Goal: Task Accomplishment & Management: Manage account settings

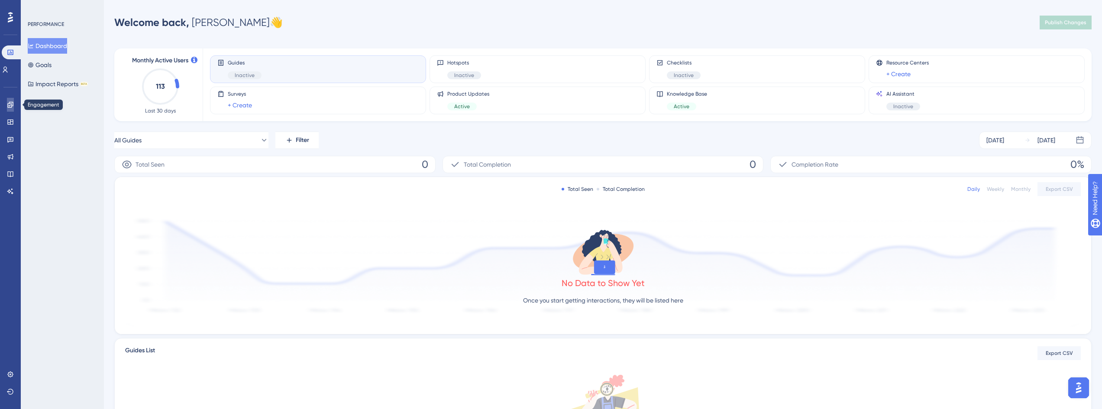
click at [11, 103] on icon at bounding box center [10, 104] width 7 height 7
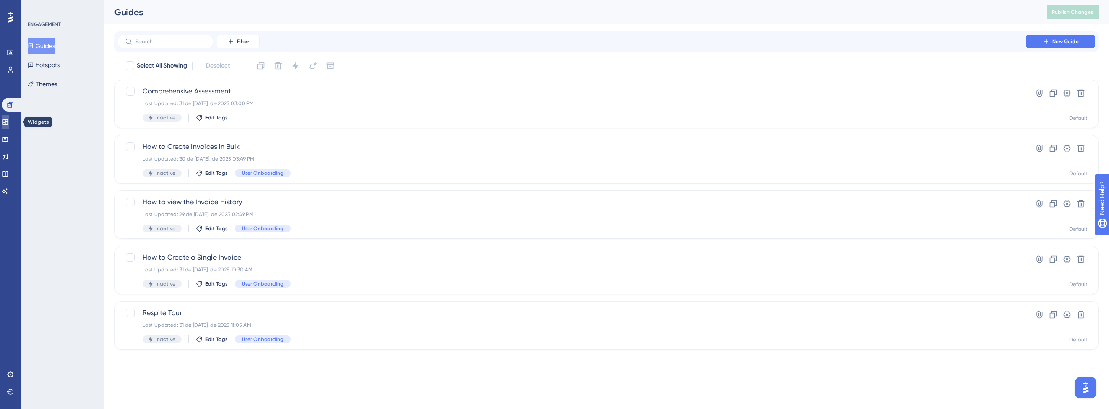
click at [8, 121] on icon at bounding box center [5, 122] width 6 height 5
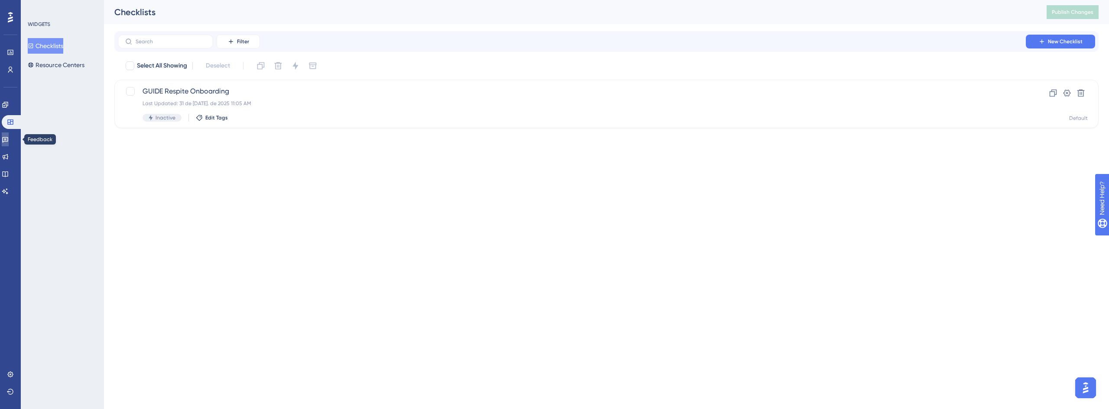
click at [8, 141] on icon at bounding box center [5, 140] width 6 height 6
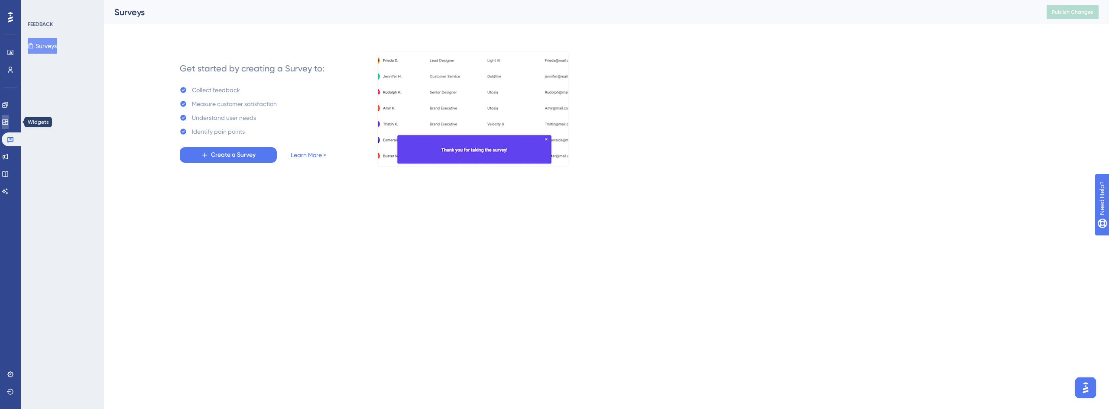
click at [9, 121] on link at bounding box center [5, 122] width 7 height 14
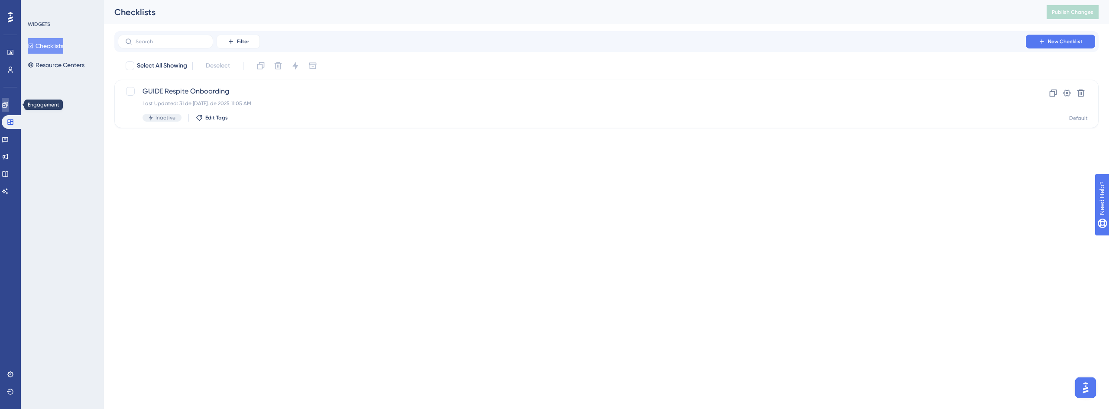
click at [9, 105] on icon at bounding box center [5, 104] width 7 height 7
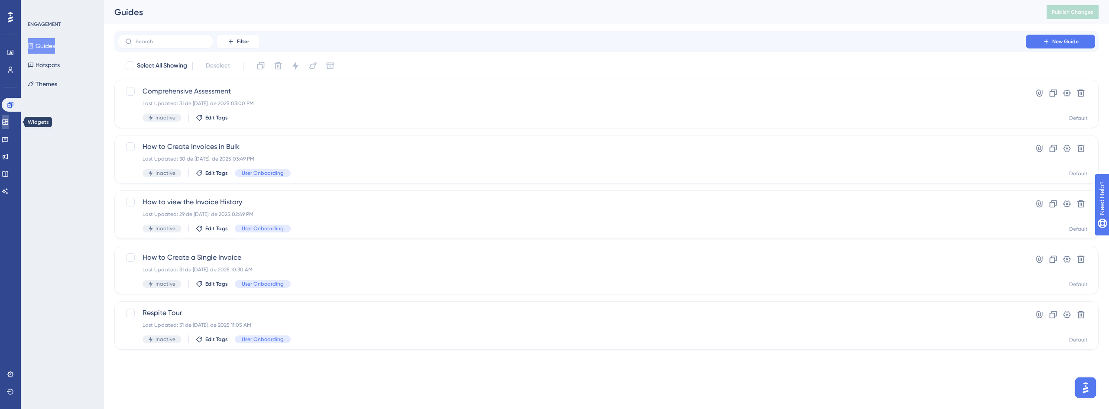
click at [8, 125] on icon at bounding box center [5, 122] width 6 height 5
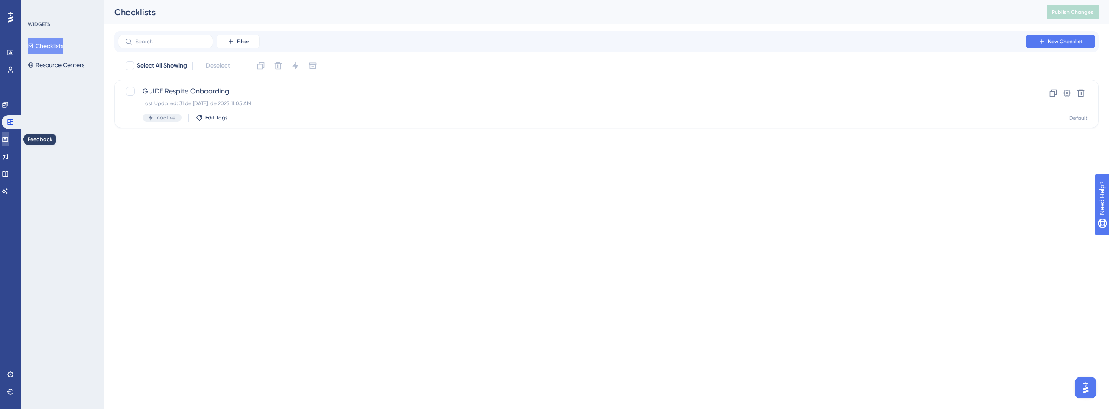
click at [9, 139] on link at bounding box center [5, 140] width 7 height 14
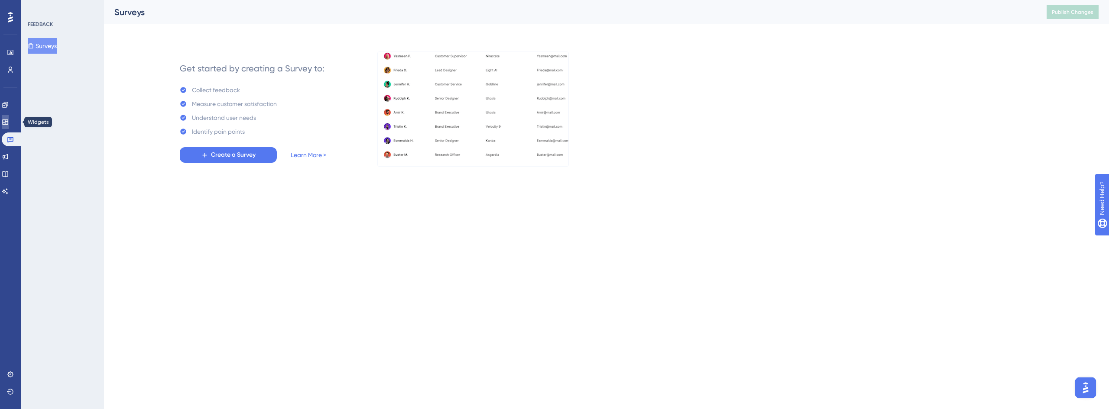
click at [9, 125] on icon at bounding box center [5, 122] width 7 height 7
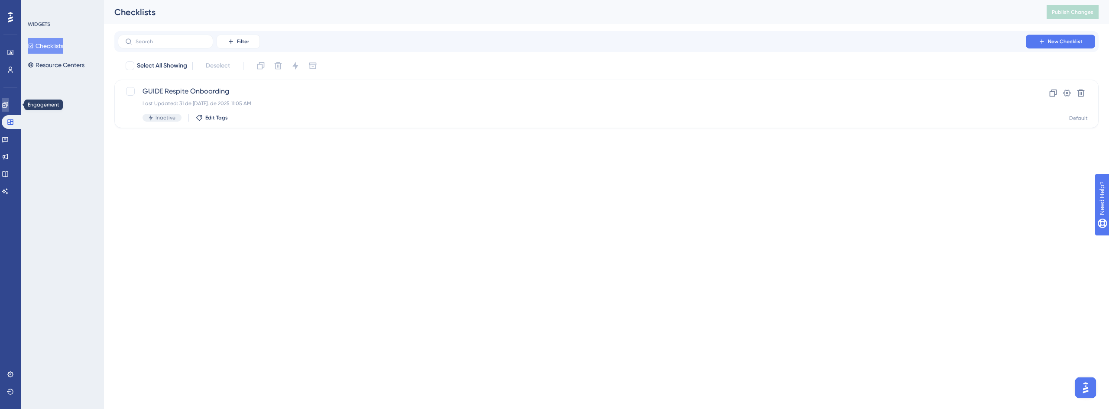
click at [9, 106] on link at bounding box center [5, 105] width 7 height 14
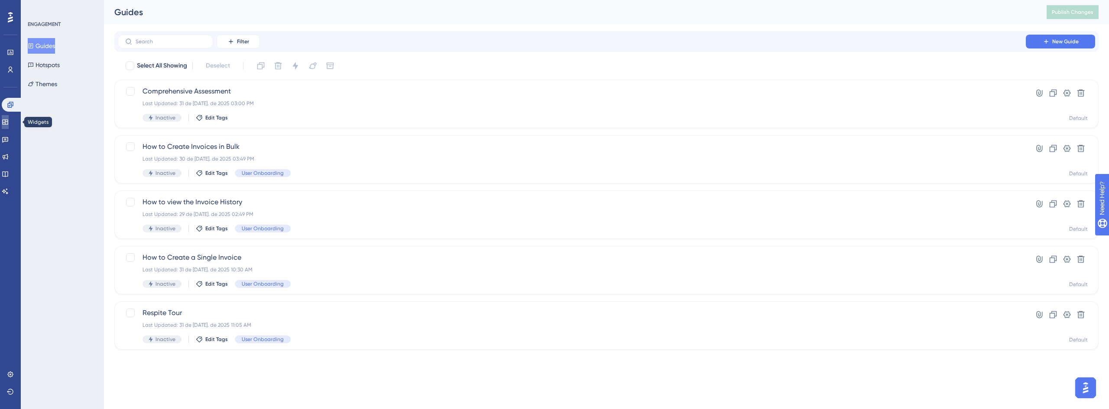
click at [9, 121] on icon at bounding box center [5, 122] width 7 height 7
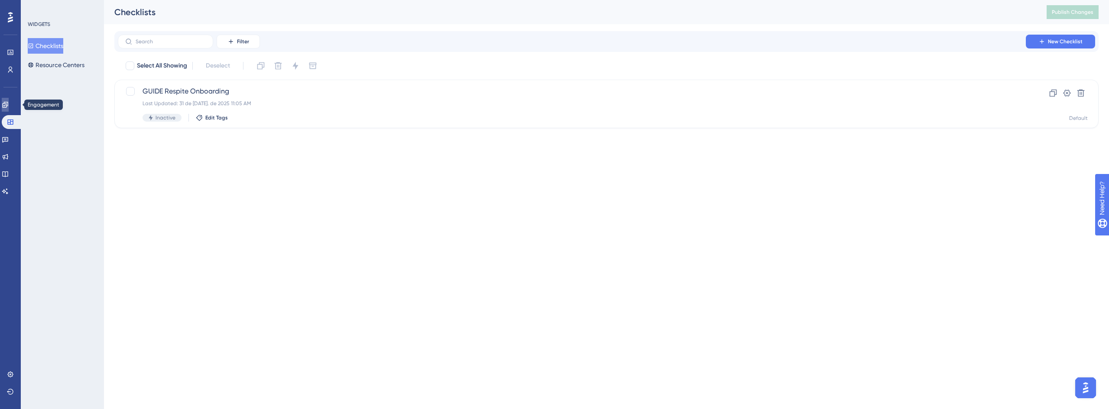
click at [9, 107] on icon at bounding box center [5, 104] width 7 height 7
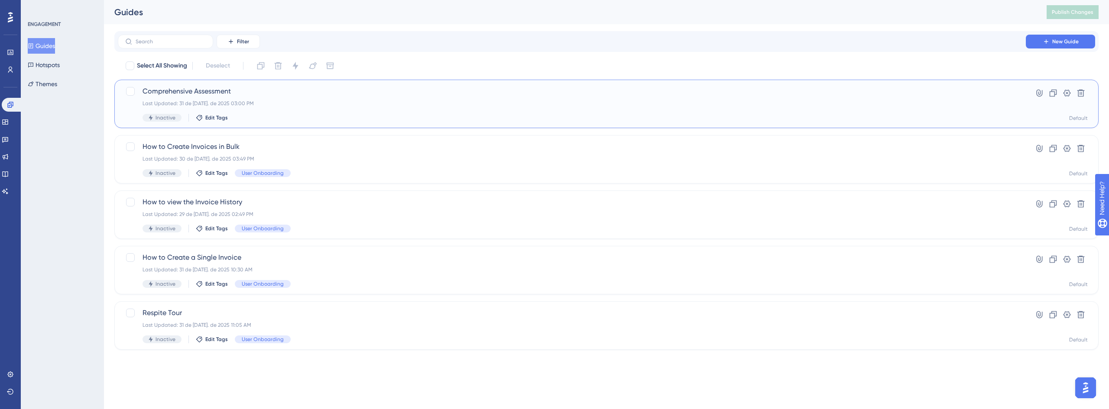
click at [323, 111] on div "Comprehensive Assessment Last Updated: 31 de [DATE]. de 2025 03:00 PM Inactive …" at bounding box center [572, 104] width 859 height 36
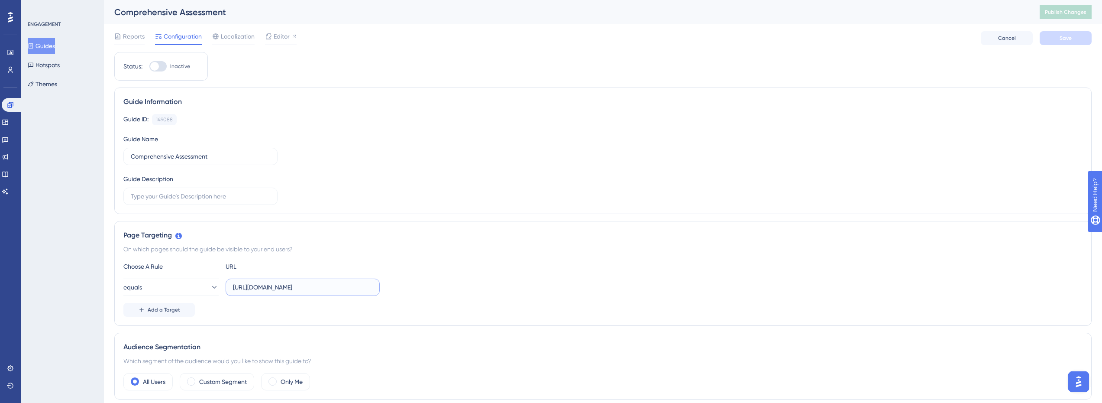
drag, startPoint x: 267, startPoint y: 288, endPoint x: 257, endPoint y: 288, distance: 10.4
click at [257, 288] on input "[URL][DOMAIN_NAME]" at bounding box center [302, 287] width 139 height 10
click at [282, 291] on input "[URL][DOMAIN_NAME]" at bounding box center [302, 287] width 139 height 10
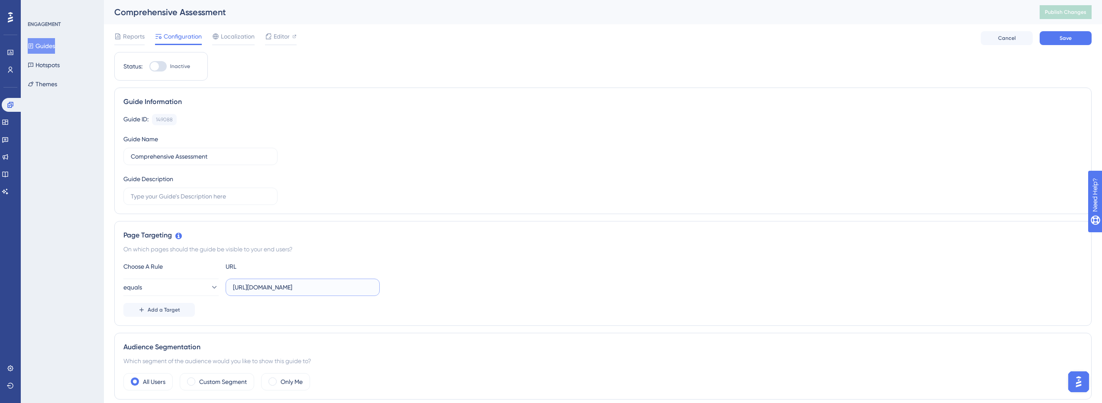
type input "[URL][DOMAIN_NAME]"
click at [327, 98] on div "Guide Information" at bounding box center [602, 102] width 959 height 10
click at [63, 138] on div "ENGAGEMENT Guides Hotspots Themes" at bounding box center [62, 201] width 83 height 403
click at [13, 105] on icon at bounding box center [10, 104] width 7 height 7
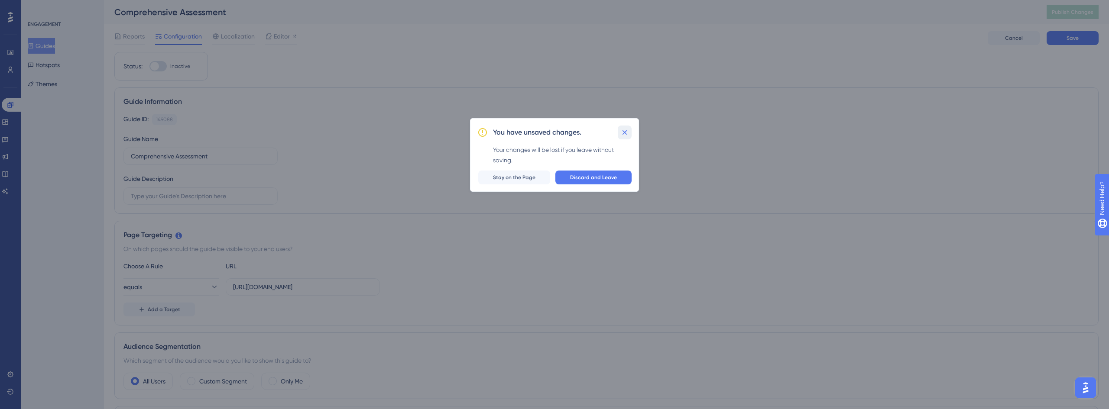
click at [628, 132] on icon at bounding box center [624, 132] width 9 height 9
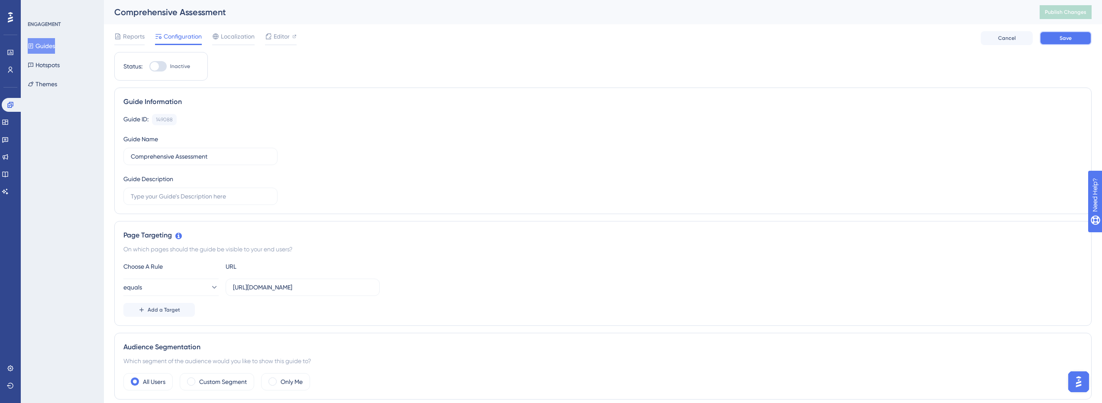
click at [1067, 44] on button "Save" at bounding box center [1066, 38] width 52 height 14
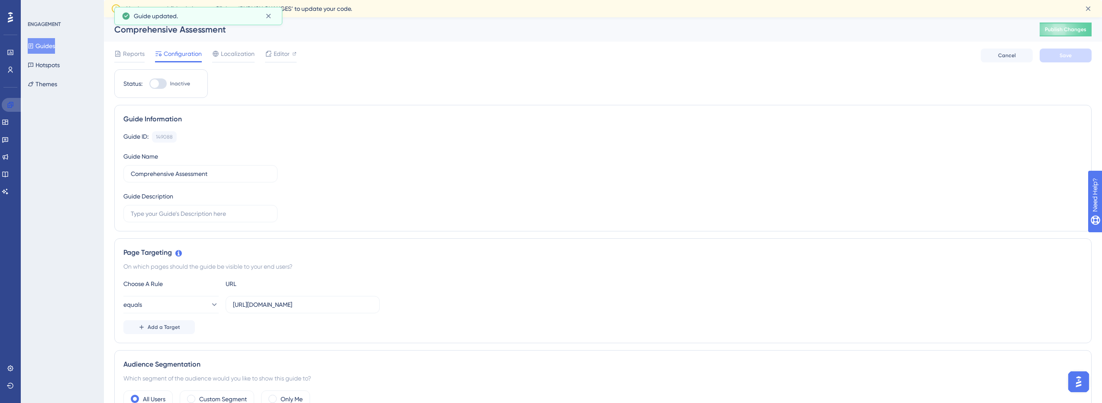
click at [13, 107] on icon at bounding box center [10, 104] width 7 height 7
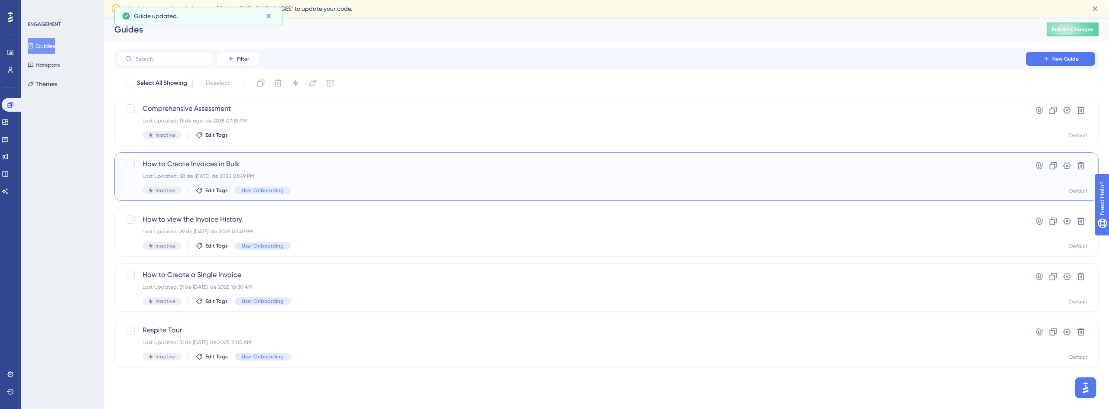
click at [232, 170] on div "How to Create Invoices in Bulk Last Updated: 30 de [DATE]. de 2025 03:49 PM Ina…" at bounding box center [572, 177] width 859 height 36
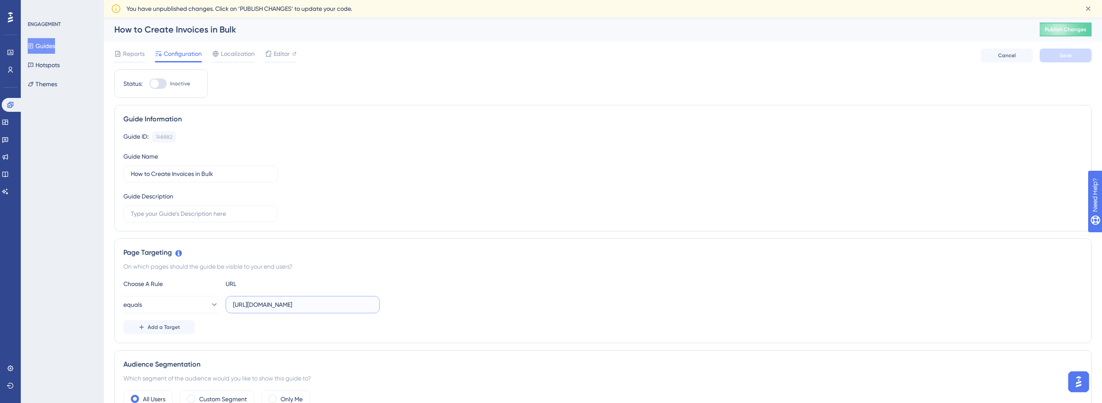
drag, startPoint x: 266, startPoint y: 305, endPoint x: 254, endPoint y: 308, distance: 12.8
click at [254, 308] on input "[URL][DOMAIN_NAME]" at bounding box center [302, 305] width 139 height 10
type input "[URL][DOMAIN_NAME]"
click at [1080, 50] on button "Save" at bounding box center [1066, 56] width 52 height 14
click at [13, 105] on icon at bounding box center [10, 104] width 7 height 7
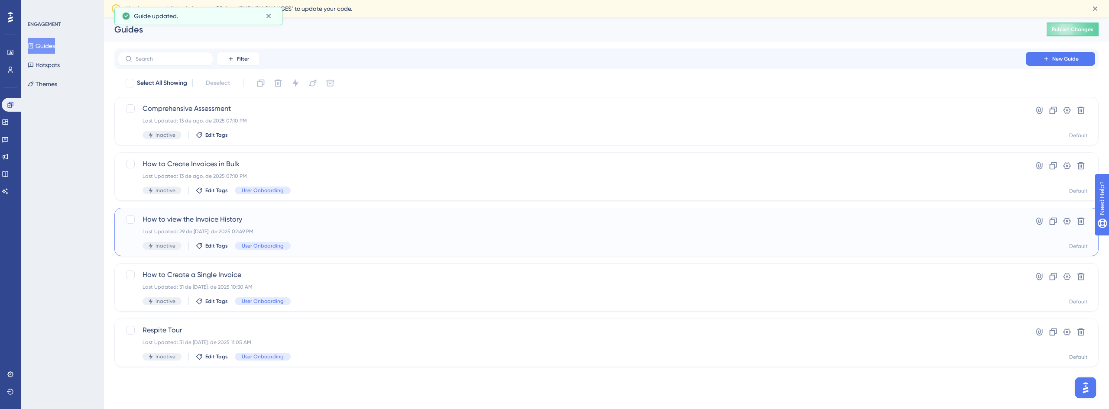
click at [245, 225] on div "How to view the Invoice History Last Updated: 29 de [DATE]. de 2025 02:49 PM In…" at bounding box center [572, 232] width 859 height 36
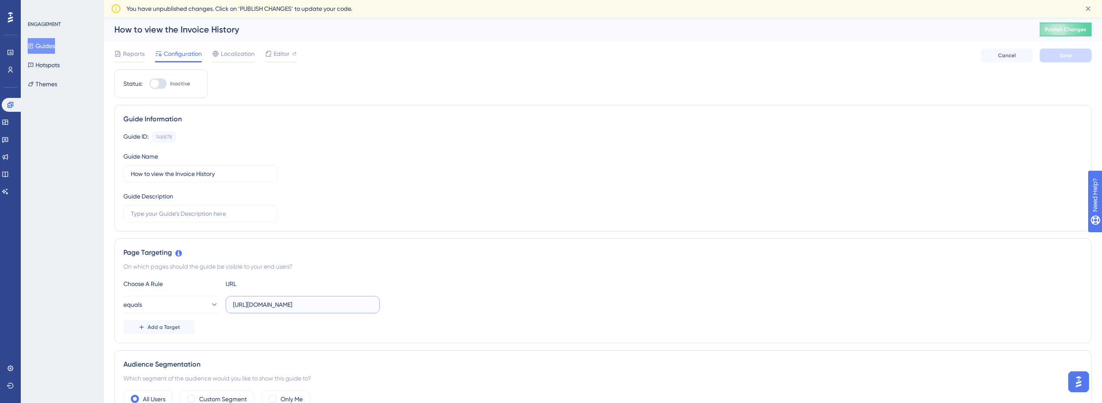
drag, startPoint x: 266, startPoint y: 305, endPoint x: 256, endPoint y: 307, distance: 11.0
click at [256, 307] on input "[URL][DOMAIN_NAME]" at bounding box center [302, 305] width 139 height 10
type input "[URL][DOMAIN_NAME]"
click at [1069, 62] on div "Reports Configuration Localization Editor Cancel Save" at bounding box center [603, 56] width 978 height 28
click at [1074, 55] on button "Save" at bounding box center [1066, 56] width 52 height 14
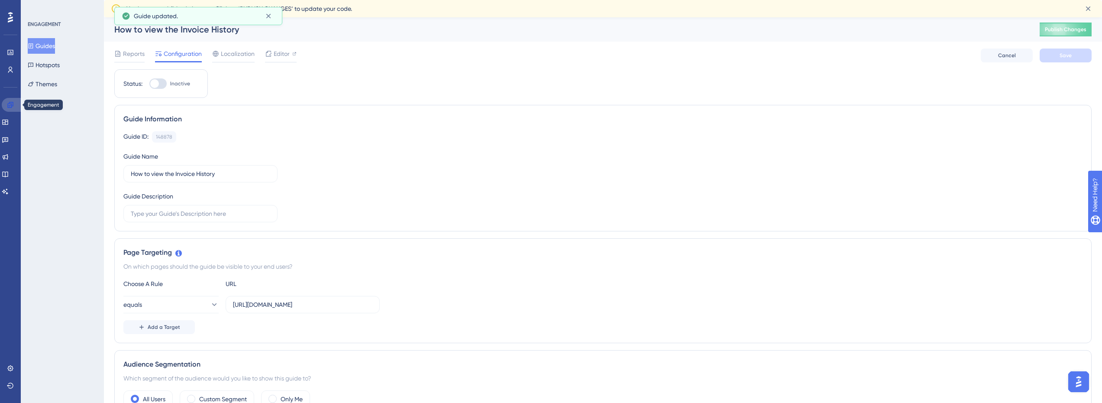
click at [10, 104] on icon at bounding box center [10, 104] width 7 height 7
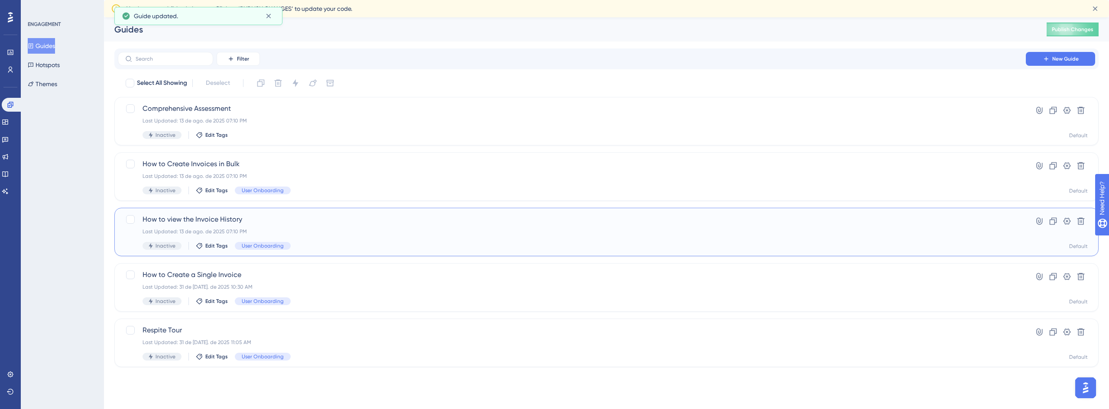
click at [222, 224] on span "How to view the Invoice History" at bounding box center [572, 219] width 859 height 10
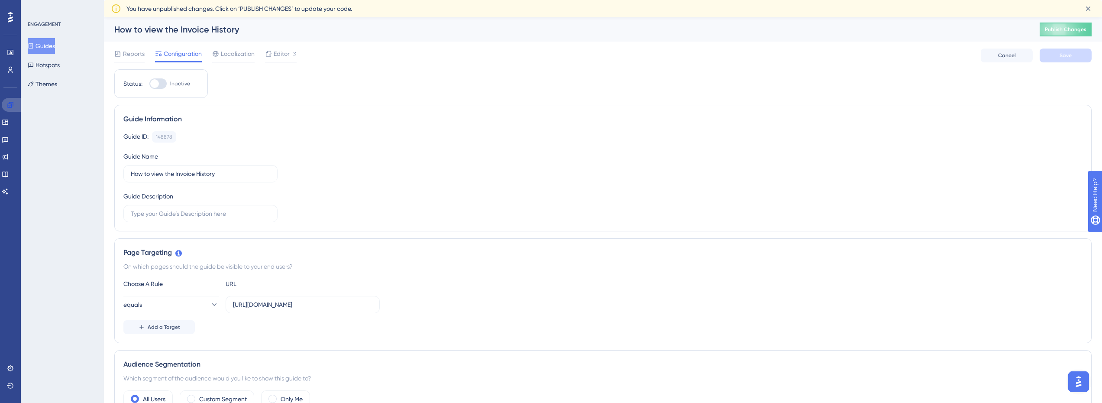
click at [8, 104] on icon at bounding box center [10, 105] width 6 height 6
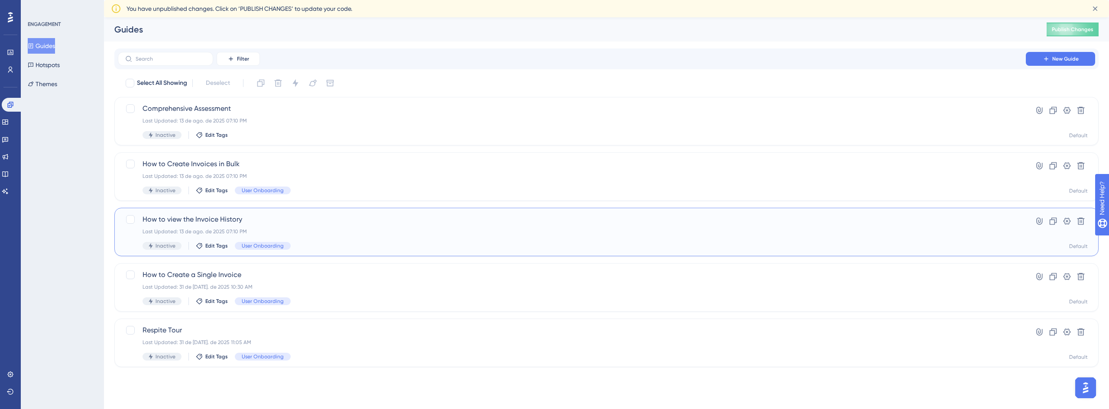
click at [210, 225] on div "How to view the Invoice History Last Updated: 13 de ago. de 2025 07:10 PM Inact…" at bounding box center [572, 232] width 859 height 36
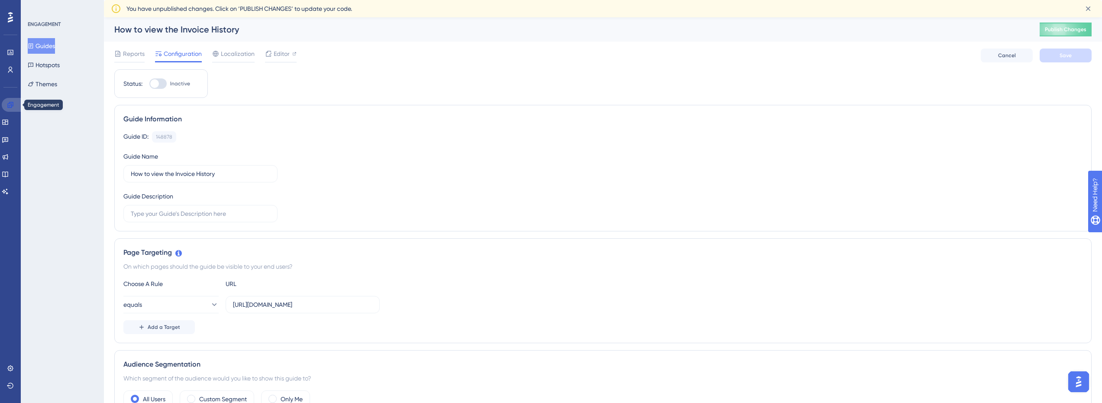
click at [12, 107] on icon at bounding box center [10, 105] width 6 height 6
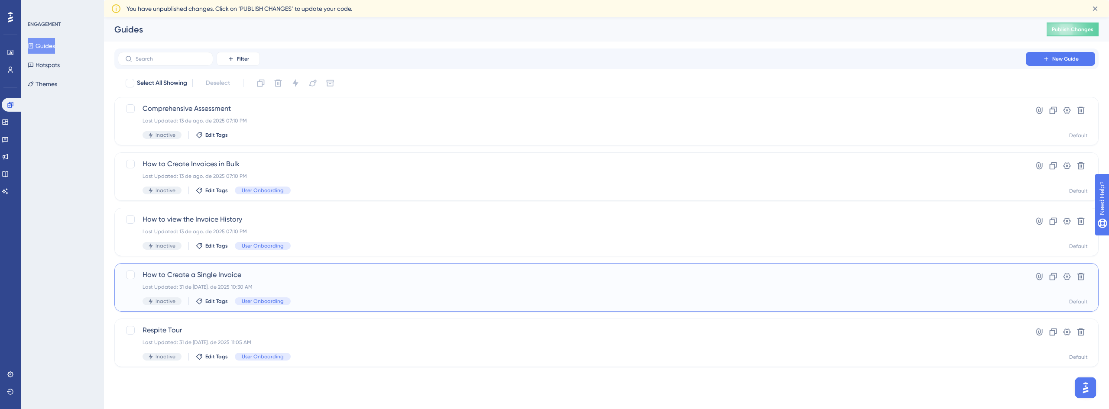
click at [192, 278] on span "How to Create a Single Invoice" at bounding box center [572, 275] width 859 height 10
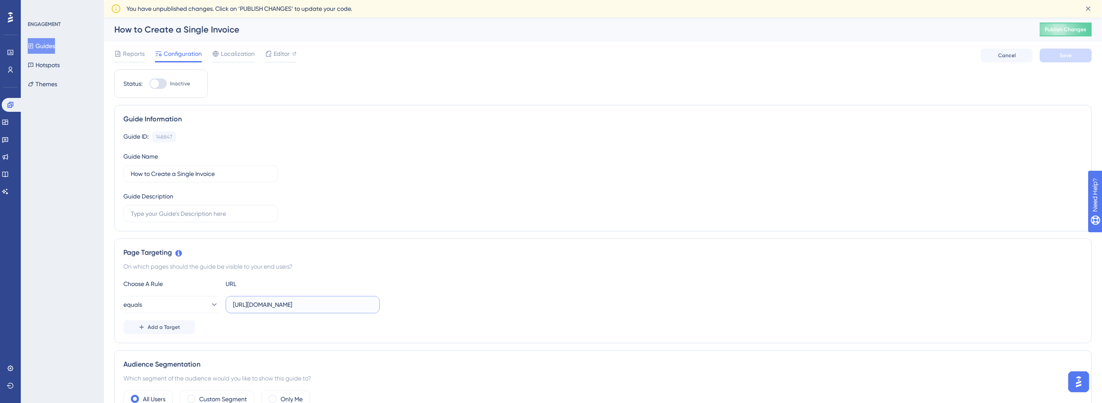
drag, startPoint x: 266, startPoint y: 303, endPoint x: 256, endPoint y: 304, distance: 9.6
click at [256, 304] on input "[URL][DOMAIN_NAME]" at bounding box center [302, 305] width 139 height 10
type input "[URL][DOMAIN_NAME]"
click at [1070, 52] on span "Save" at bounding box center [1066, 55] width 12 height 7
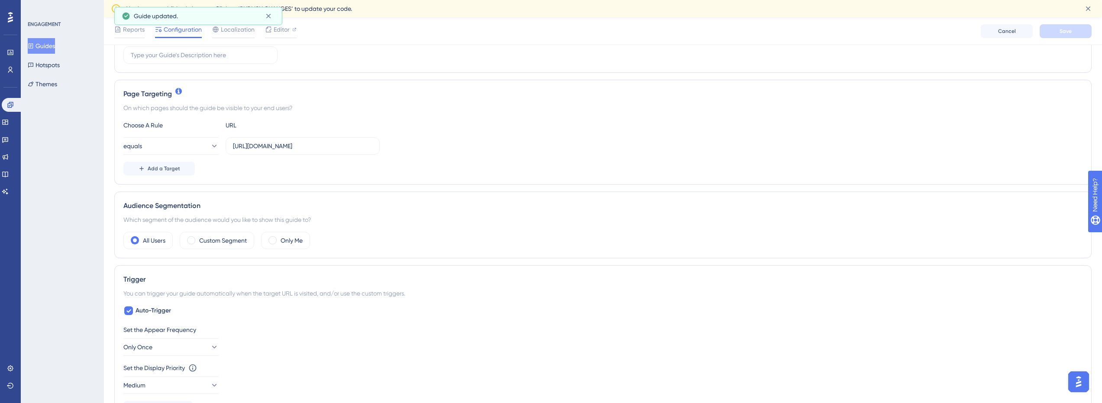
scroll to position [173, 0]
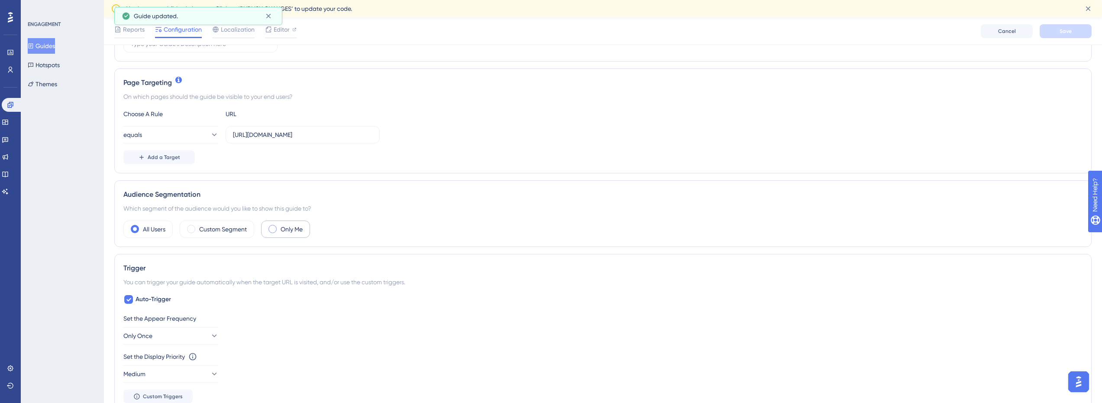
click at [297, 234] on div "Only Me" at bounding box center [285, 228] width 49 height 17
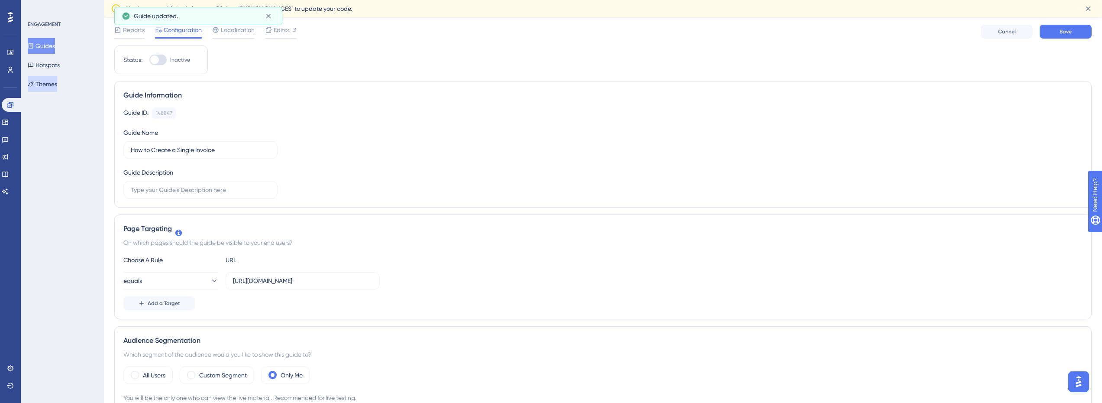
scroll to position [0, 0]
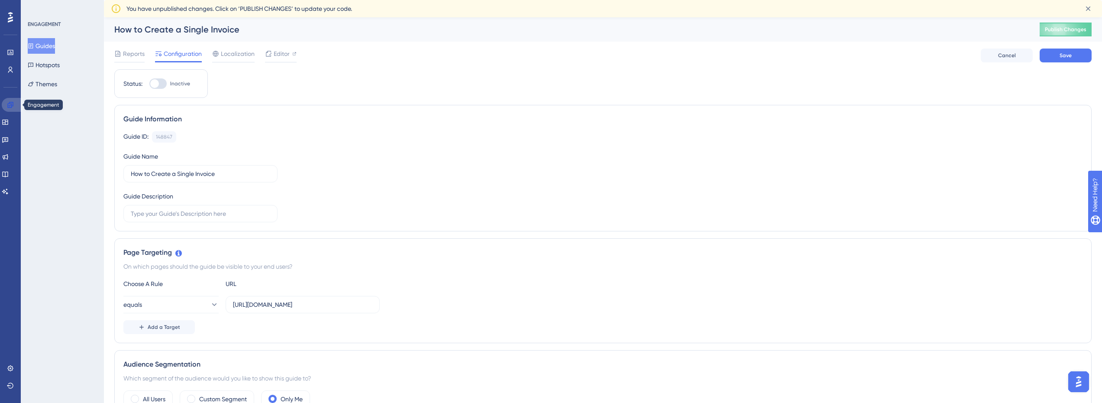
click at [12, 101] on link at bounding box center [12, 105] width 21 height 14
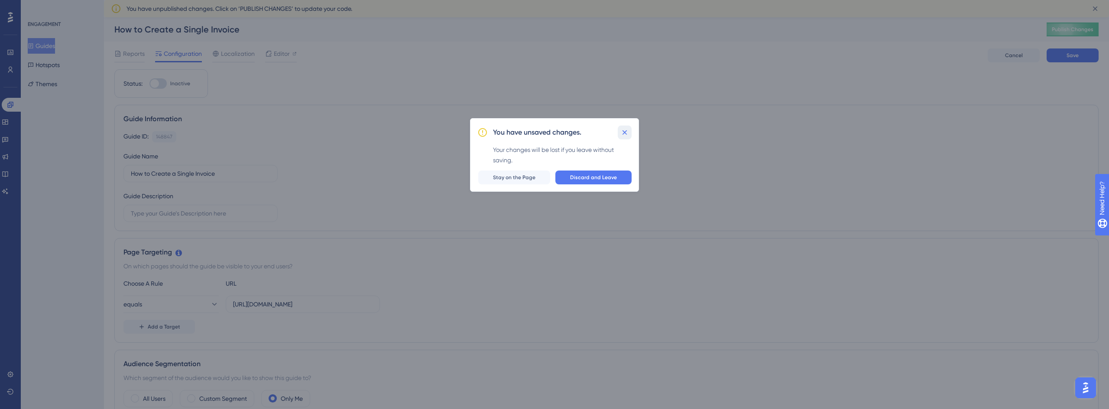
click at [628, 133] on icon at bounding box center [624, 132] width 9 height 9
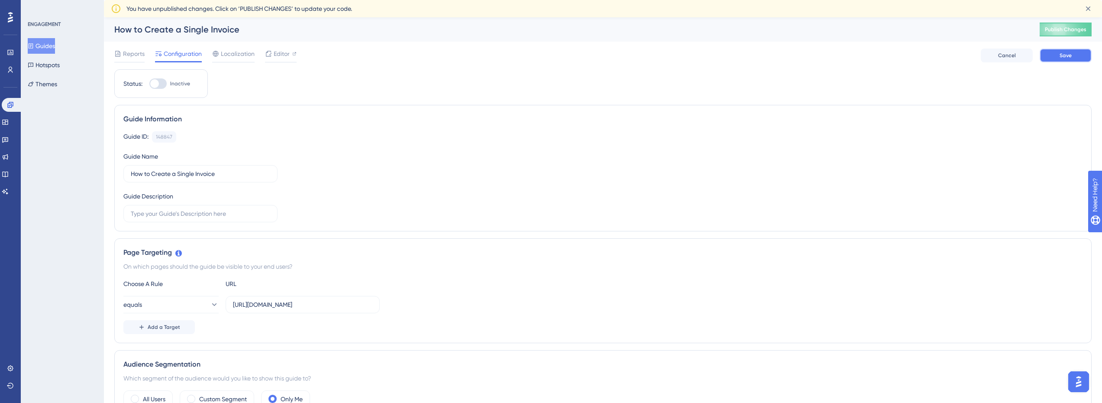
click at [1070, 59] on button "Save" at bounding box center [1066, 56] width 52 height 14
click at [9, 102] on icon at bounding box center [10, 104] width 7 height 7
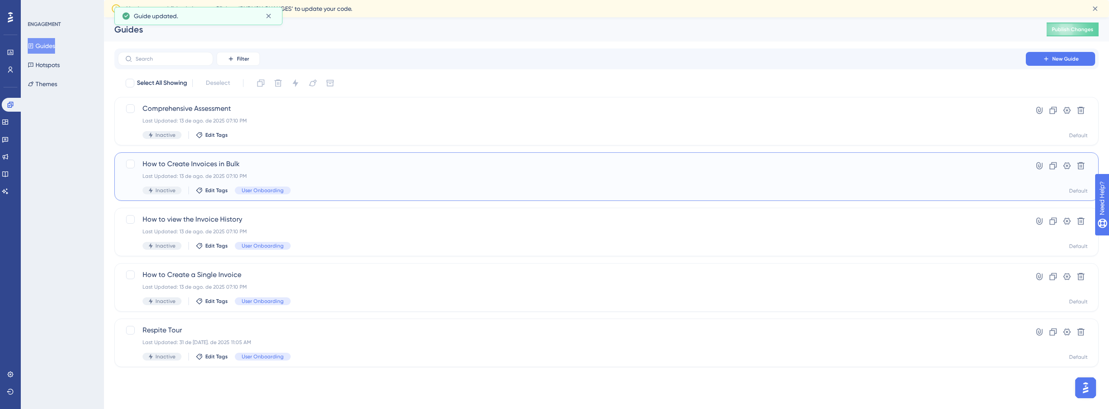
click at [196, 157] on div "How to Create Invoices in Bulk Last Updated: 13 de ago. de 2025 07:10 PM Inacti…" at bounding box center [606, 176] width 984 height 49
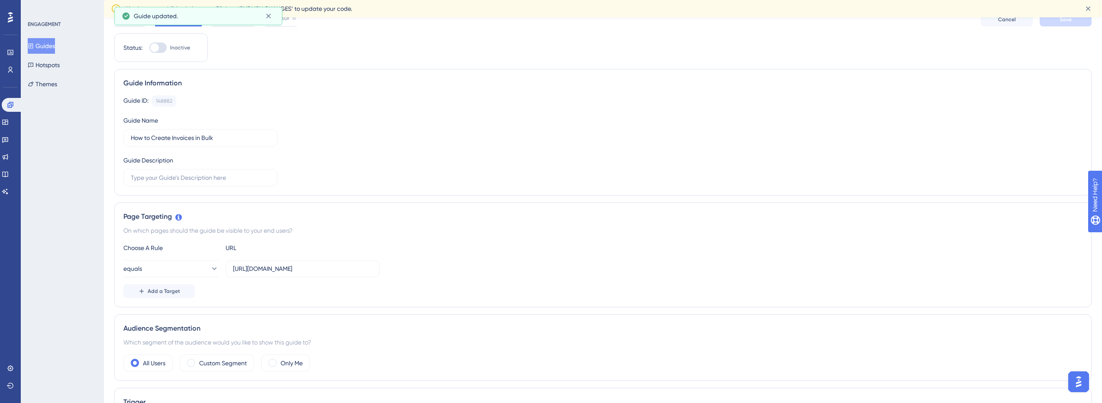
scroll to position [130, 0]
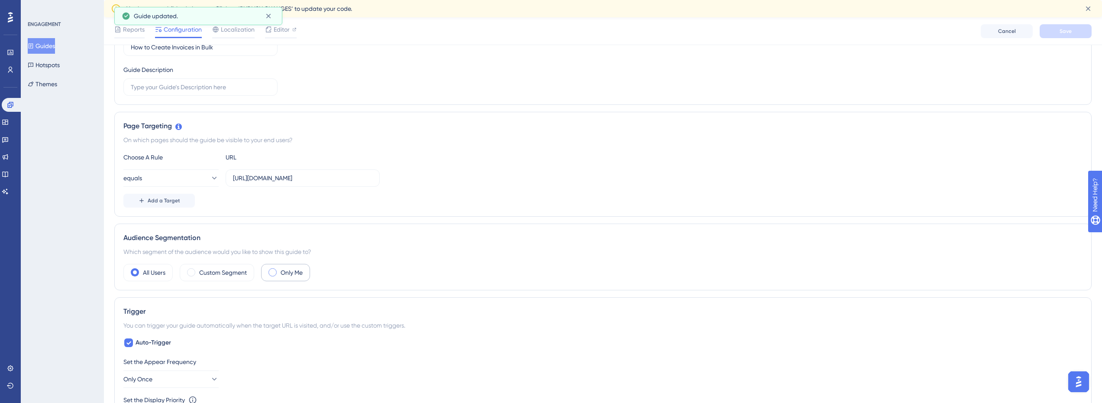
click at [294, 274] on label "Only Me" at bounding box center [292, 272] width 22 height 10
click at [1072, 30] on span "Save" at bounding box center [1066, 31] width 12 height 7
click at [3, 110] on div "Engagement" at bounding box center [10, 105] width 17 height 14
click at [10, 103] on icon at bounding box center [10, 104] width 7 height 7
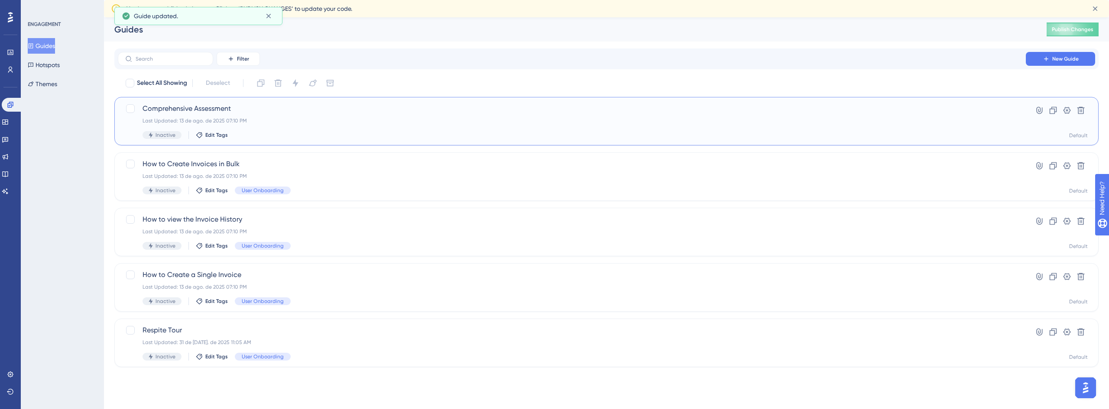
click at [194, 112] on span "Comprehensive Assessment" at bounding box center [572, 109] width 859 height 10
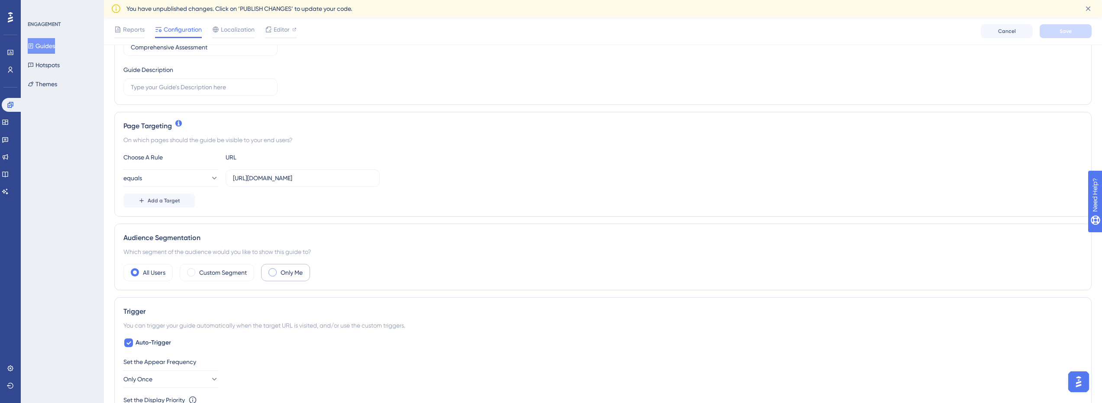
click at [296, 280] on div "Only Me" at bounding box center [285, 272] width 49 height 17
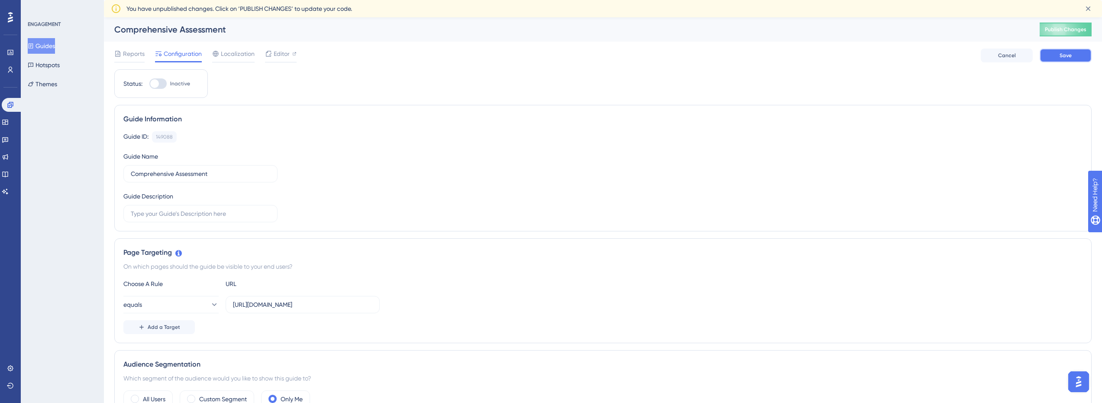
click at [1064, 55] on span "Save" at bounding box center [1066, 55] width 12 height 7
click at [11, 104] on icon at bounding box center [10, 105] width 6 height 6
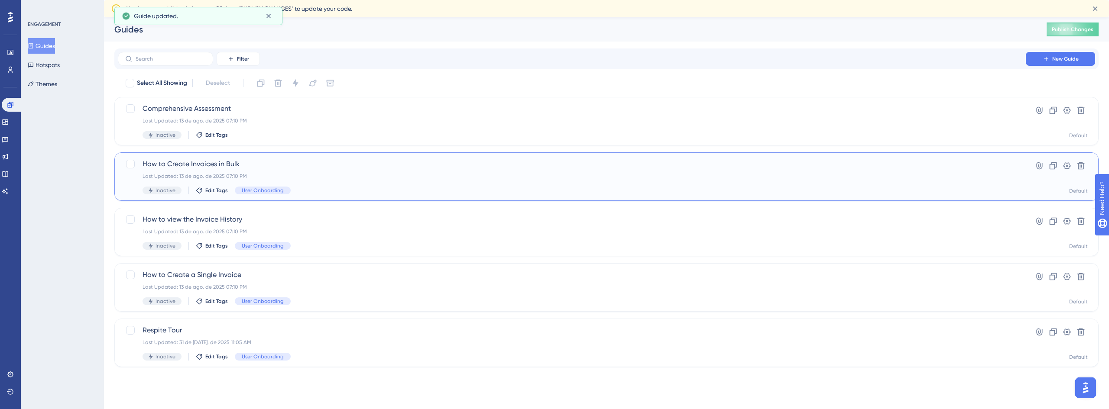
click at [170, 156] on div "How to Create Invoices in Bulk Last Updated: 13 de ago. de 2025 07:10 PM Inacti…" at bounding box center [606, 176] width 984 height 49
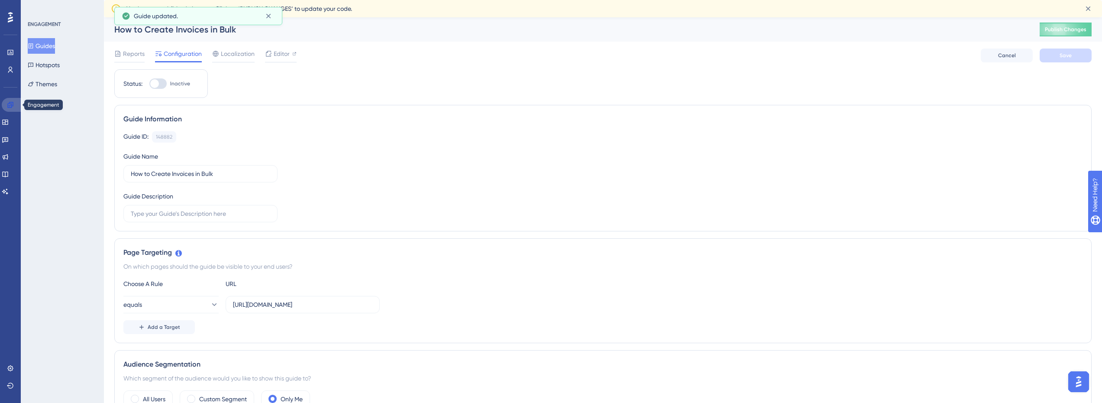
click at [7, 107] on icon at bounding box center [10, 104] width 7 height 7
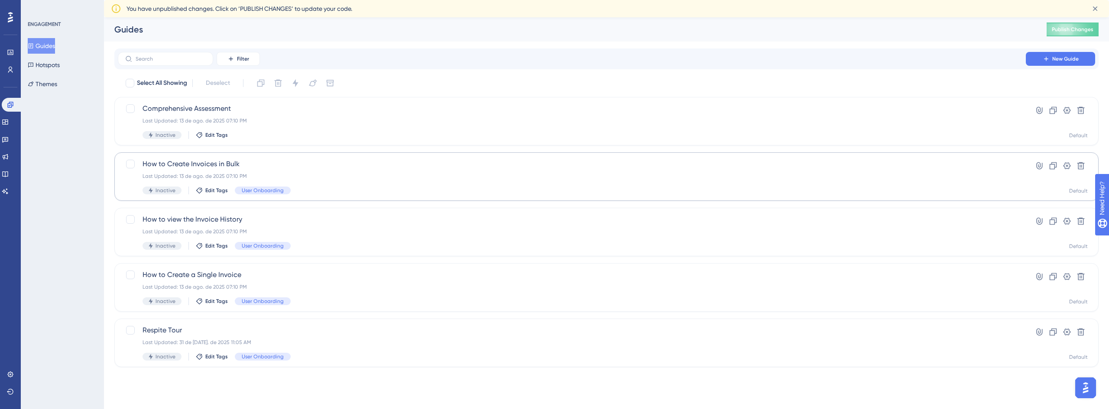
click at [214, 155] on div "Select All Showing Deselect Comprehensive Assessment Last Updated: 13 de ago. d…" at bounding box center [606, 221] width 984 height 291
click at [215, 164] on span "How to Create Invoices in Bulk" at bounding box center [572, 164] width 859 height 10
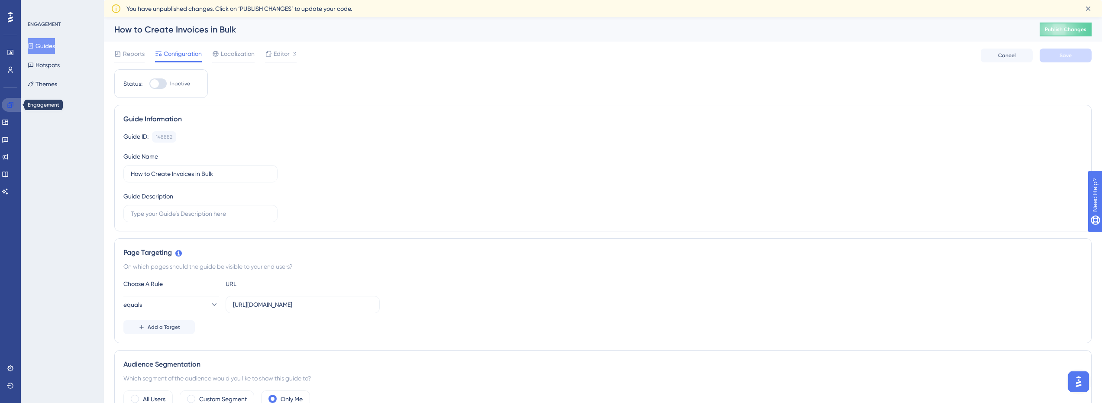
click at [11, 106] on icon at bounding box center [10, 104] width 7 height 7
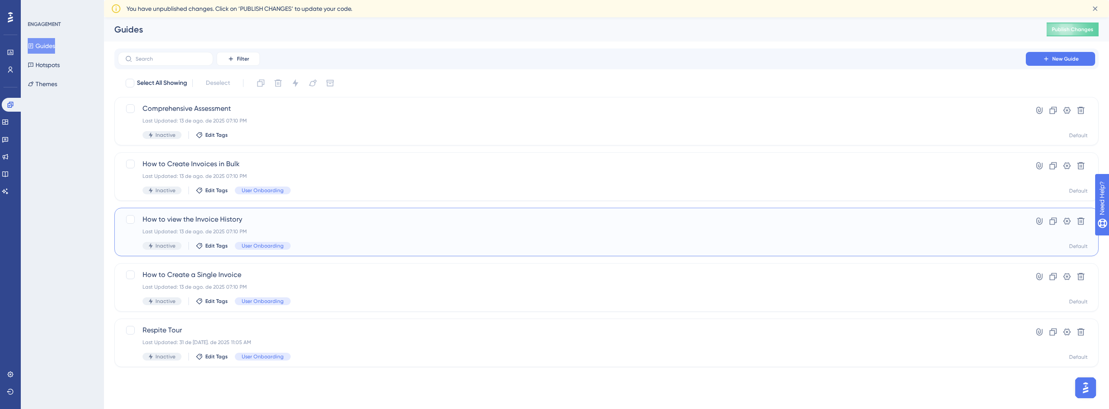
click at [241, 218] on span "How to view the Invoice History" at bounding box center [572, 219] width 859 height 10
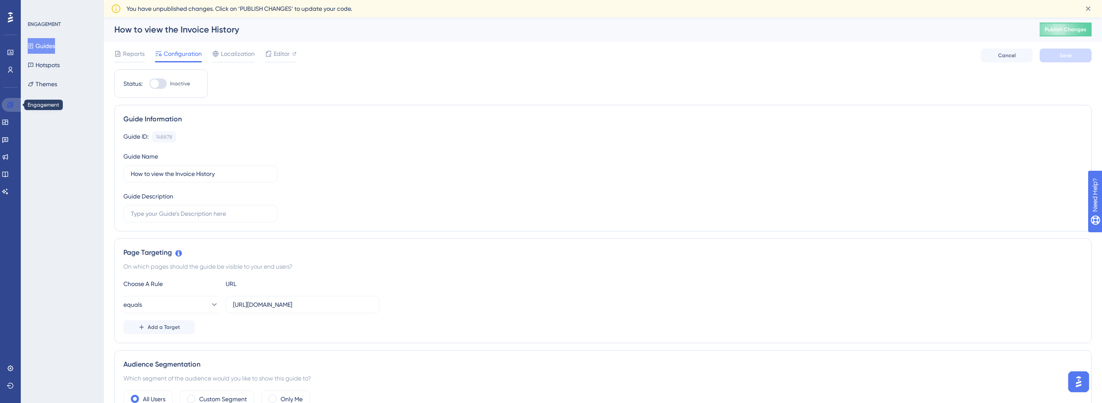
click at [8, 102] on icon at bounding box center [10, 104] width 7 height 7
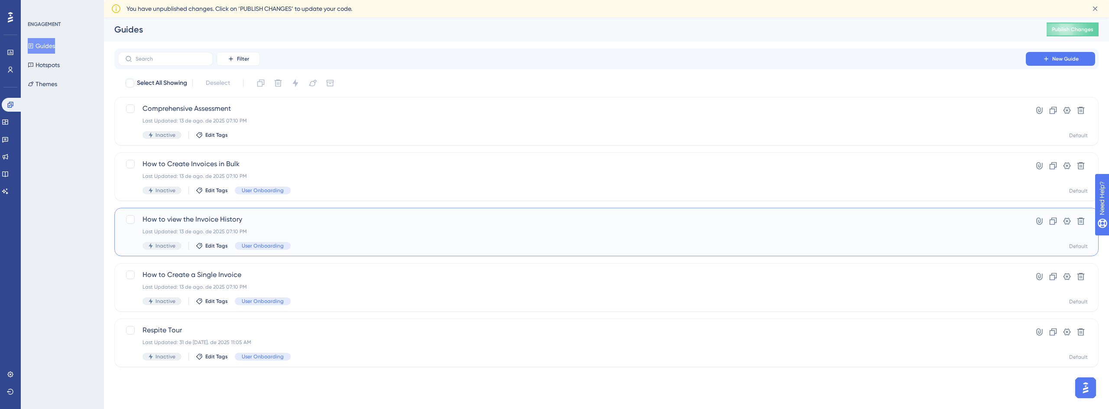
click at [236, 221] on span "How to view the Invoice History" at bounding box center [572, 219] width 859 height 10
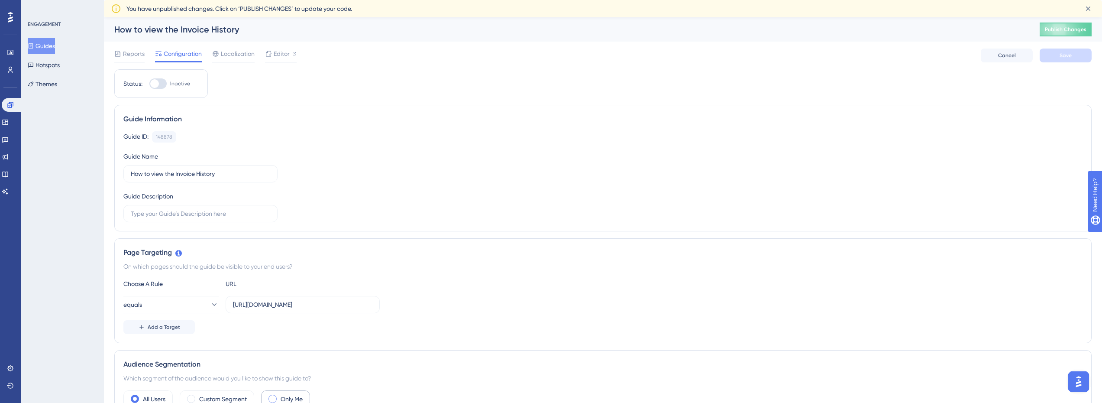
click at [288, 398] on label "Only Me" at bounding box center [292, 399] width 22 height 10
click at [1063, 55] on span "Save" at bounding box center [1066, 55] width 12 height 7
click at [10, 107] on icon at bounding box center [10, 104] width 7 height 7
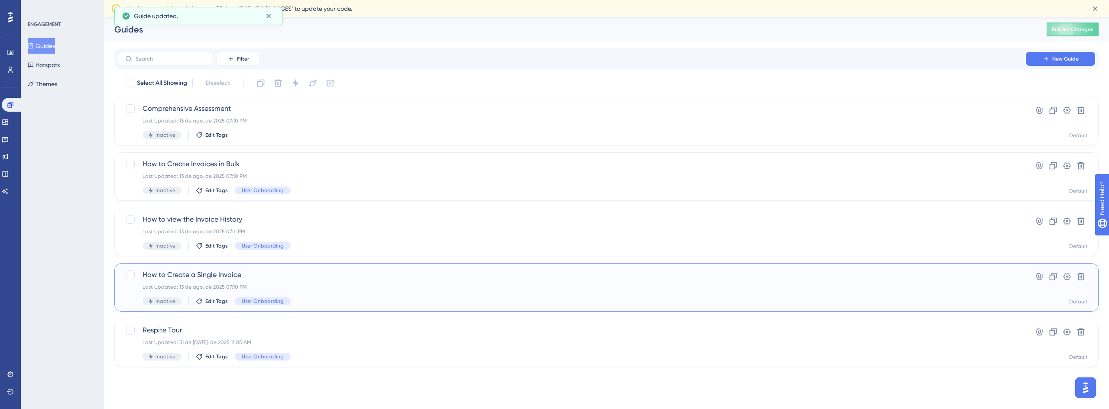
click at [246, 283] on div "How to Create a Single Invoice Last Updated: 13 de ago. de 2025 07:10 PM Inacti…" at bounding box center [572, 288] width 859 height 36
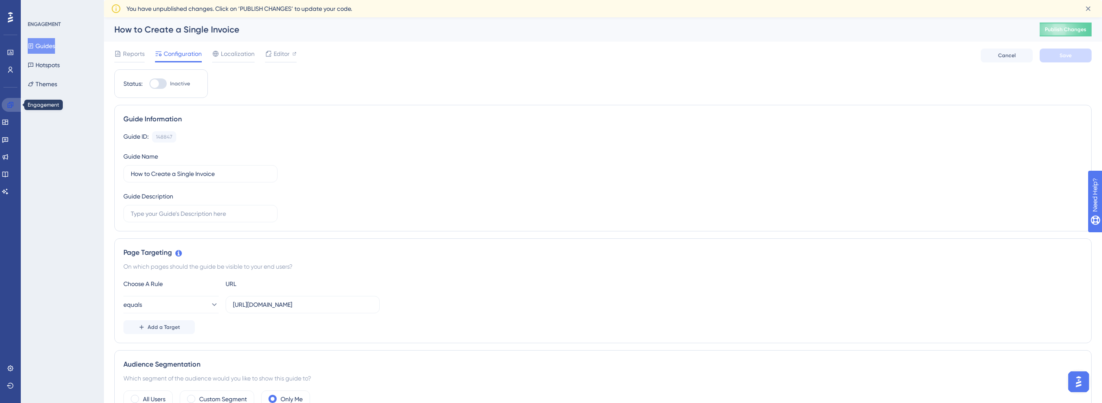
click at [12, 104] on icon at bounding box center [10, 105] width 6 height 6
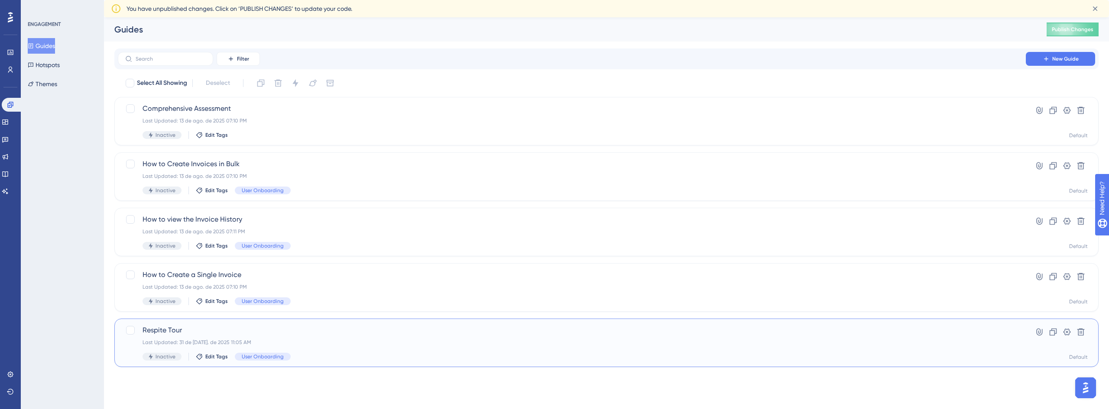
click at [207, 331] on span "Respite Tour" at bounding box center [572, 330] width 859 height 10
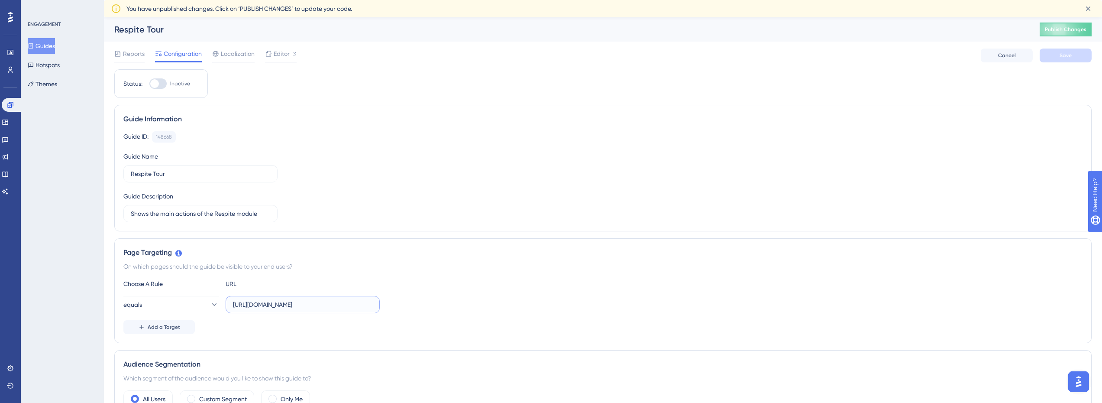
drag, startPoint x: 266, startPoint y: 305, endPoint x: 256, endPoint y: 304, distance: 10.0
click at [256, 304] on input "[URL][DOMAIN_NAME]" at bounding box center [302, 305] width 139 height 10
type input "[URL][DOMAIN_NAME]"
click at [296, 393] on div "Only Me" at bounding box center [285, 398] width 49 height 17
click at [1079, 55] on button "Save" at bounding box center [1066, 56] width 52 height 14
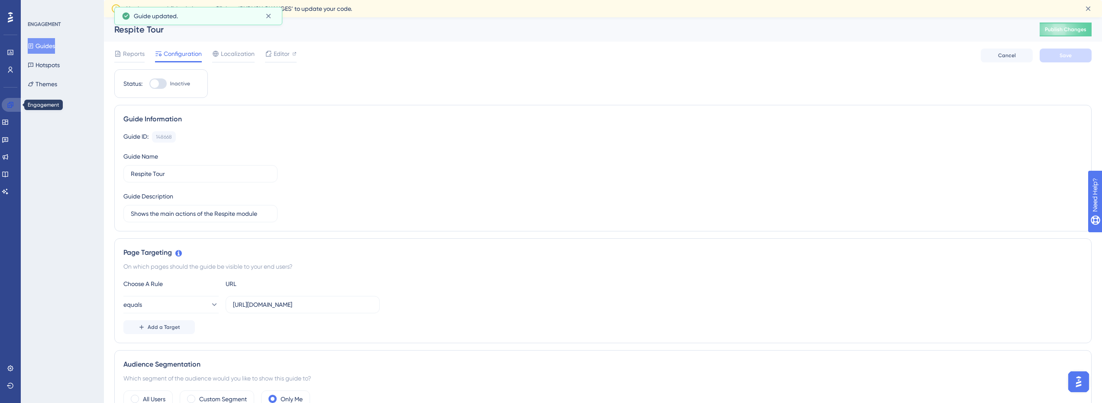
click at [10, 104] on icon at bounding box center [10, 105] width 6 height 6
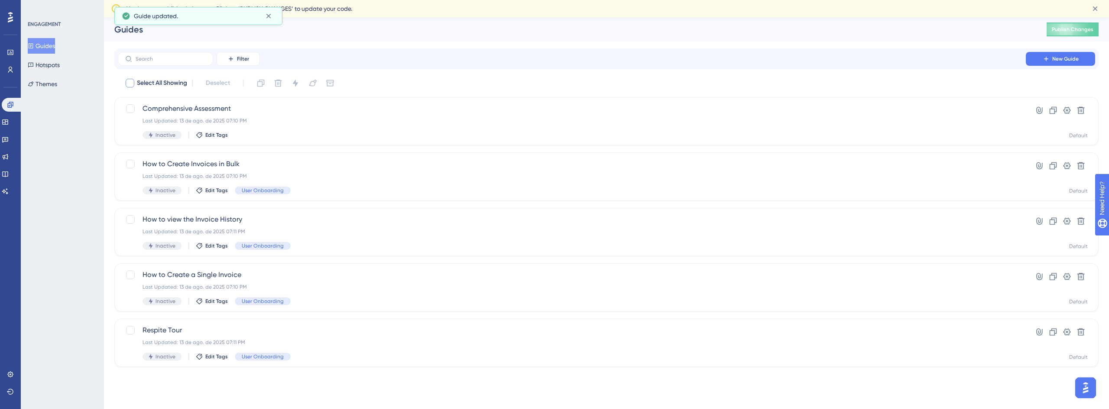
click at [129, 84] on div at bounding box center [130, 83] width 9 height 9
checkbox input "true"
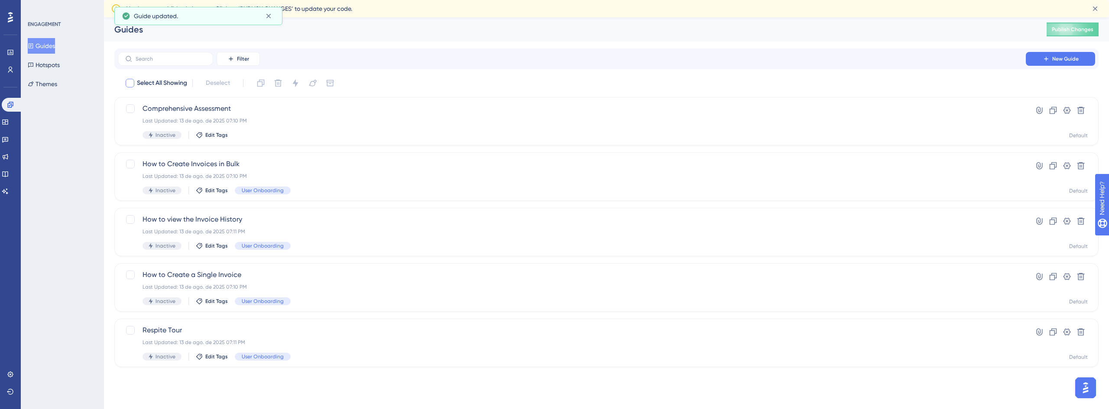
checkbox input "true"
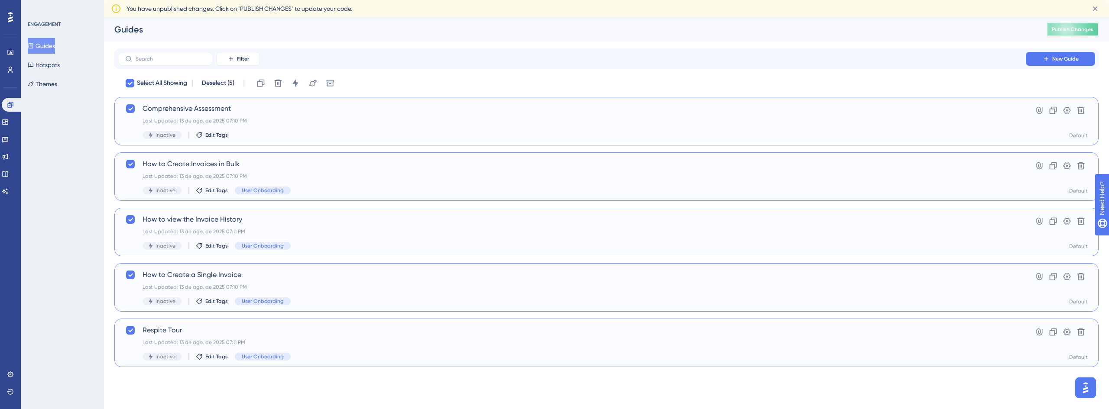
click at [1088, 29] on button "Publish Changes" at bounding box center [1073, 30] width 52 height 14
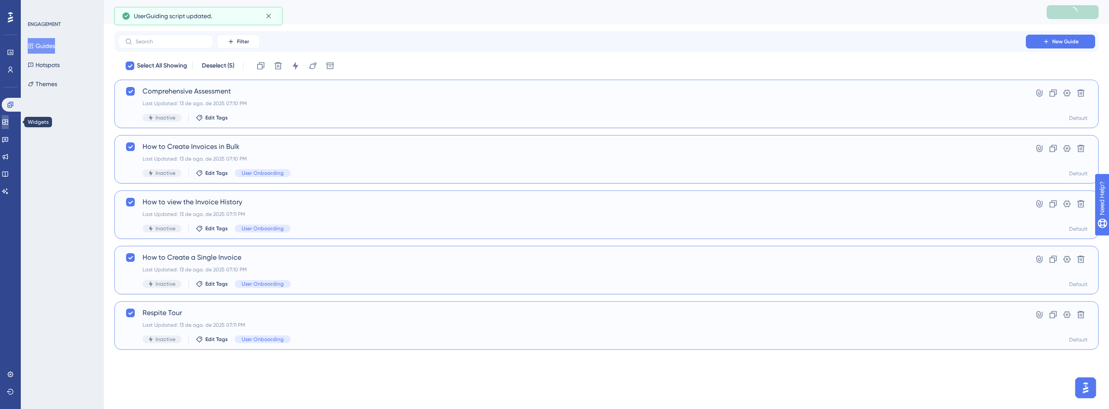
click at [9, 123] on icon at bounding box center [5, 122] width 7 height 7
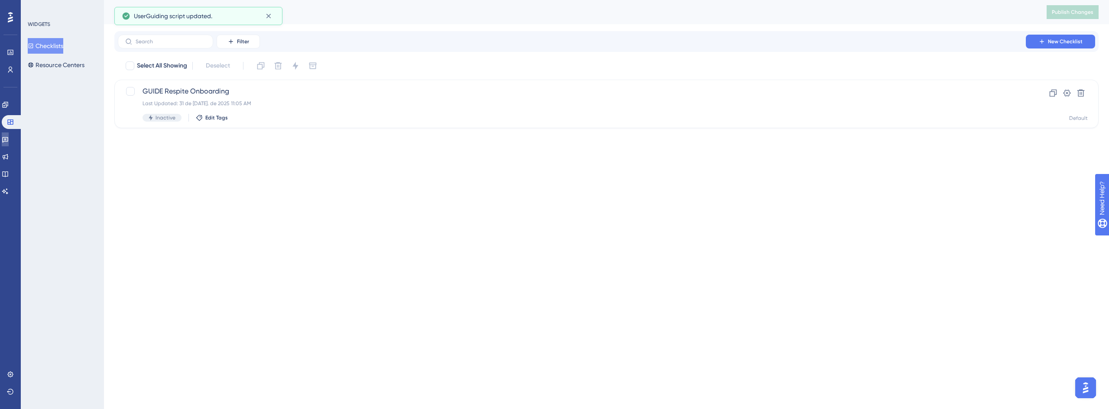
click at [8, 141] on icon at bounding box center [5, 140] width 6 height 6
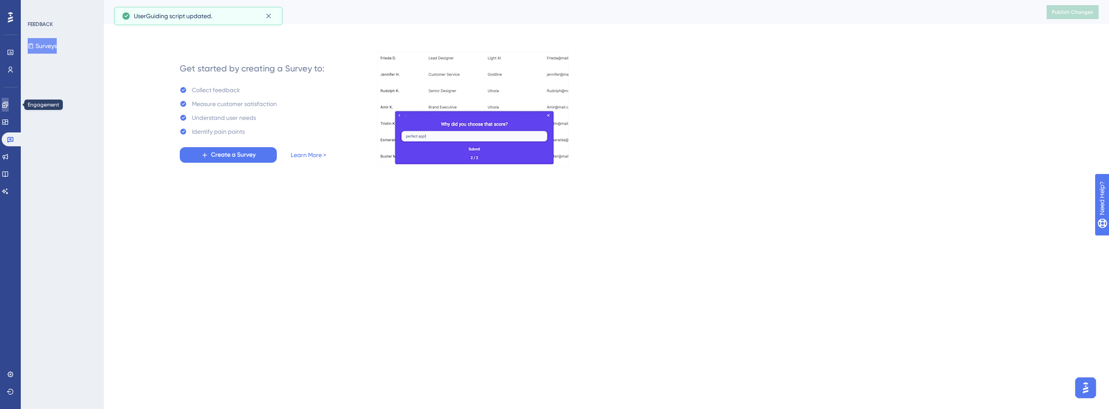
click at [9, 107] on link at bounding box center [5, 105] width 7 height 14
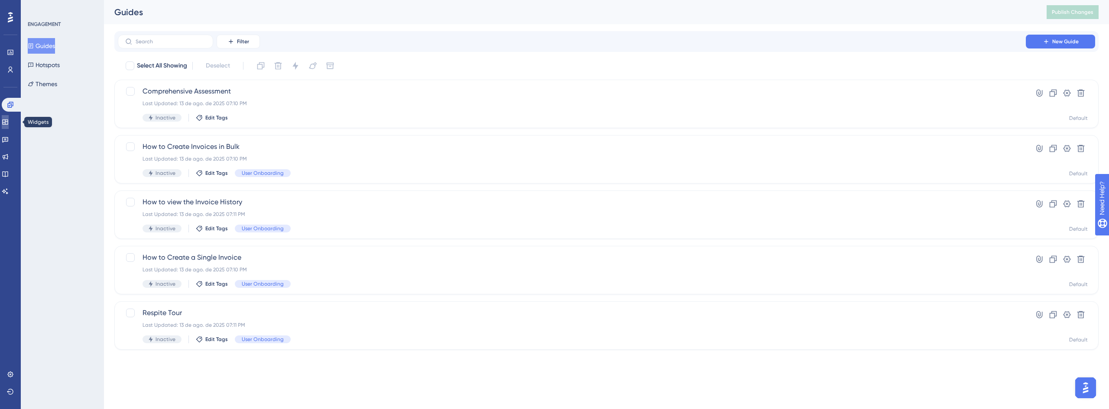
click at [9, 120] on icon at bounding box center [5, 122] width 7 height 7
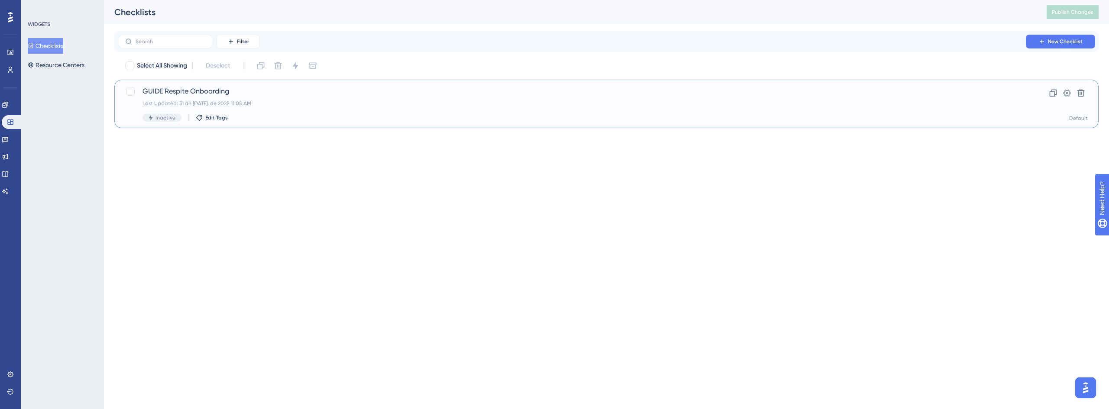
click at [926, 94] on span "GUIDE Respite Onboarding" at bounding box center [572, 91] width 859 height 10
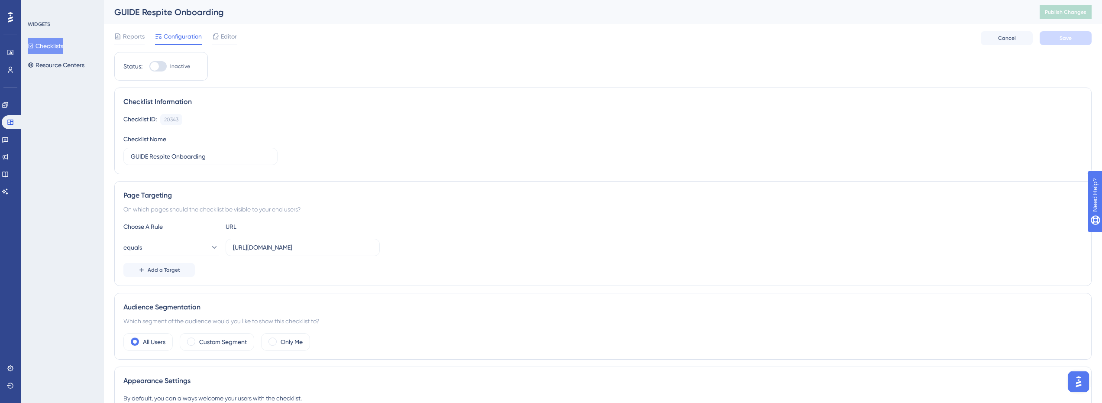
click at [156, 64] on div at bounding box center [154, 66] width 9 height 9
click at [149, 66] on input "Inactive" at bounding box center [149, 66] width 0 height 0
checkbox input "true"
drag, startPoint x: 267, startPoint y: 249, endPoint x: 257, endPoint y: 250, distance: 10.0
click at [257, 250] on input "[URL][DOMAIN_NAME]" at bounding box center [302, 248] width 139 height 10
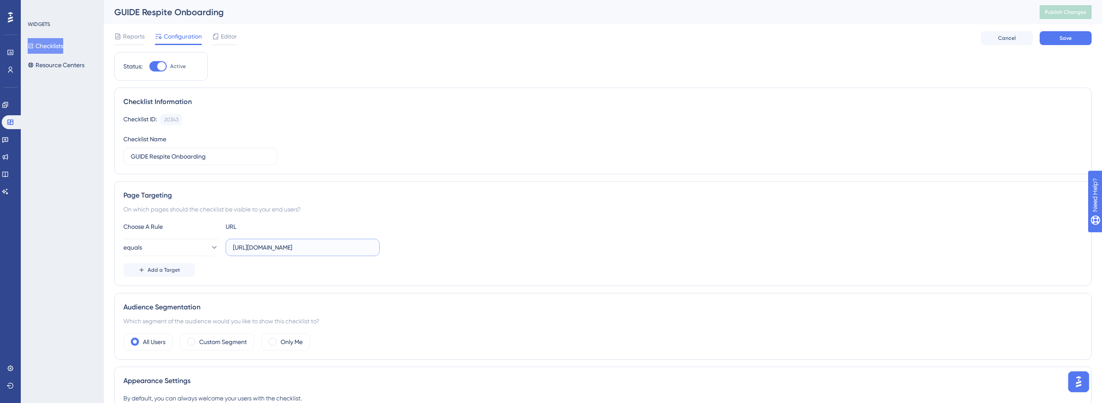
click at [261, 249] on input "[URL][DOMAIN_NAME]" at bounding box center [302, 248] width 139 height 10
type input "[URL][DOMAIN_NAME]"
click at [1073, 39] on button "Save" at bounding box center [1066, 38] width 52 height 14
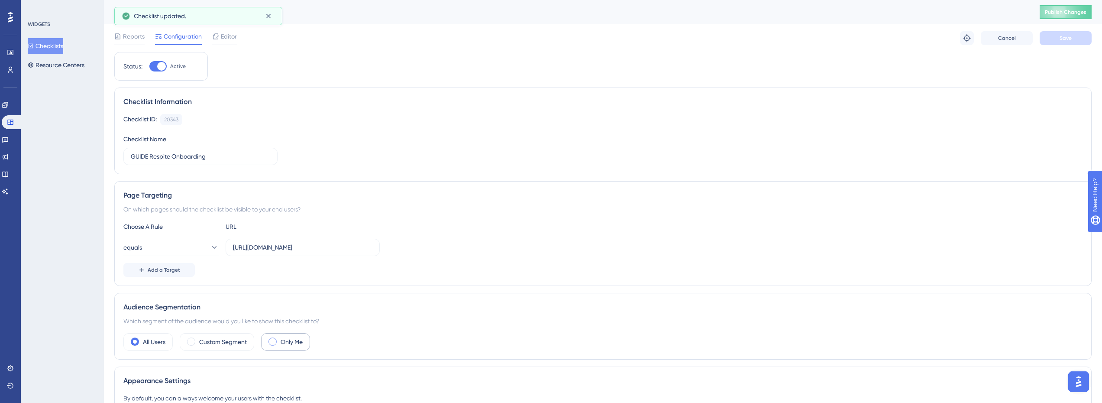
click at [297, 340] on label "Only Me" at bounding box center [292, 342] width 22 height 10
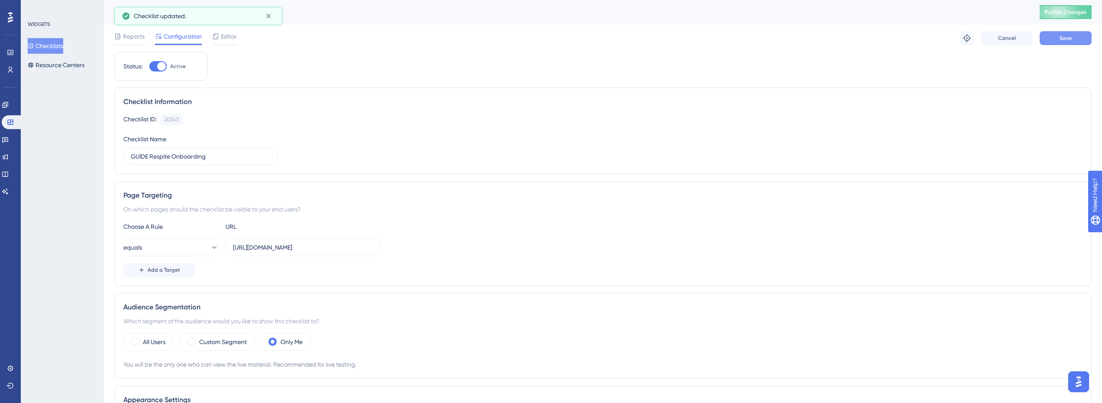
click at [1065, 40] on span "Save" at bounding box center [1066, 38] width 12 height 7
click at [1087, 15] on span "Publish Changes" at bounding box center [1066, 12] width 42 height 7
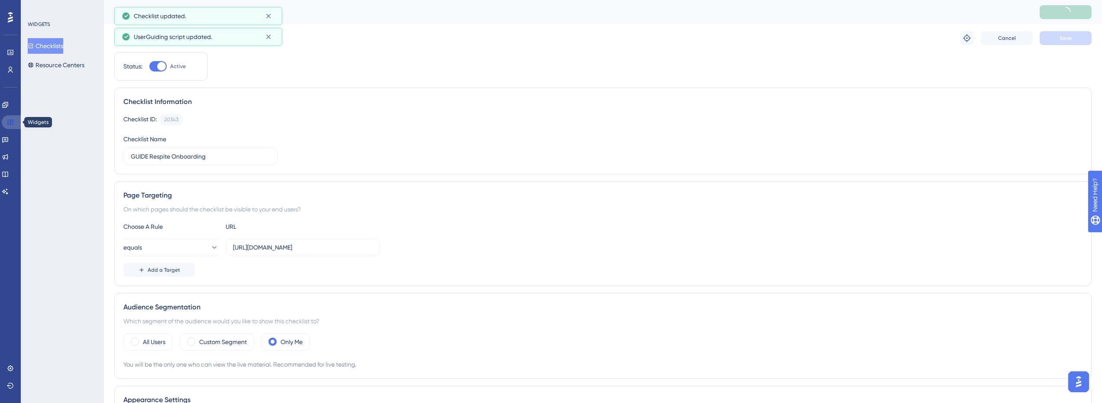
click at [8, 117] on link at bounding box center [12, 122] width 21 height 14
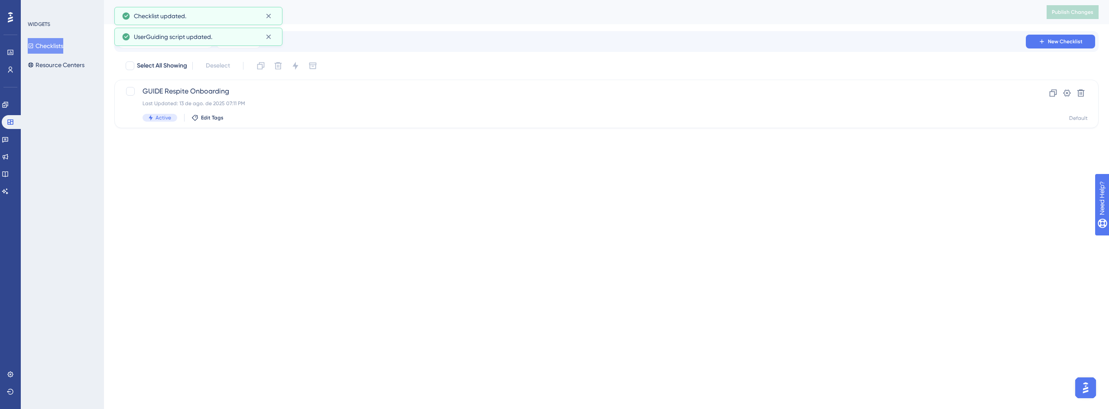
click at [21, 102] on div "WIDGETS Checklists Resource Centers" at bounding box center [62, 204] width 83 height 409
click at [9, 104] on link at bounding box center [5, 105] width 7 height 14
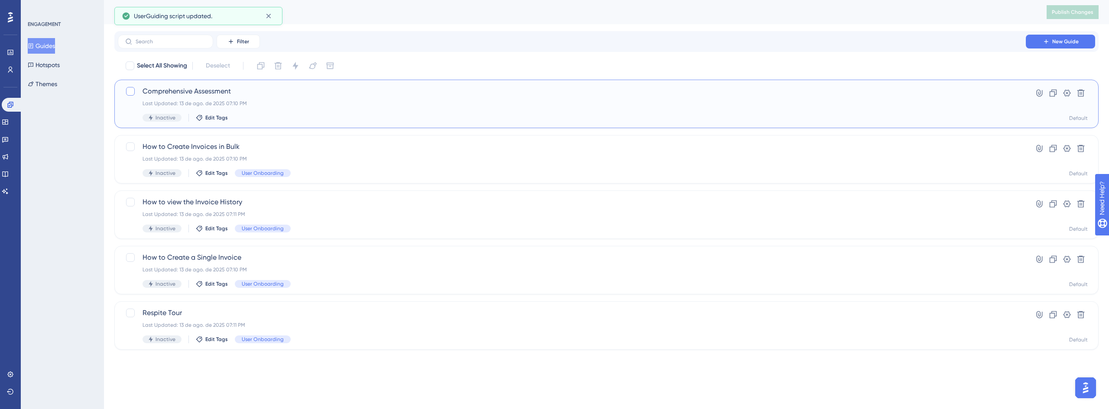
click at [130, 87] on div at bounding box center [130, 91] width 9 height 9
checkbox input "true"
click at [128, 313] on div at bounding box center [130, 313] width 9 height 9
checkbox input "true"
click at [133, 63] on div at bounding box center [130, 66] width 9 height 9
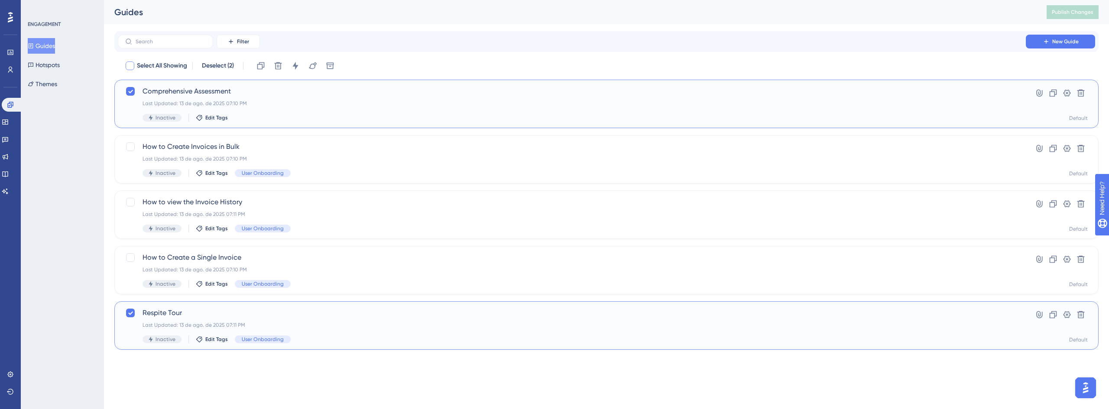
checkbox input "true"
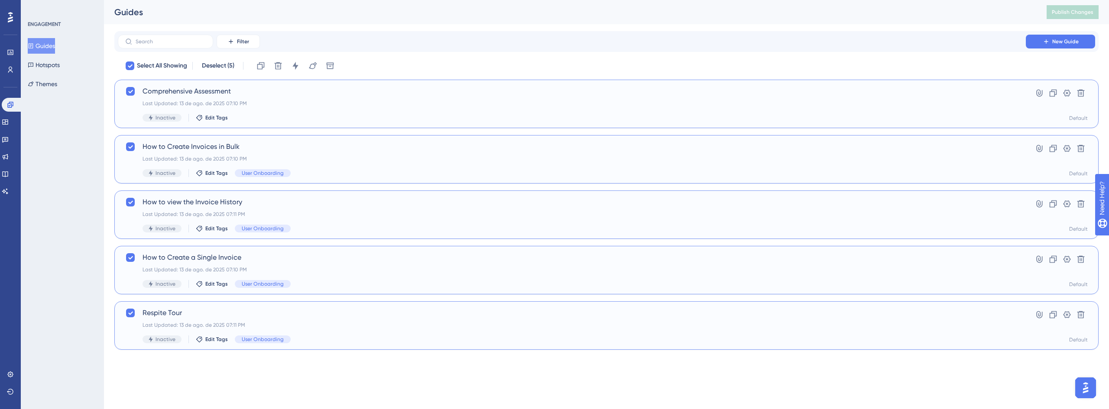
drag, startPoint x: 311, startPoint y: 107, endPoint x: 276, endPoint y: 104, distance: 34.4
click at [276, 104] on div "Last Updated: 13 de ago. de 2025 07:10 PM" at bounding box center [572, 103] width 859 height 7
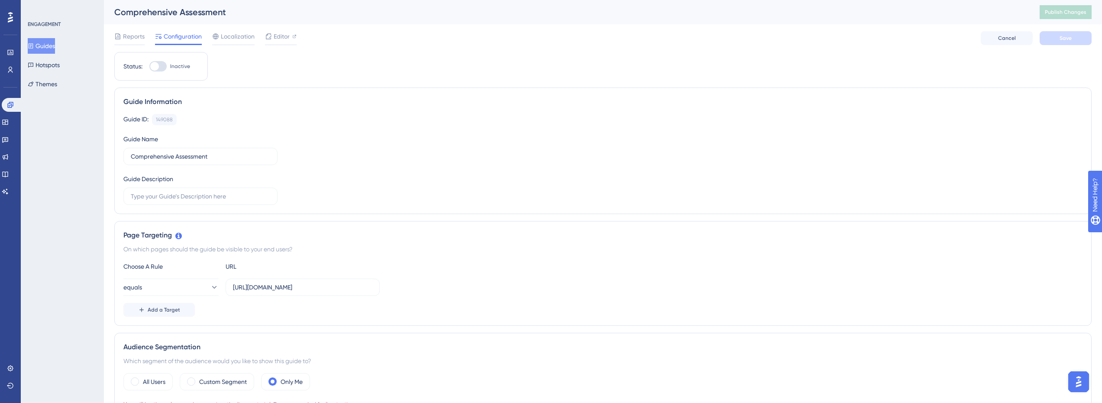
click at [159, 66] on div at bounding box center [157, 66] width 17 height 10
click at [146, 64] on div "Status: Inactive" at bounding box center [160, 66] width 75 height 10
click at [155, 65] on div at bounding box center [154, 66] width 9 height 9
click at [149, 66] on input "Inactive" at bounding box center [149, 66] width 0 height 0
checkbox input "true"
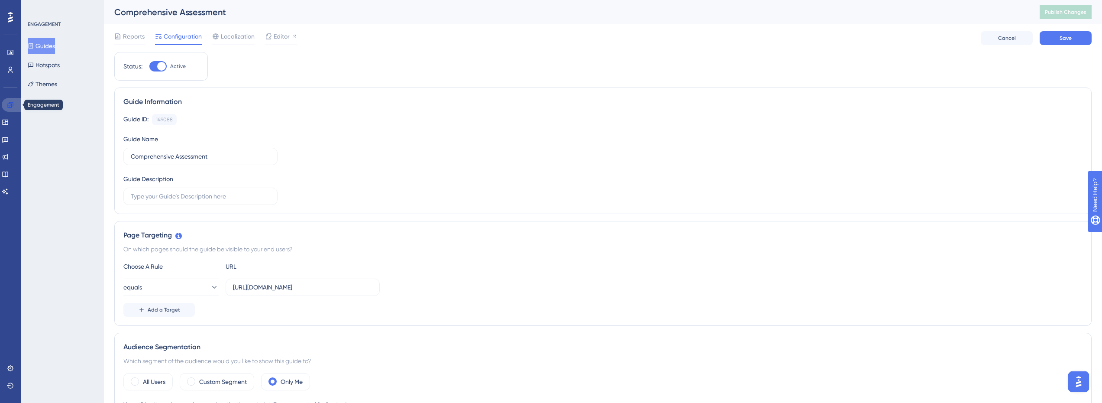
click at [12, 104] on icon at bounding box center [10, 105] width 6 height 6
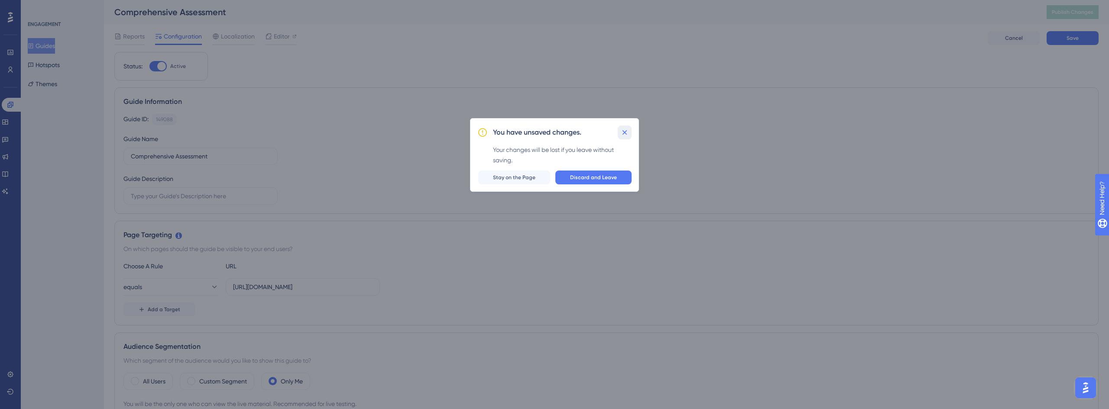
click at [628, 132] on icon at bounding box center [624, 132] width 9 height 9
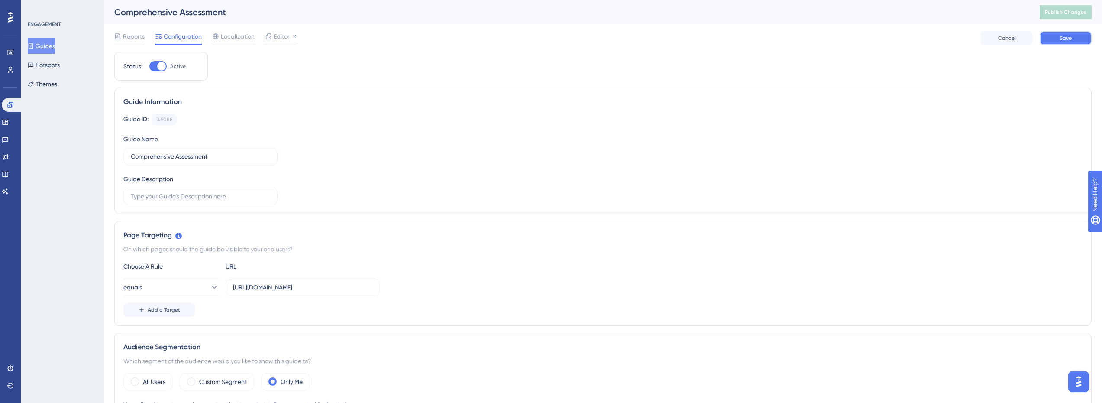
click at [1081, 39] on button "Save" at bounding box center [1066, 38] width 52 height 14
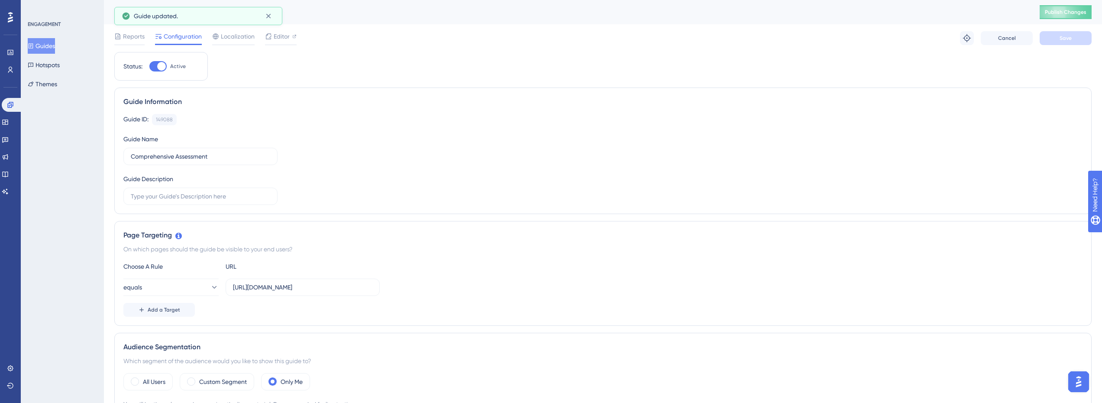
click at [48, 47] on button "Guides" at bounding box center [41, 46] width 27 height 16
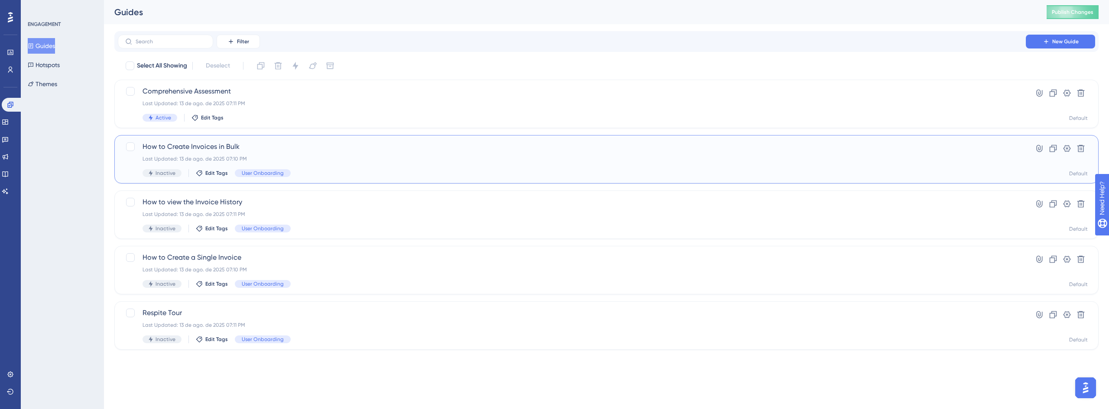
click at [388, 151] on span "How to Create Invoices in Bulk" at bounding box center [572, 147] width 859 height 10
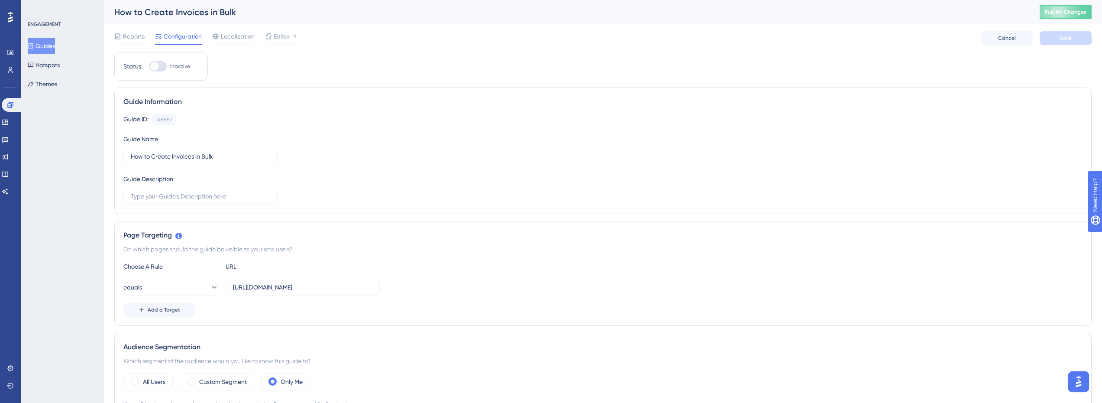
click at [168, 68] on label "Inactive" at bounding box center [169, 66] width 41 height 10
click at [149, 67] on input "Inactive" at bounding box center [149, 66] width 0 height 0
checkbox input "true"
click at [1058, 32] on button "Save" at bounding box center [1066, 38] width 52 height 14
click at [49, 49] on button "Guides" at bounding box center [41, 46] width 27 height 16
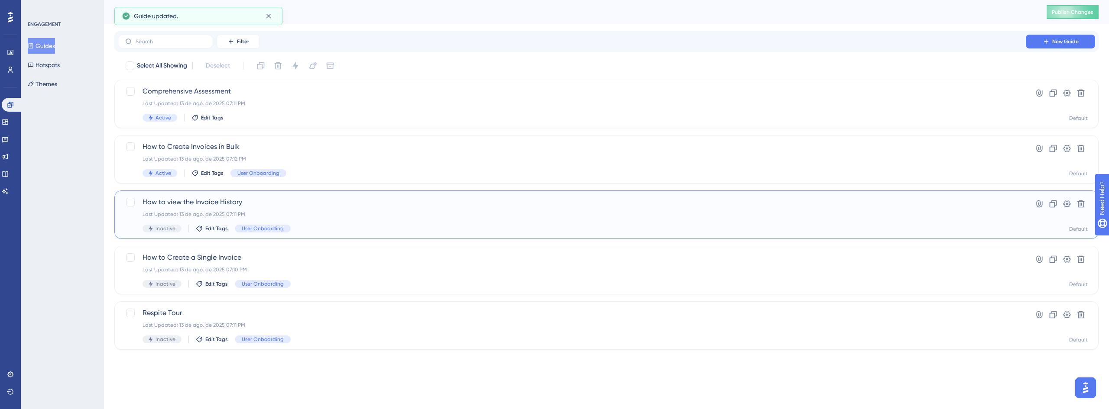
click at [324, 213] on div "Last Updated: 13 de ago. de 2025 07:11 PM" at bounding box center [572, 214] width 859 height 7
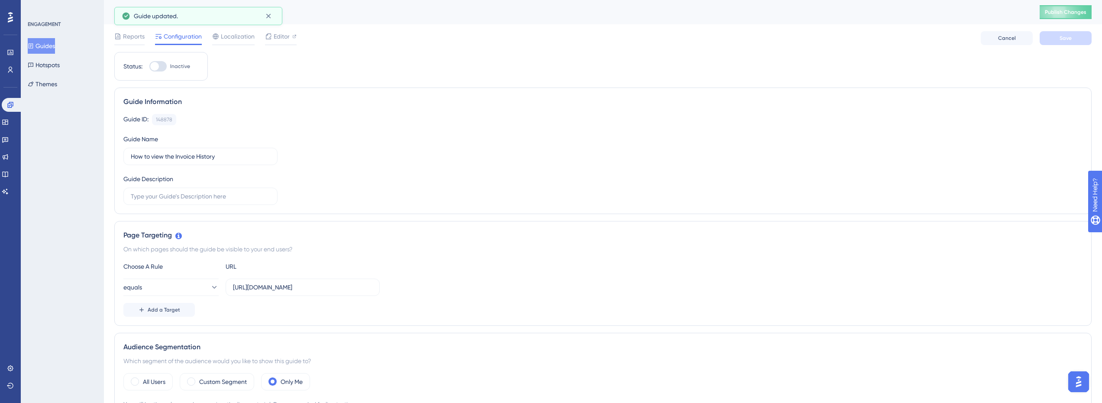
click at [165, 66] on div at bounding box center [157, 66] width 17 height 10
click at [149, 66] on input "Inactive" at bounding box center [149, 66] width 0 height 0
checkbox input "true"
click at [1079, 34] on button "Save" at bounding box center [1066, 38] width 52 height 14
click at [55, 46] on button "Guides" at bounding box center [41, 46] width 27 height 16
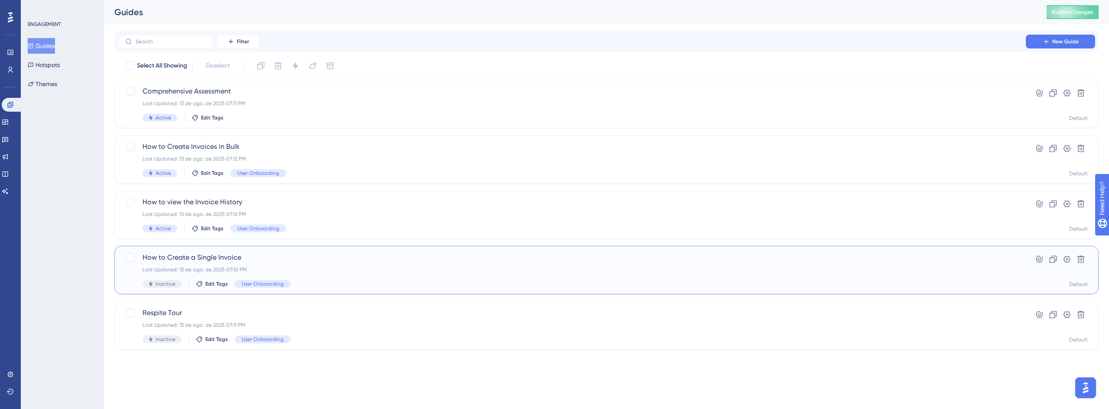
click at [162, 285] on span "Inactive" at bounding box center [166, 284] width 20 height 7
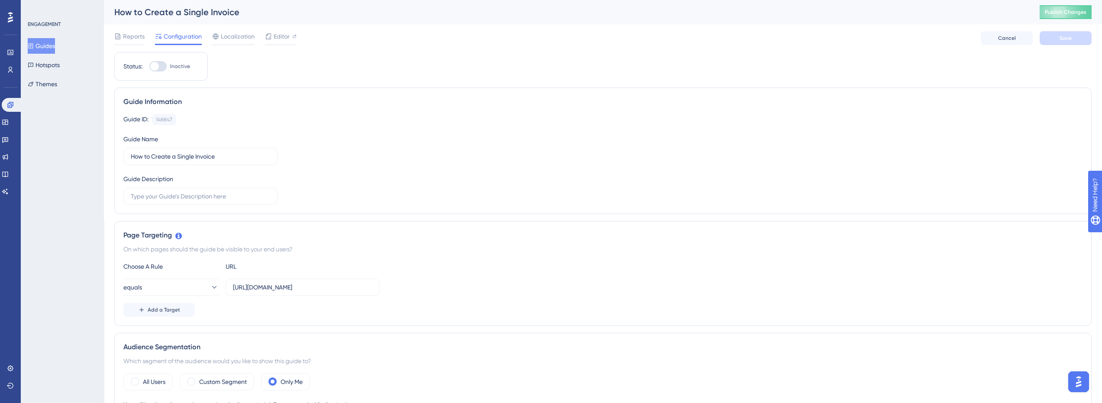
click at [160, 64] on div at bounding box center [157, 66] width 17 height 10
click at [149, 66] on input "Inactive" at bounding box center [149, 66] width 0 height 0
checkbox input "true"
click at [1080, 37] on button "Save" at bounding box center [1066, 38] width 52 height 14
click at [55, 45] on button "Guides" at bounding box center [41, 46] width 27 height 16
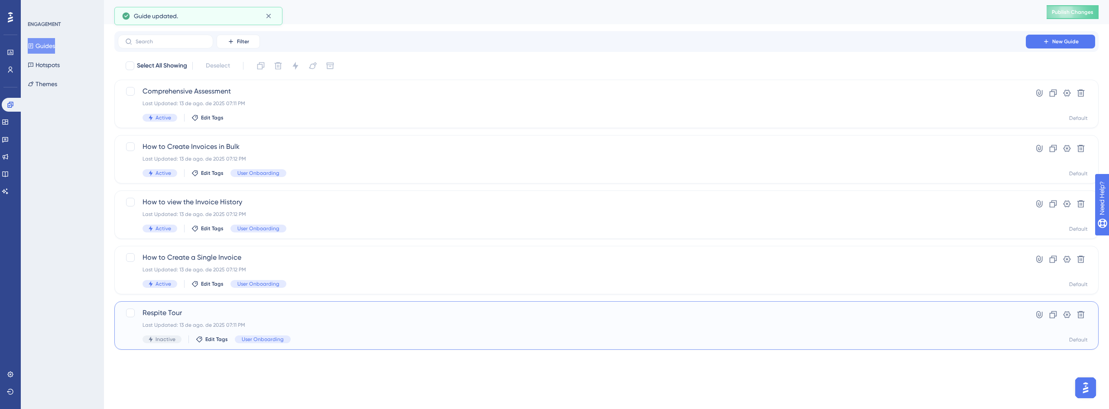
click at [217, 322] on div "Last Updated: 13 de ago. de 2025 07:11 PM" at bounding box center [572, 325] width 859 height 7
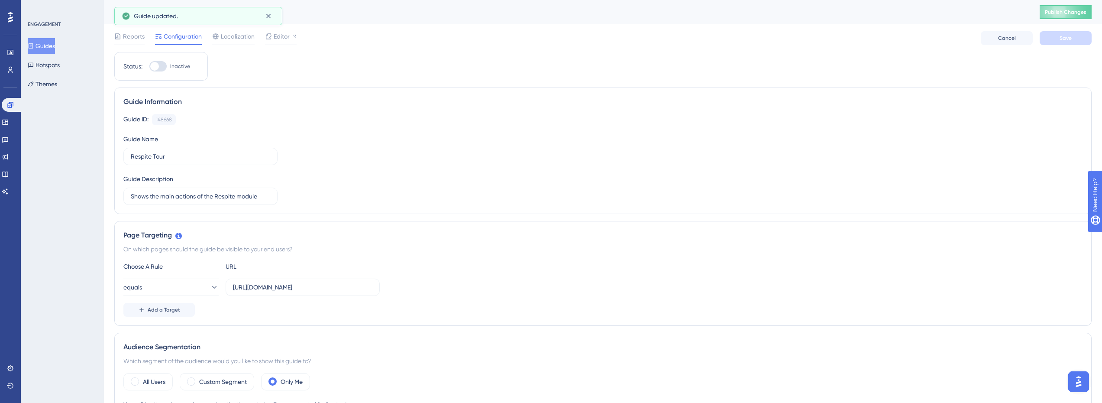
click at [156, 67] on div at bounding box center [154, 66] width 9 height 9
click at [149, 67] on input "Inactive" at bounding box center [149, 66] width 0 height 0
checkbox input "true"
click at [1064, 42] on button "Save" at bounding box center [1066, 38] width 52 height 14
click at [49, 48] on button "Guides" at bounding box center [41, 46] width 27 height 16
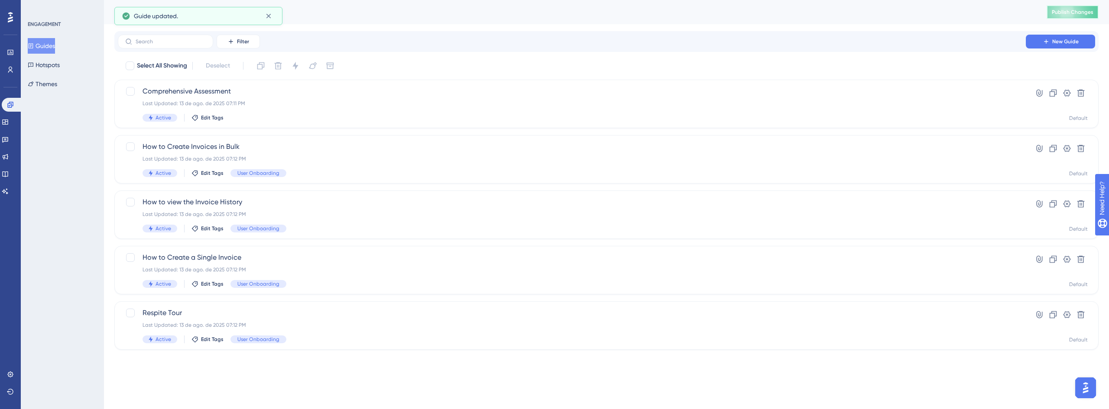
click at [1073, 16] on button "Publish Changes" at bounding box center [1073, 12] width 52 height 14
click at [279, 152] on span "How to Create Invoices in Bulk" at bounding box center [572, 147] width 859 height 10
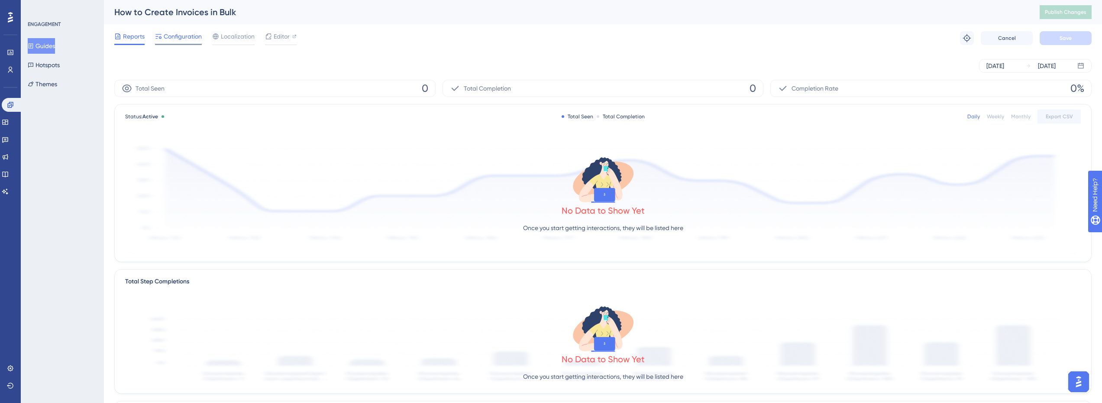
click at [175, 39] on span "Configuration" at bounding box center [183, 36] width 38 height 10
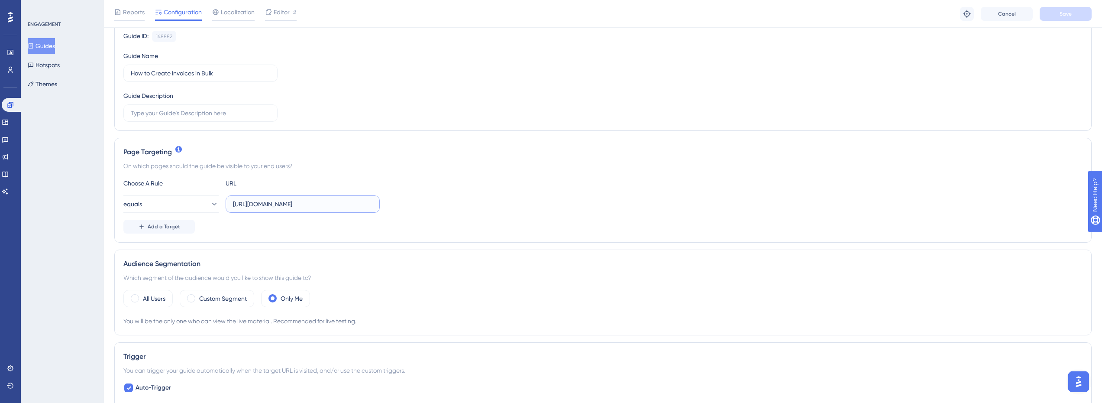
scroll to position [0, 11]
drag, startPoint x: 342, startPoint y: 203, endPoint x: 437, endPoint y: 204, distance: 94.9
click at [436, 204] on div "equals [URL][DOMAIN_NAME]" at bounding box center [602, 203] width 959 height 17
click at [402, 230] on div "Add a Target" at bounding box center [602, 227] width 959 height 14
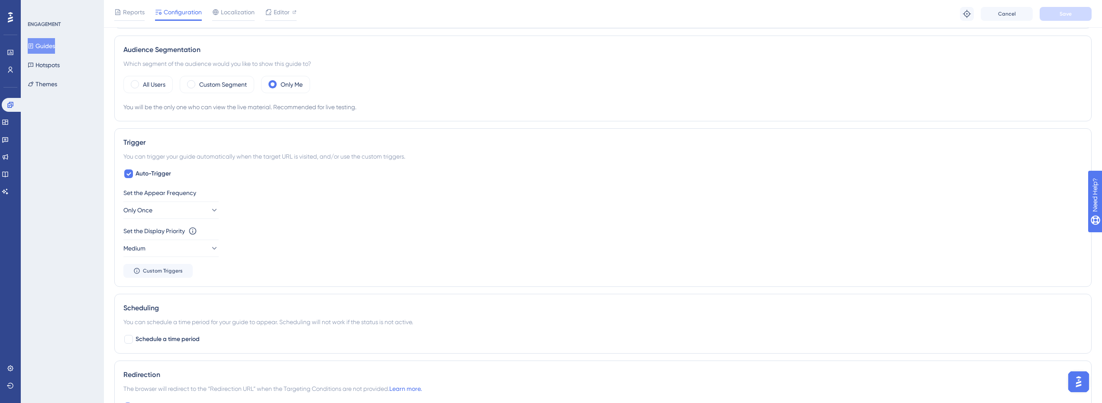
scroll to position [303, 0]
click at [202, 205] on button "Only Once" at bounding box center [170, 207] width 95 height 17
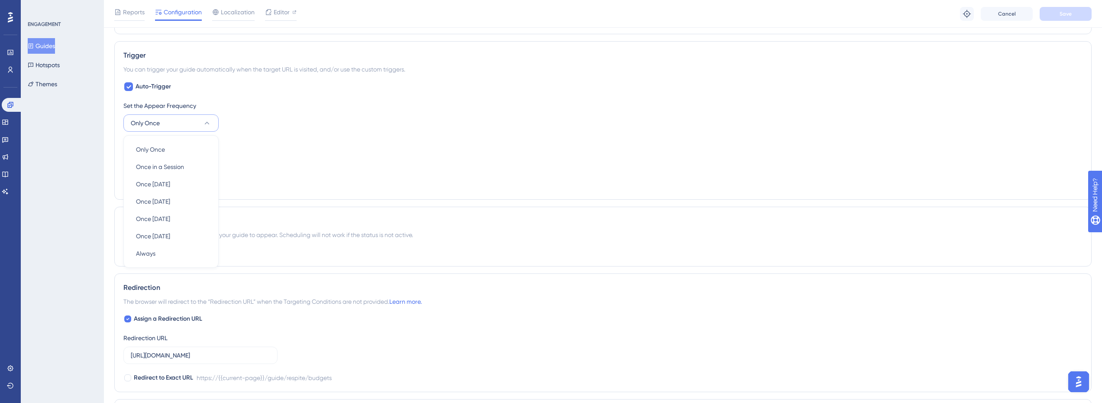
click at [367, 139] on div "Set the Display Priority This option will set the display priority between auto…" at bounding box center [602, 144] width 959 height 10
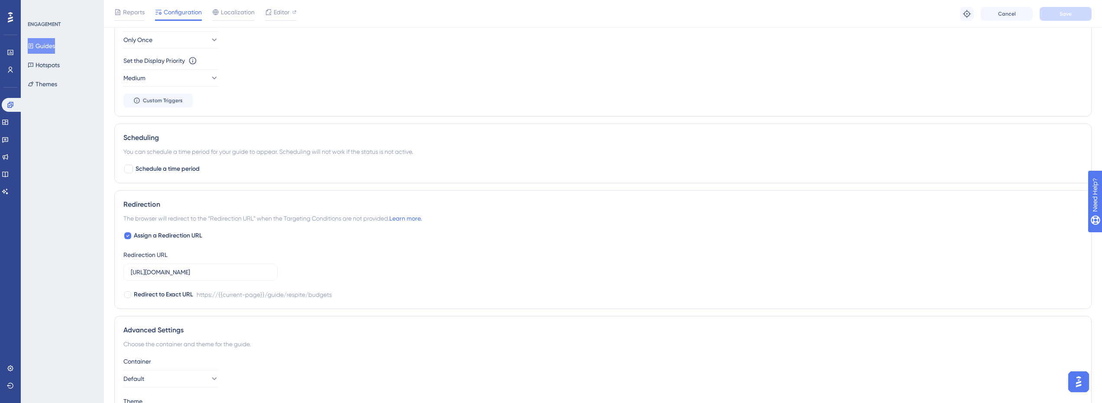
scroll to position [474, 0]
drag, startPoint x: 164, startPoint y: 270, endPoint x: 154, endPoint y: 270, distance: 10.0
click at [154, 270] on input "[URL][DOMAIN_NAME]" at bounding box center [200, 269] width 139 height 10
drag, startPoint x: 163, startPoint y: 268, endPoint x: 154, endPoint y: 269, distance: 8.8
click at [154, 269] on input "[URL][DOMAIN_NAME]" at bounding box center [200, 269] width 139 height 10
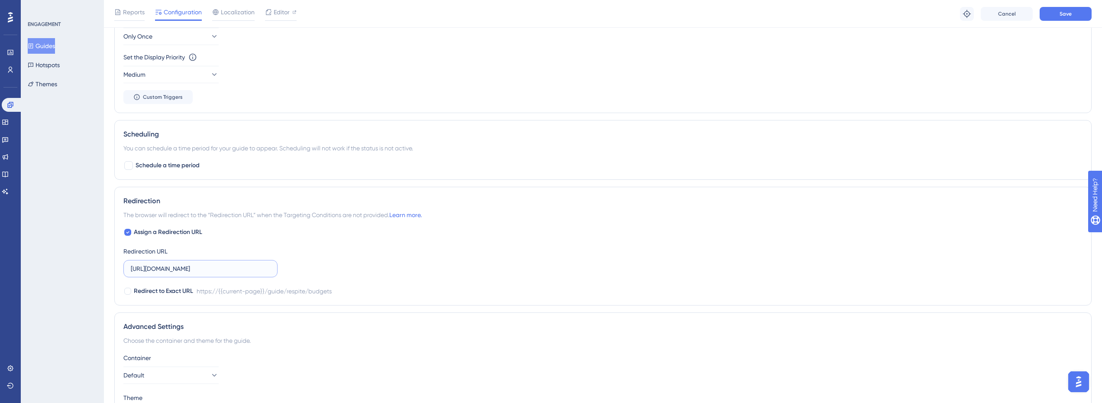
type input "[URL][DOMAIN_NAME]"
click at [357, 267] on div "Assign a Redirection URL Redirection URL [URL][DOMAIN_NAME] Redirect to Exact U…" at bounding box center [602, 261] width 959 height 69
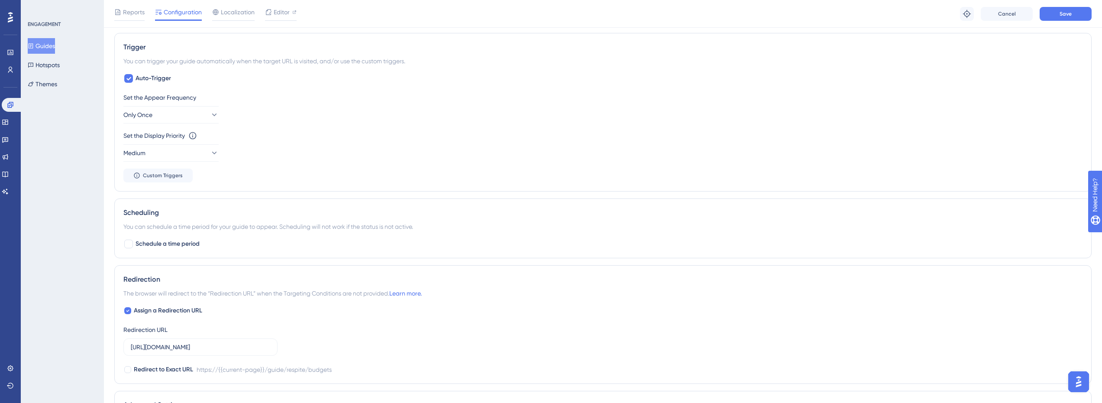
scroll to position [279, 0]
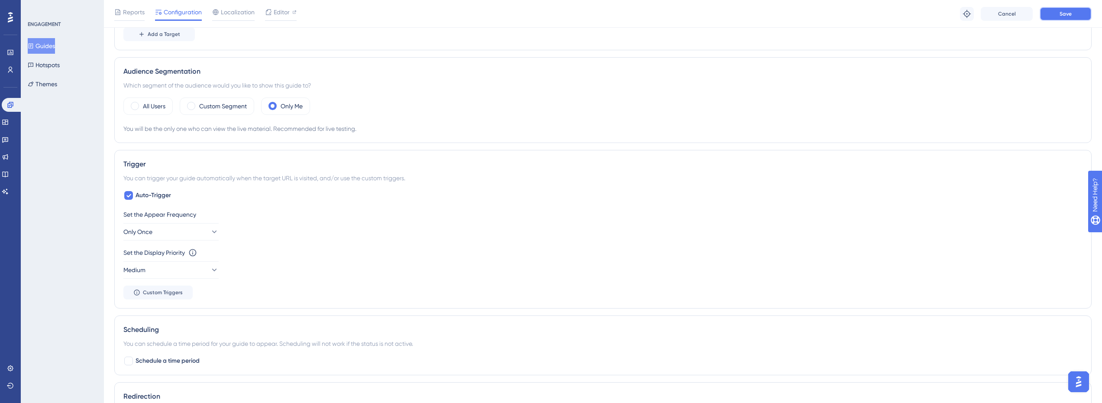
click at [1076, 12] on button "Save" at bounding box center [1066, 14] width 52 height 14
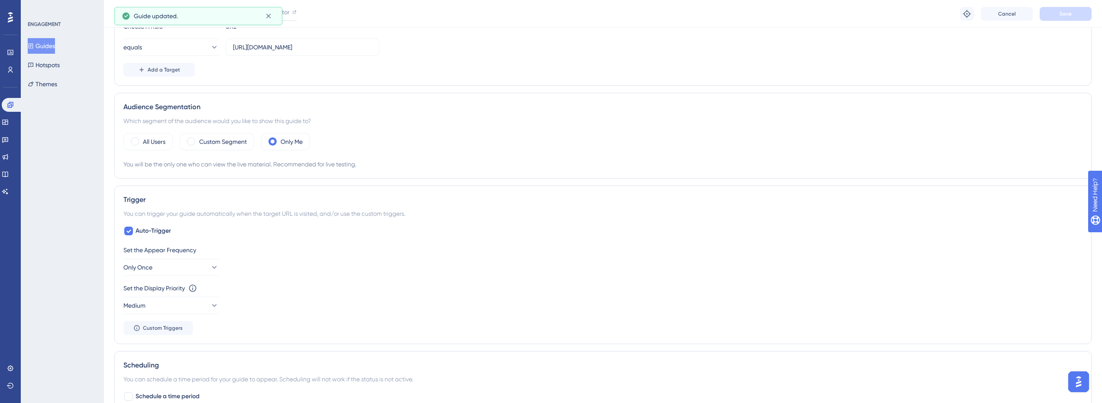
scroll to position [62, 0]
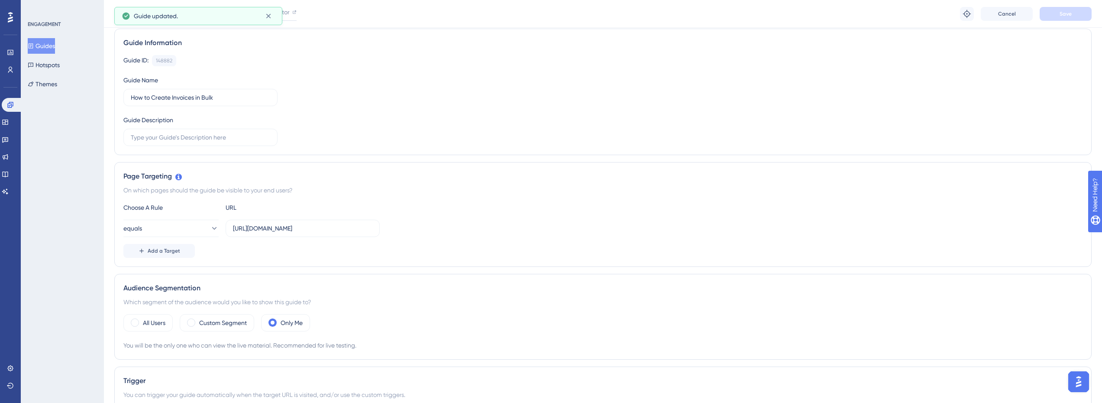
click at [43, 45] on button "Guides" at bounding box center [41, 46] width 27 height 16
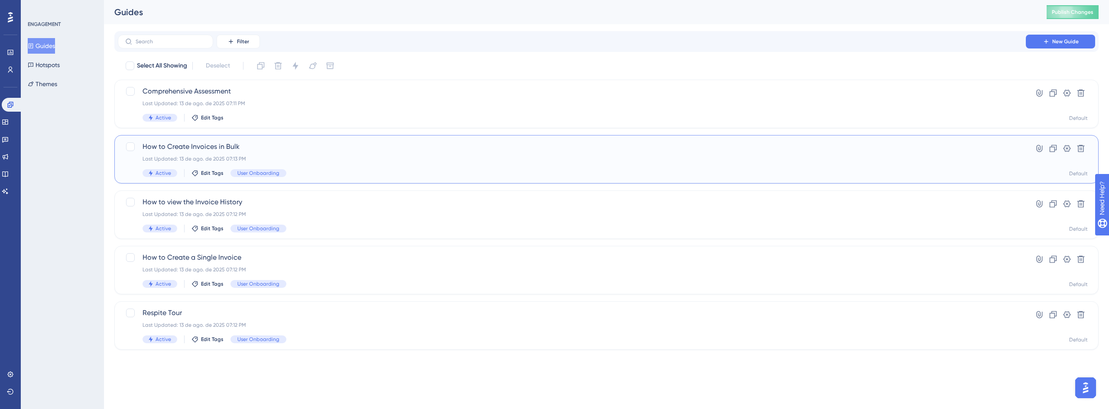
click at [230, 152] on div "How to Create Invoices in Bulk Last Updated: 13 de ago. de 2025 07:13 PM Active…" at bounding box center [572, 160] width 859 height 36
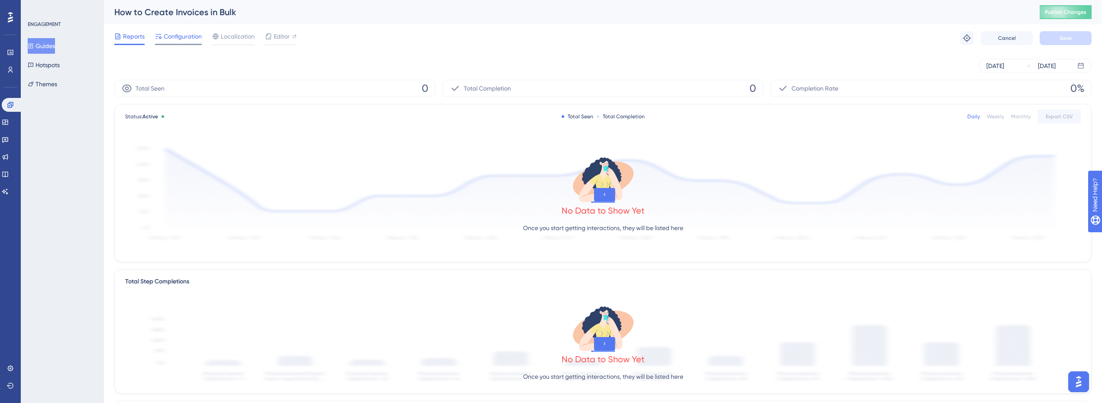
click at [185, 36] on span "Configuration" at bounding box center [183, 36] width 38 height 10
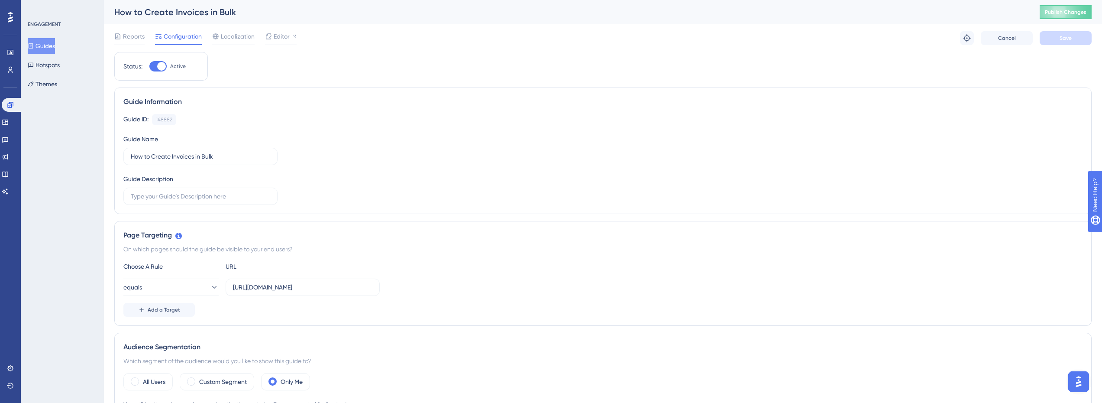
click at [53, 44] on button "Guides" at bounding box center [41, 46] width 27 height 16
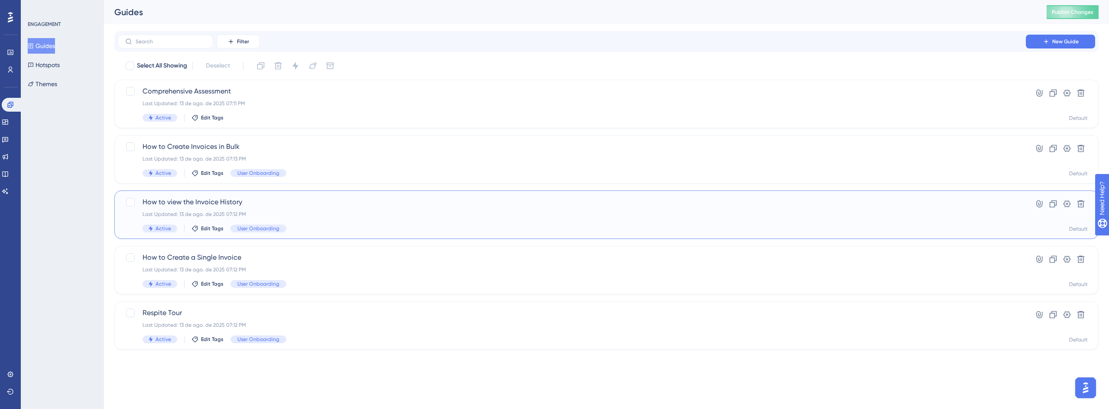
click at [263, 201] on span "How to view the Invoice History" at bounding box center [572, 202] width 859 height 10
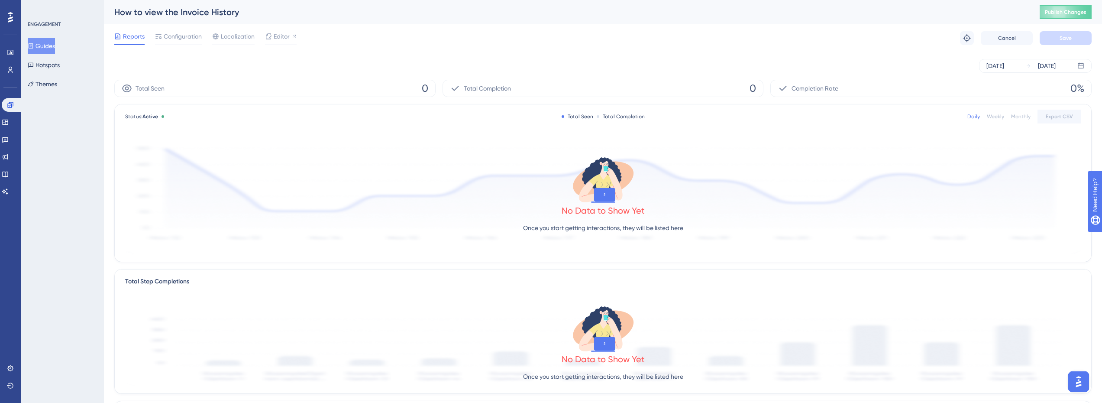
click at [193, 21] on div "How to view the Invoice History Publish Changes" at bounding box center [603, 12] width 998 height 24
click at [181, 40] on span "Configuration" at bounding box center [183, 36] width 38 height 10
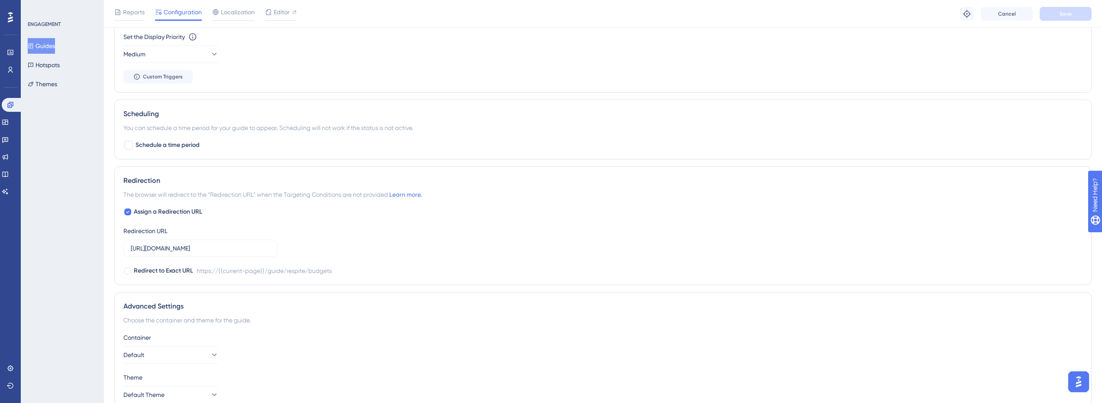
scroll to position [520, 0]
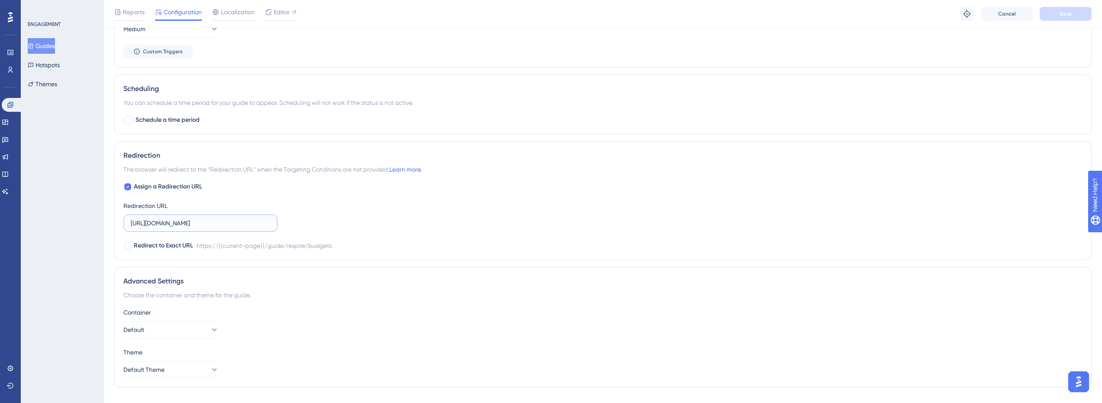
click at [162, 223] on input "[URL][DOMAIN_NAME]" at bounding box center [200, 223] width 139 height 10
click at [161, 224] on input "[URL][DOMAIN_NAME]" at bounding box center [200, 223] width 139 height 10
drag, startPoint x: 161, startPoint y: 224, endPoint x: 154, endPoint y: 226, distance: 6.7
click at [154, 226] on input "[URL][DOMAIN_NAME]" at bounding box center [200, 223] width 139 height 10
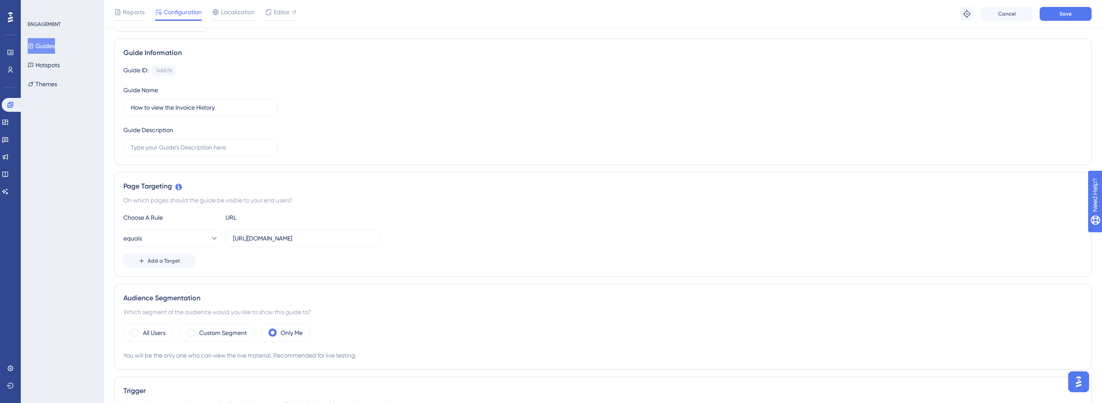
scroll to position [43, 0]
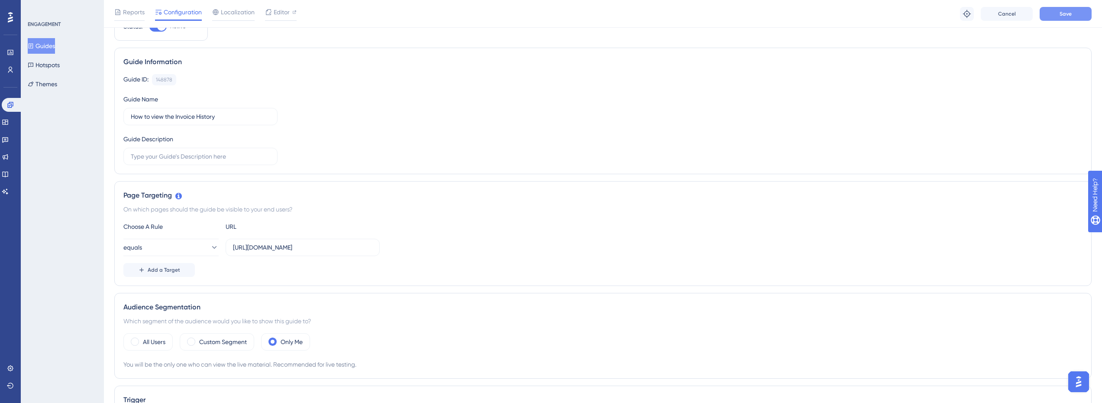
type input "[URL][DOMAIN_NAME]"
click at [1069, 11] on span "Save" at bounding box center [1066, 13] width 12 height 7
click at [11, 104] on icon at bounding box center [10, 105] width 6 height 6
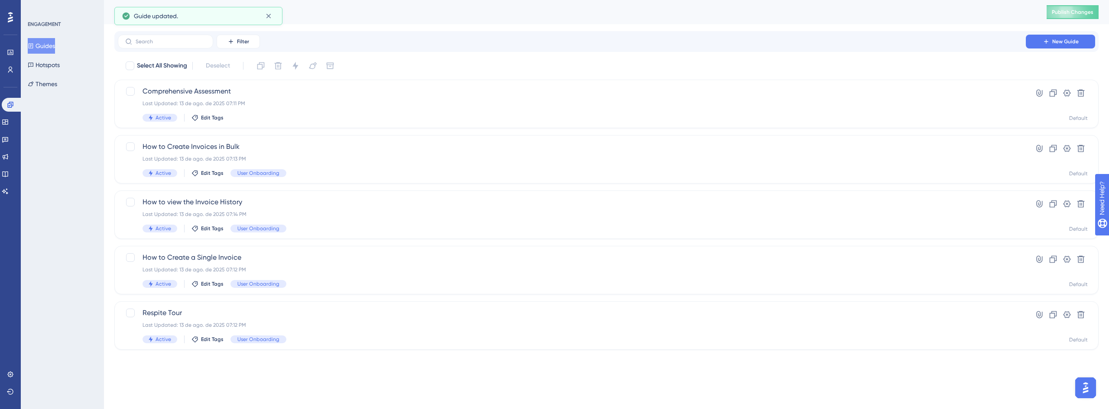
click at [187, 245] on div "Select All Showing Deselect Comprehensive Assessment Last Updated: 13 de ago. d…" at bounding box center [606, 204] width 984 height 291
click at [183, 259] on span "How to Create a Single Invoice" at bounding box center [572, 258] width 859 height 10
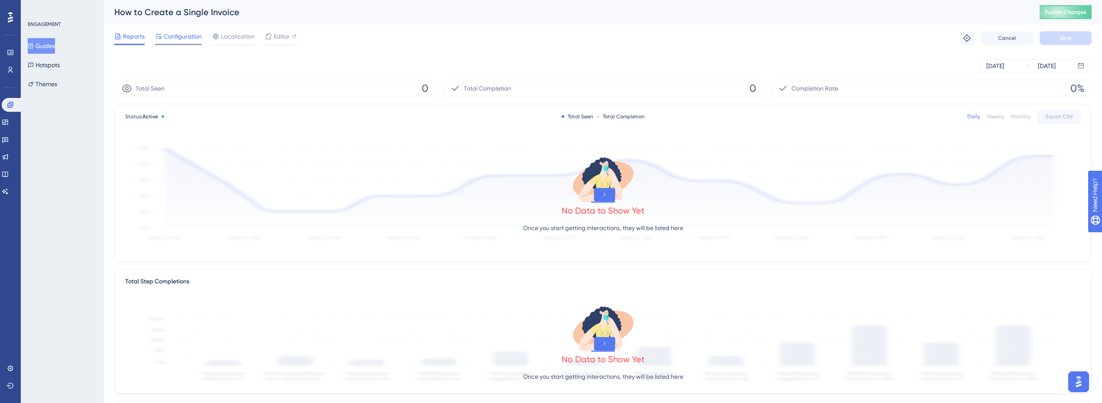
click at [185, 35] on span "Configuration" at bounding box center [183, 36] width 38 height 10
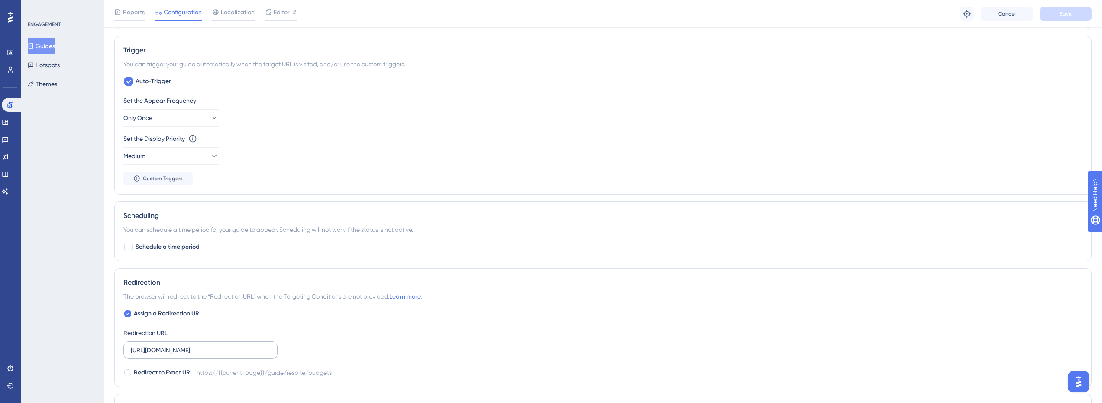
scroll to position [433, 0]
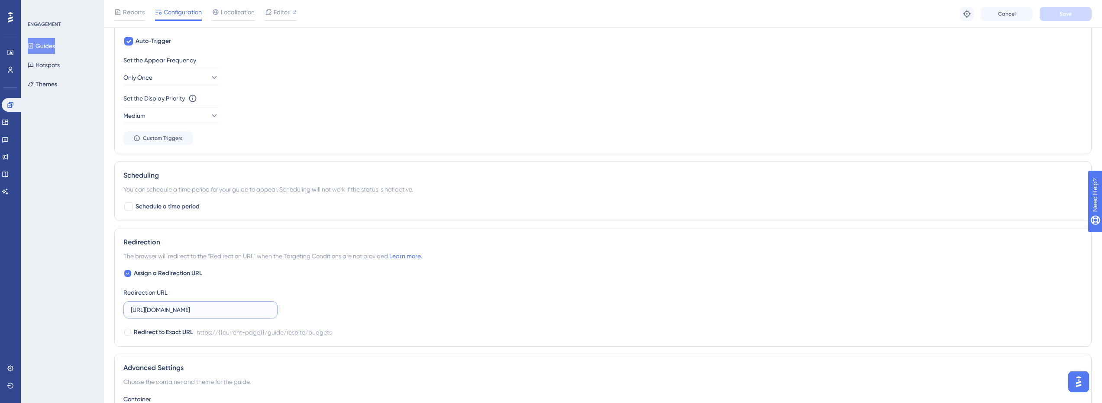
drag, startPoint x: 164, startPoint y: 311, endPoint x: 155, endPoint y: 311, distance: 9.1
click at [155, 311] on input "[URL][DOMAIN_NAME]" at bounding box center [200, 310] width 139 height 10
click at [163, 311] on input "[URL][DOMAIN_NAME]" at bounding box center [200, 310] width 139 height 10
type input "[URL][DOMAIN_NAME]"
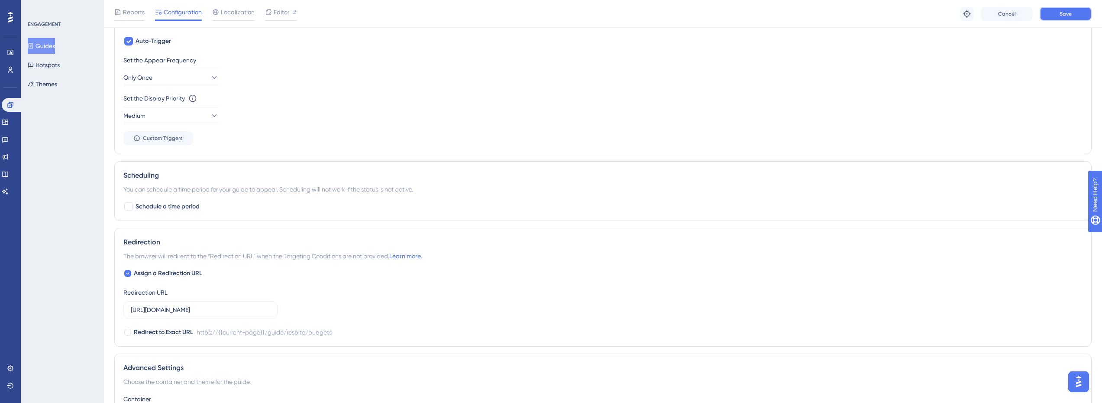
click at [1075, 16] on button "Save" at bounding box center [1066, 14] width 52 height 14
click at [11, 104] on icon at bounding box center [10, 105] width 6 height 6
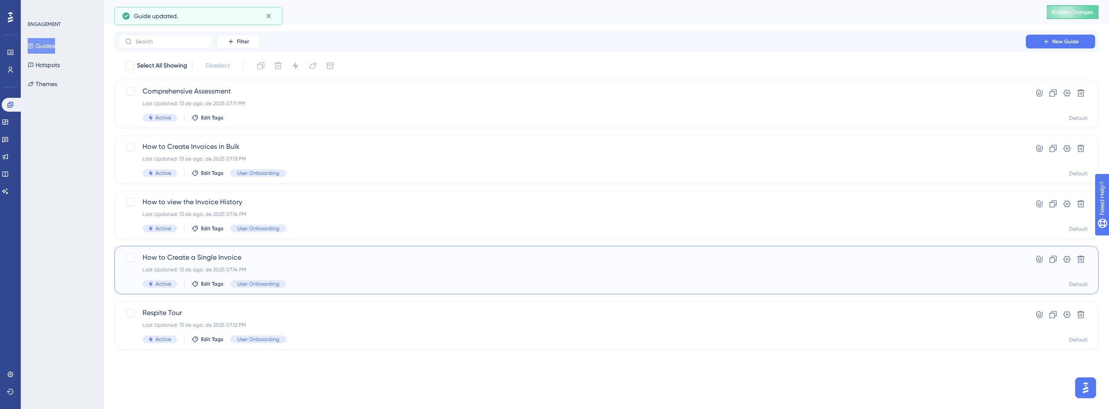
click at [187, 266] on div "Last Updated: 13 de ago. de 2025 07:14 PM" at bounding box center [572, 269] width 859 height 7
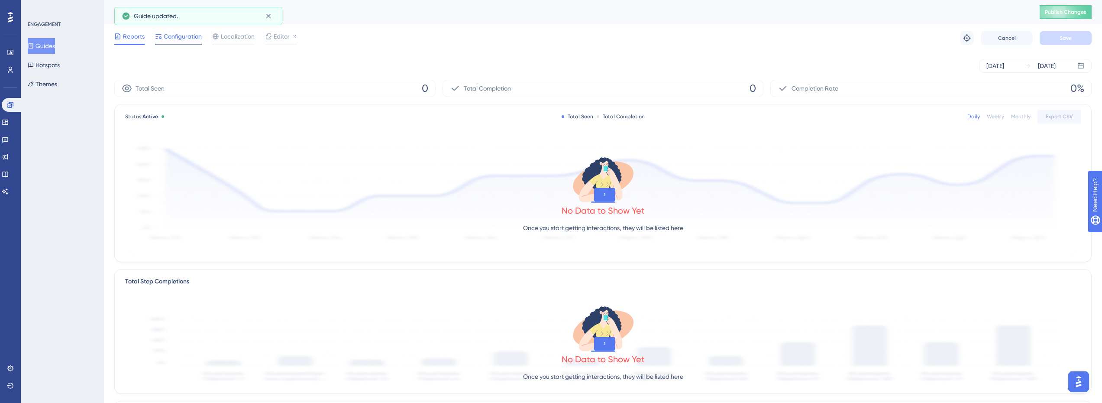
click at [187, 38] on span "Configuration" at bounding box center [183, 36] width 38 height 10
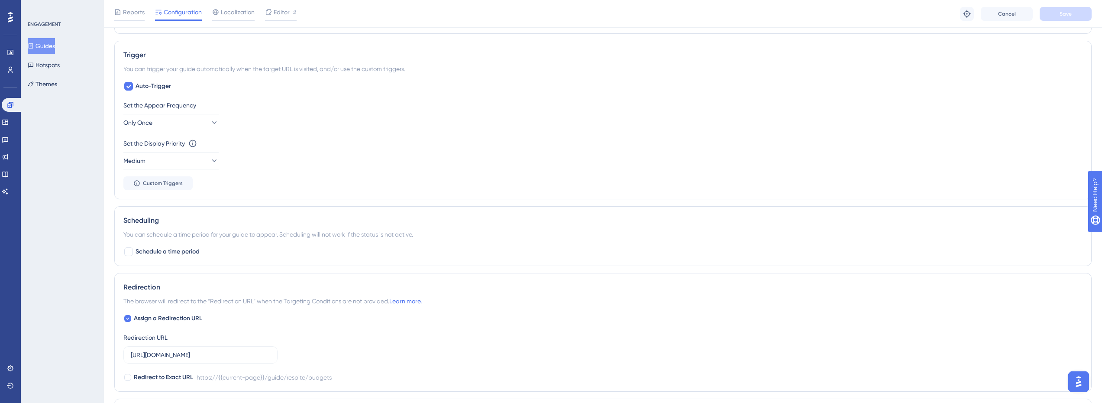
scroll to position [390, 0]
click at [45, 48] on button "Guides" at bounding box center [41, 46] width 27 height 16
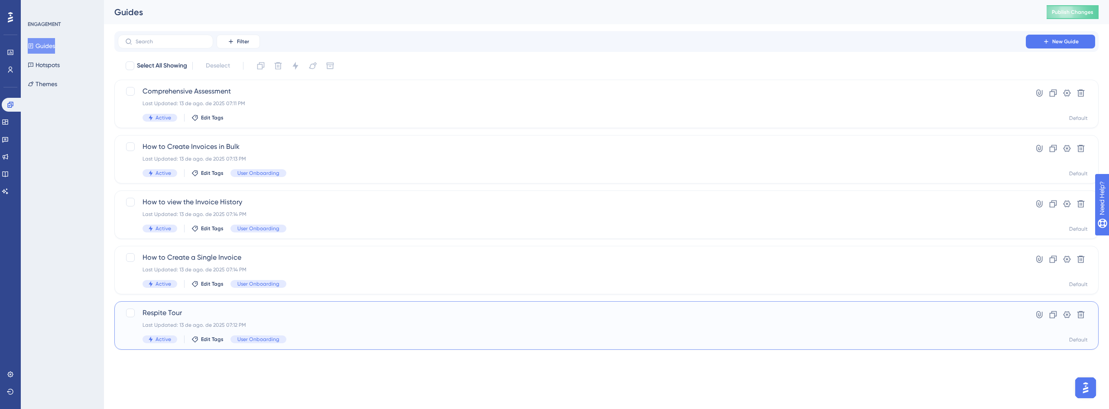
click at [194, 313] on span "Respite Tour" at bounding box center [572, 313] width 859 height 10
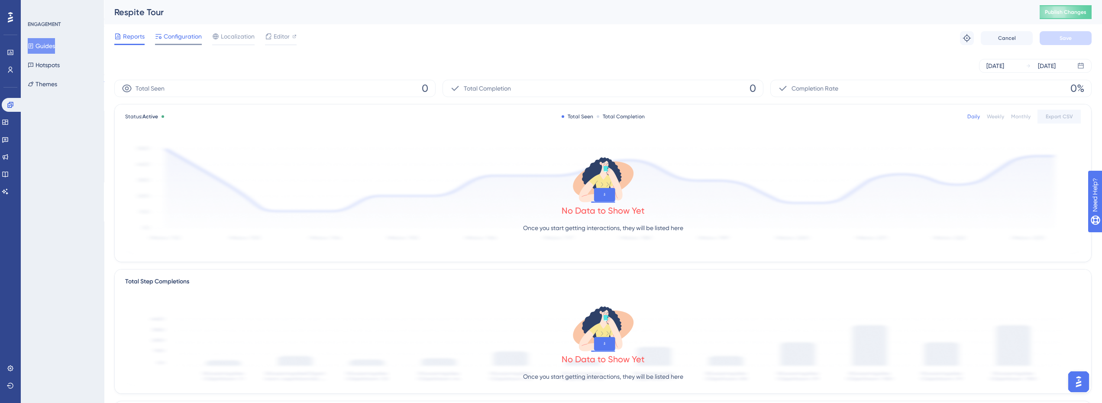
click at [194, 36] on span "Configuration" at bounding box center [183, 36] width 38 height 10
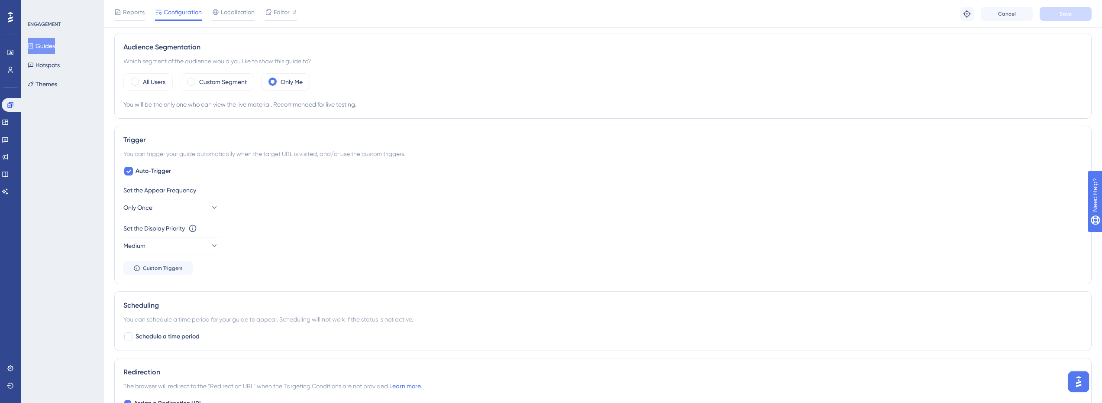
scroll to position [520, 0]
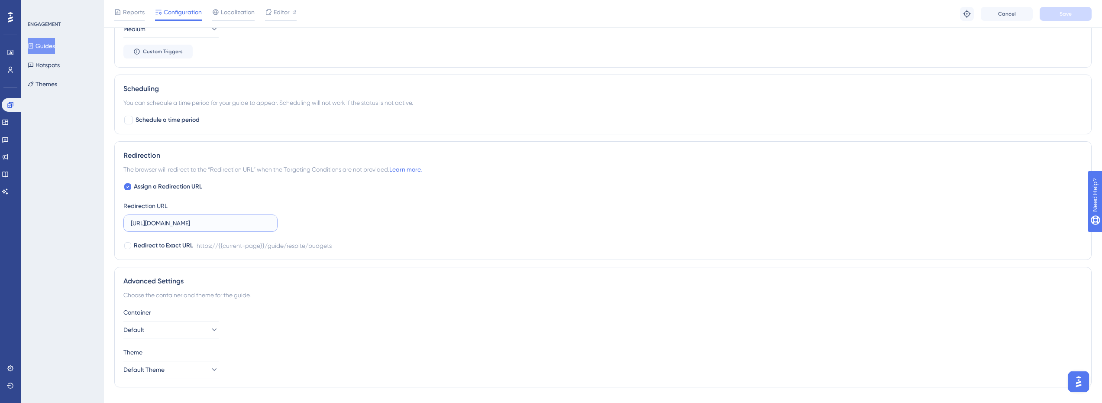
drag, startPoint x: 164, startPoint y: 222, endPoint x: 155, endPoint y: 225, distance: 9.5
click at [155, 225] on input "[URL][DOMAIN_NAME]" at bounding box center [200, 223] width 139 height 10
type input "[URL][DOMAIN_NAME]"
click at [1068, 11] on span "Save" at bounding box center [1066, 13] width 12 height 7
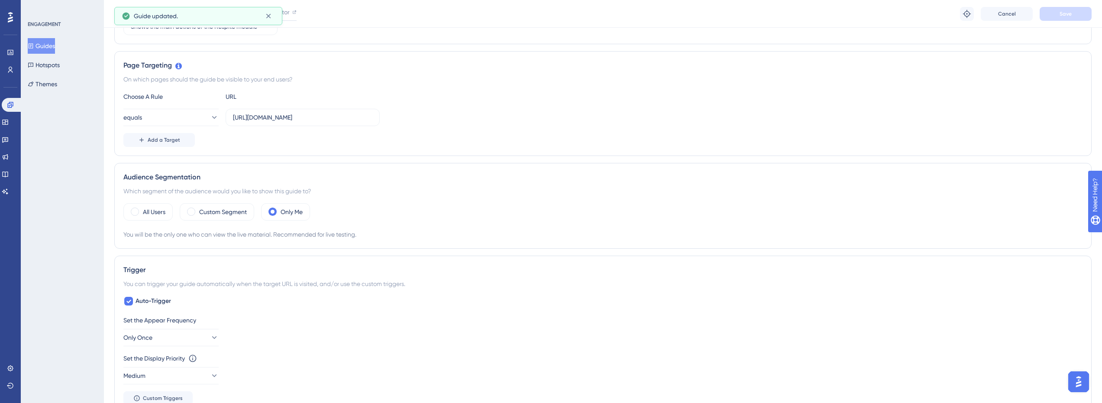
scroll to position [0, 0]
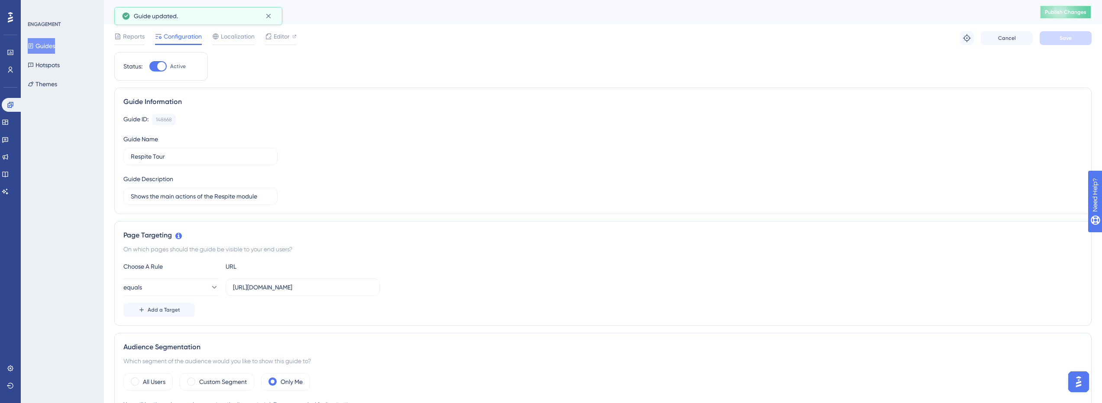
click at [1071, 18] on button "Publish Changes" at bounding box center [1066, 12] width 52 height 14
click at [3, 105] on link at bounding box center [12, 105] width 21 height 14
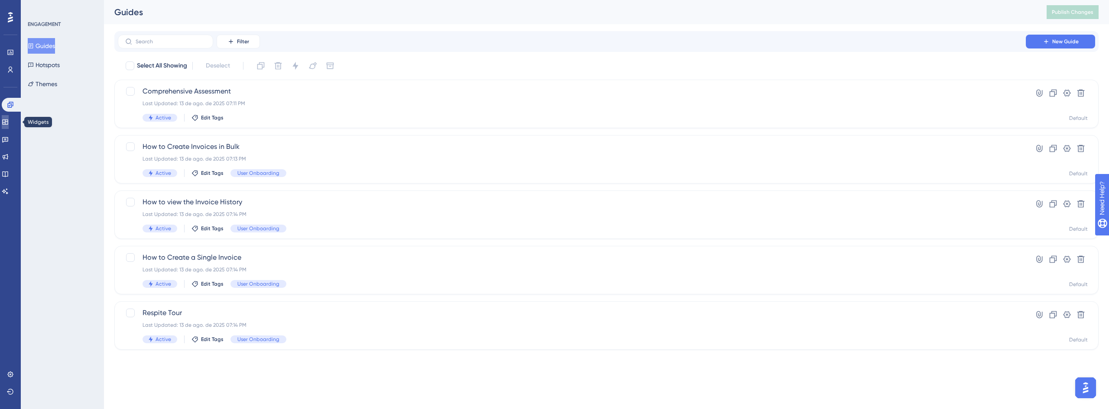
click at [9, 123] on icon at bounding box center [5, 122] width 7 height 7
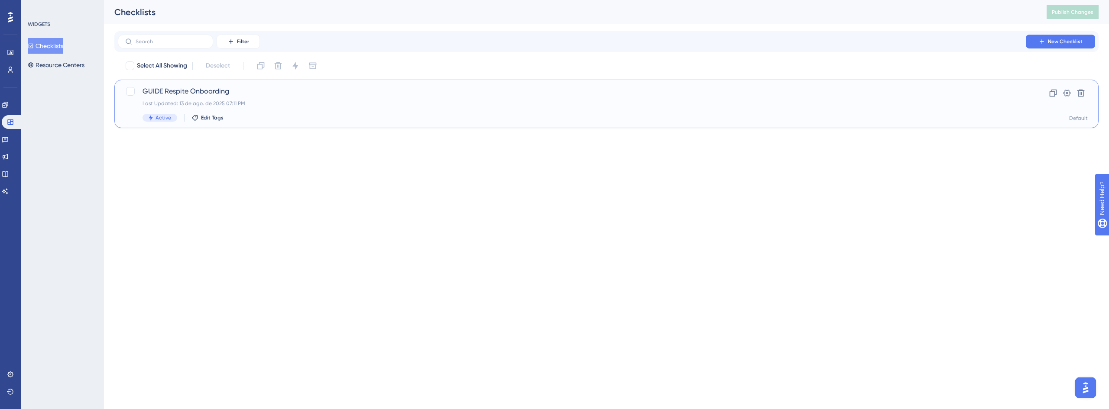
click at [218, 96] on span "GUIDE Respite Onboarding" at bounding box center [572, 91] width 859 height 10
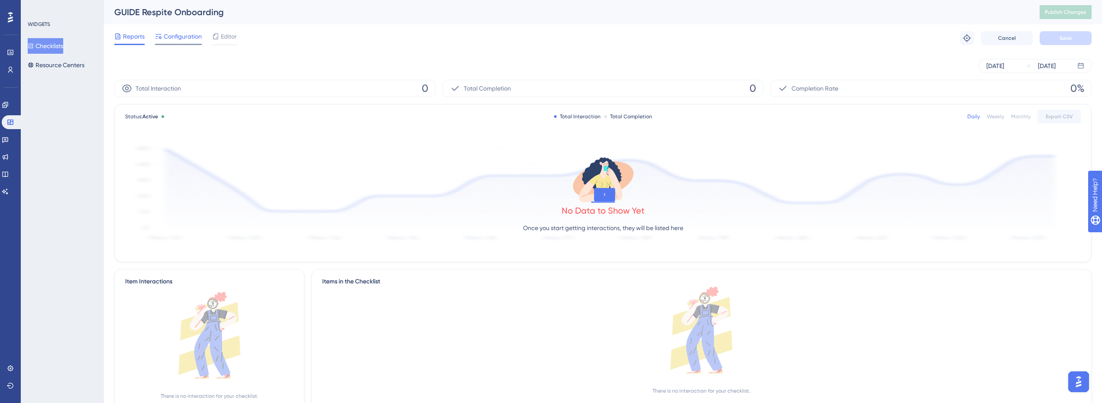
click at [171, 39] on span "Configuration" at bounding box center [183, 36] width 38 height 10
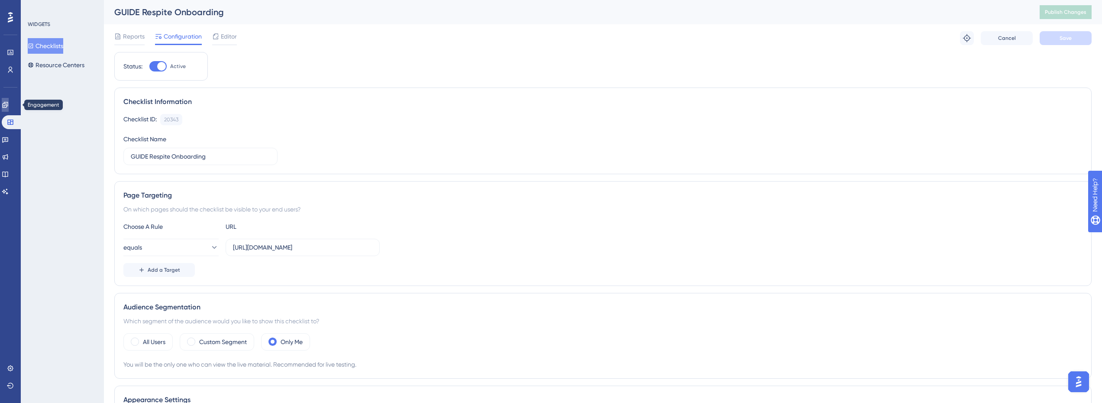
click at [9, 107] on icon at bounding box center [5, 104] width 7 height 7
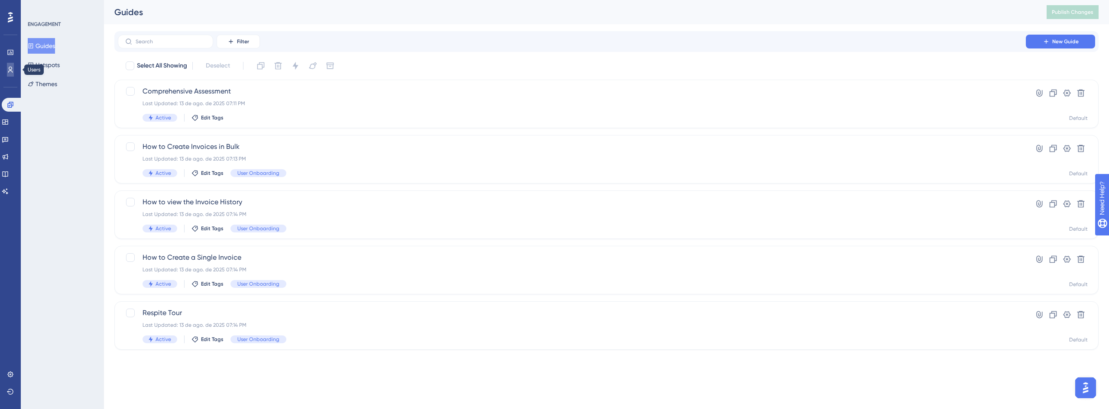
click at [9, 70] on icon at bounding box center [10, 69] width 7 height 7
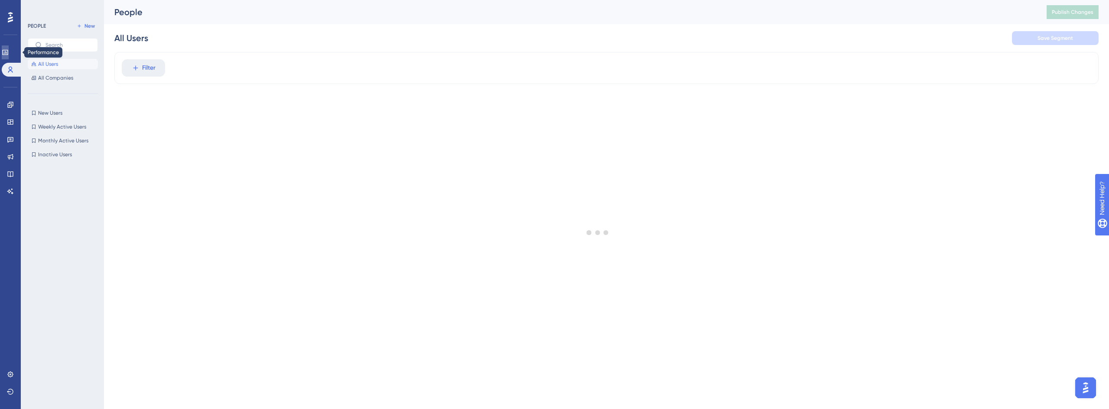
click at [9, 57] on link at bounding box center [5, 52] width 7 height 14
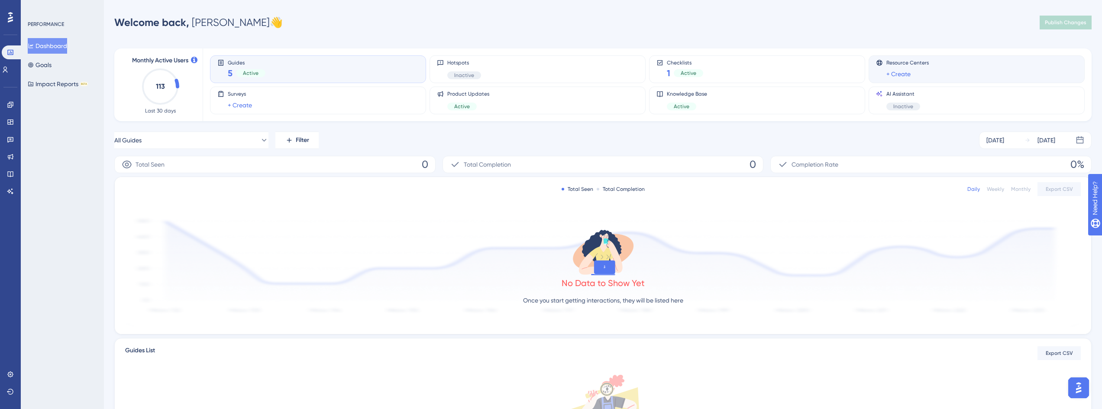
click at [924, 73] on div "+ Create" at bounding box center [908, 74] width 42 height 10
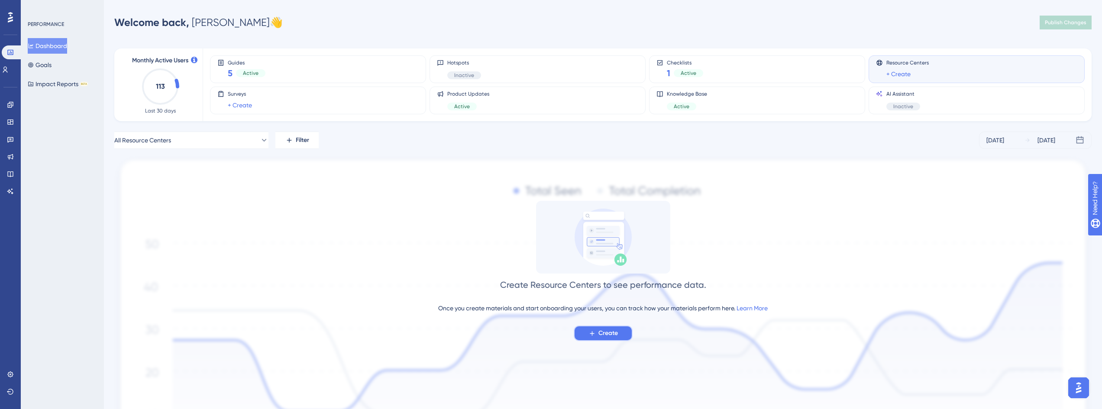
click at [619, 333] on button "Create" at bounding box center [603, 334] width 59 height 16
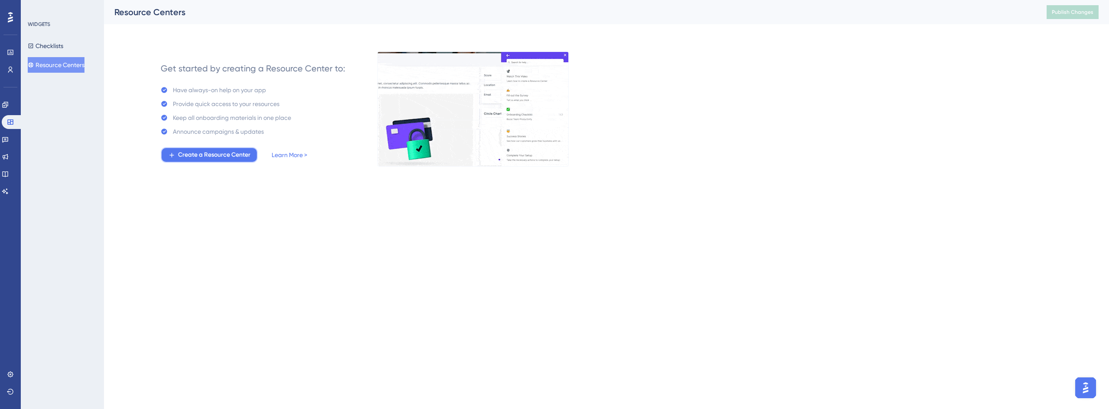
click at [241, 156] on span "Create a Resource Center" at bounding box center [214, 155] width 72 height 10
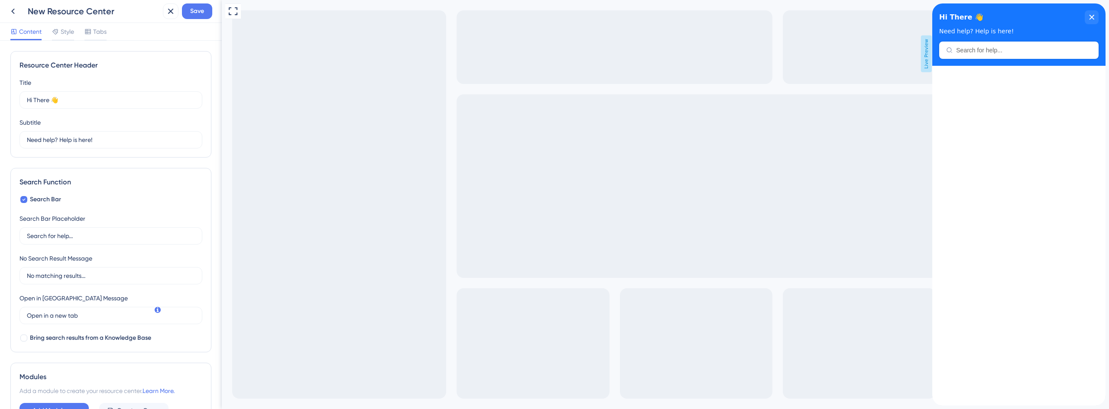
scroll to position [64, 0]
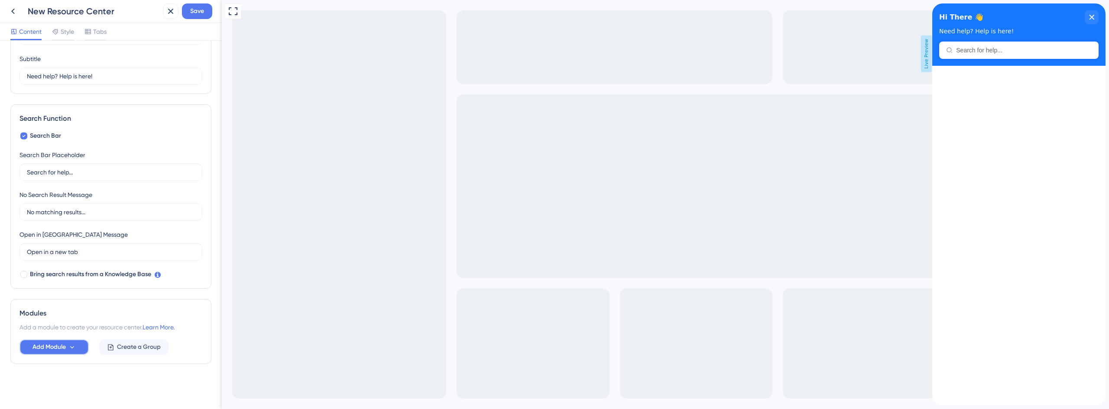
click at [66, 352] on span "Add Module" at bounding box center [48, 347] width 33 height 10
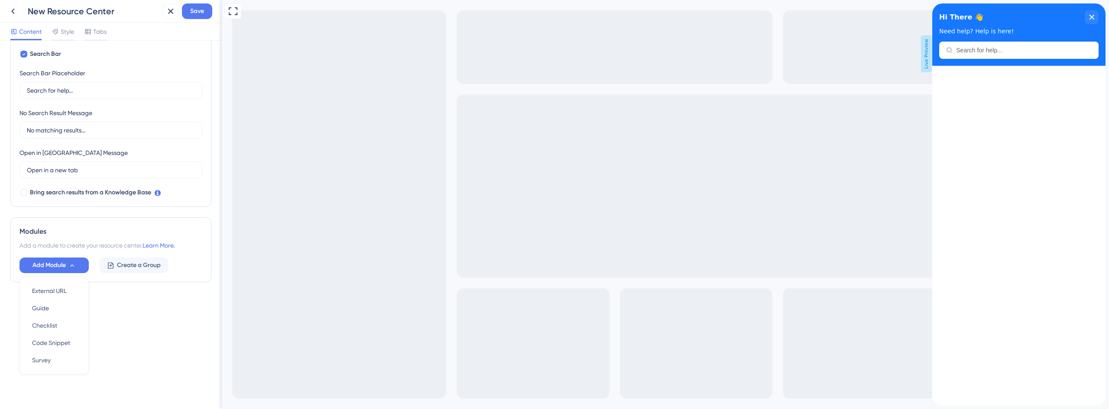
click at [135, 334] on div "Resource Center Header Title Hi There 👋 17 Hi There 👋 Subtitle Need help? Help …" at bounding box center [111, 225] width 222 height 369
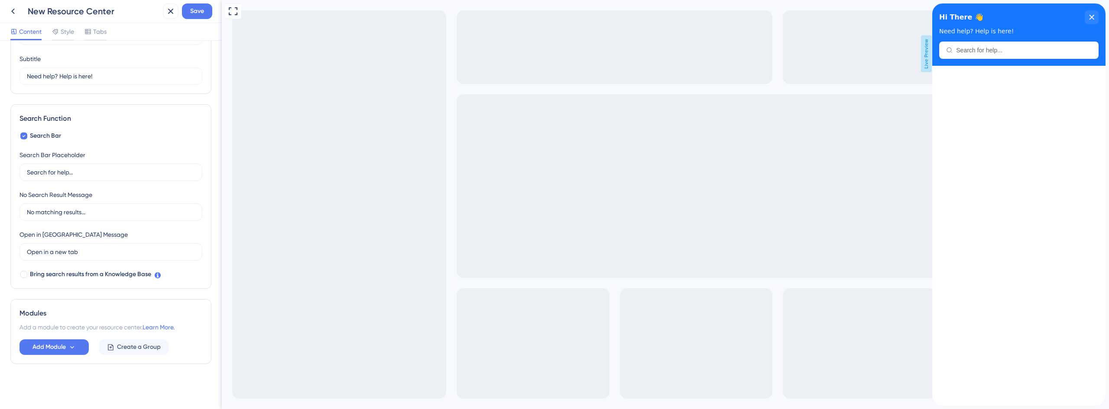
scroll to position [0, 0]
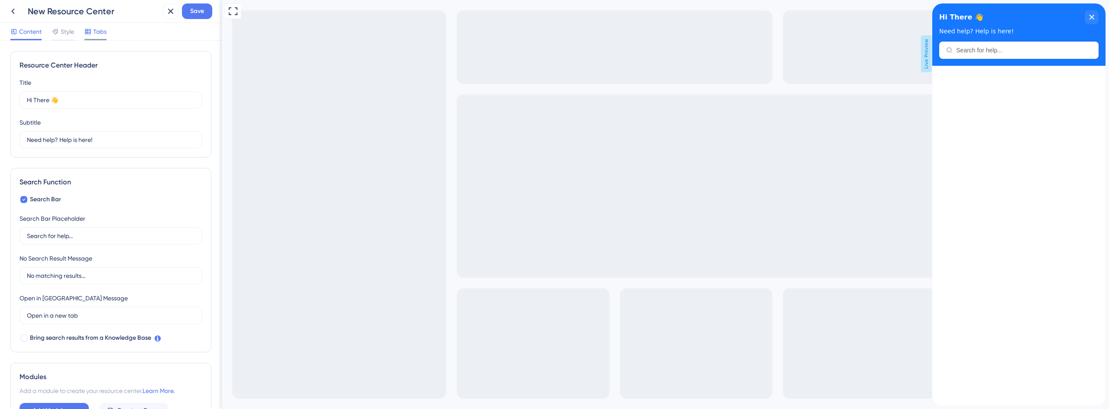
click at [97, 36] on span "Tabs" at bounding box center [99, 31] width 13 height 10
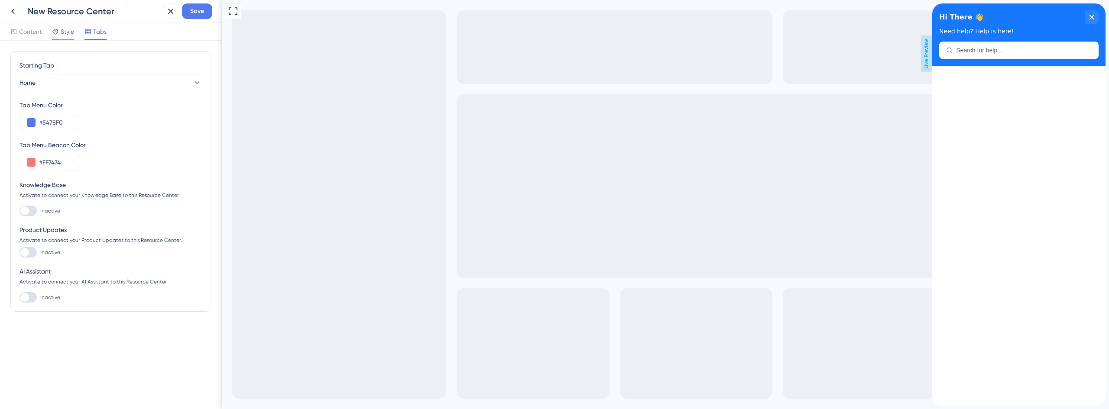
click at [62, 36] on span "Style" at bounding box center [67, 31] width 13 height 10
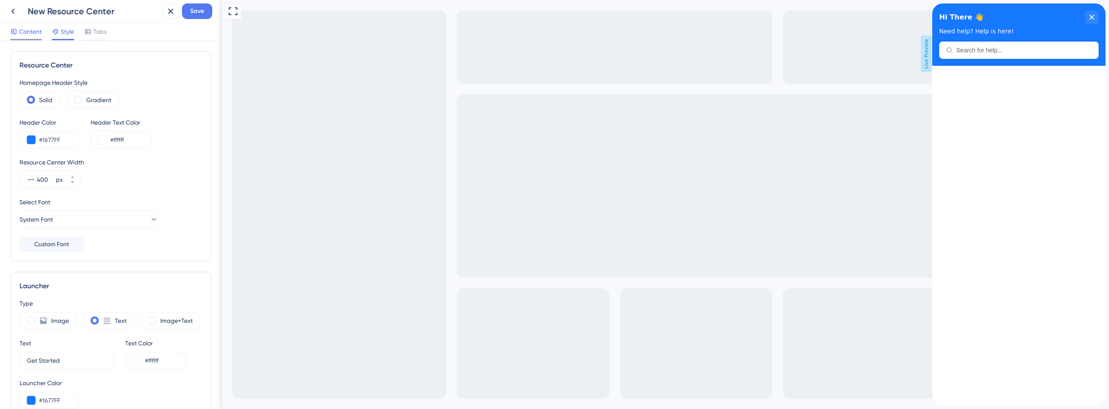
click at [25, 31] on span "Content" at bounding box center [30, 31] width 23 height 10
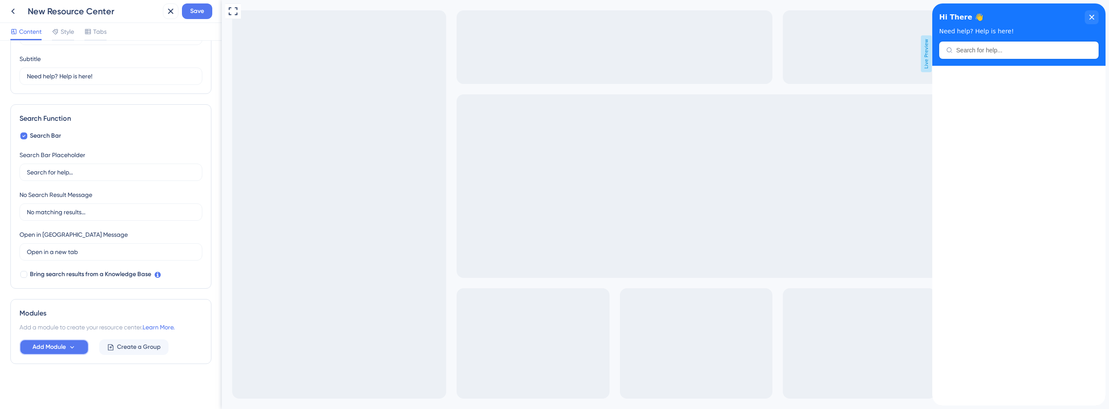
click at [73, 344] on icon at bounding box center [71, 347] width 7 height 7
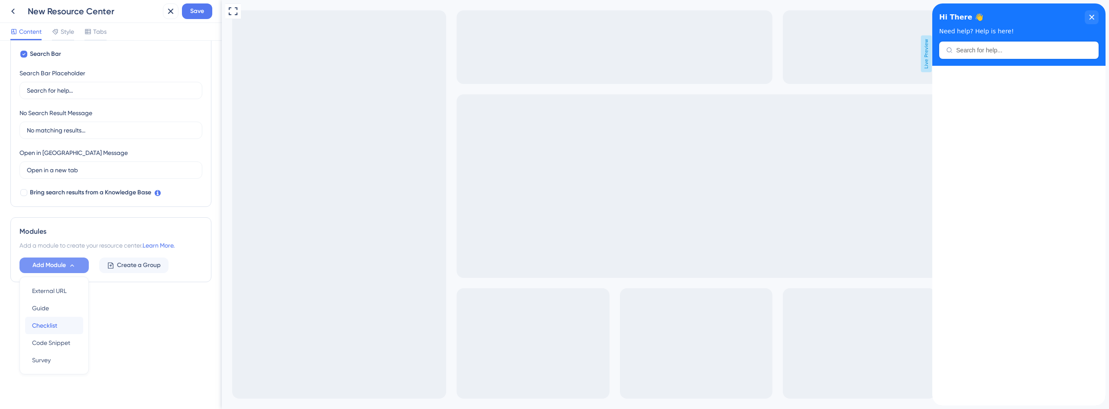
click at [56, 326] on span "Checklist" at bounding box center [44, 326] width 25 height 10
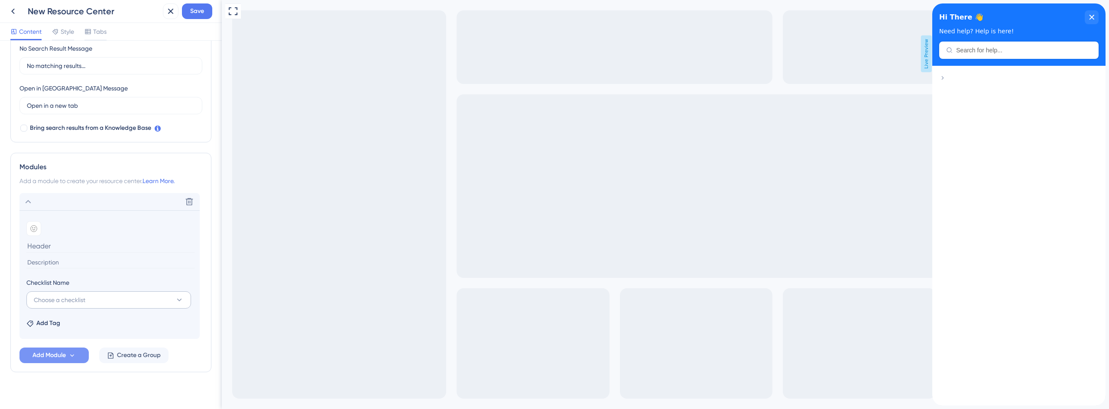
scroll to position [218, 0]
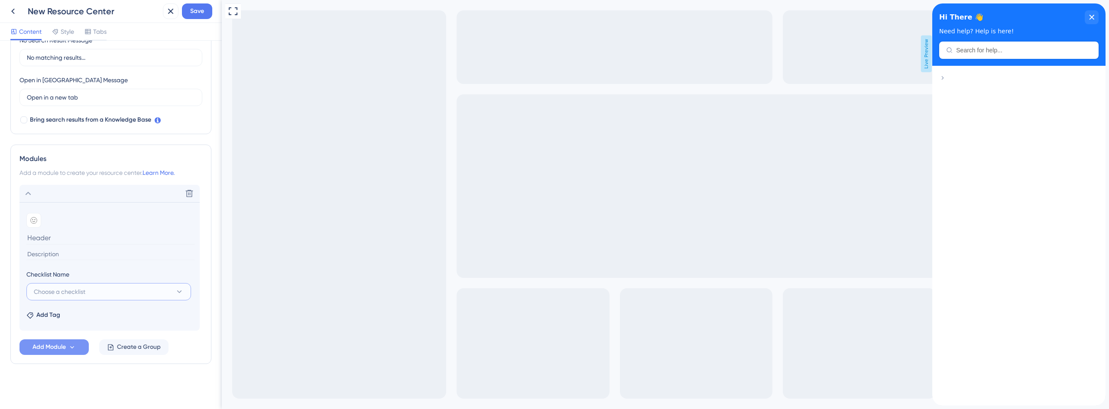
click at [77, 292] on span "Choose a checklist" at bounding box center [60, 292] width 52 height 10
click at [74, 347] on span "GUIDE Respite Onboarding" at bounding box center [76, 345] width 75 height 10
type input "GUIDE Respite Onboarding"
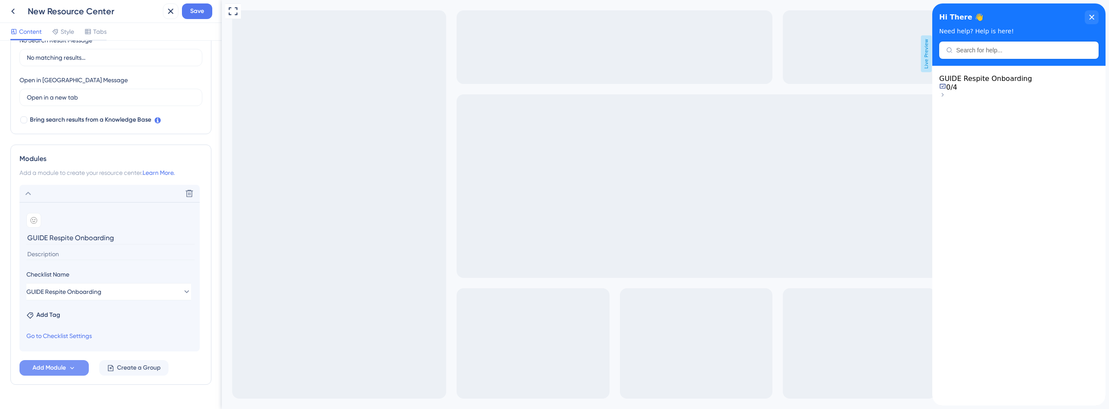
click at [56, 256] on input at bounding box center [110, 255] width 168 height 12
click at [109, 397] on div "Resource Center Header Title Hi There 👋 17 Hi There 👋 Subtitle Need help? Help …" at bounding box center [110, 126] width 201 height 587
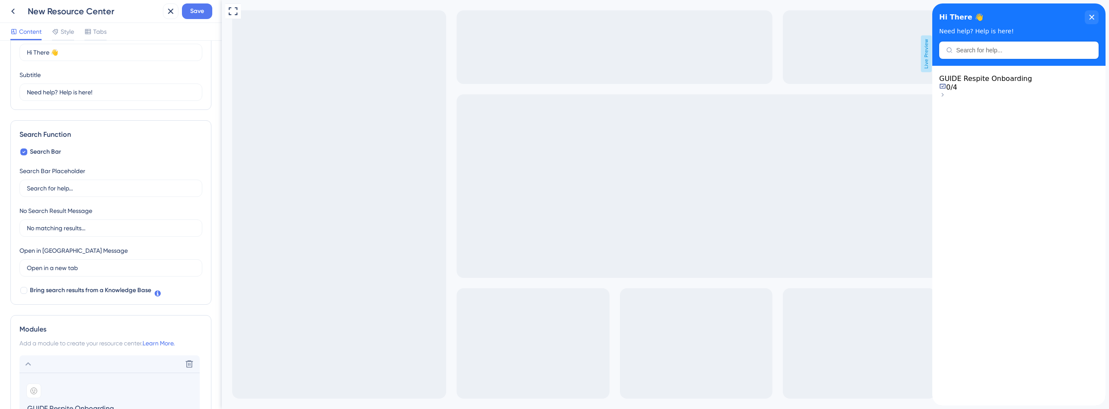
scroll to position [45, 0]
click at [189, 15] on button "Save" at bounding box center [197, 11] width 30 height 16
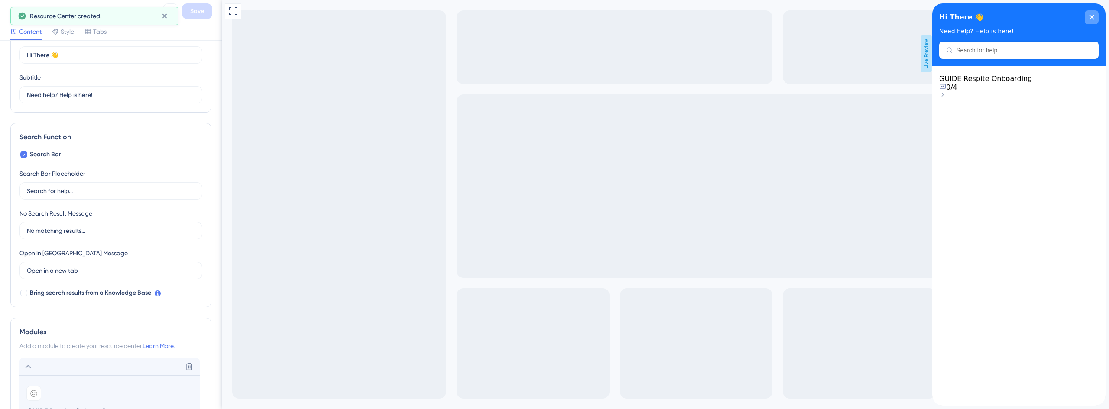
click at [1091, 14] on div "close resource center" at bounding box center [1092, 17] width 14 height 14
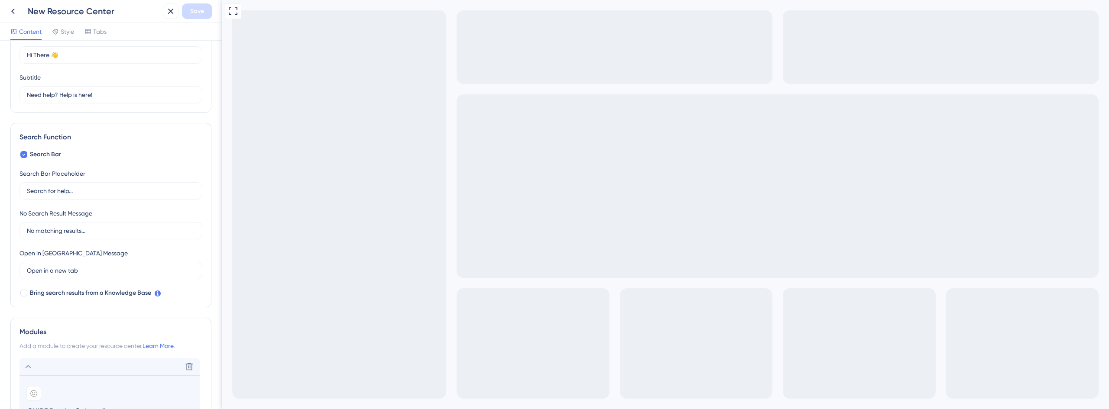
click at [144, 32] on div "Content Style Tabs" at bounding box center [111, 32] width 222 height 18
click at [96, 34] on span "Tabs" at bounding box center [99, 31] width 13 height 10
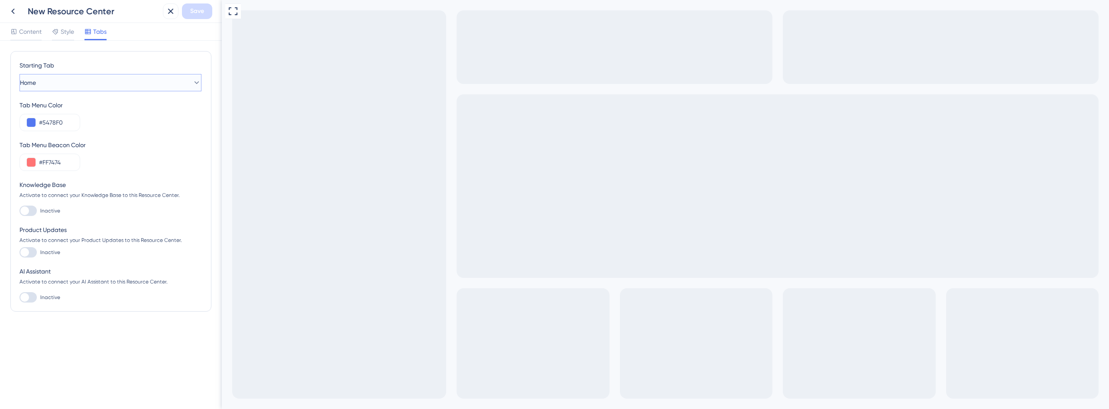
click at [75, 78] on button "Home" at bounding box center [110, 82] width 182 height 17
click at [24, 214] on div at bounding box center [24, 211] width 9 height 9
click at [19, 211] on input "Inactive" at bounding box center [19, 211] width 0 height 0
checkbox input "true"
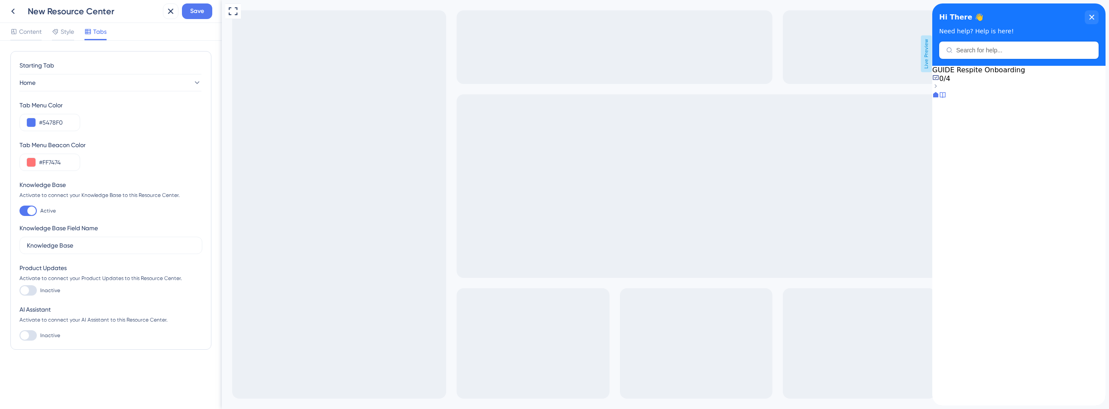
click at [32, 334] on div at bounding box center [27, 336] width 17 height 10
click at [19, 336] on input "Inactive" at bounding box center [19, 336] width 0 height 0
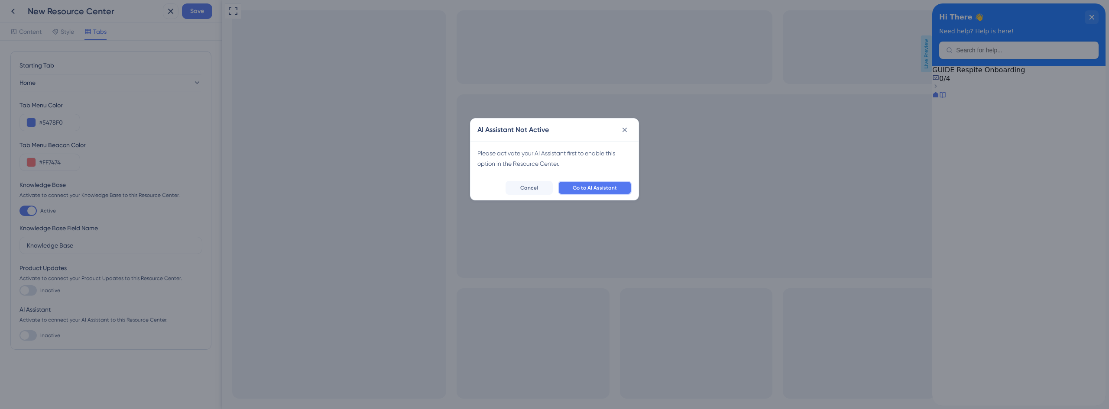
click at [603, 189] on span "Go to AI Assistant" at bounding box center [595, 188] width 44 height 7
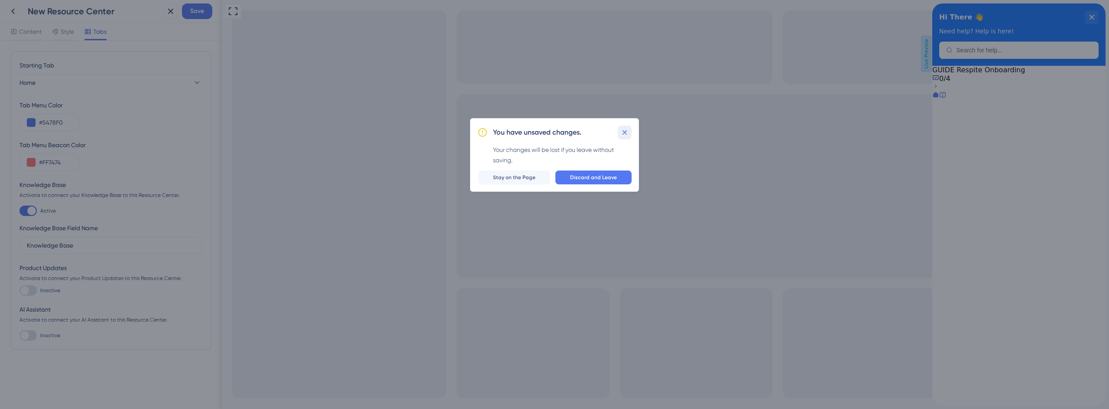
click at [625, 130] on icon at bounding box center [624, 132] width 9 height 9
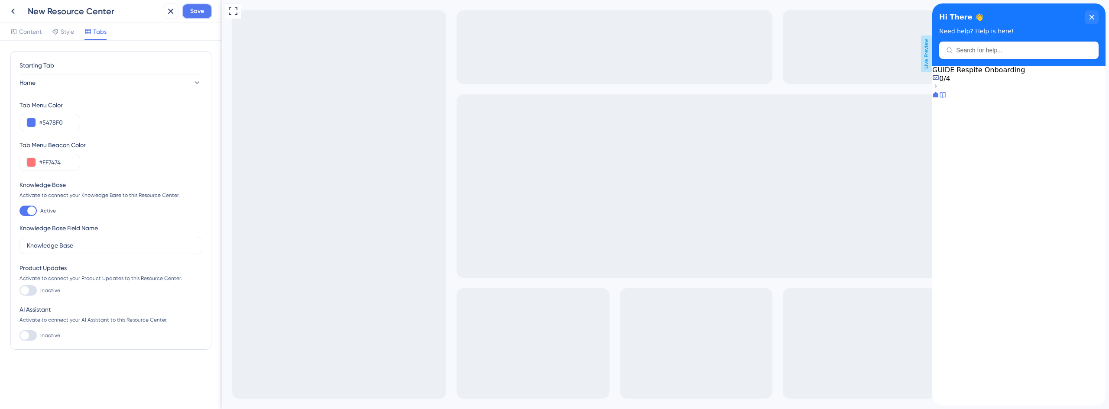
click at [204, 10] on span "Save" at bounding box center [197, 11] width 14 height 10
click at [36, 335] on div at bounding box center [27, 336] width 17 height 10
click at [19, 336] on input "Inactive" at bounding box center [19, 336] width 0 height 0
checkbox input "false"
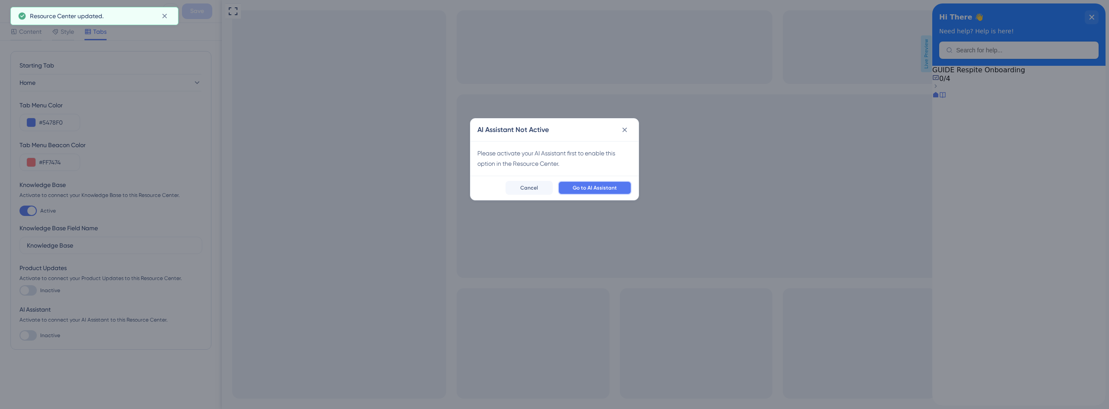
click at [601, 188] on span "Go to AI Assistant" at bounding box center [595, 188] width 44 height 7
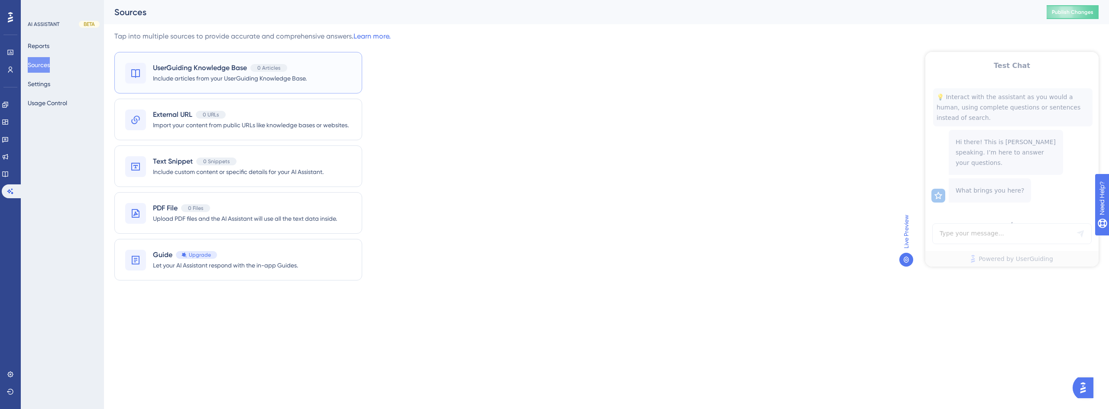
click at [176, 72] on span "UserGuiding Knowledge Base" at bounding box center [200, 68] width 94 height 10
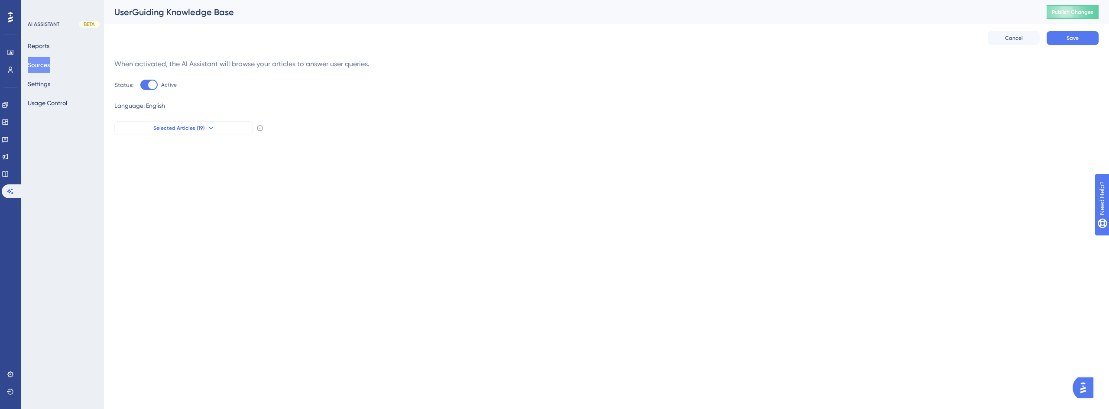
click at [194, 128] on span "Selected Articles (19)" at bounding box center [179, 128] width 52 height 7
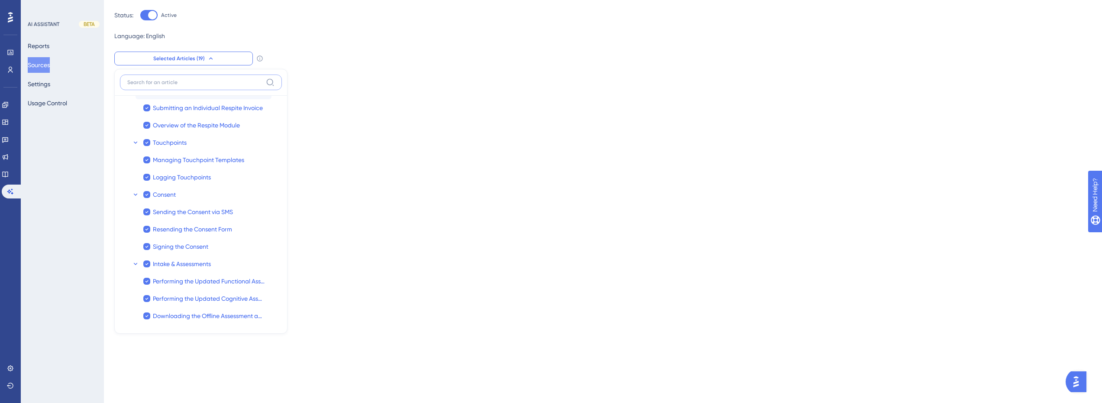
scroll to position [184, 0]
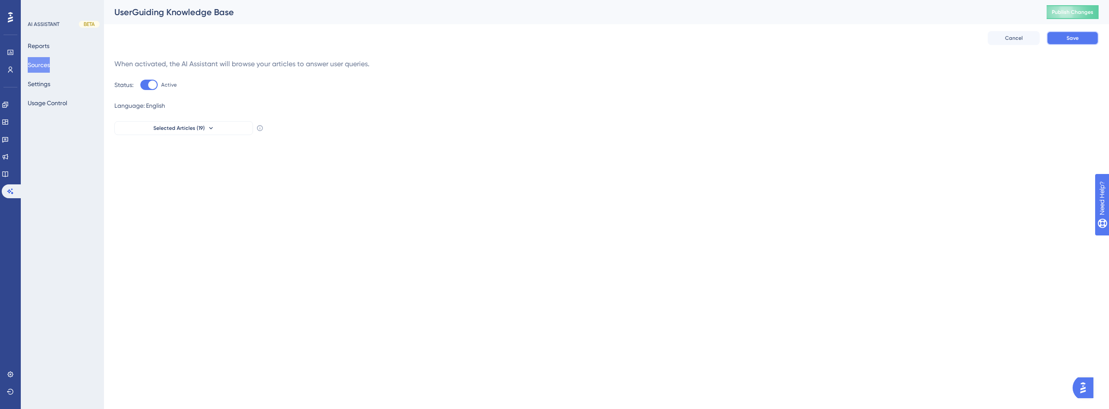
click at [1078, 39] on span "Save" at bounding box center [1072, 38] width 12 height 7
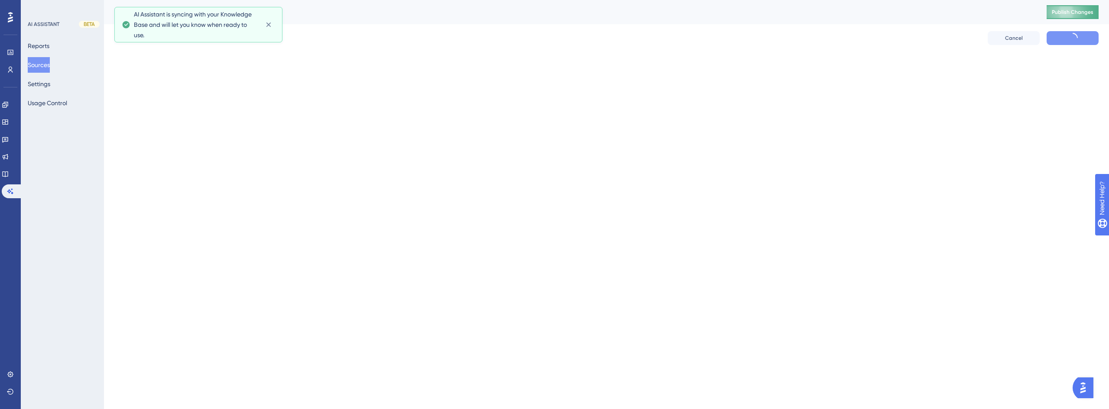
click at [1080, 12] on span "Publish Changes" at bounding box center [1073, 12] width 42 height 7
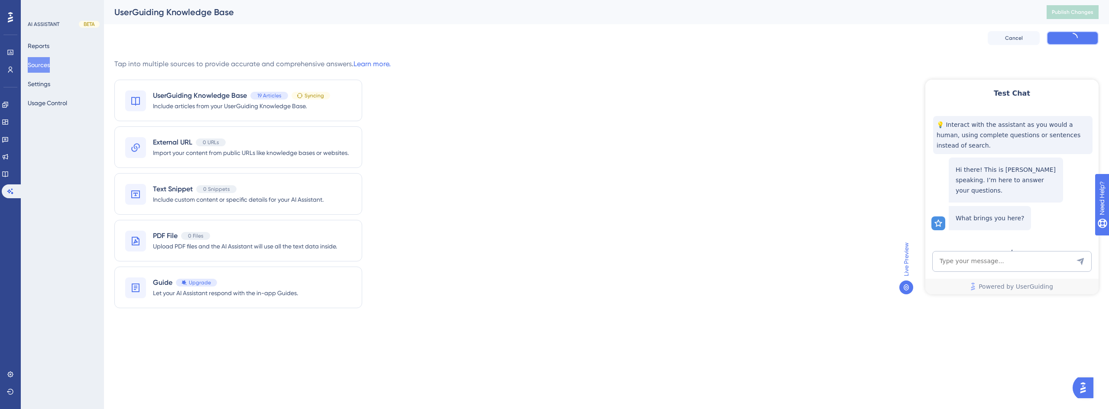
click at [1061, 38] on button at bounding box center [1073, 38] width 52 height 14
click at [746, 94] on div "Tap into multiple sources to provide accurate and comprehensive answers. Learn …" at bounding box center [606, 189] width 984 height 260
click at [48, 89] on button "Settings" at bounding box center [39, 84] width 23 height 16
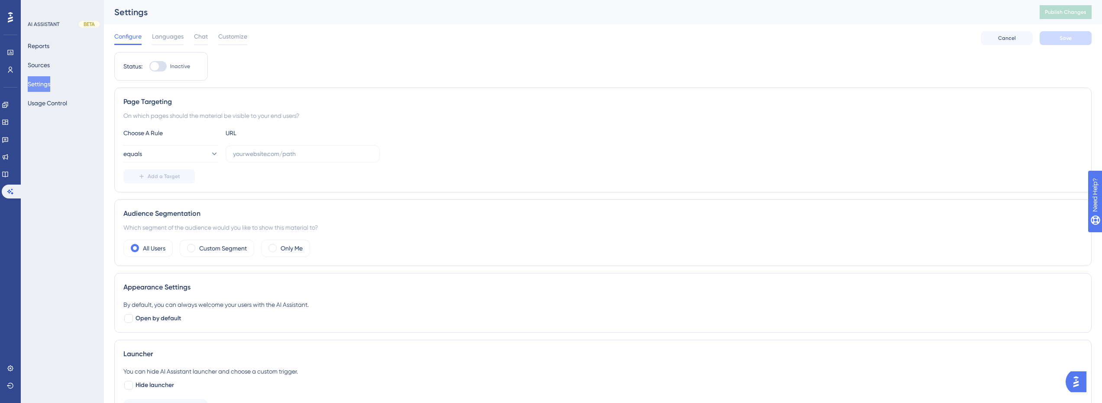
click at [158, 68] on div at bounding box center [154, 66] width 9 height 9
click at [149, 67] on input "Inactive" at bounding box center [149, 66] width 0 height 0
checkbox input "true"
click at [1079, 35] on button "Save" at bounding box center [1066, 38] width 52 height 14
click at [273, 16] on button at bounding box center [268, 16] width 13 height 14
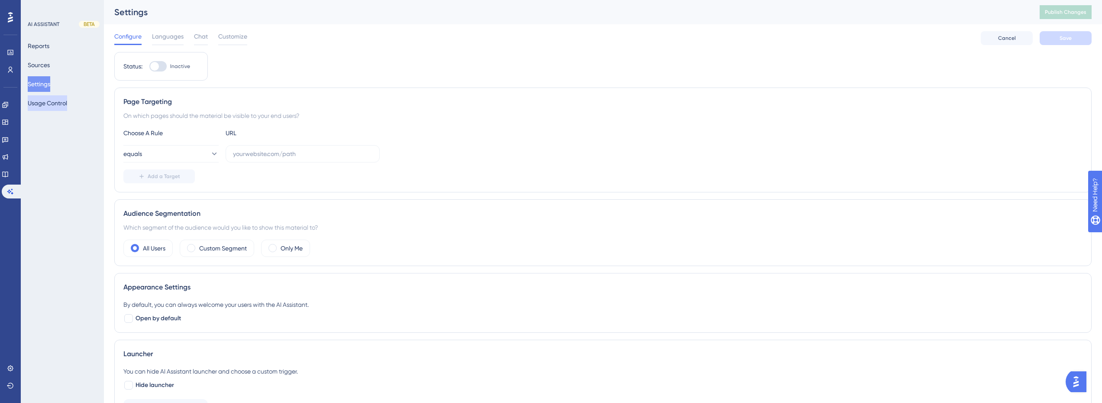
click at [51, 100] on button "Usage Control" at bounding box center [47, 103] width 39 height 16
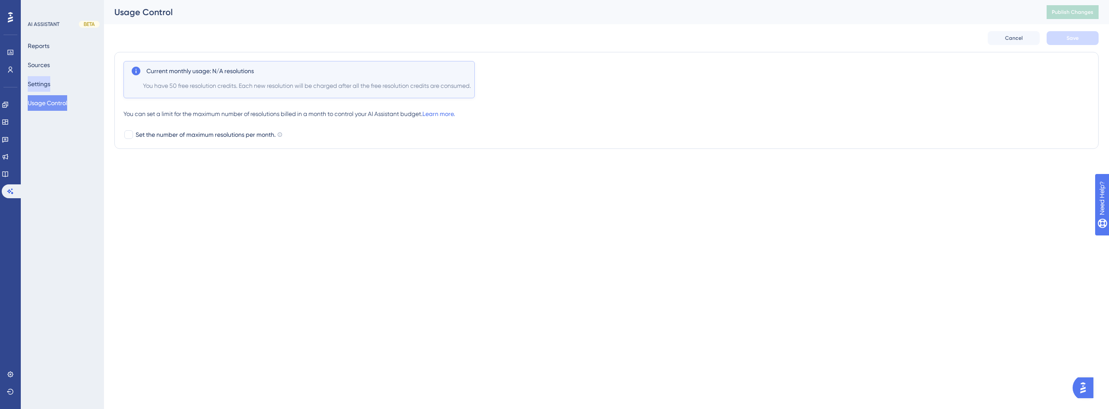
click at [46, 83] on button "Settings" at bounding box center [39, 84] width 23 height 16
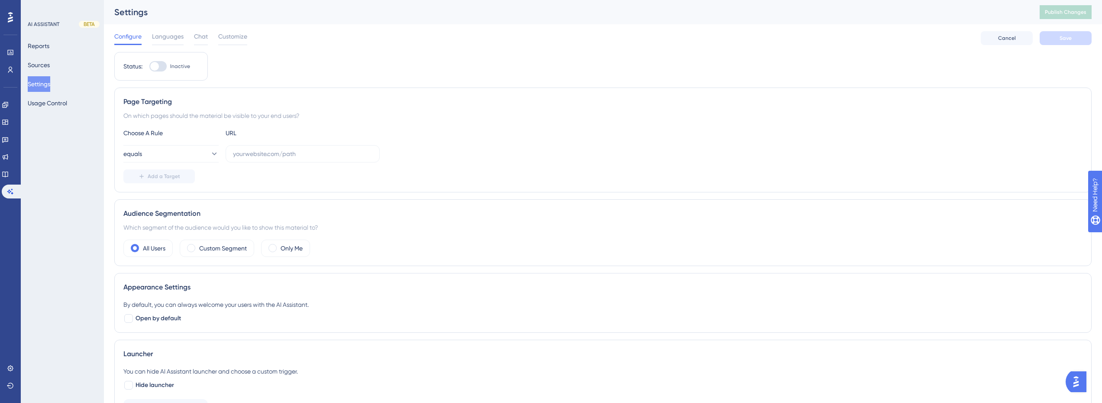
click at [163, 64] on div at bounding box center [157, 66] width 17 height 10
click at [149, 66] on input "Inactive" at bounding box center [149, 66] width 0 height 0
checkbox input "true"
click at [1075, 36] on button "Save" at bounding box center [1066, 38] width 52 height 14
drag, startPoint x: 267, startPoint y: 16, endPoint x: 161, endPoint y: 25, distance: 106.1
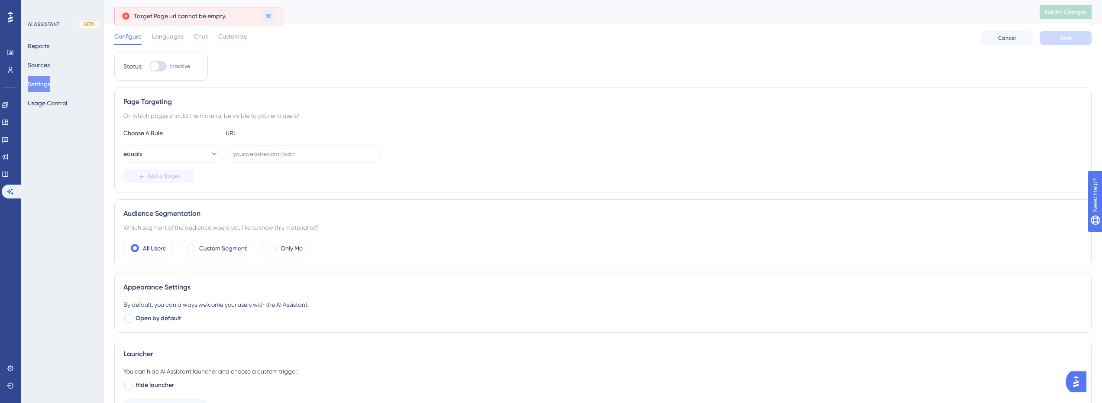
click at [267, 15] on icon at bounding box center [268, 16] width 9 height 9
click at [49, 46] on button "Reports" at bounding box center [39, 46] width 22 height 16
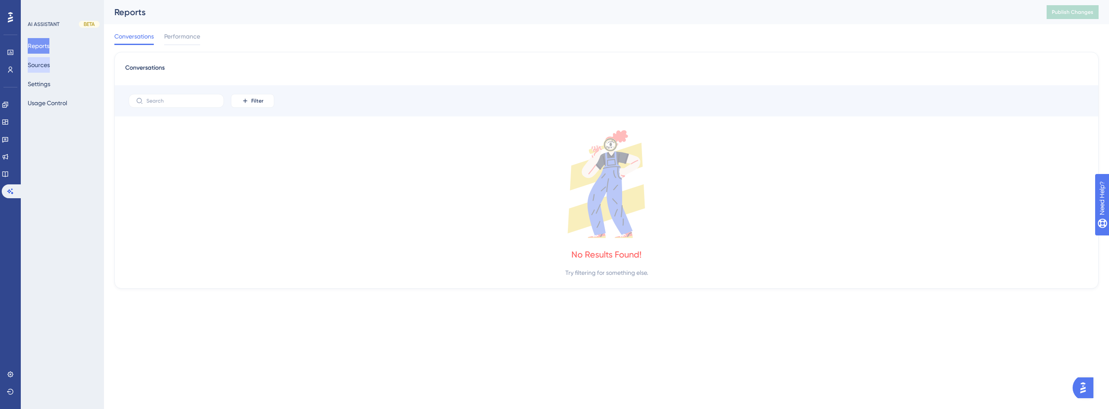
click at [43, 69] on button "Sources" at bounding box center [39, 65] width 22 height 16
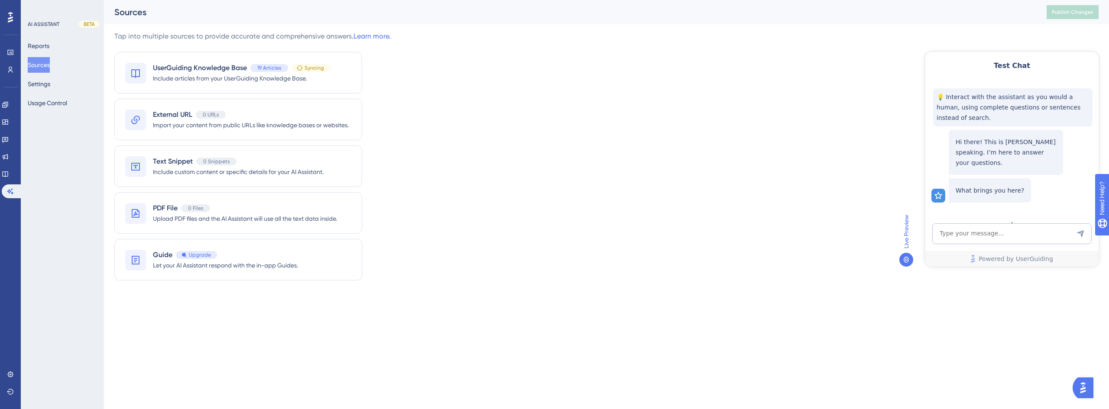
click at [843, 194] on div "Tap into multiple sources to provide accurate and comprehensive answers. Learn …" at bounding box center [606, 161] width 984 height 260
click at [7, 178] on link at bounding box center [5, 174] width 7 height 14
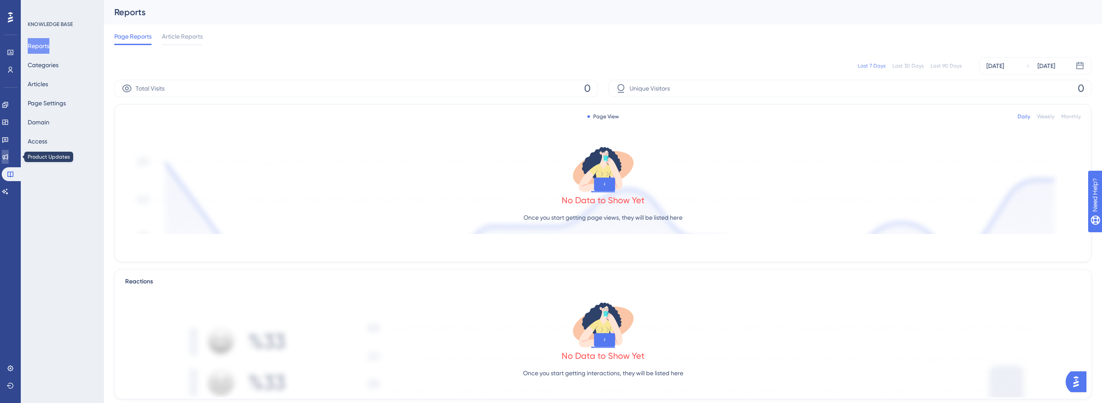
click at [9, 158] on icon at bounding box center [5, 156] width 7 height 7
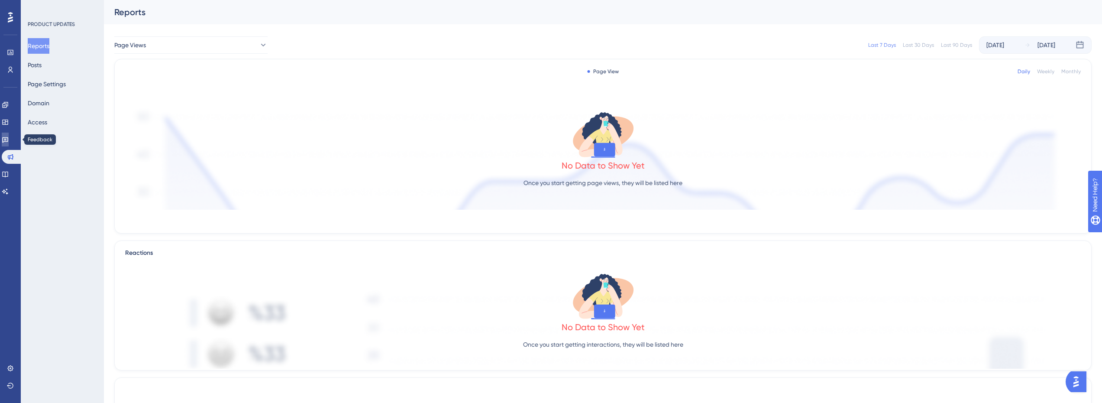
click at [9, 135] on link at bounding box center [5, 140] width 7 height 14
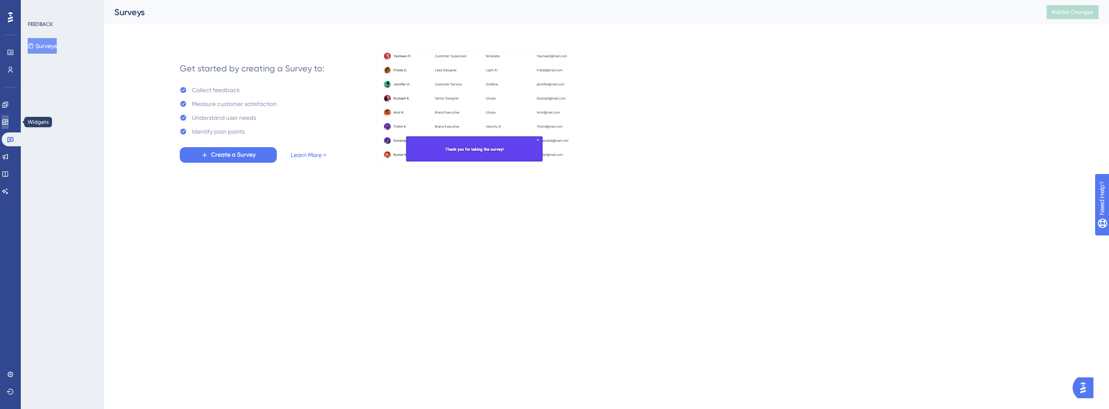
click at [8, 123] on icon at bounding box center [5, 122] width 6 height 5
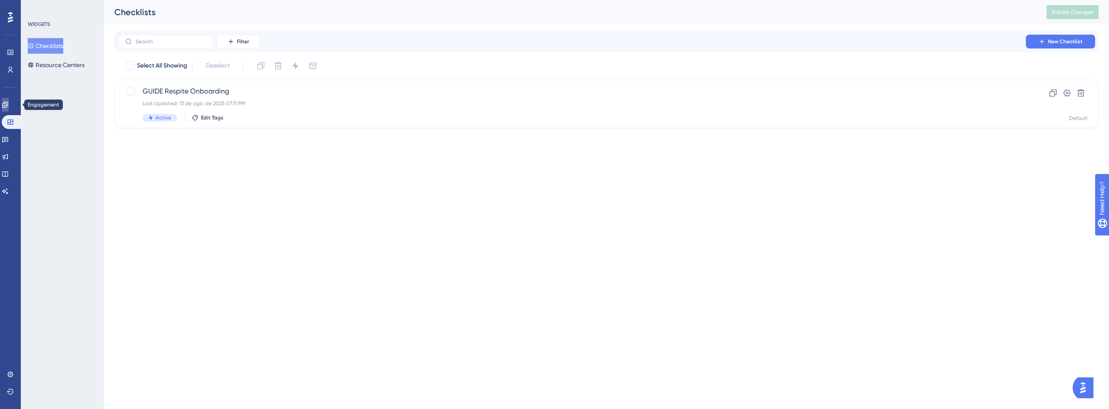
click at [8, 102] on icon at bounding box center [5, 105] width 6 height 6
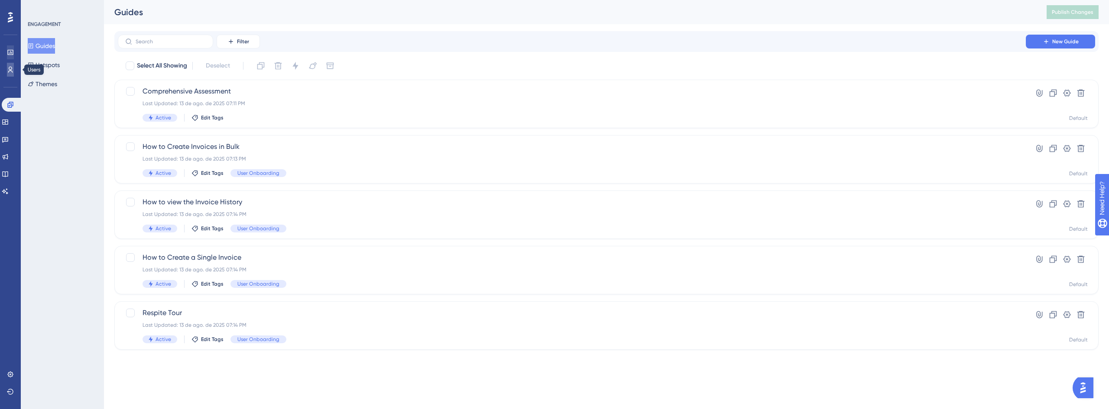
click at [7, 71] on icon at bounding box center [10, 69] width 7 height 7
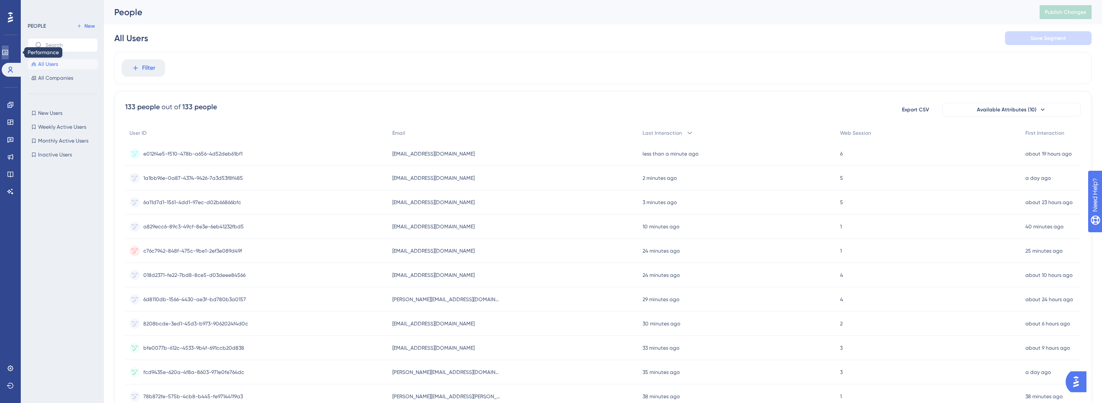
click at [9, 57] on link at bounding box center [5, 52] width 7 height 14
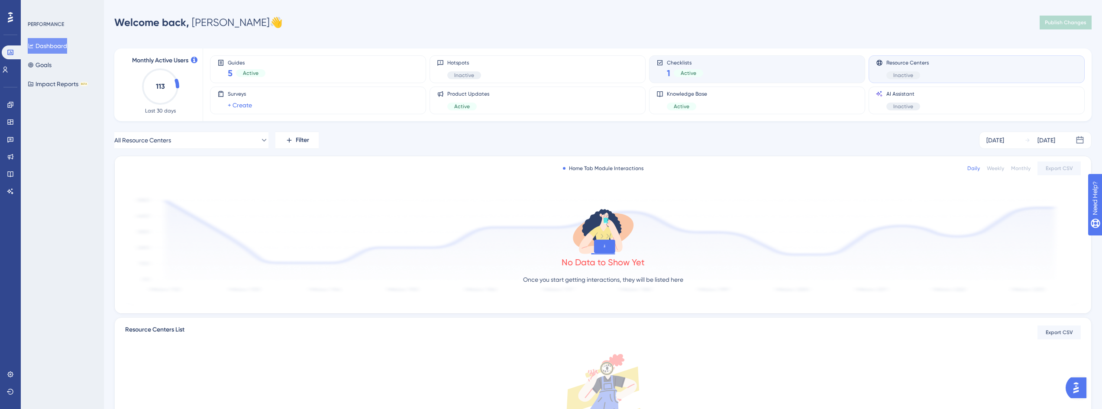
click at [738, 67] on div "Checklists 1 Active" at bounding box center [757, 69] width 201 height 20
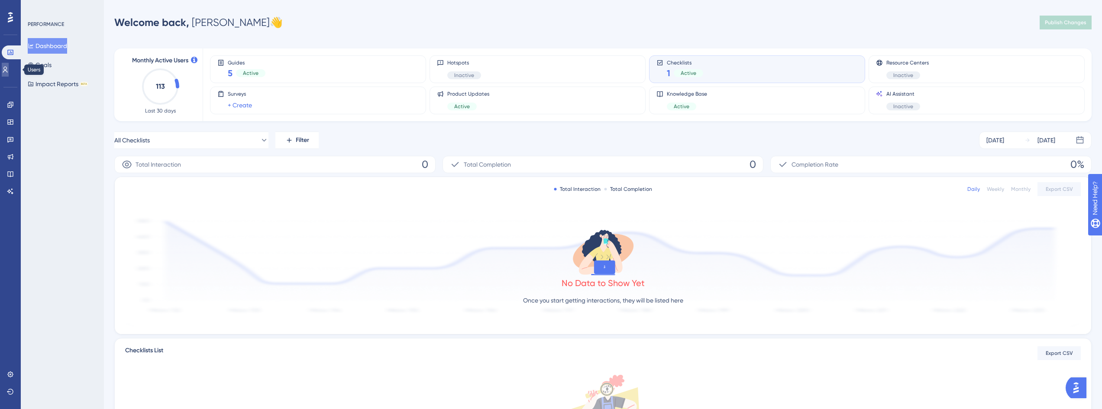
click at [9, 65] on link at bounding box center [5, 70] width 7 height 14
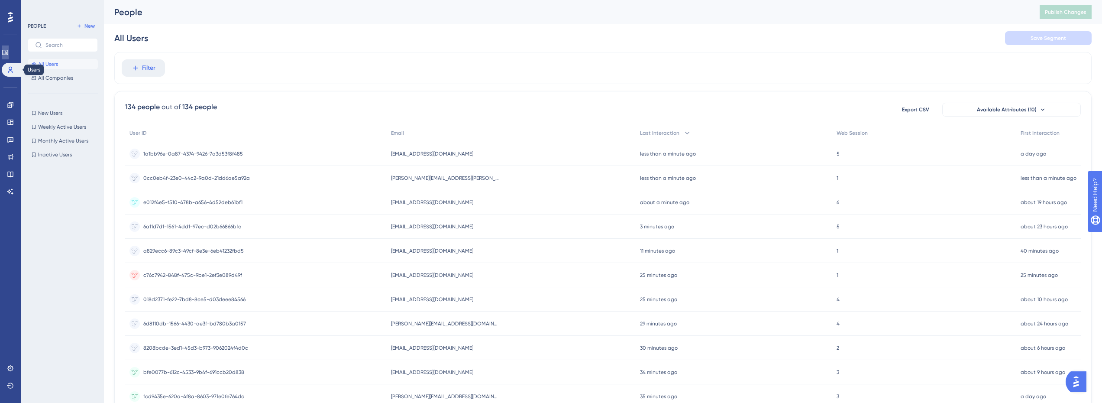
click at [8, 55] on icon at bounding box center [5, 52] width 6 height 5
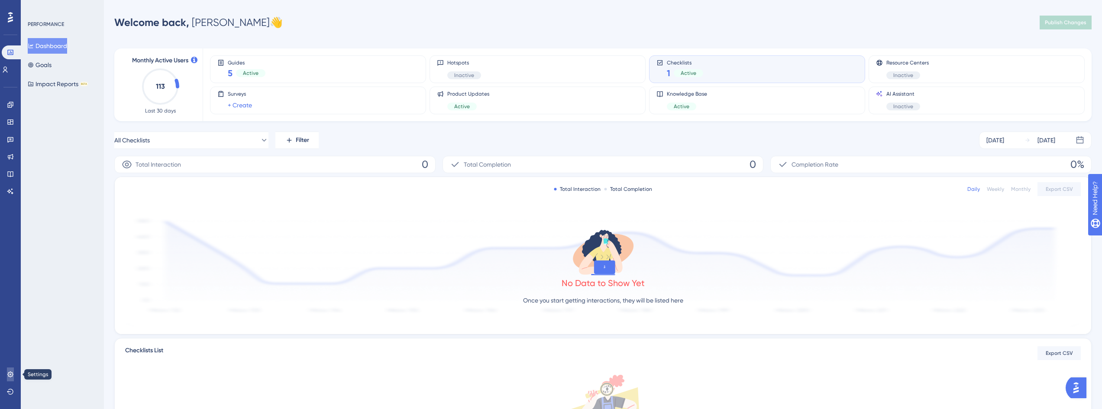
click at [10, 375] on icon at bounding box center [10, 374] width 7 height 7
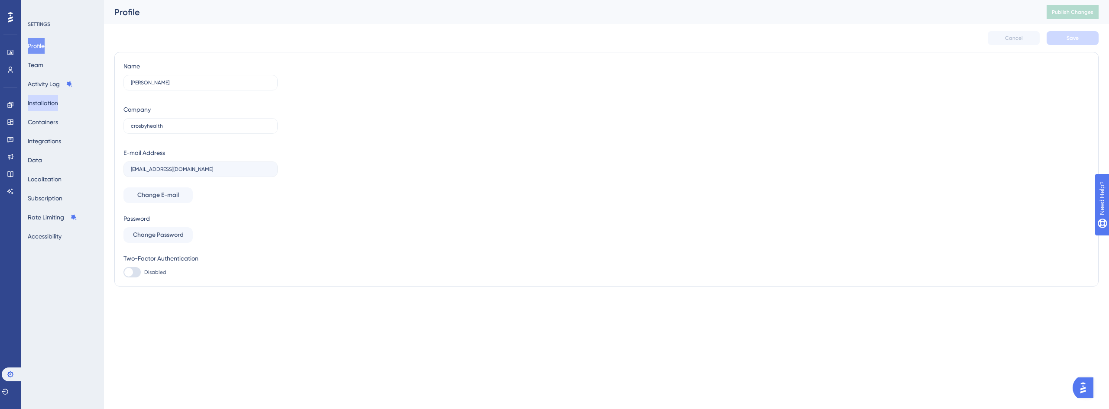
click at [58, 100] on button "Installation" at bounding box center [43, 103] width 30 height 16
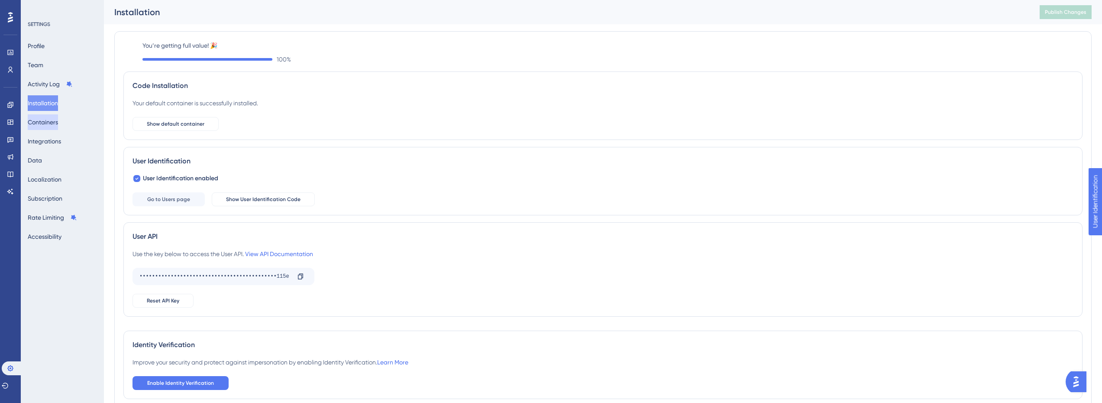
click at [50, 125] on button "Containers" at bounding box center [43, 122] width 30 height 16
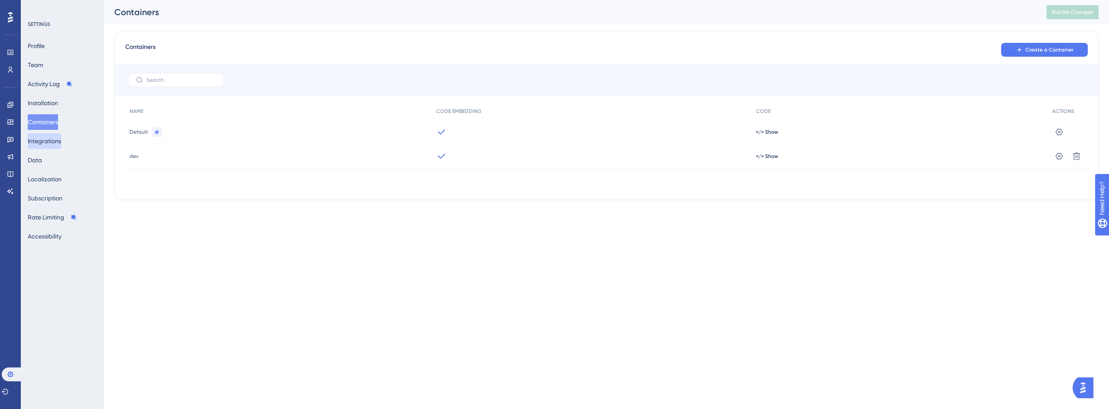
click at [57, 143] on button "Integrations" at bounding box center [44, 141] width 33 height 16
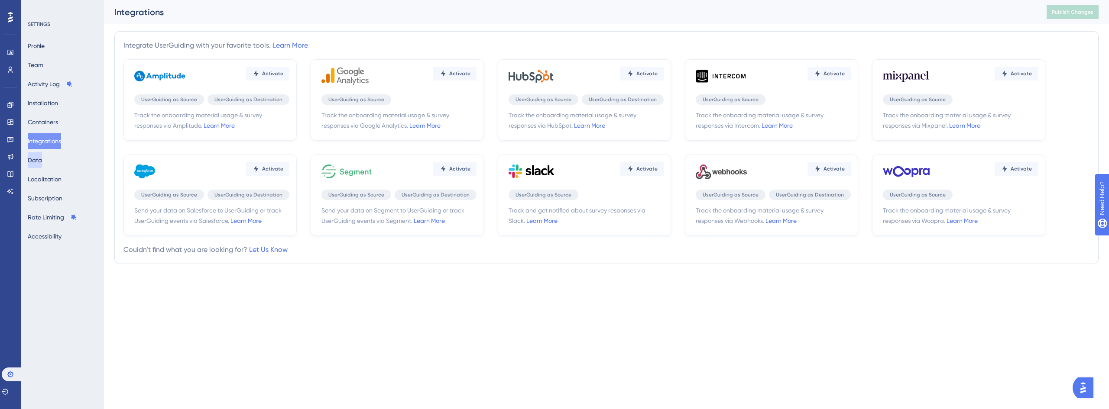
click at [42, 157] on button "Data" at bounding box center [35, 160] width 14 height 16
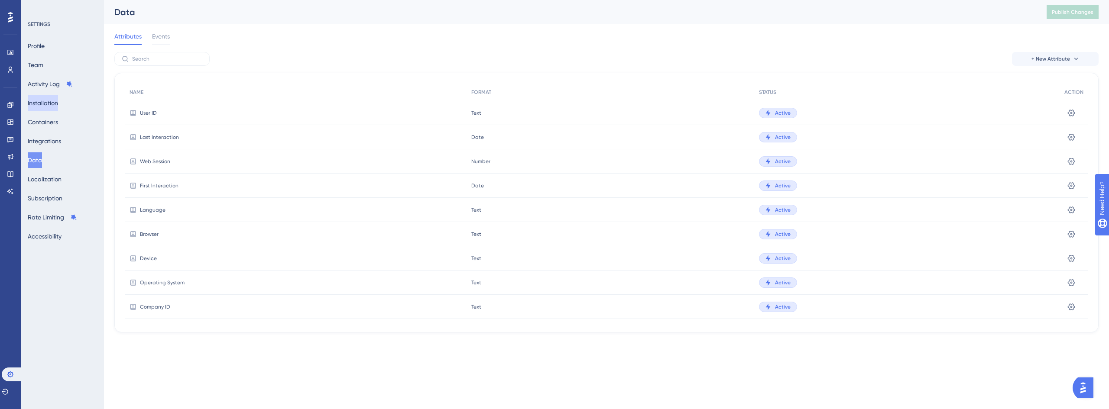
click at [52, 101] on button "Installation" at bounding box center [43, 103] width 30 height 16
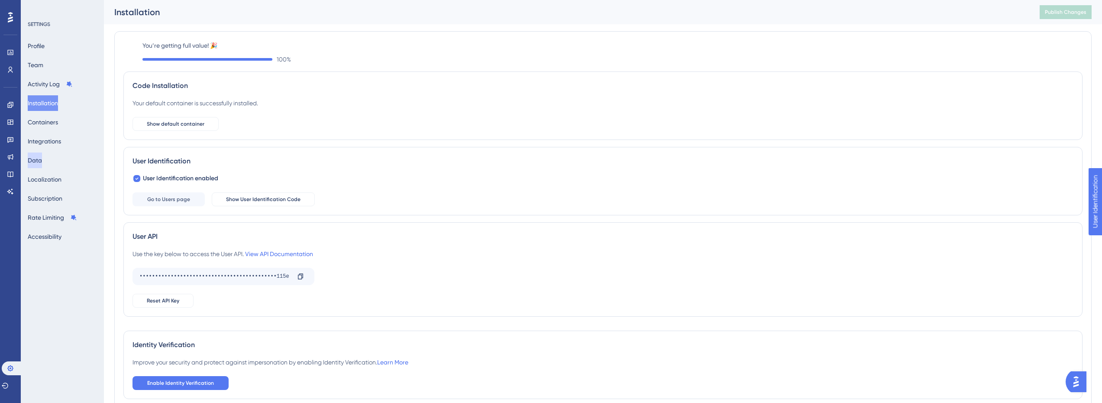
click at [42, 159] on button "Data" at bounding box center [35, 160] width 14 height 16
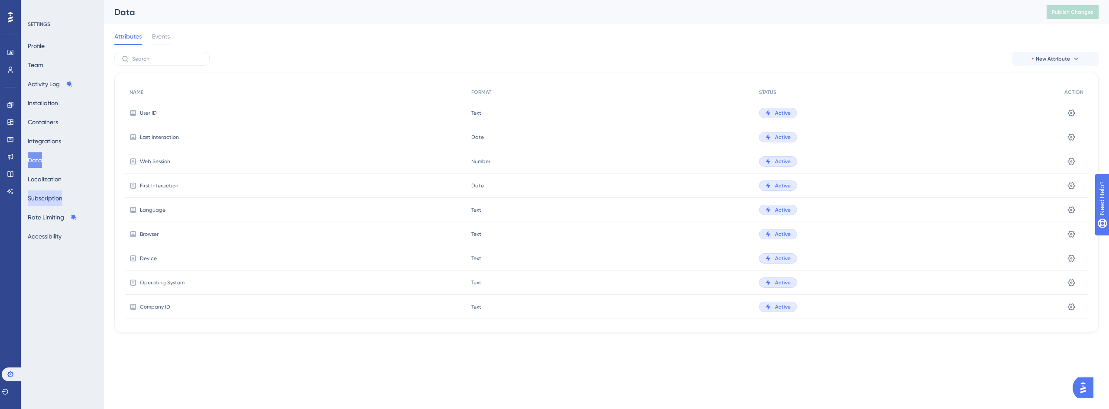
click at [57, 192] on button "Subscription" at bounding box center [45, 199] width 35 height 16
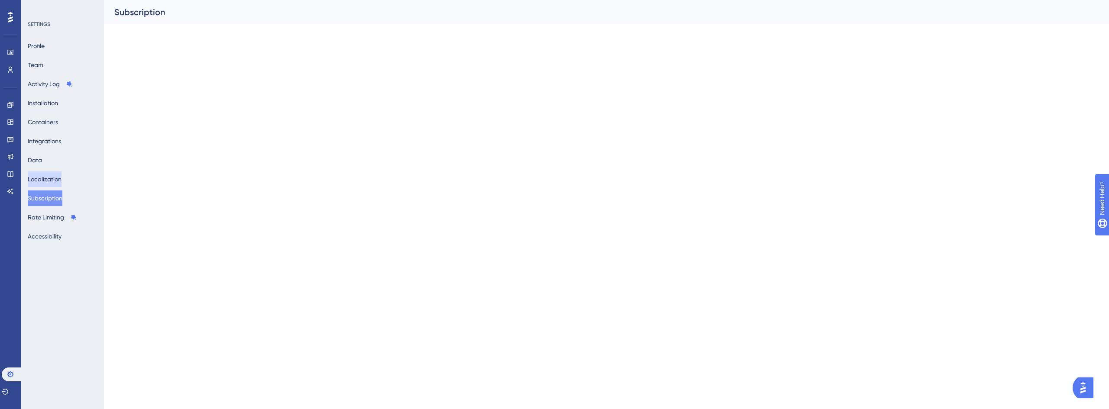
click at [58, 177] on button "Localization" at bounding box center [45, 180] width 34 height 16
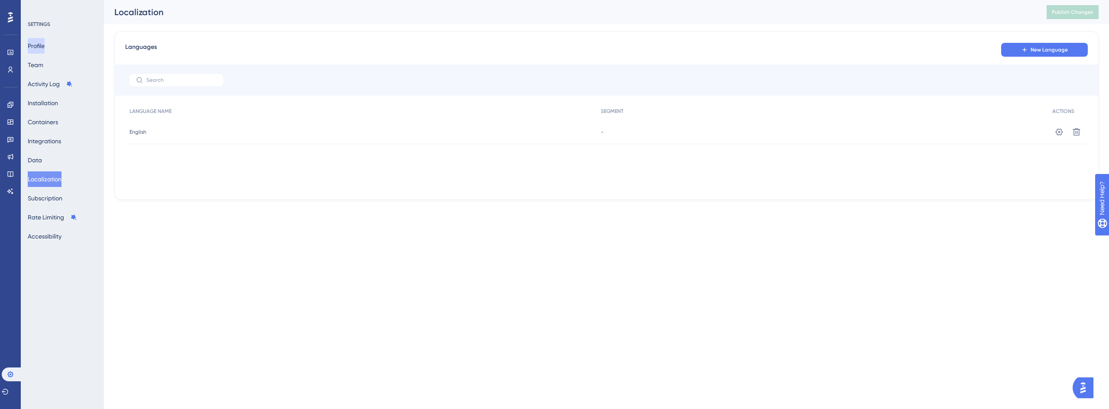
click at [36, 42] on button "Profile" at bounding box center [36, 46] width 17 height 16
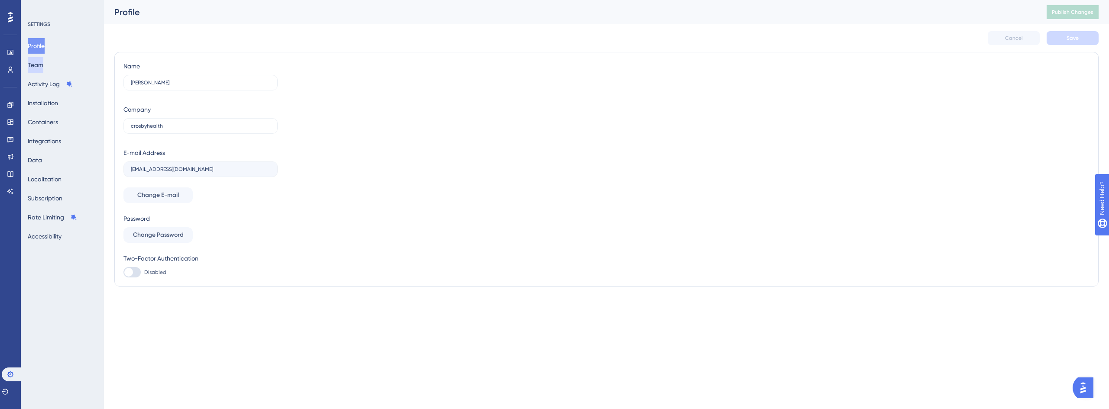
click at [38, 64] on button "Team" at bounding box center [36, 65] width 16 height 16
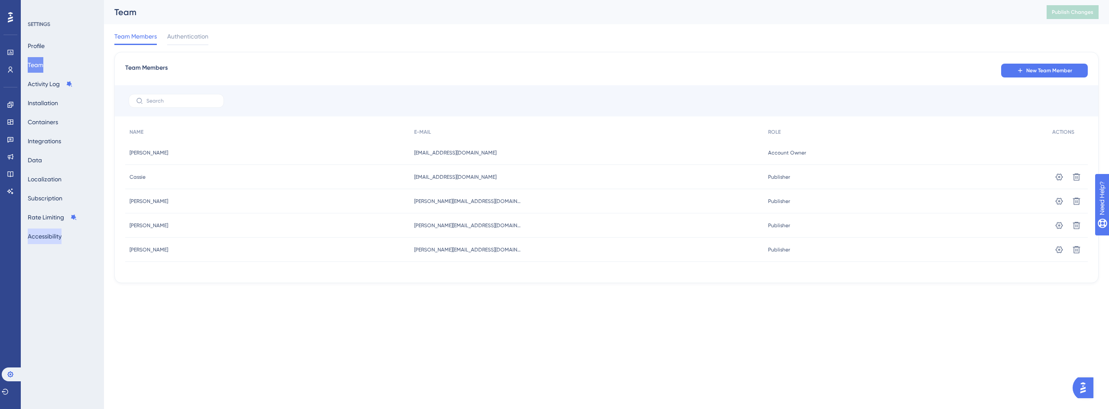
click at [51, 240] on button "Accessibility" at bounding box center [45, 237] width 34 height 16
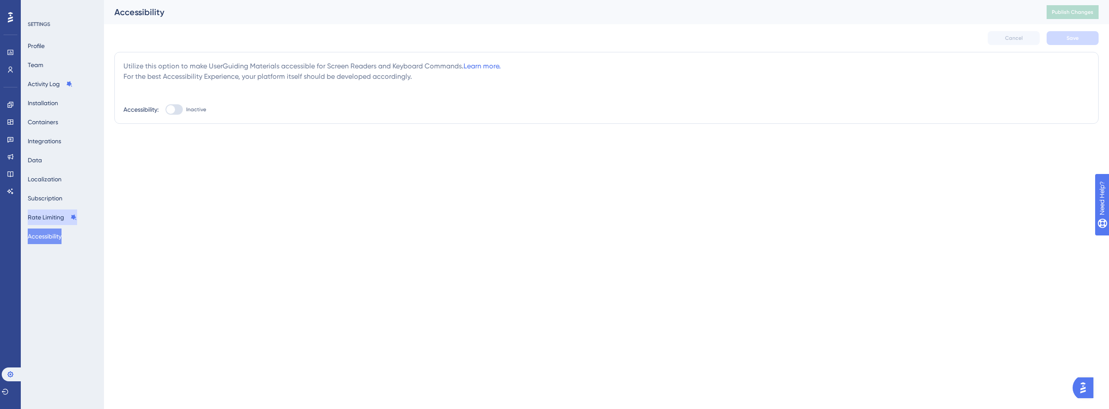
click at [50, 215] on button "Rate Limiting" at bounding box center [52, 218] width 49 height 16
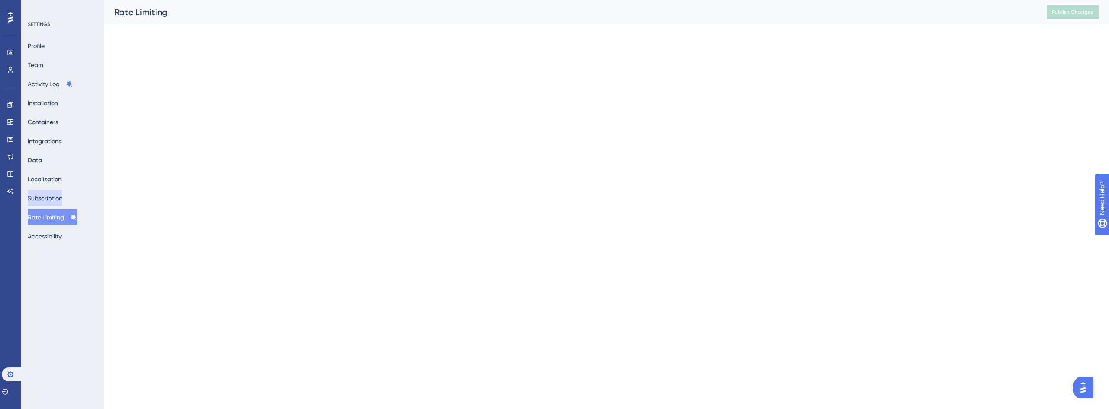
click at [46, 198] on button "Subscription" at bounding box center [45, 199] width 35 height 16
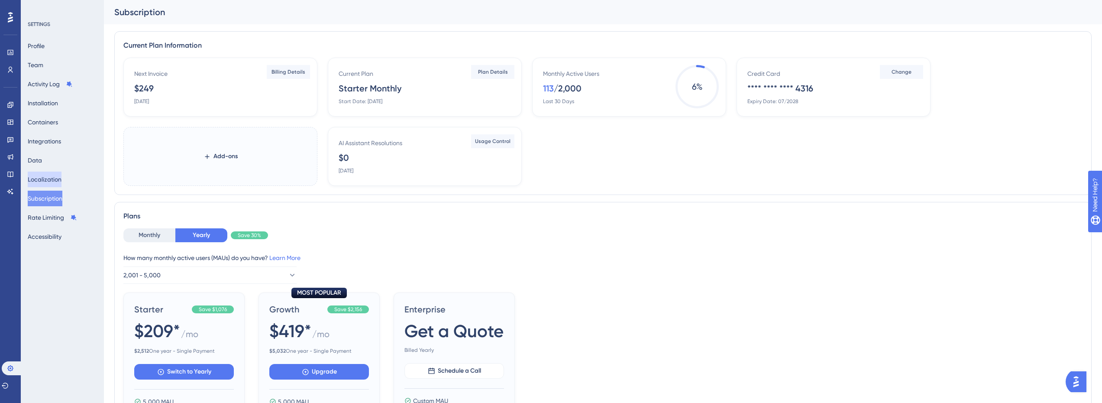
click at [48, 180] on button "Localization" at bounding box center [45, 180] width 34 height 16
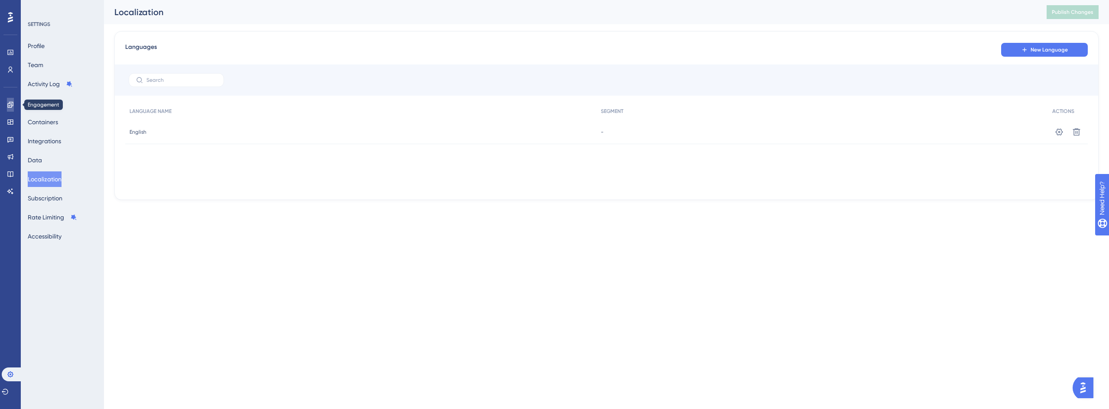
click at [7, 102] on link at bounding box center [10, 105] width 7 height 14
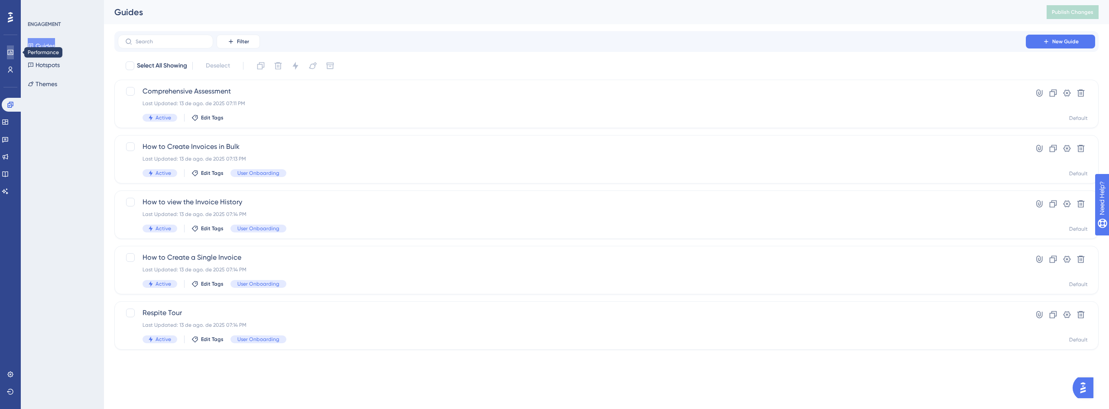
click at [13, 54] on icon at bounding box center [10, 52] width 7 height 7
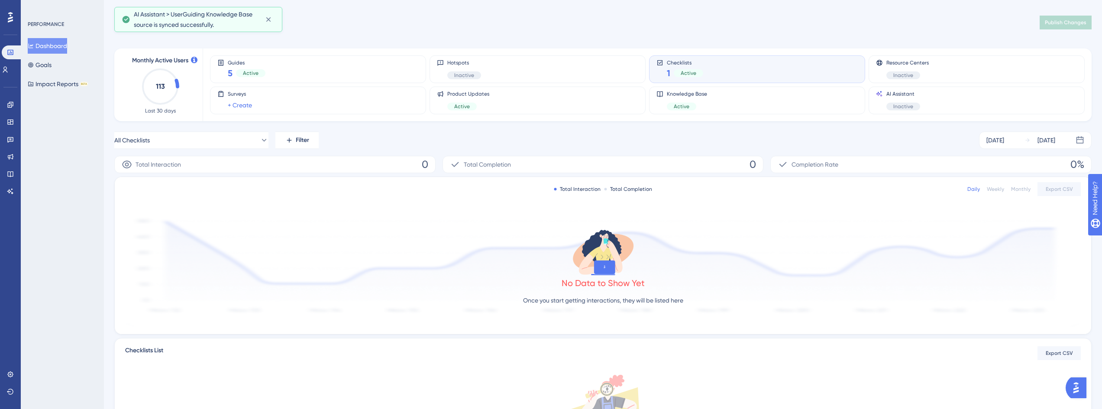
click at [156, 86] on text "113" at bounding box center [160, 86] width 9 height 8
click at [9, 70] on icon at bounding box center [5, 69] width 7 height 7
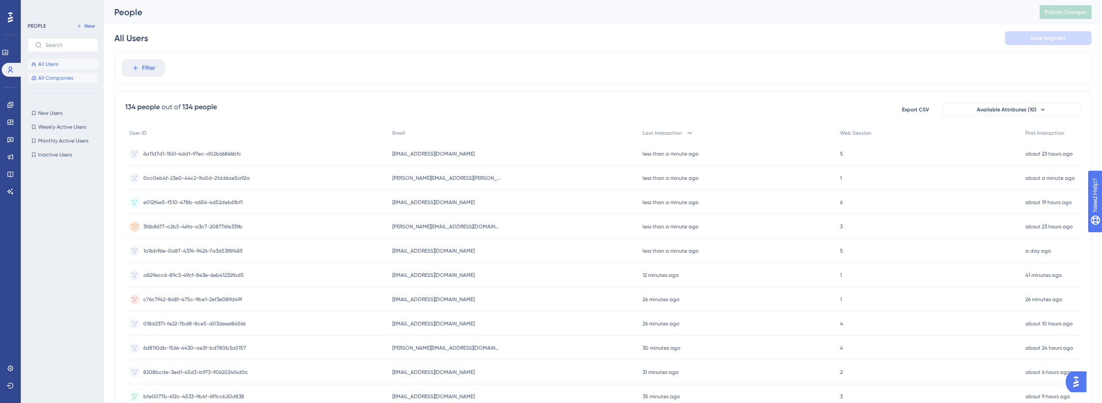
click at [48, 75] on span "All Companies" at bounding box center [55, 78] width 35 height 7
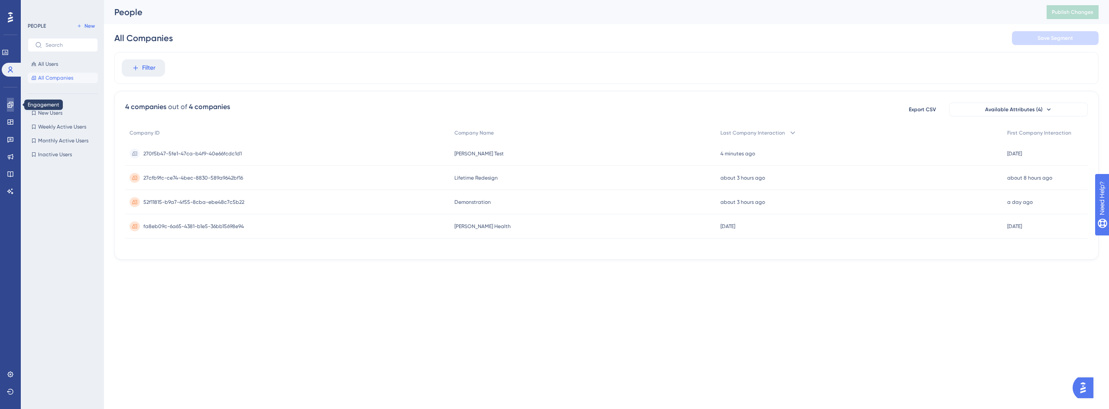
click at [10, 104] on icon at bounding box center [10, 105] width 6 height 6
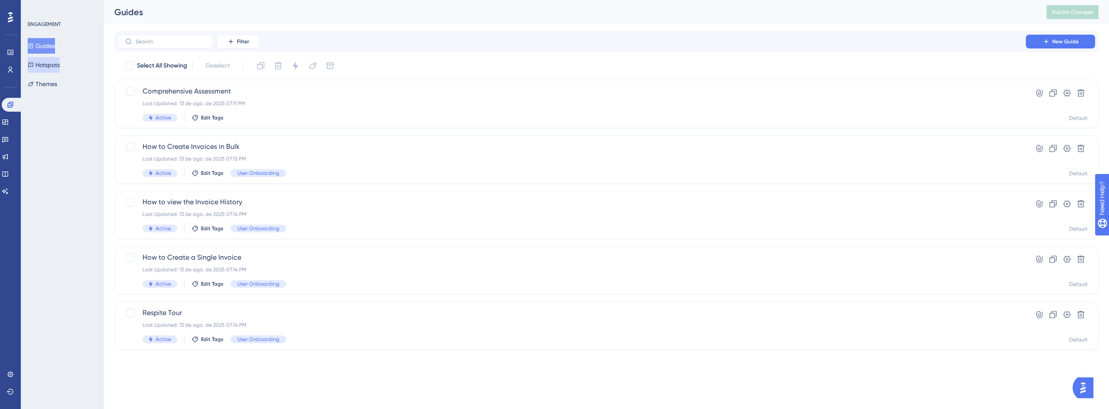
click at [55, 69] on button "Hotspots" at bounding box center [44, 65] width 32 height 16
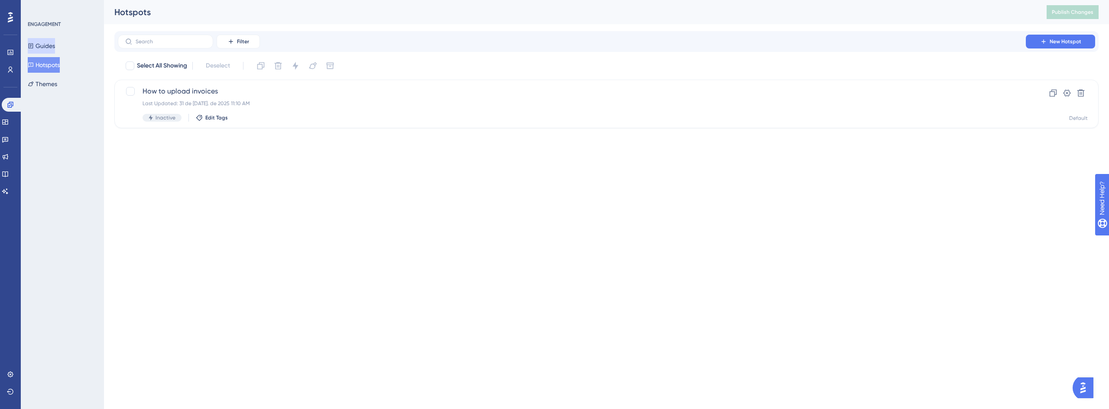
click at [52, 49] on button "Guides" at bounding box center [41, 46] width 27 height 16
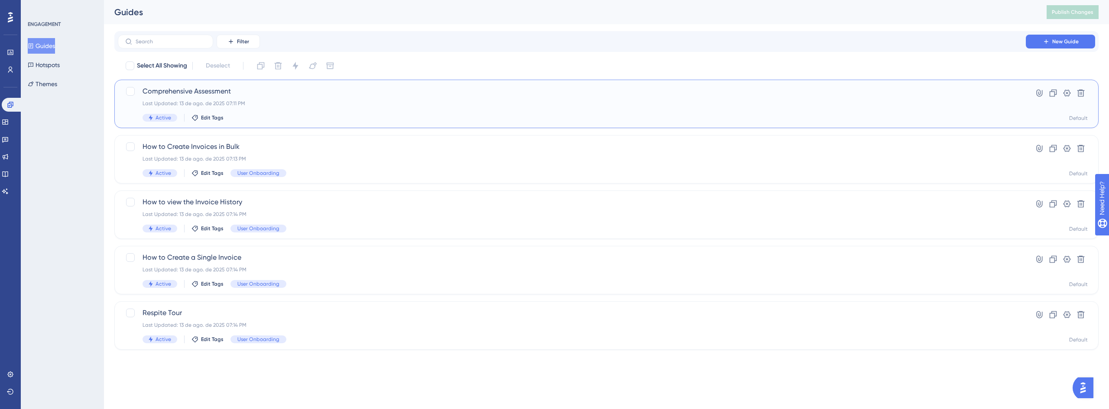
click at [183, 94] on span "Comprehensive Assessment" at bounding box center [572, 91] width 859 height 10
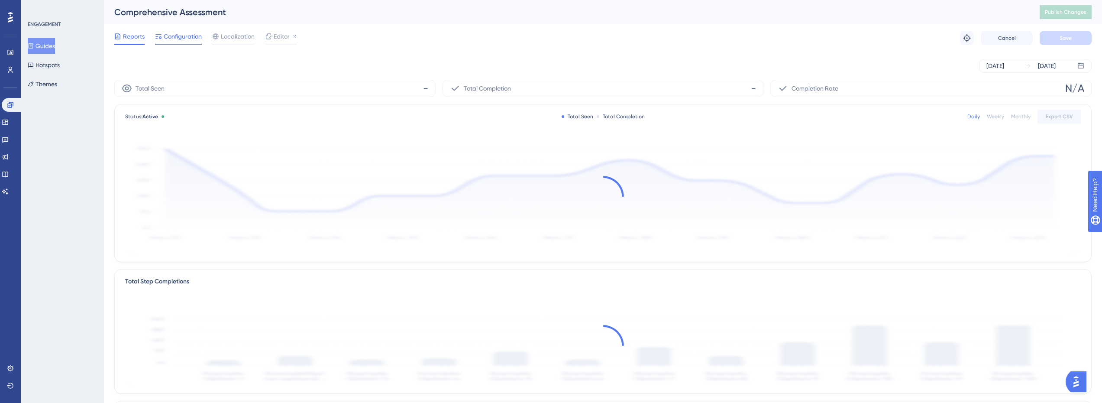
click at [180, 39] on span "Configuration" at bounding box center [183, 36] width 38 height 10
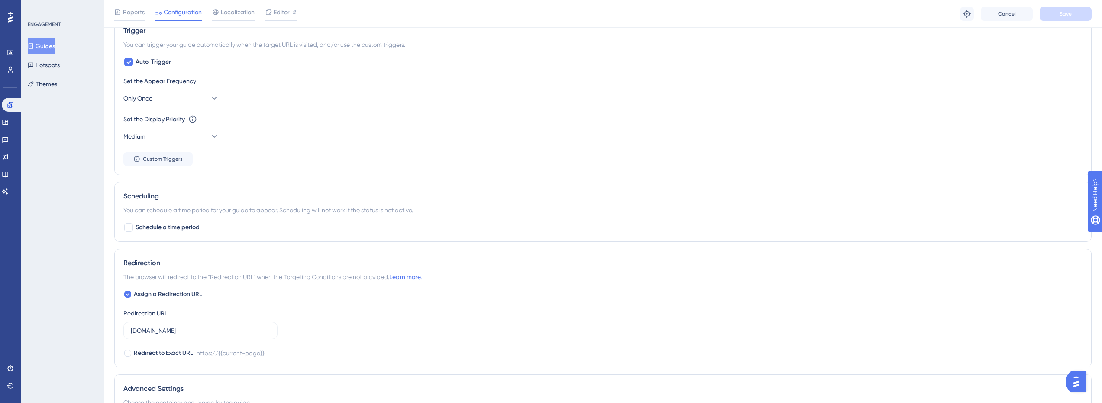
scroll to position [433, 0]
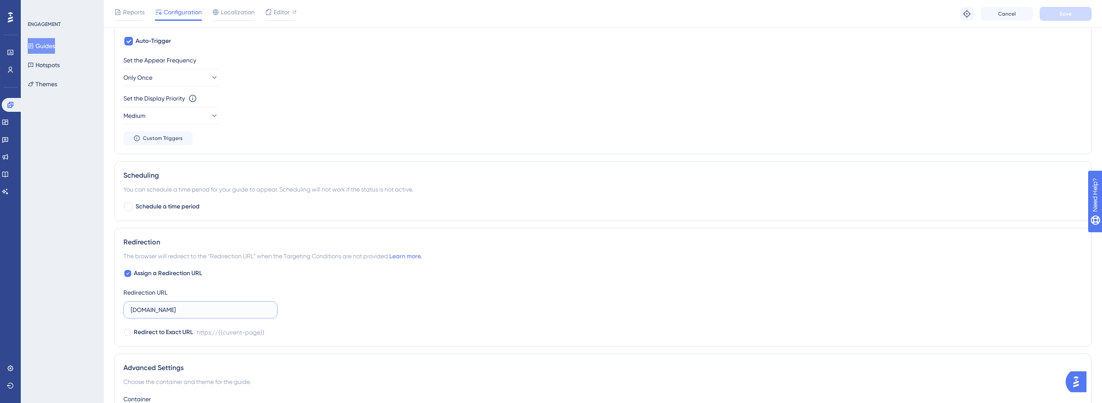
drag, startPoint x: 143, startPoint y: 311, endPoint x: 115, endPoint y: 309, distance: 27.3
click at [115, 309] on div "Redirection The browser will redirect to the “Redirection URL” when the Targeti…" at bounding box center [603, 287] width 978 height 119
type input "[DOMAIN_NAME]"
click at [378, 305] on div "Assign a Redirection URL Redirection URL [DOMAIN_NAME] Redirect to Exact URL ht…" at bounding box center [602, 302] width 959 height 69
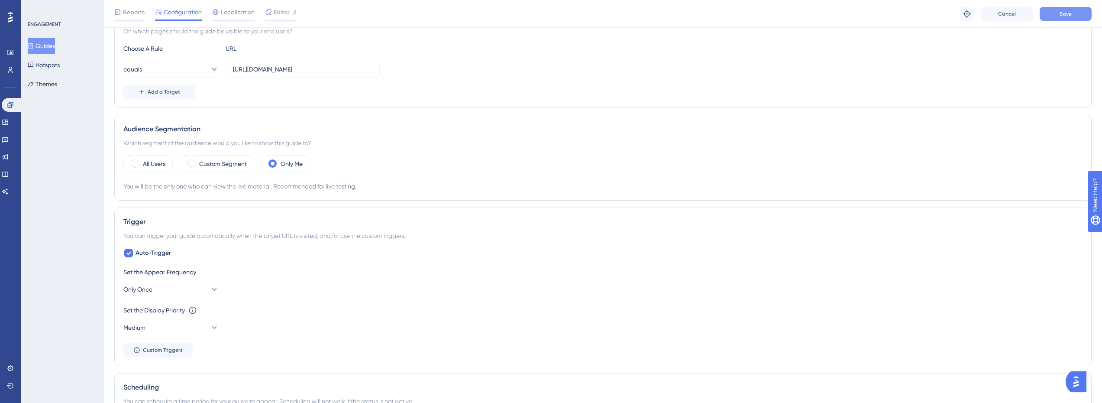
scroll to position [130, 0]
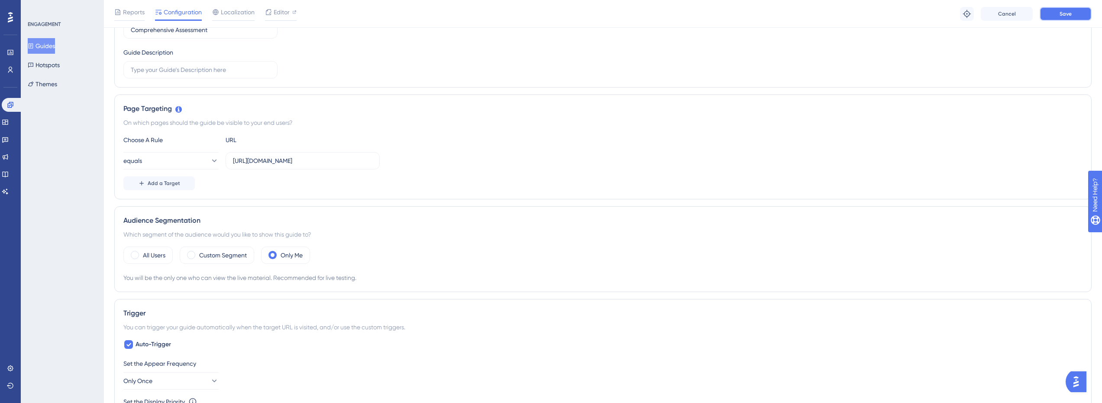
click at [1061, 18] on button "Save" at bounding box center [1066, 14] width 52 height 14
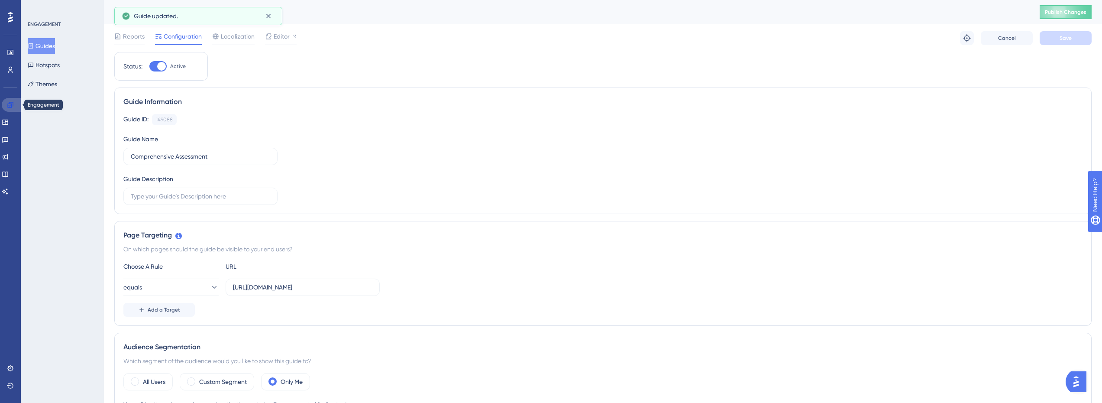
click at [16, 102] on link at bounding box center [12, 105] width 21 height 14
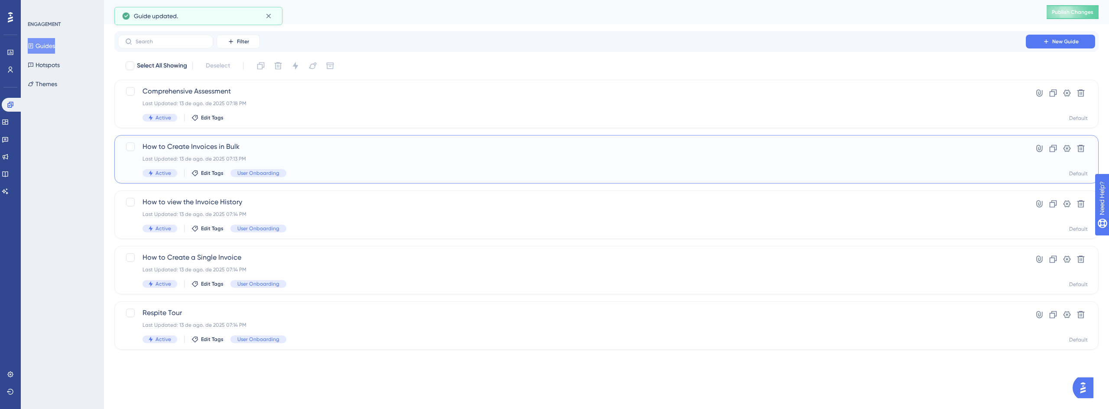
click at [220, 150] on span "How to Create Invoices in Bulk" at bounding box center [572, 147] width 859 height 10
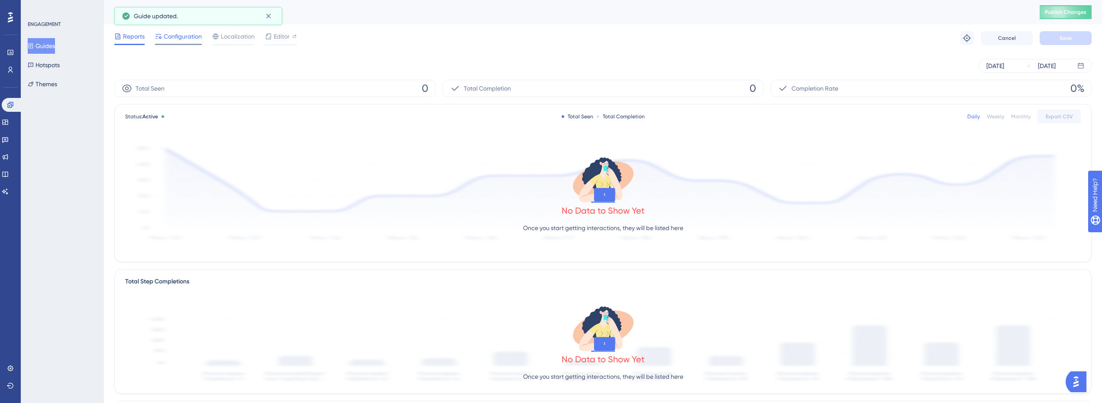
click at [179, 37] on span "Configuration" at bounding box center [183, 36] width 38 height 10
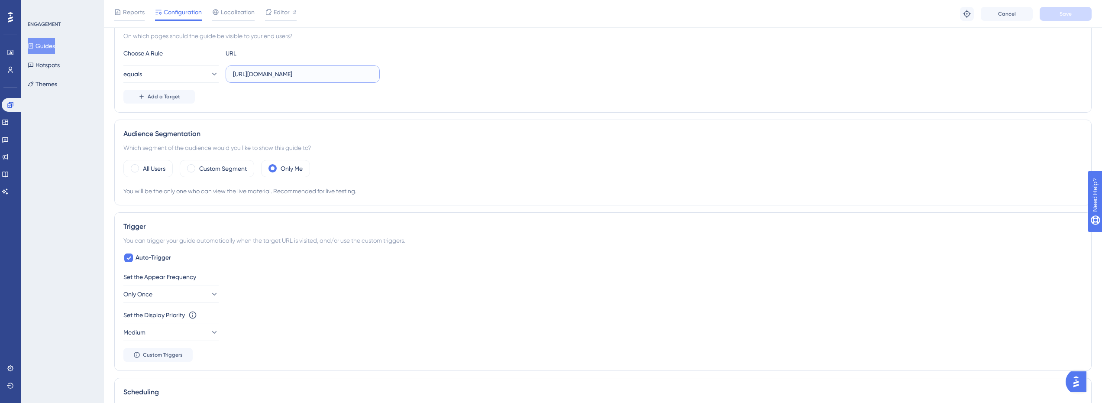
scroll to position [0, 11]
drag, startPoint x: 279, startPoint y: 78, endPoint x: 460, endPoint y: 76, distance: 180.6
click at [460, 76] on div "equals [URL][DOMAIN_NAME]" at bounding box center [602, 73] width 959 height 17
click at [441, 102] on div "Add a Target" at bounding box center [602, 97] width 959 height 14
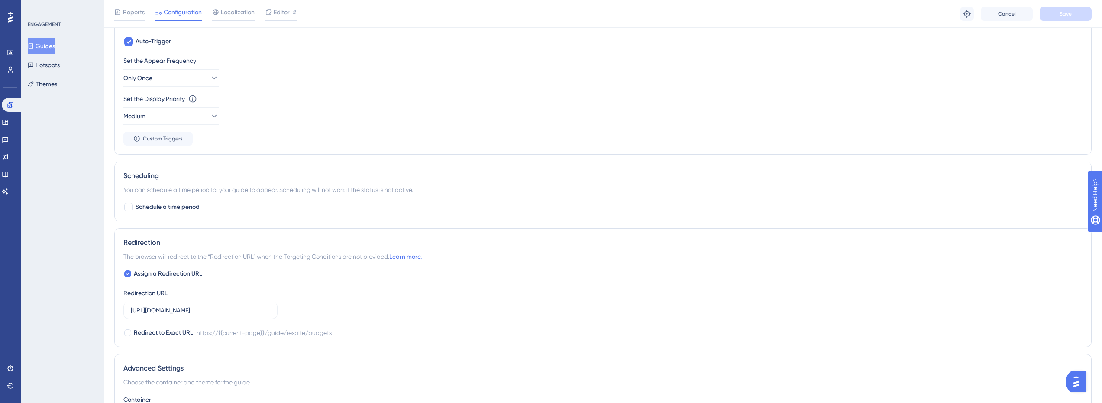
scroll to position [433, 0]
drag, startPoint x: 298, startPoint y: 308, endPoint x: 314, endPoint y: 308, distance: 16.5
click at [313, 308] on div "Assign a Redirection URL Redirection URL [URL][DOMAIN_NAME] Redirect to Exact U…" at bounding box center [602, 302] width 959 height 69
click at [422, 301] on div "Assign a Redirection URL Redirection URL [URL][DOMAIN_NAME] Redirect to Exact U…" at bounding box center [602, 302] width 959 height 69
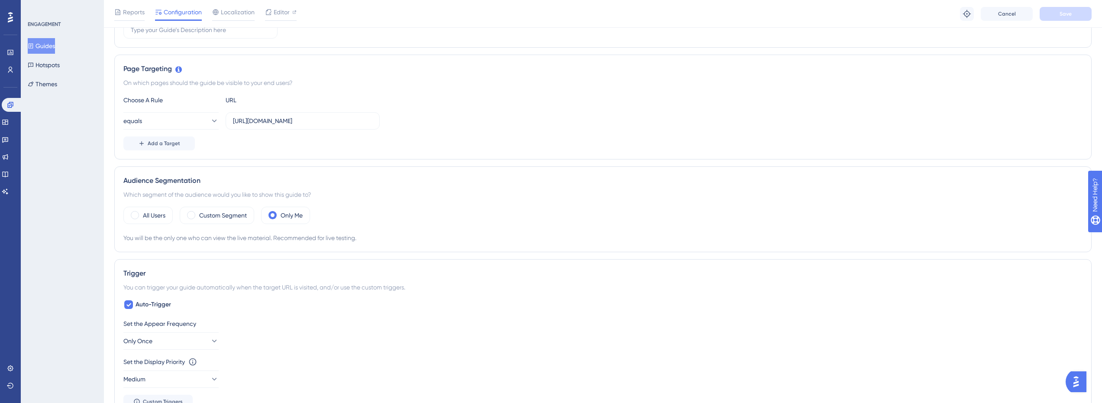
scroll to position [130, 0]
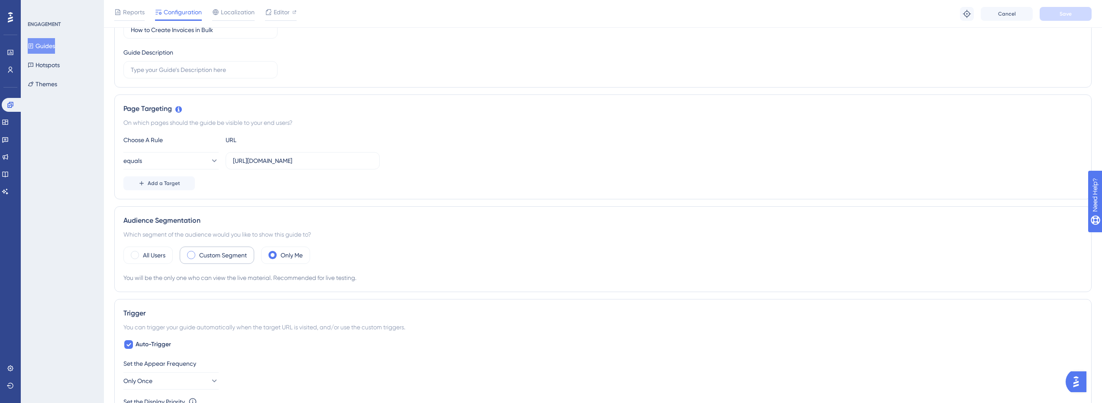
click at [235, 260] on div "Custom Segment" at bounding box center [217, 254] width 75 height 17
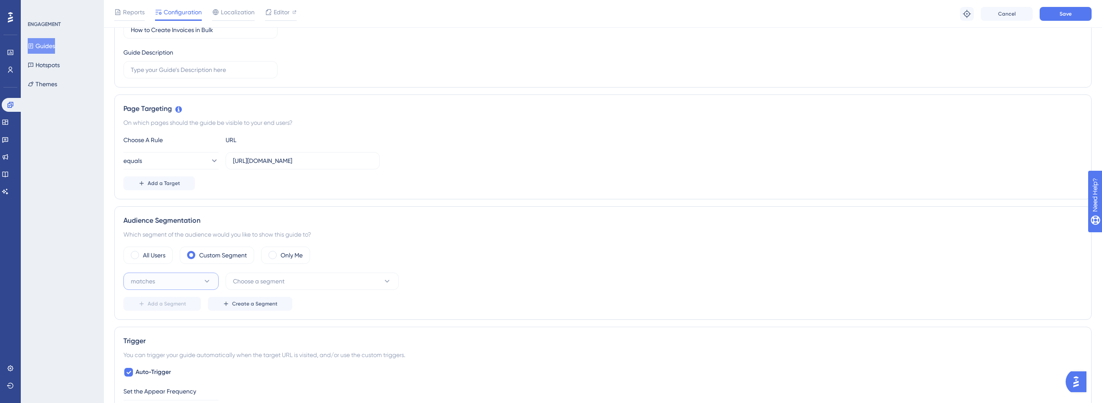
click at [204, 279] on icon at bounding box center [207, 281] width 9 height 9
click at [270, 281] on span "Choose a segment" at bounding box center [259, 281] width 52 height 10
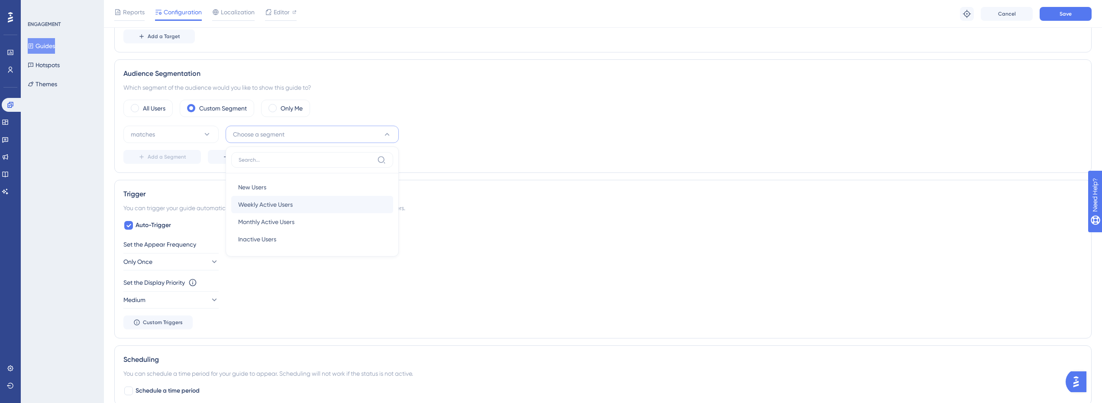
scroll to position [2, 0]
click at [467, 157] on div "Add a Segment Create a Segment" at bounding box center [602, 157] width 959 height 14
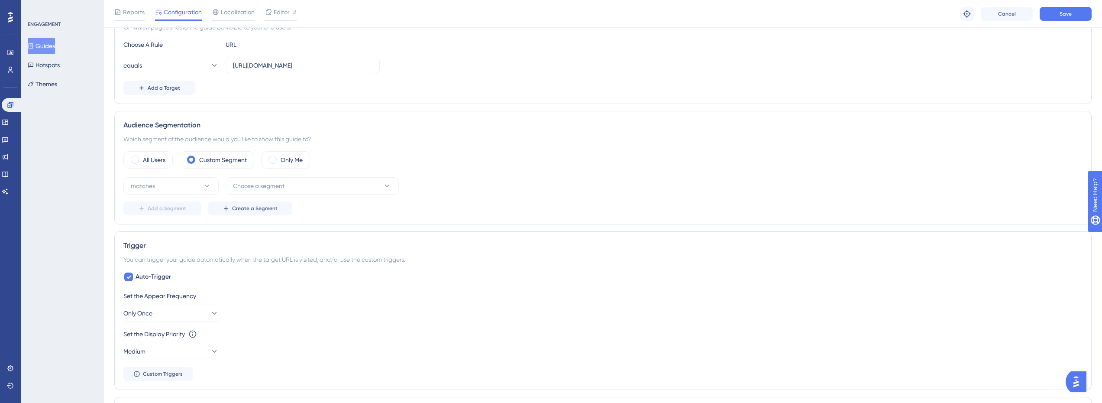
scroll to position [147, 0]
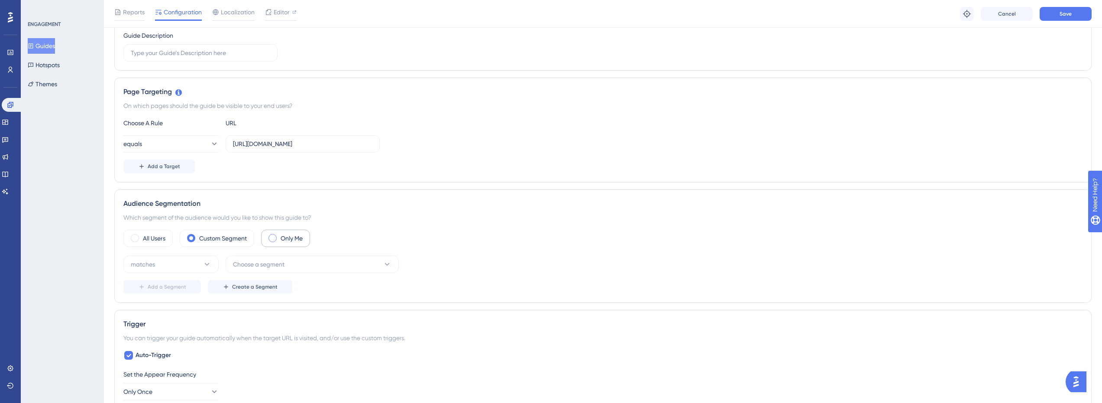
click at [279, 235] on div "Only Me" at bounding box center [285, 238] width 49 height 17
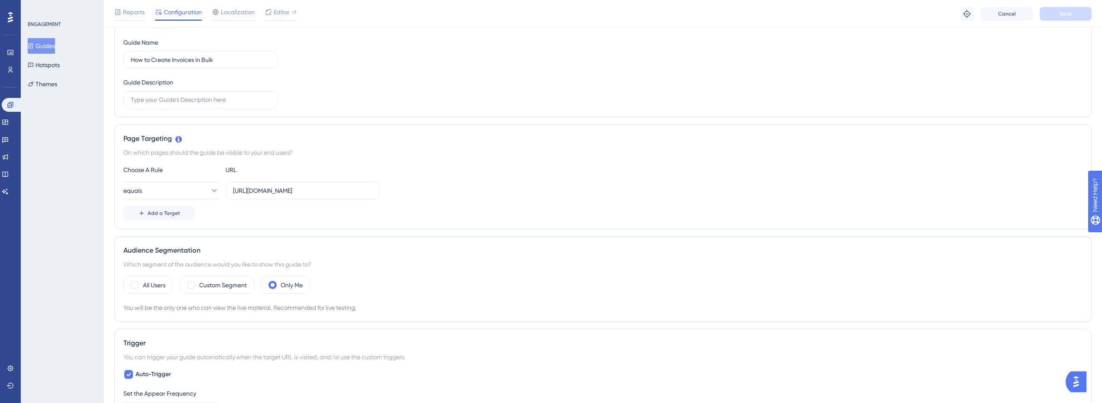
scroll to position [60, 0]
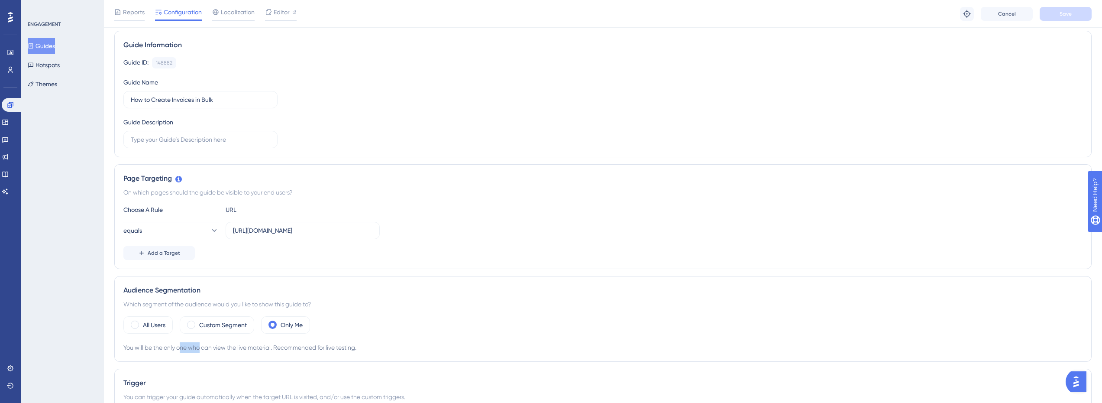
drag, startPoint x: 183, startPoint y: 347, endPoint x: 210, endPoint y: 347, distance: 27.3
click at [210, 347] on div "You will be the only one who can view the live material. Recommended for live t…" at bounding box center [602, 347] width 959 height 10
click at [244, 348] on div "You will be the only one who can view the live material. Recommended for live t…" at bounding box center [602, 347] width 959 height 10
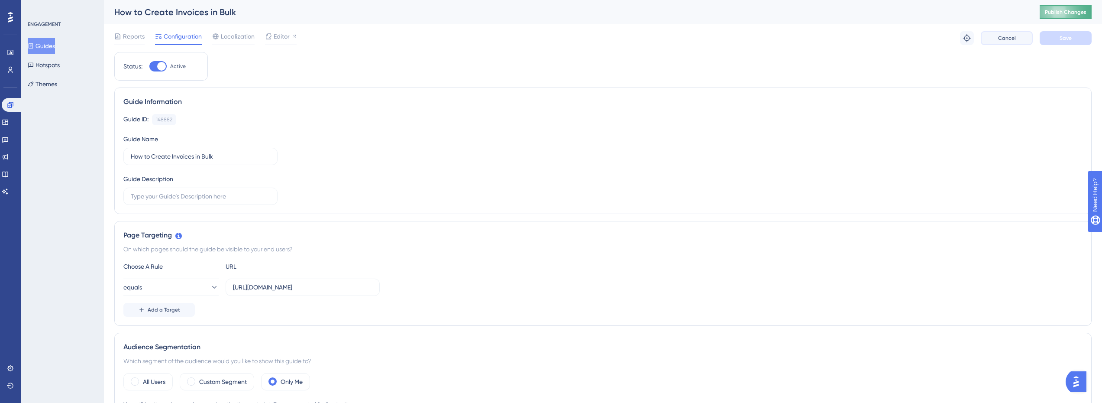
click at [1014, 37] on span "Cancel" at bounding box center [1007, 38] width 18 height 7
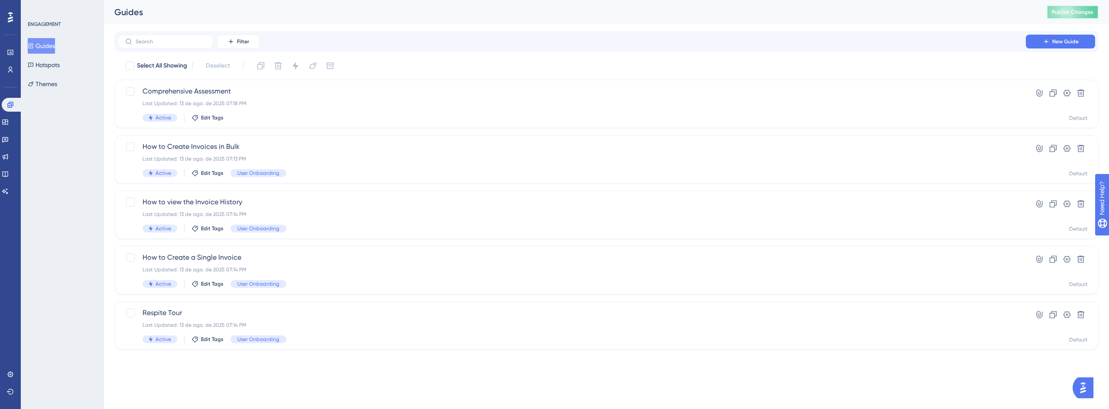
click at [1072, 13] on span "Publish Changes" at bounding box center [1073, 12] width 42 height 7
click at [10, 69] on icon at bounding box center [10, 69] width 7 height 7
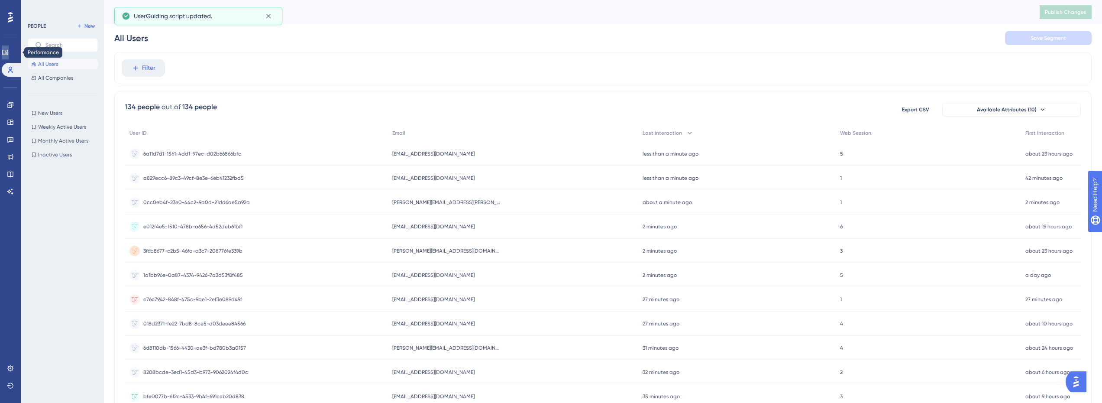
click at [8, 54] on icon at bounding box center [5, 52] width 6 height 5
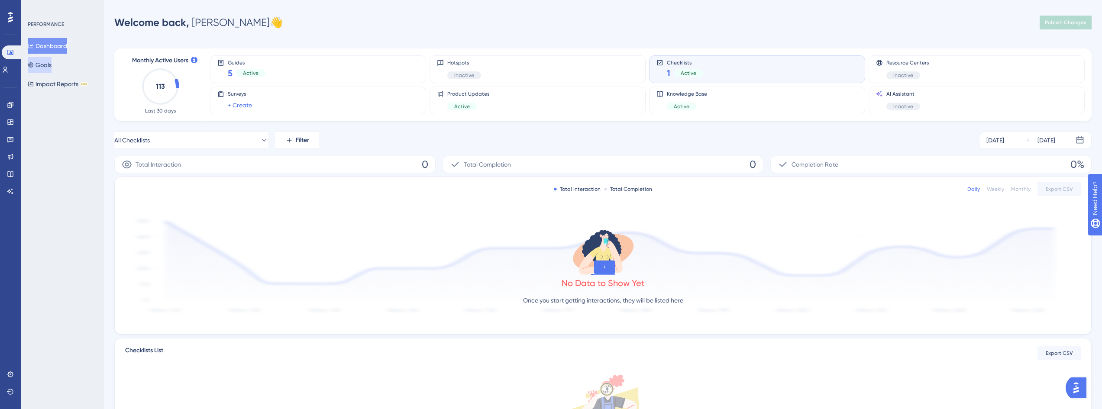
click at [43, 66] on button "Goals" at bounding box center [40, 65] width 24 height 16
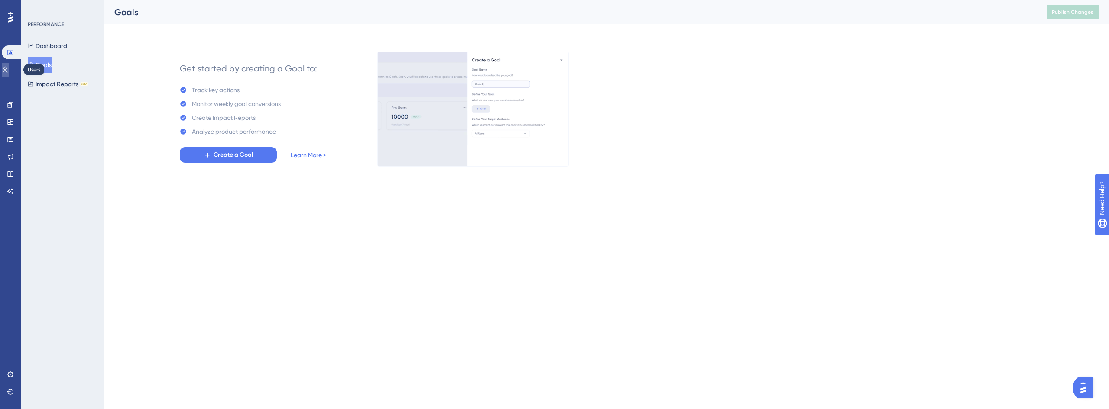
click at [9, 68] on icon at bounding box center [5, 69] width 7 height 7
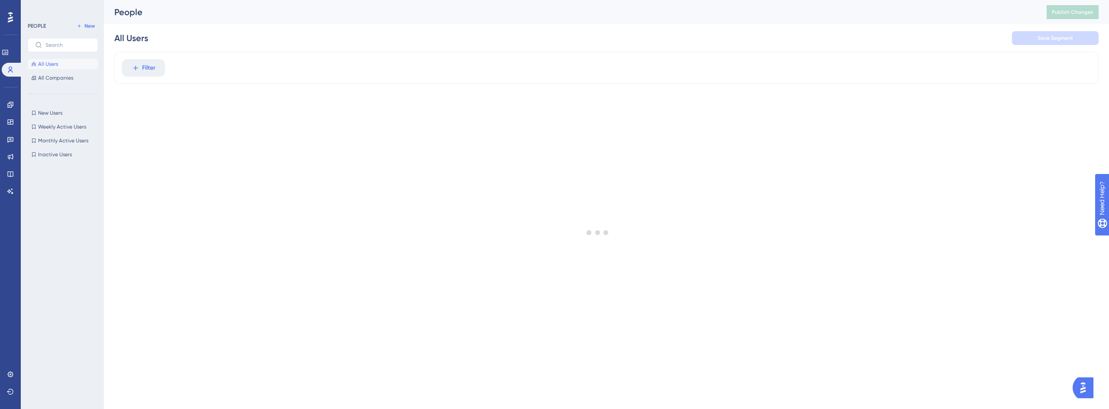
click at [9, 97] on div "Engagement Widgets Feedback Product Updates Knowledge Base AI Assistant" at bounding box center [10, 138] width 14 height 122
click at [9, 107] on icon at bounding box center [10, 105] width 6 height 6
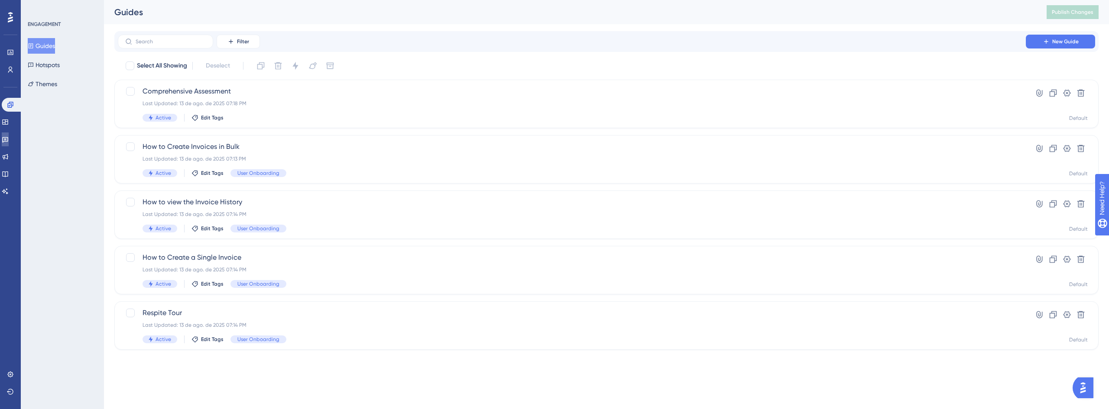
click at [9, 140] on icon at bounding box center [5, 139] width 7 height 7
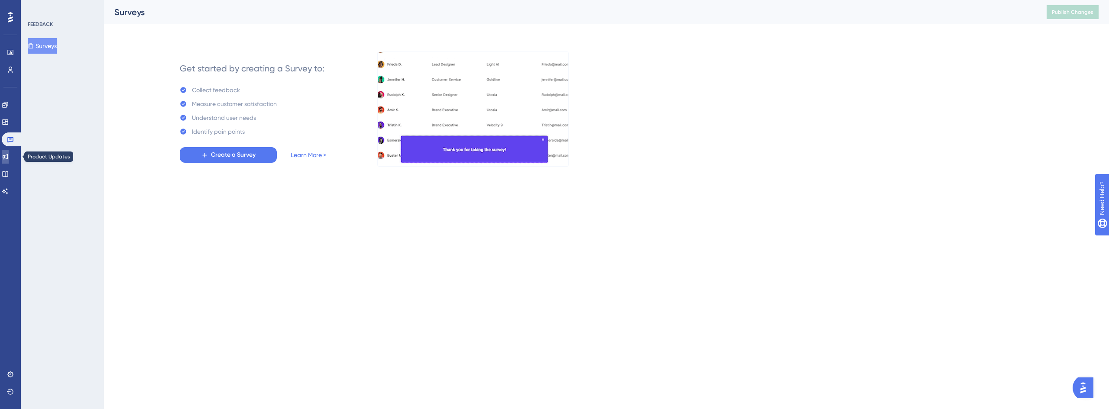
click at [9, 157] on icon at bounding box center [5, 156] width 7 height 7
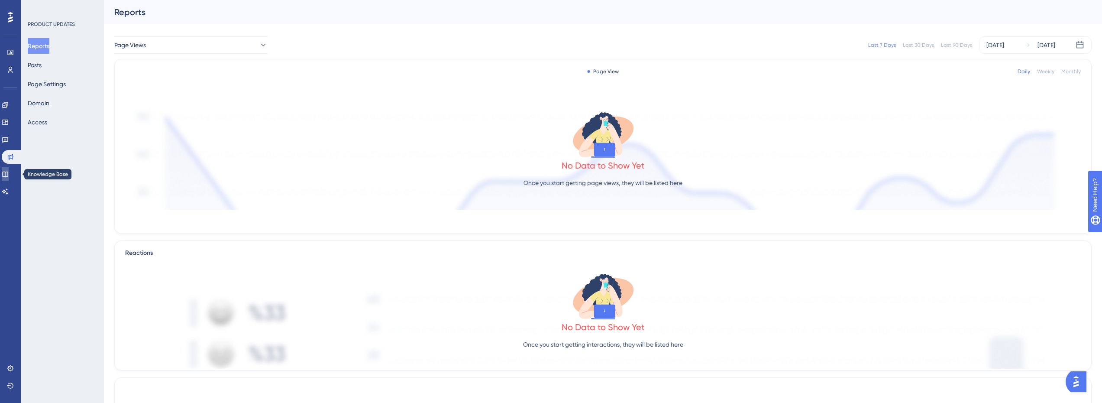
click at [9, 171] on icon at bounding box center [5, 174] width 7 height 7
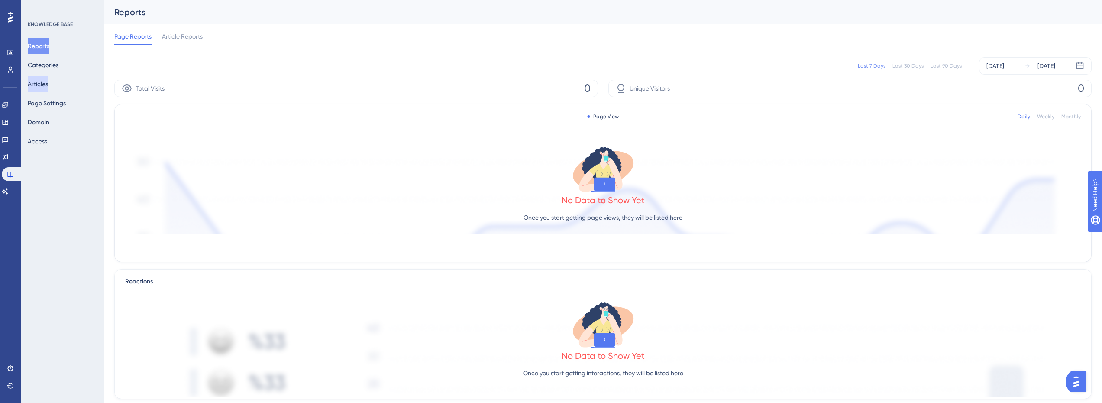
click at [43, 87] on button "Articles" at bounding box center [38, 84] width 20 height 16
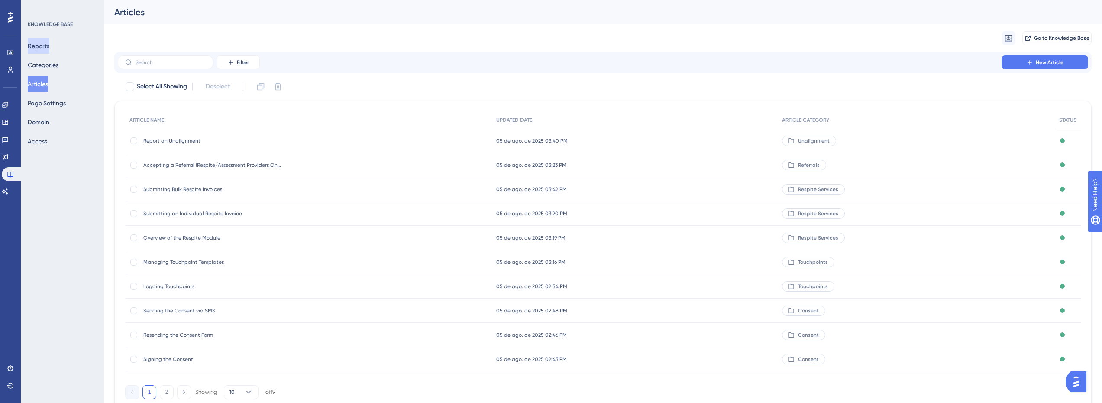
click at [49, 48] on button "Reports" at bounding box center [39, 46] width 22 height 16
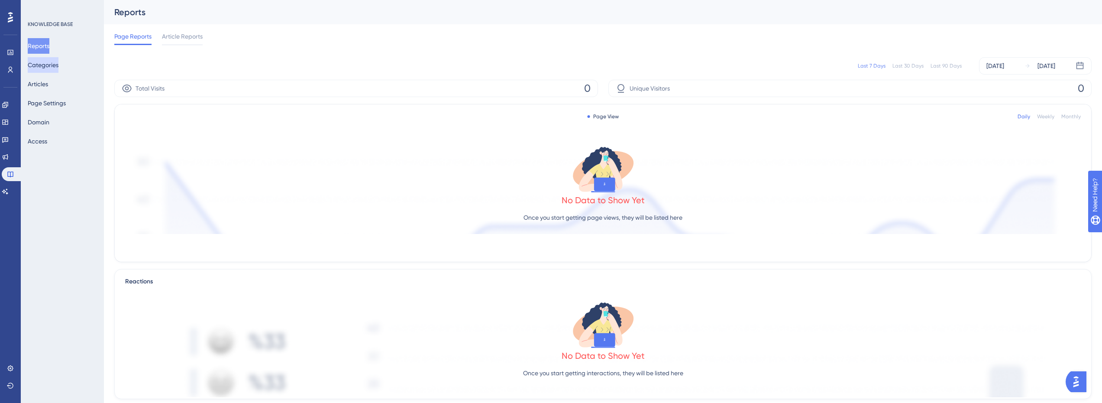
click at [55, 66] on button "Categories" at bounding box center [43, 65] width 31 height 16
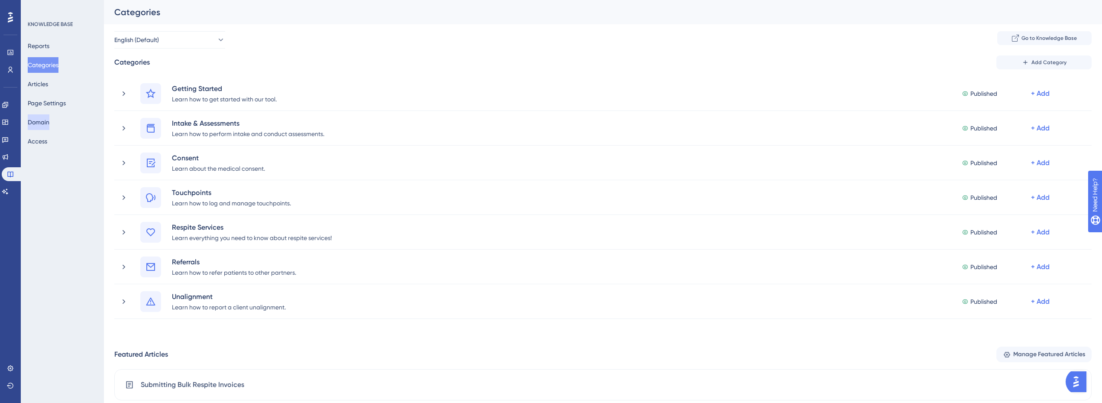
click at [49, 120] on button "Domain" at bounding box center [39, 122] width 22 height 16
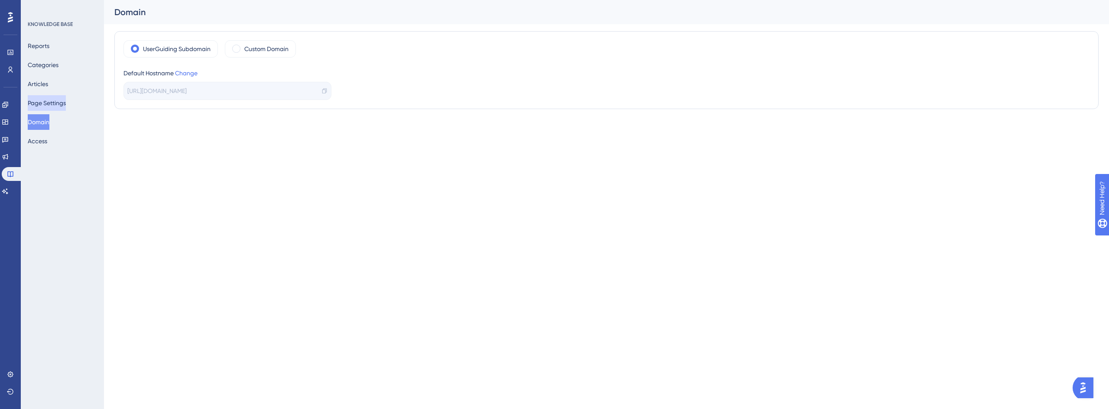
click at [58, 104] on button "Page Settings" at bounding box center [47, 103] width 38 height 16
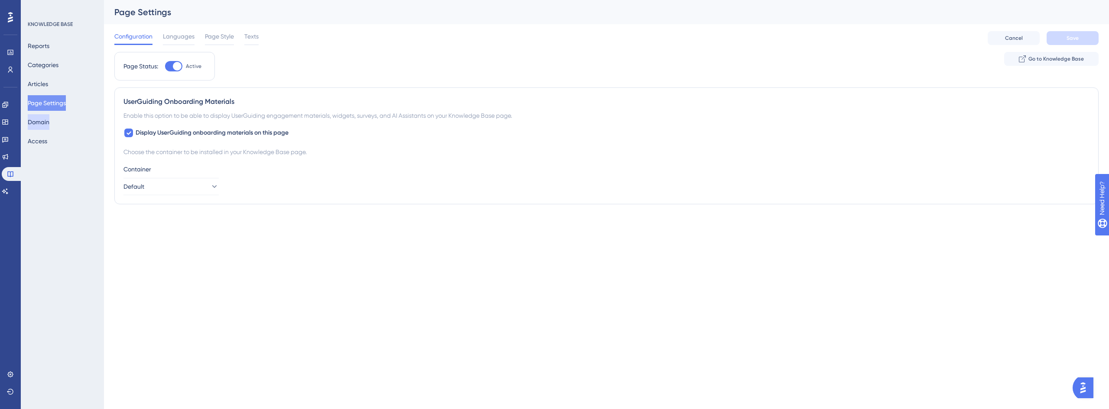
click at [48, 120] on button "Domain" at bounding box center [39, 122] width 22 height 16
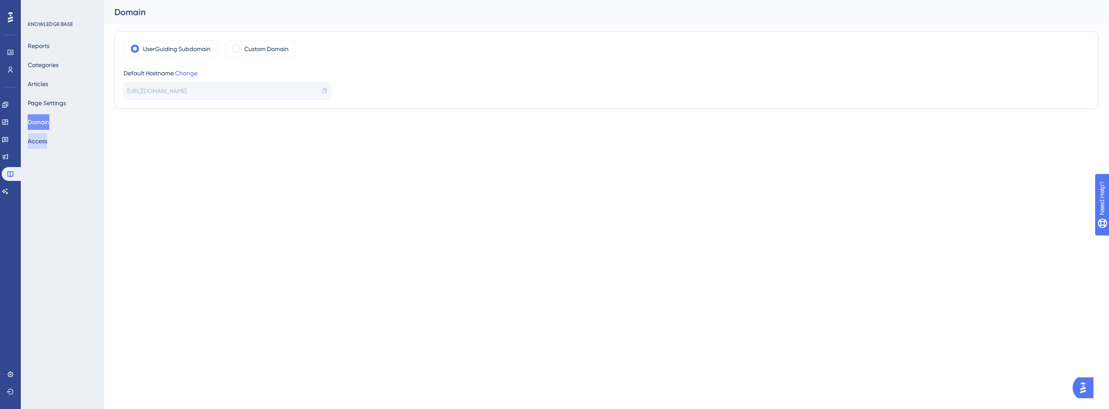
click at [47, 146] on button "Access" at bounding box center [37, 141] width 19 height 16
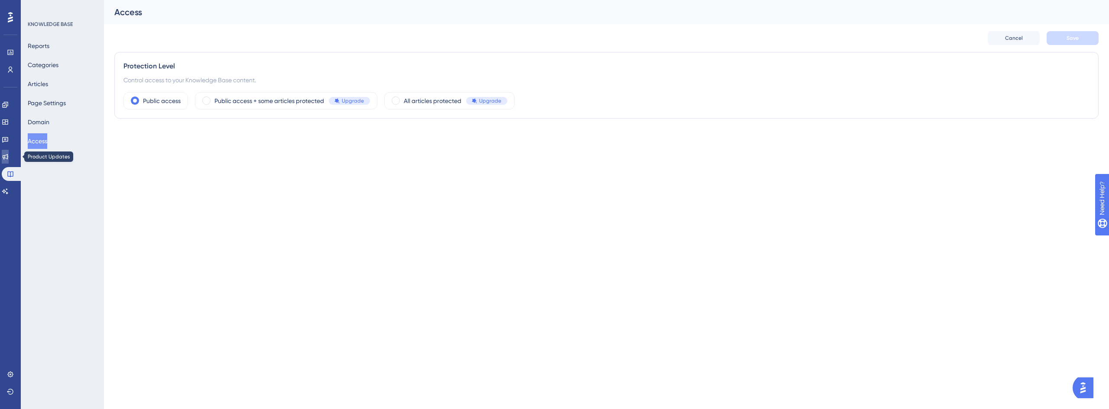
click at [8, 156] on icon at bounding box center [6, 157] width 6 height 6
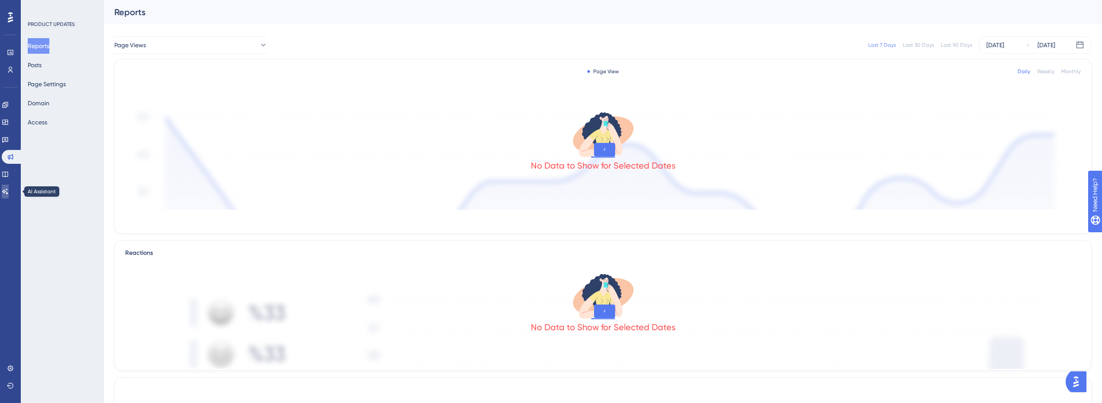
click at [9, 188] on icon at bounding box center [5, 191] width 7 height 7
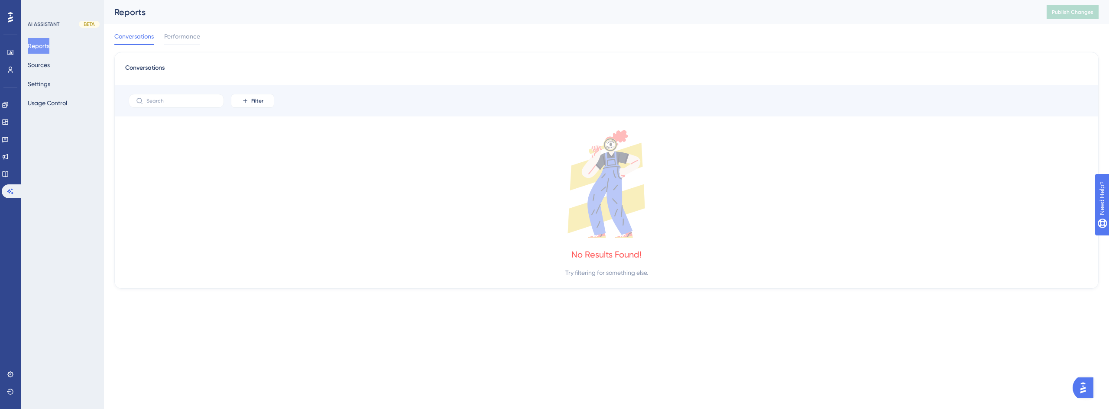
click at [71, 64] on div "Reports Sources Settings Usage Control" at bounding box center [63, 74] width 70 height 73
click at [50, 62] on button "Sources" at bounding box center [39, 65] width 22 height 16
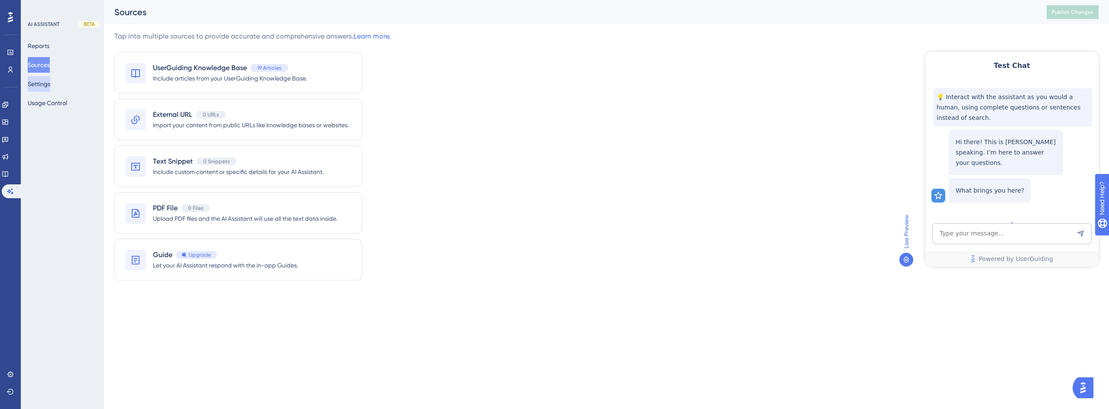
click at [41, 91] on button "Settings" at bounding box center [39, 84] width 23 height 16
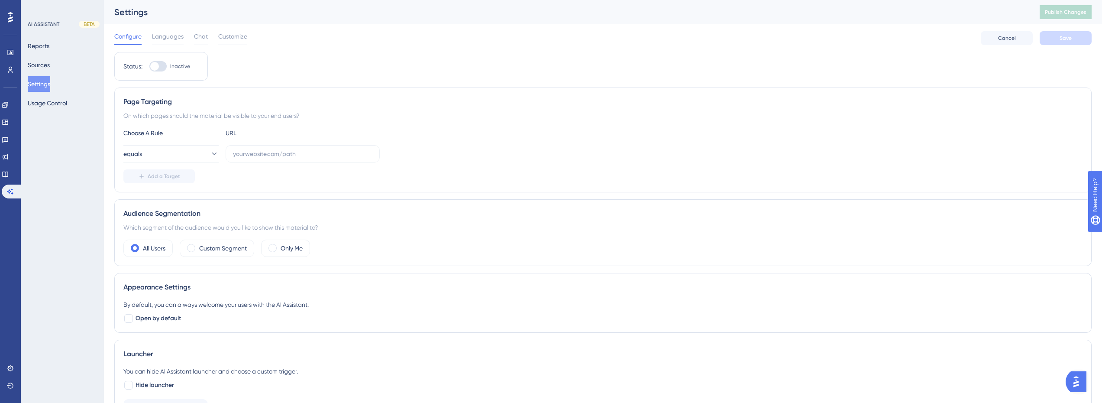
click at [163, 69] on div at bounding box center [157, 66] width 17 height 10
click at [149, 67] on input "Inactive" at bounding box center [149, 66] width 0 height 0
checkbox input "true"
click at [1087, 38] on button "Save" at bounding box center [1066, 38] width 52 height 14
click at [276, 149] on input "text" at bounding box center [302, 154] width 139 height 10
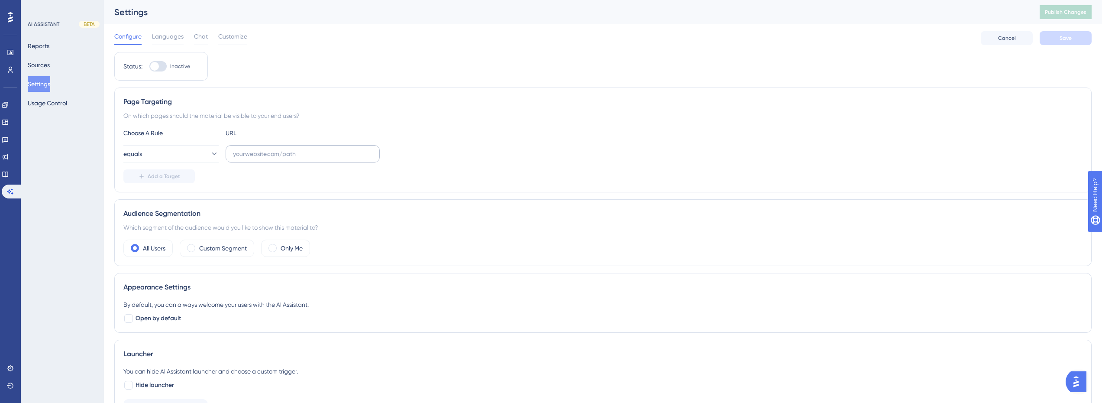
click at [293, 148] on label at bounding box center [303, 153] width 154 height 17
click at [293, 149] on input "text" at bounding box center [302, 154] width 139 height 10
paste input "[URL][DOMAIN_NAME]"
type input "[URL][DOMAIN_NAME]"
click at [191, 152] on button "equals" at bounding box center [170, 153] width 95 height 17
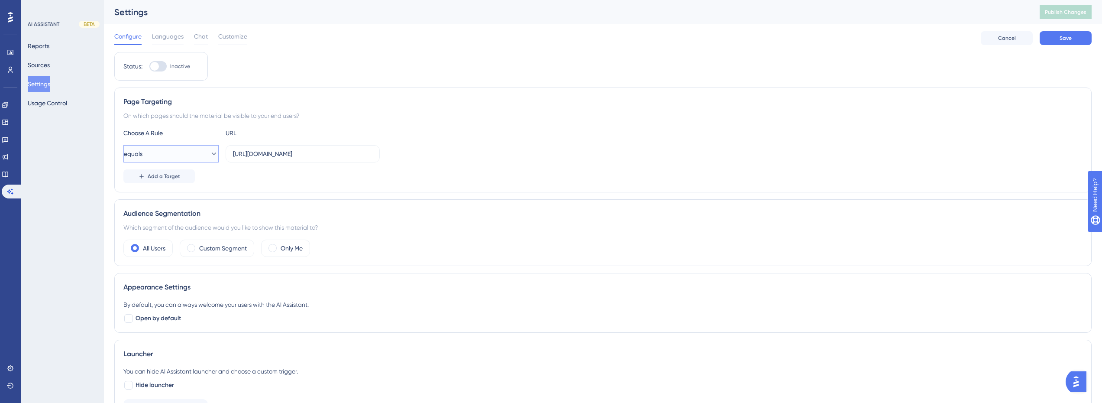
scroll to position [31, 0]
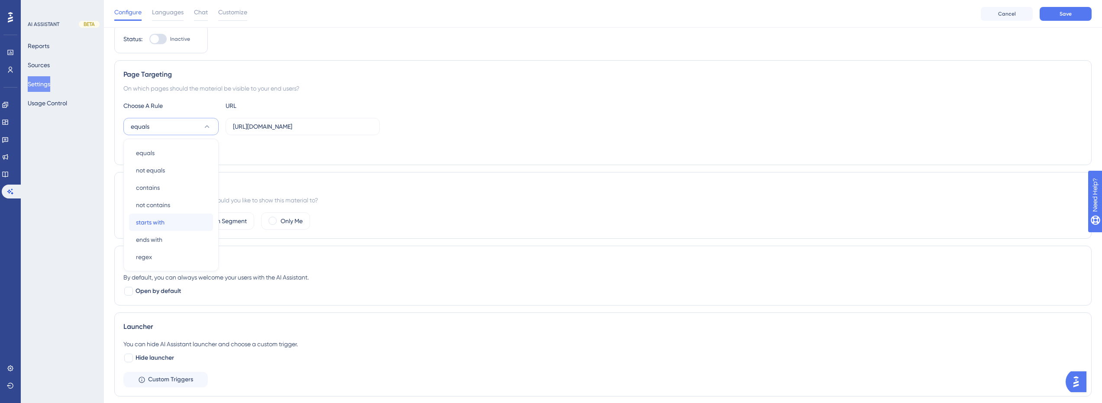
click at [162, 224] on span "starts with" at bounding box center [150, 222] width 29 height 10
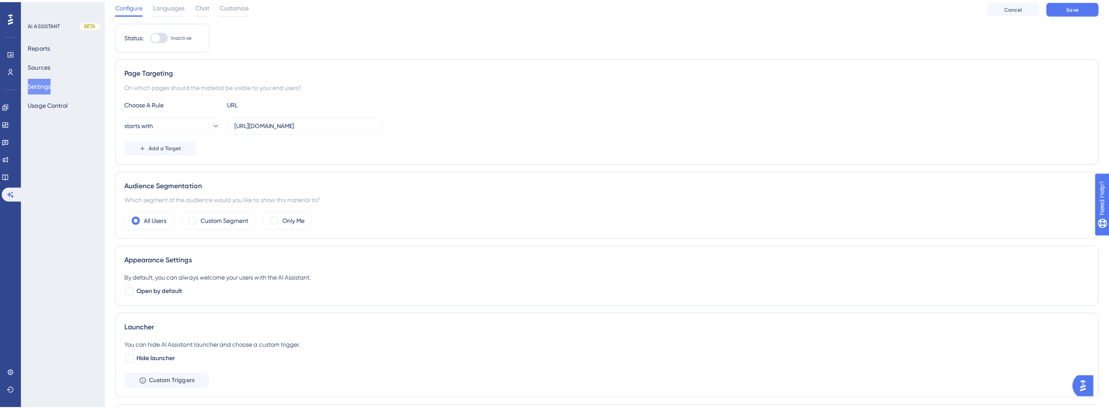
scroll to position [0, 0]
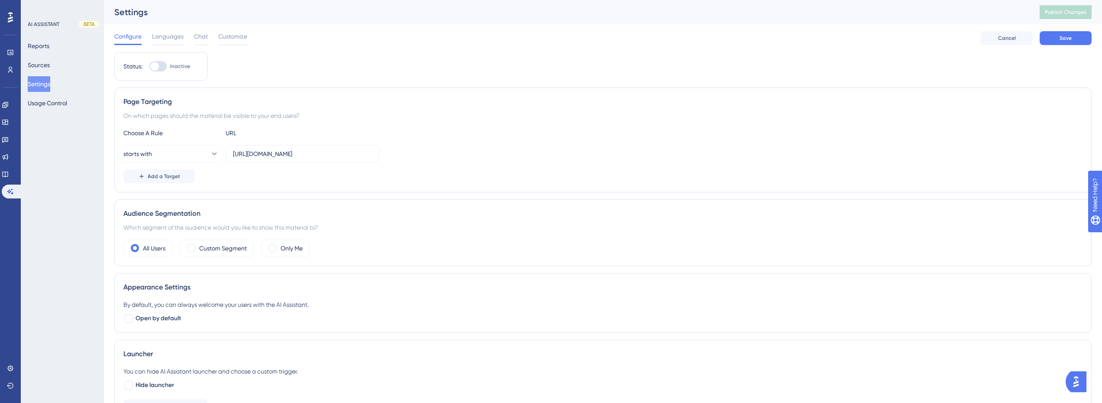
click at [157, 67] on div at bounding box center [154, 66] width 9 height 9
click at [149, 67] on input "Inactive" at bounding box center [149, 66] width 0 height 0
checkbox input "true"
click at [1072, 45] on div "Configure Languages Chat Customize Cancel Save" at bounding box center [603, 38] width 978 height 28
click at [1076, 37] on button "Save" at bounding box center [1066, 38] width 52 height 14
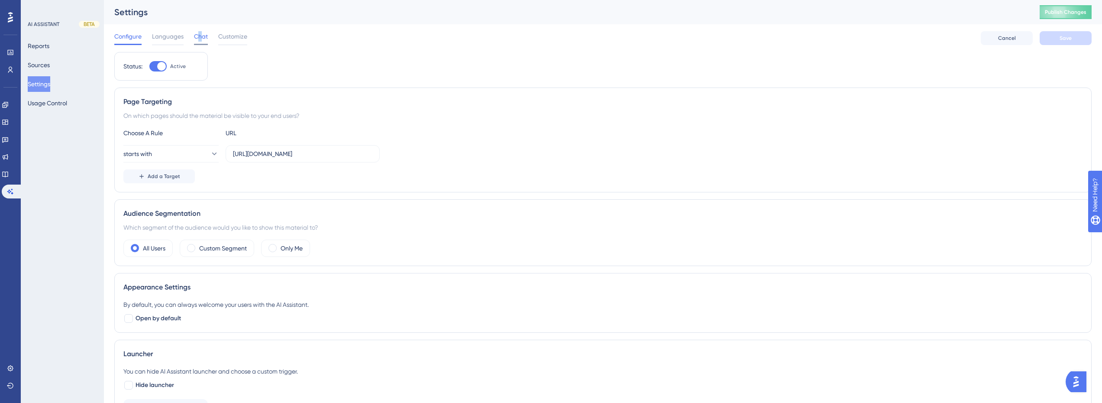
click at [201, 42] on div "Chat" at bounding box center [201, 38] width 14 height 14
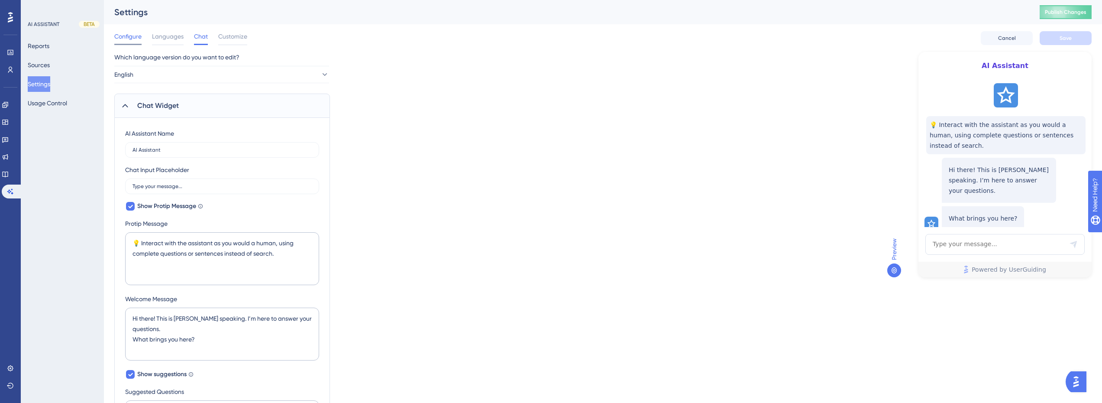
click at [129, 36] on span "Configure" at bounding box center [127, 36] width 27 height 10
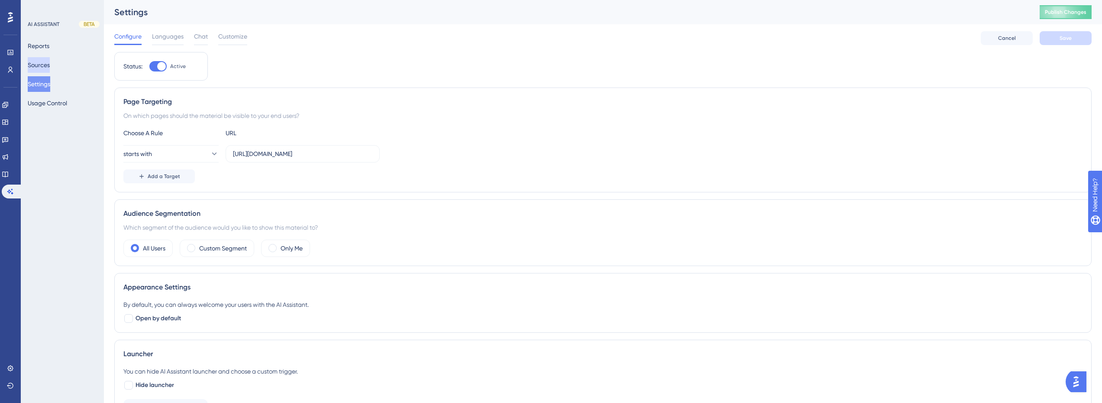
click at [45, 59] on button "Sources" at bounding box center [39, 65] width 22 height 16
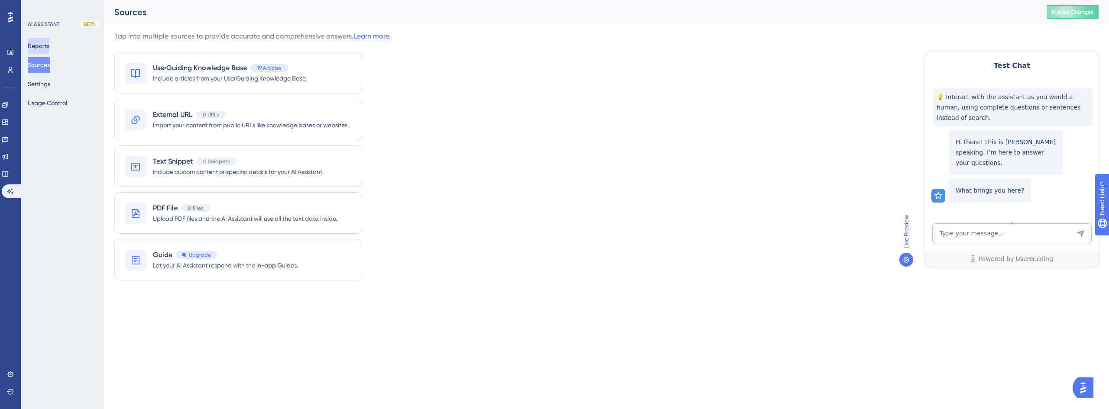
click at [45, 52] on button "Reports" at bounding box center [39, 46] width 22 height 16
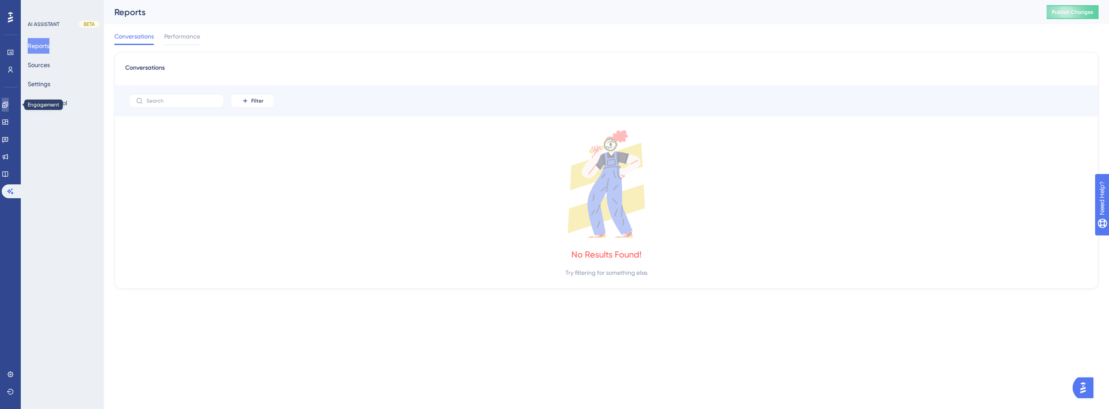
click at [9, 100] on link at bounding box center [5, 105] width 7 height 14
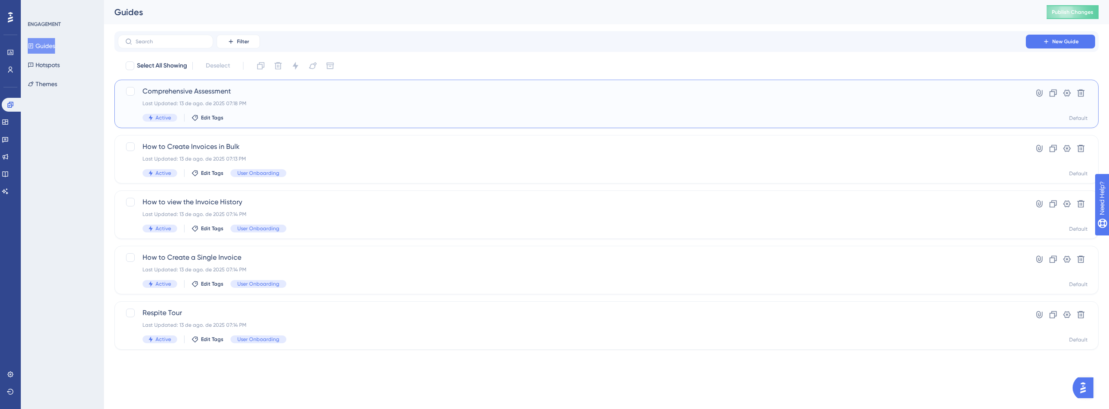
click at [168, 115] on span "Active" at bounding box center [164, 117] width 16 height 7
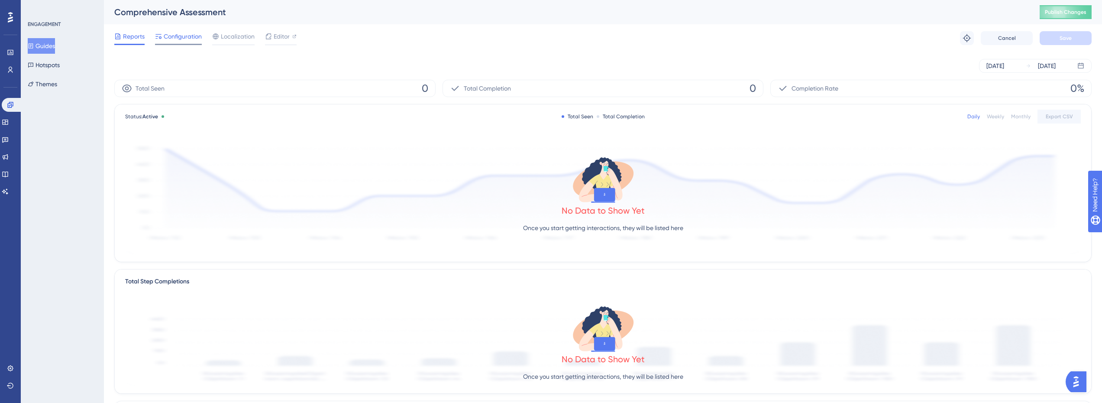
click at [190, 40] on span "Configuration" at bounding box center [183, 36] width 38 height 10
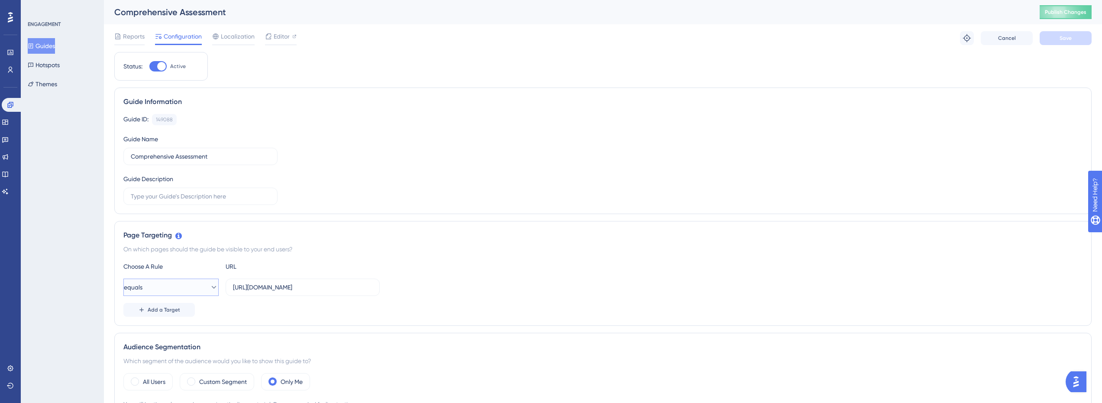
click at [190, 281] on button "equals" at bounding box center [170, 287] width 95 height 17
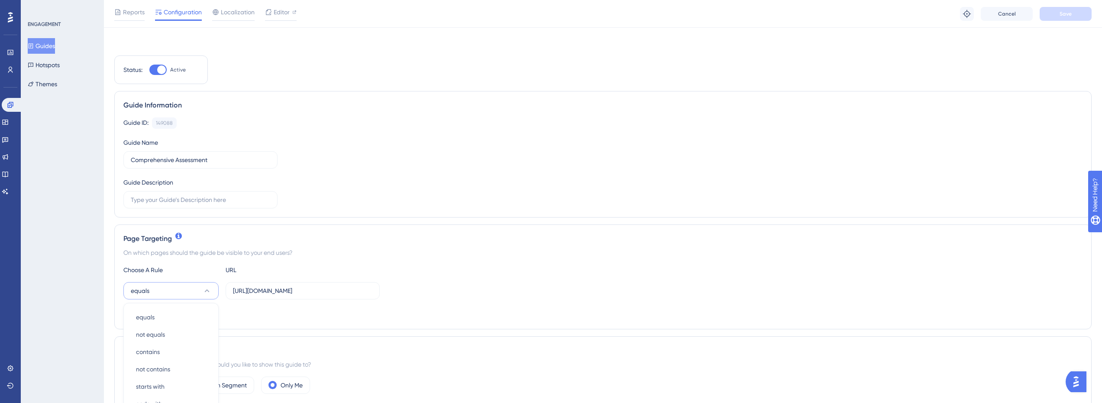
scroll to position [164, 0]
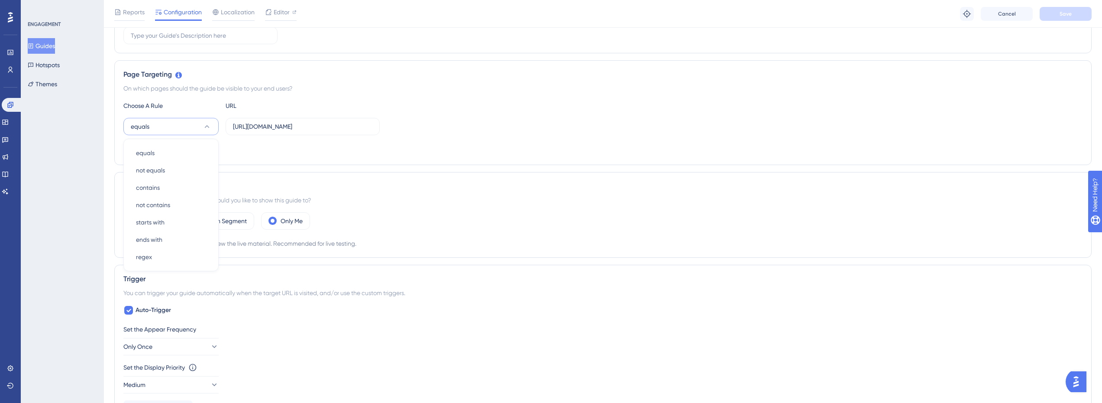
click at [370, 171] on div "Status: Active Guide Information Guide ID: 149088 Copy Guide Name Comprehensive…" at bounding box center [603, 320] width 978 height 859
click at [196, 126] on button "equals" at bounding box center [170, 126] width 95 height 17
click at [195, 126] on button "equals" at bounding box center [170, 126] width 95 height 17
click at [10, 98] on link at bounding box center [12, 105] width 21 height 14
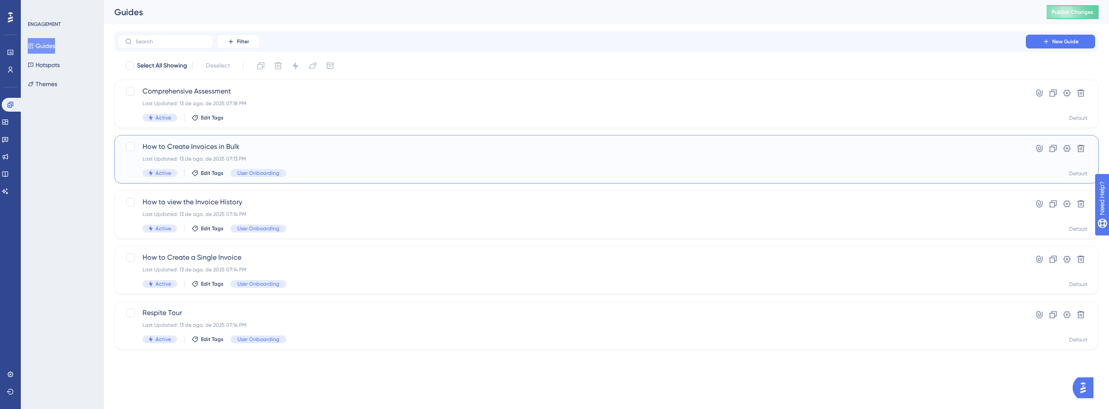
click at [190, 146] on span "How to Create Invoices in Bulk" at bounding box center [572, 147] width 859 height 10
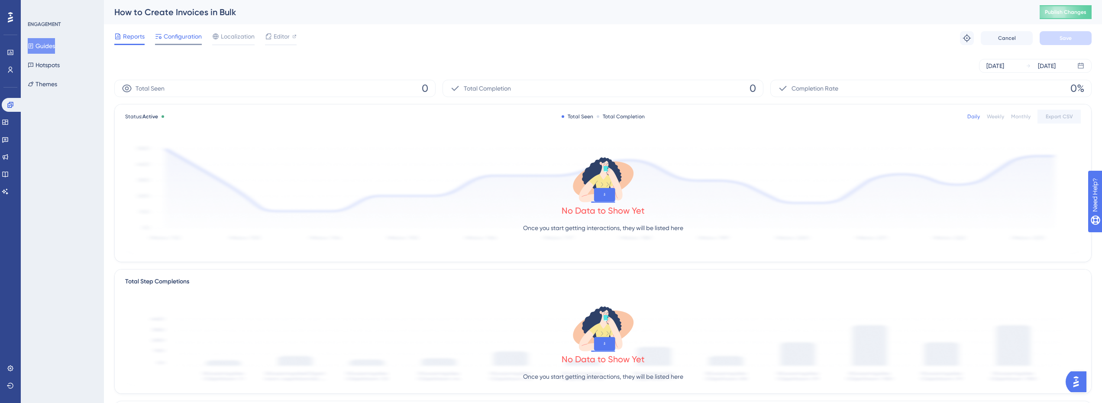
click at [185, 40] on span "Configuration" at bounding box center [183, 36] width 38 height 10
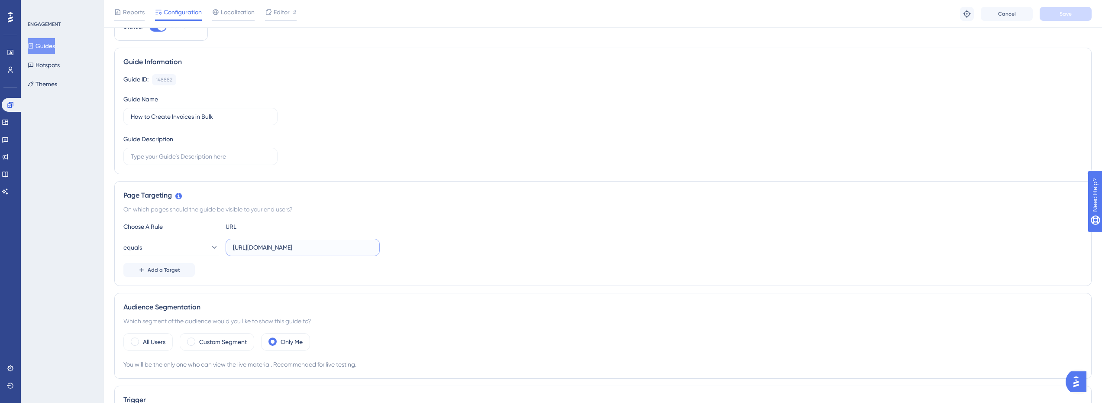
scroll to position [0, 11]
drag, startPoint x: 260, startPoint y: 247, endPoint x: 425, endPoint y: 247, distance: 165.0
click at [426, 247] on div "equals [URL][DOMAIN_NAME]" at bounding box center [602, 247] width 959 height 17
click at [383, 257] on div "Choose A Rule URL equals [URL][DOMAIN_NAME] Add a Target" at bounding box center [602, 248] width 959 height 55
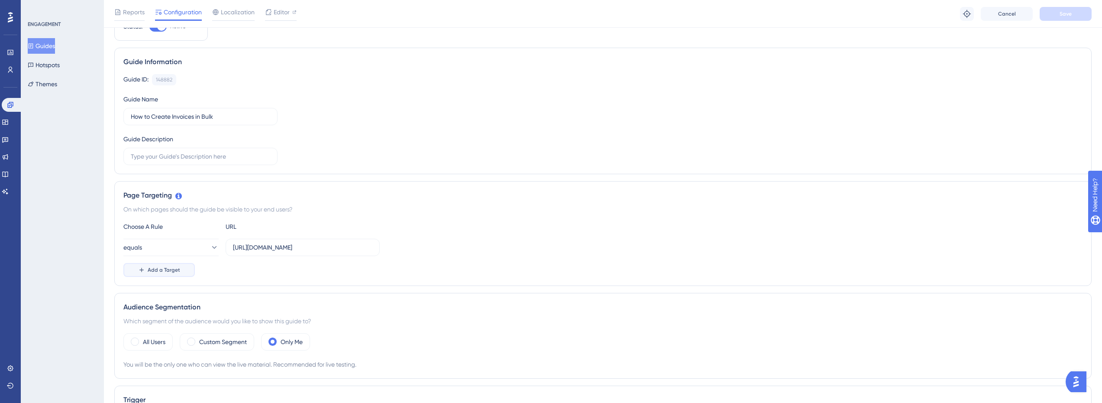
click at [178, 268] on span "Add a Target" at bounding box center [164, 269] width 32 height 7
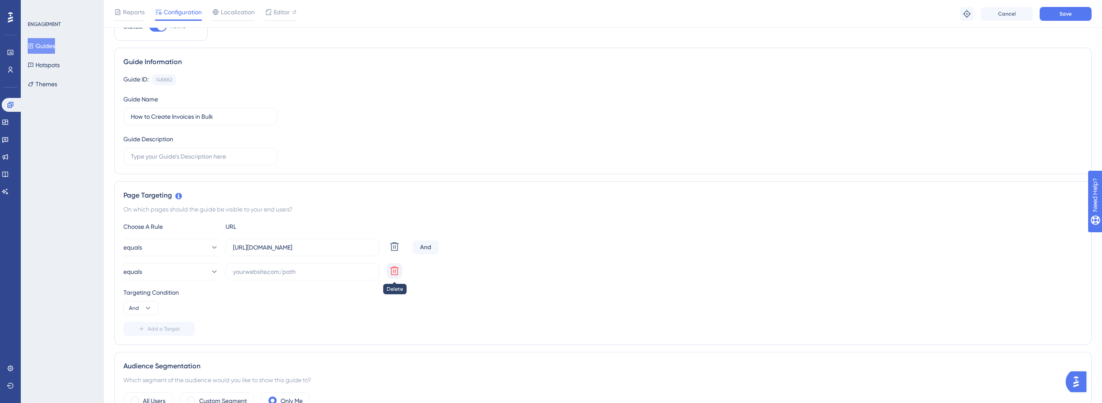
click at [392, 251] on icon at bounding box center [394, 246] width 9 height 9
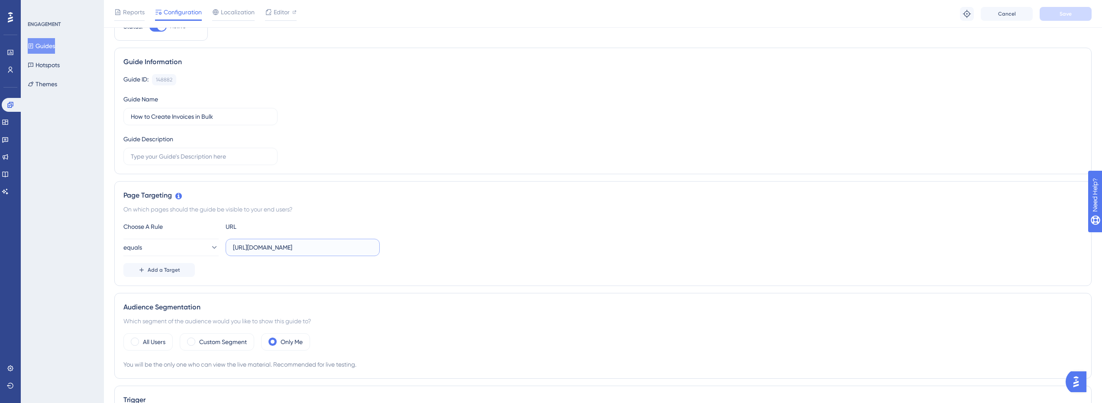
click at [305, 250] on input "[URL][DOMAIN_NAME]" at bounding box center [302, 248] width 139 height 10
click at [264, 272] on div "Add a Target" at bounding box center [602, 270] width 959 height 14
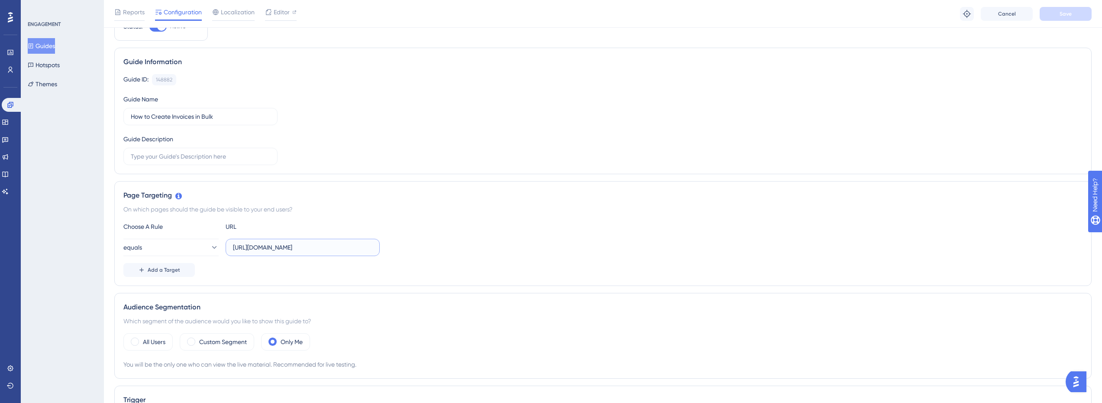
drag, startPoint x: 272, startPoint y: 250, endPoint x: 437, endPoint y: 250, distance: 165.5
click at [437, 250] on div "equals [URL][DOMAIN_NAME]" at bounding box center [602, 247] width 959 height 17
click at [379, 266] on div "Add a Target" at bounding box center [602, 270] width 959 height 14
click at [284, 268] on div "Add a Target" at bounding box center [602, 270] width 959 height 14
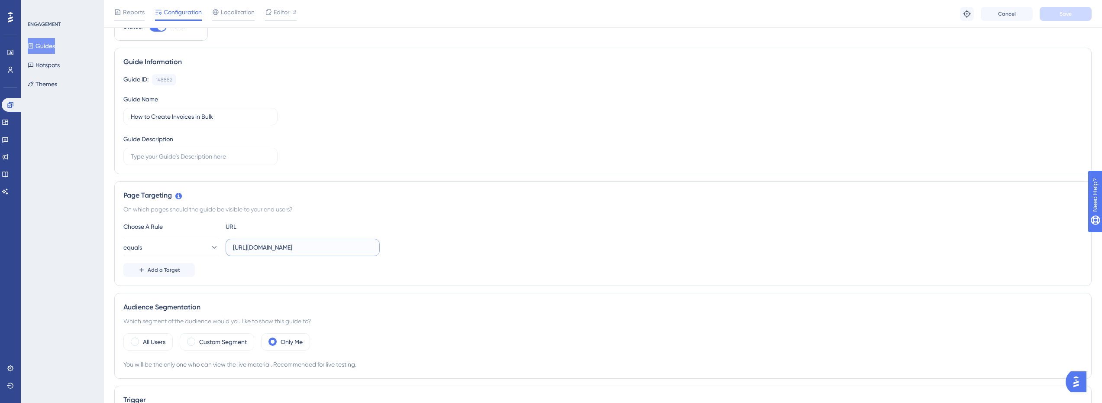
click at [285, 248] on input "[URL][DOMAIN_NAME]" at bounding box center [302, 248] width 139 height 10
click at [144, 260] on div "Choose A Rule URL equals [URL][DOMAIN_NAME] Add a Target" at bounding box center [602, 248] width 959 height 55
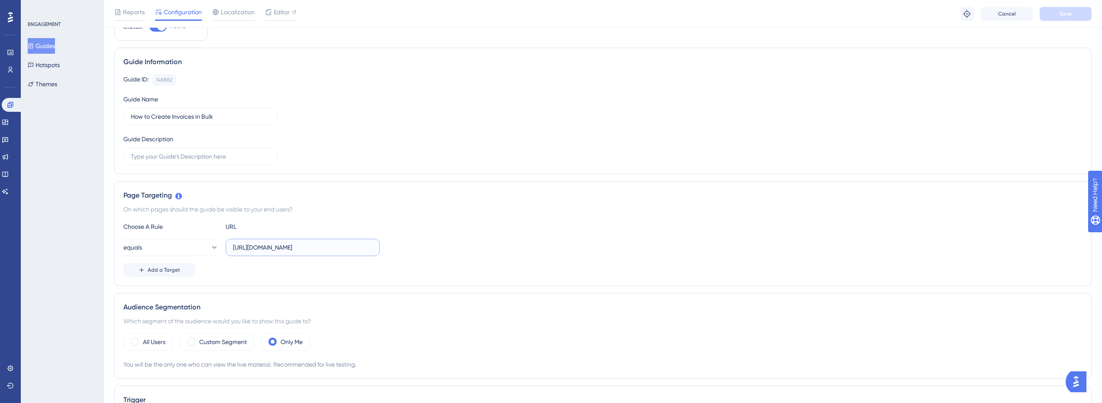
click at [282, 251] on input "[URL][DOMAIN_NAME]" at bounding box center [302, 248] width 139 height 10
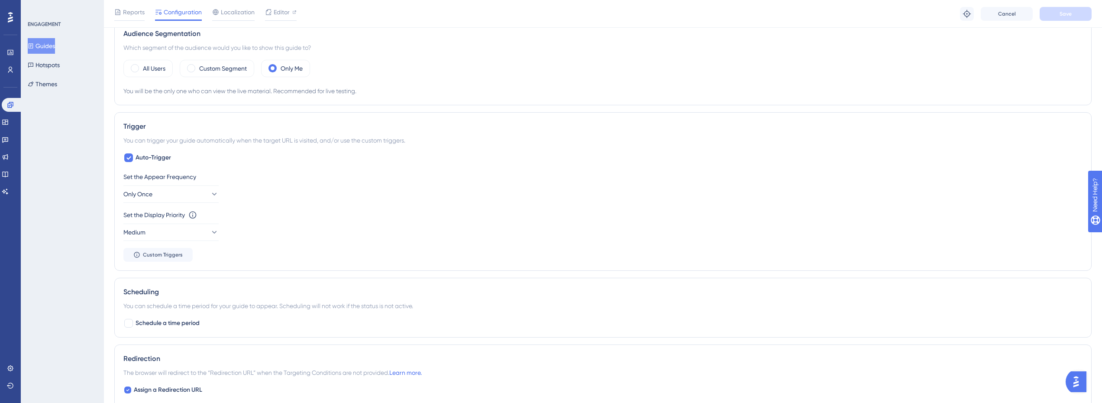
scroll to position [433, 0]
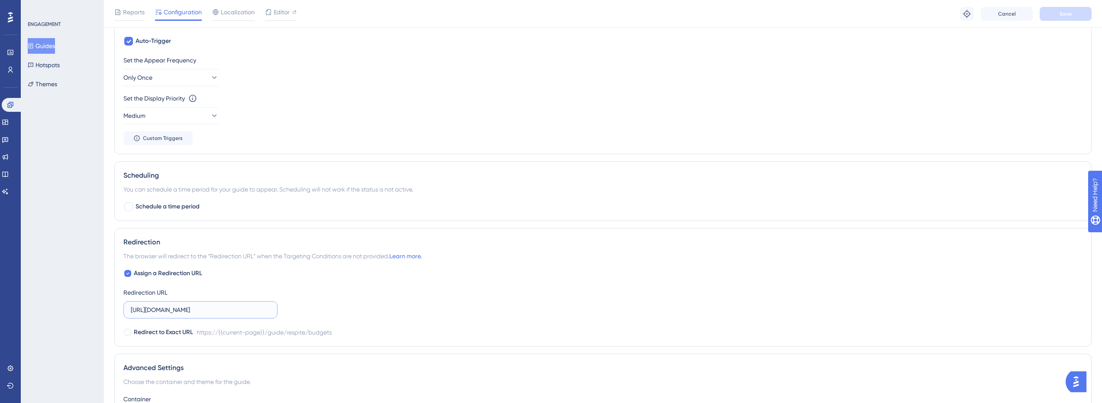
click at [190, 311] on input "[URL][DOMAIN_NAME]" at bounding box center [200, 310] width 139 height 10
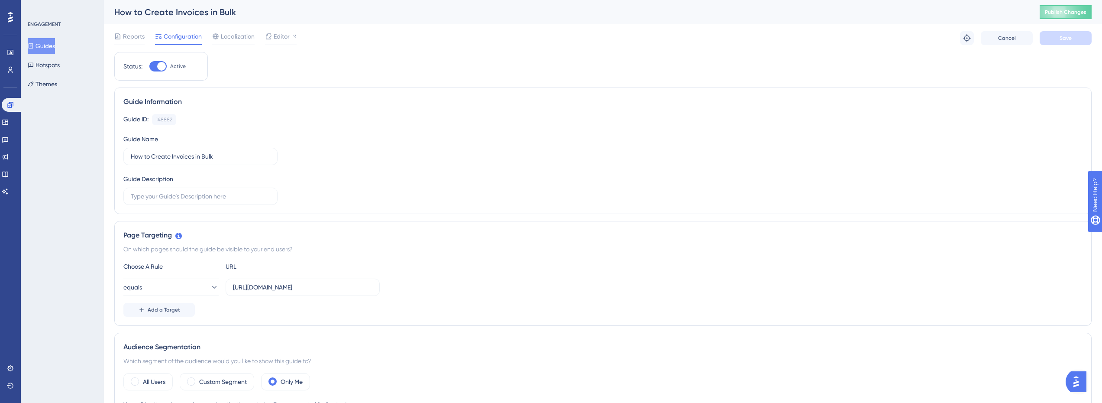
click at [1077, 15] on span "Publish Changes" at bounding box center [1066, 12] width 42 height 7
click at [55, 42] on button "Guides" at bounding box center [41, 46] width 27 height 16
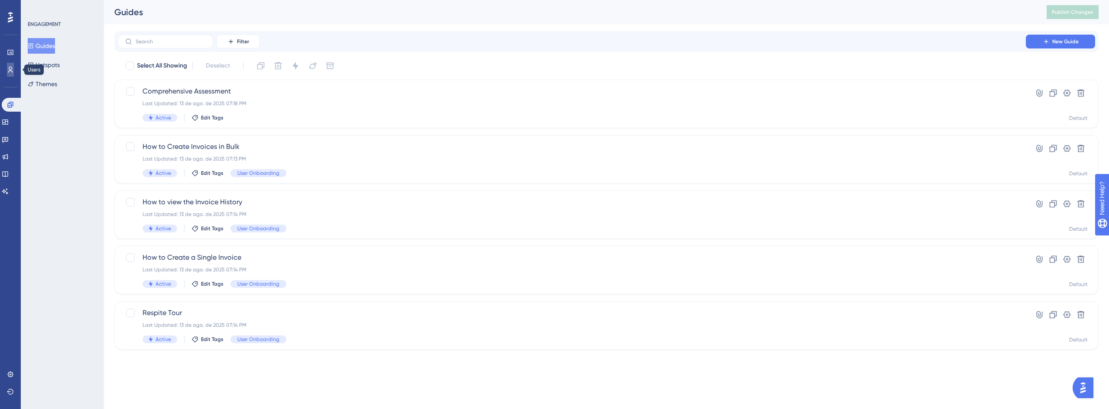
click at [7, 70] on link at bounding box center [10, 70] width 7 height 14
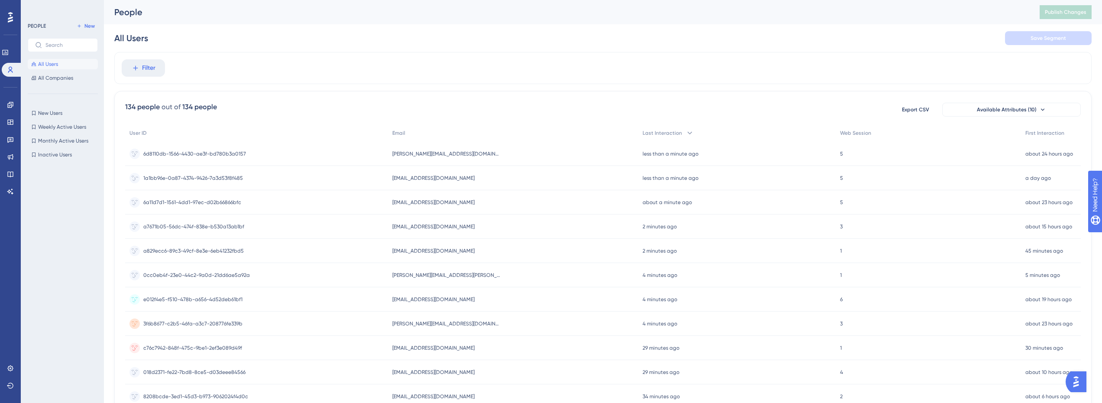
click at [173, 176] on span "1a1bb96e-0a87-4374-9426-7a3d53f8f485" at bounding box center [193, 178] width 100 height 7
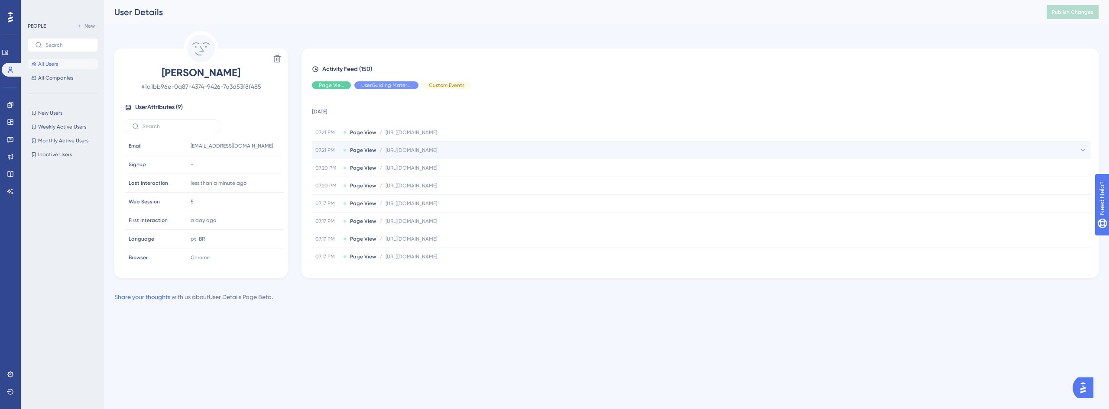
drag, startPoint x: 522, startPoint y: 149, endPoint x: 504, endPoint y: 149, distance: 17.8
click at [437, 149] on span "[URL][DOMAIN_NAME]" at bounding box center [412, 150] width 52 height 7
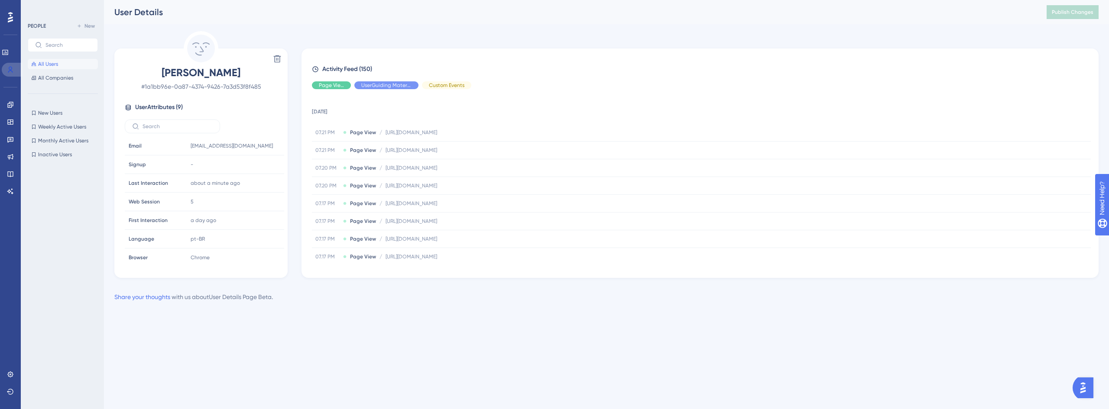
click at [13, 68] on icon at bounding box center [10, 69] width 7 height 7
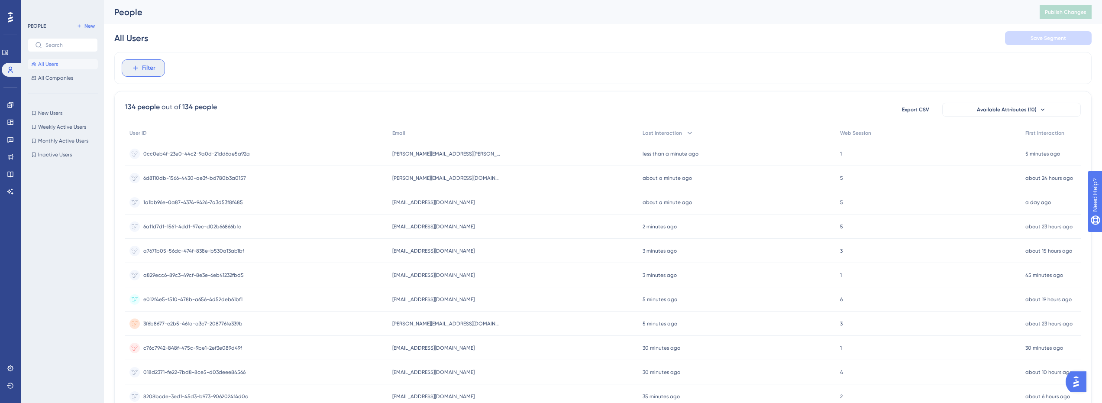
click at [148, 73] on span "Filter" at bounding box center [148, 68] width 13 height 10
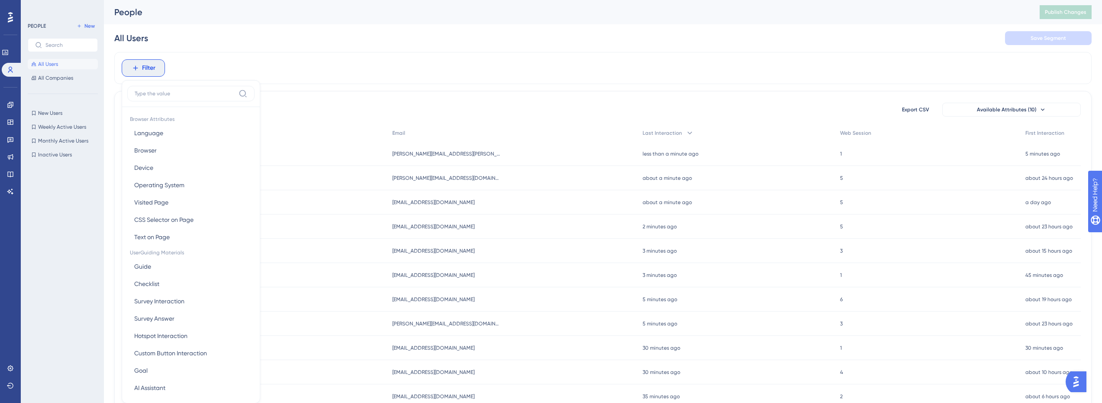
scroll to position [40, 0]
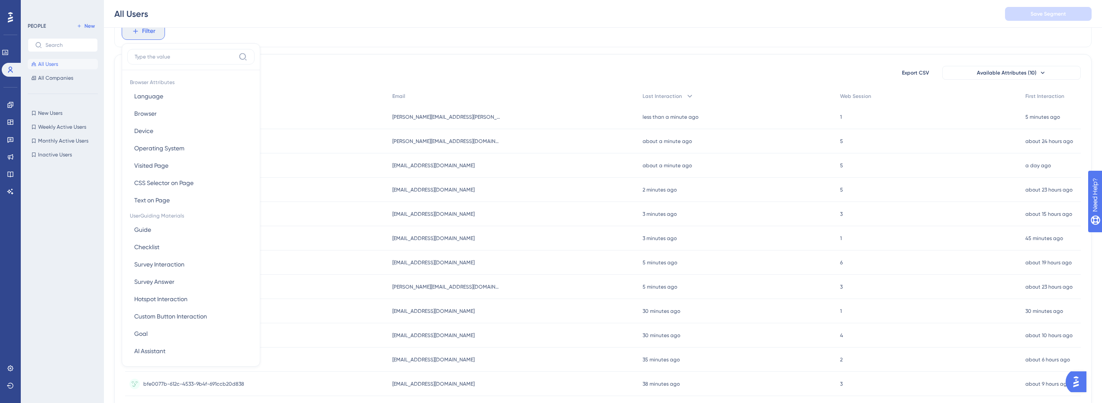
click at [157, 36] on button "Filter" at bounding box center [143, 31] width 43 height 17
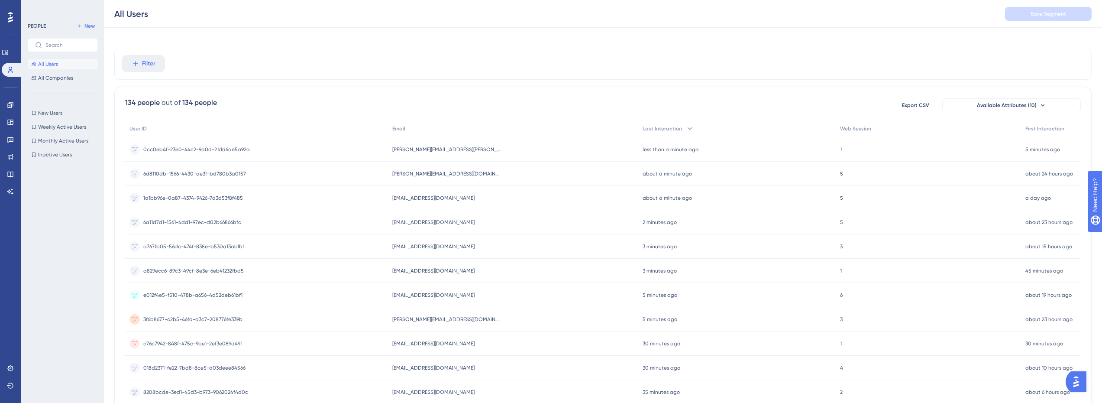
scroll to position [0, 0]
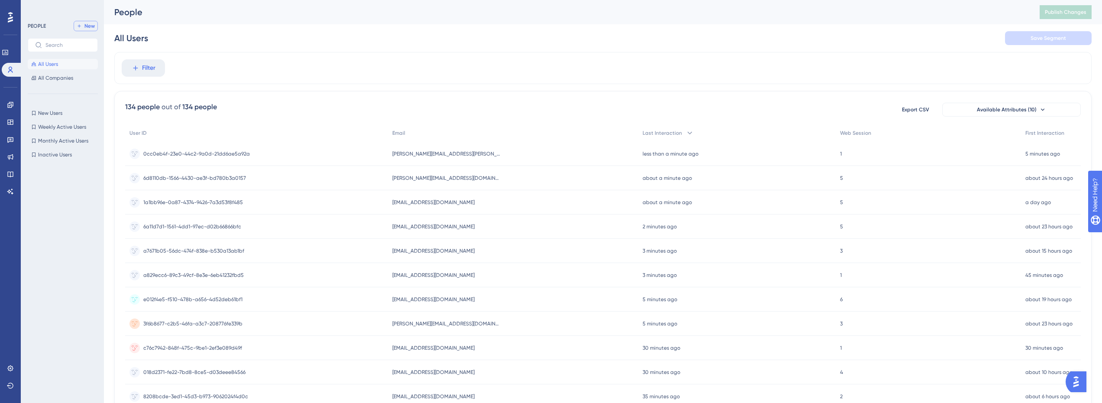
click at [87, 26] on span "New" at bounding box center [89, 26] width 10 height 7
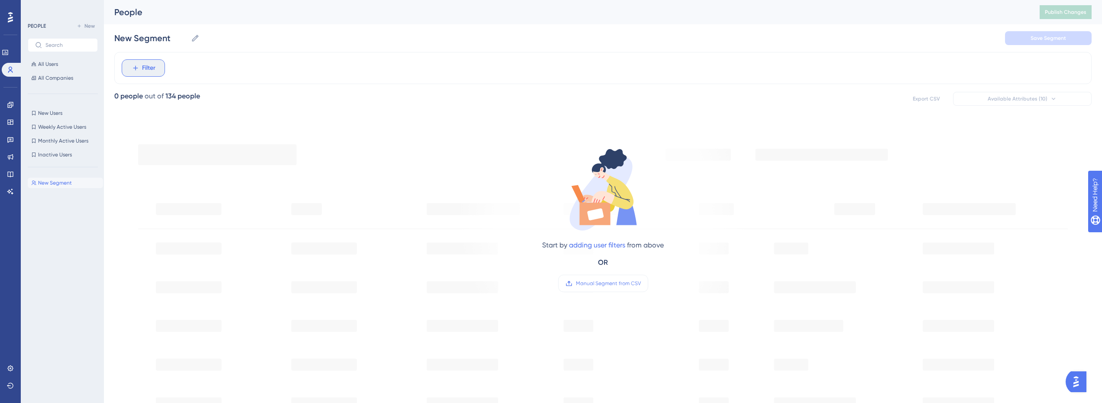
click at [154, 71] on span "Filter" at bounding box center [148, 68] width 13 height 10
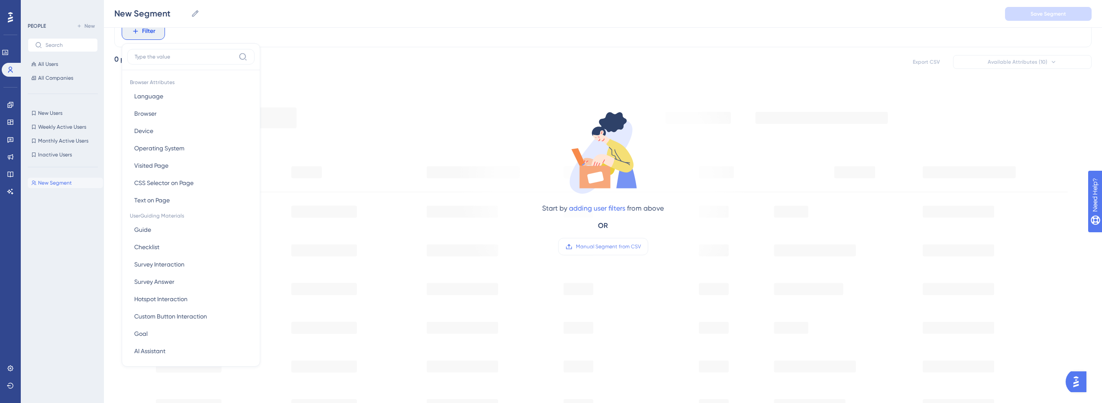
click at [417, 71] on div "Filter Browser Attributes Language Language Browser Browser Device Device Opera…" at bounding box center [603, 315] width 978 height 600
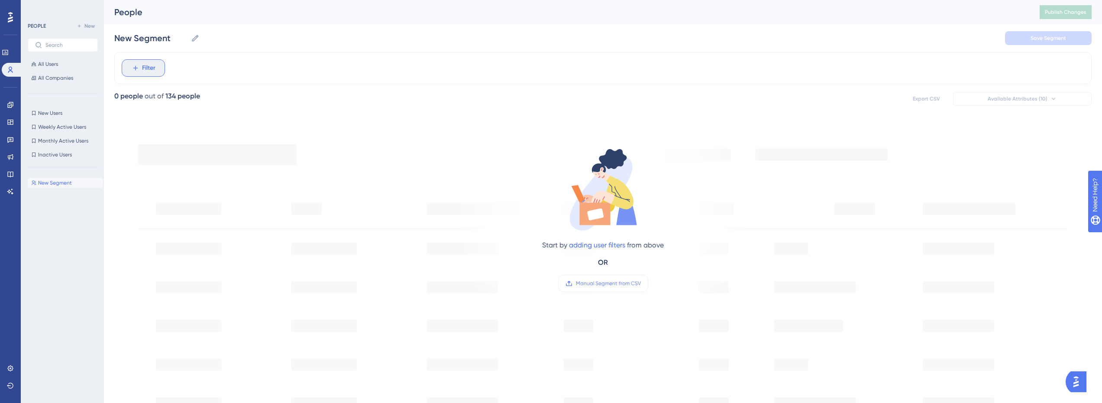
click at [140, 71] on button "Filter" at bounding box center [143, 67] width 43 height 17
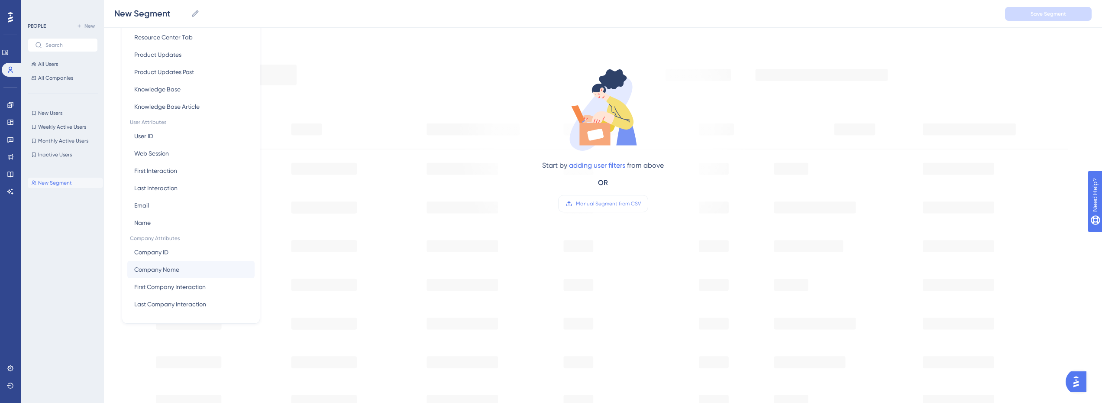
scroll to position [84, 0]
click at [158, 205] on button "Email Email" at bounding box center [190, 204] width 127 height 17
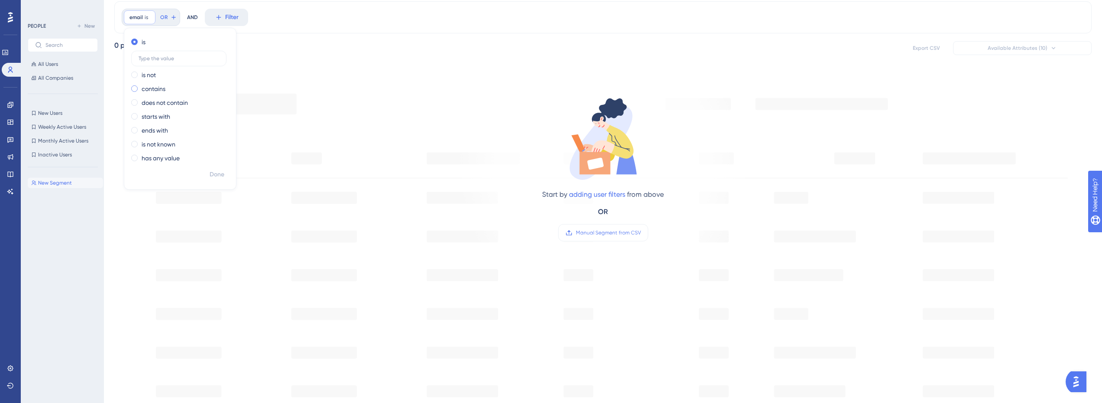
scroll to position [0, 0]
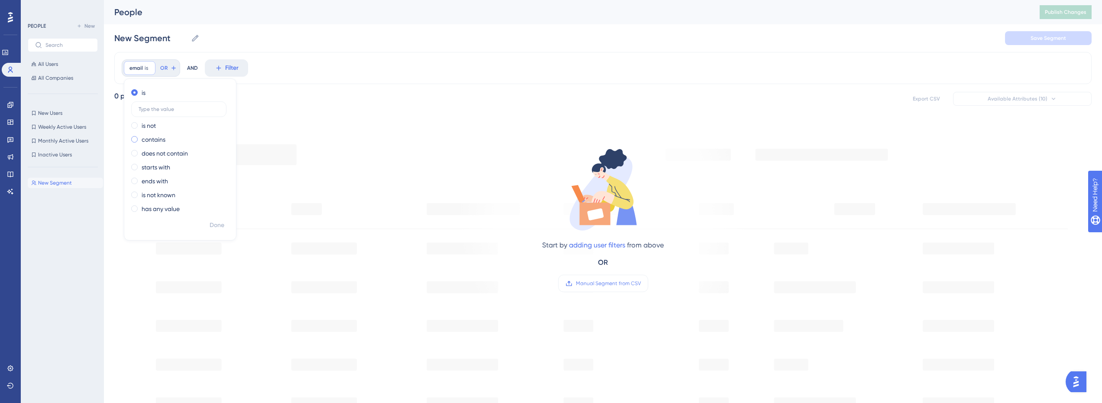
click at [143, 139] on label "contains" at bounding box center [154, 139] width 24 height 10
click at [173, 133] on label at bounding box center [178, 137] width 95 height 16
click at [173, 134] on input "text" at bounding box center [179, 137] width 81 height 6
type input "@[DOMAIN_NAME]"
click at [218, 226] on span "Done" at bounding box center [217, 225] width 15 height 10
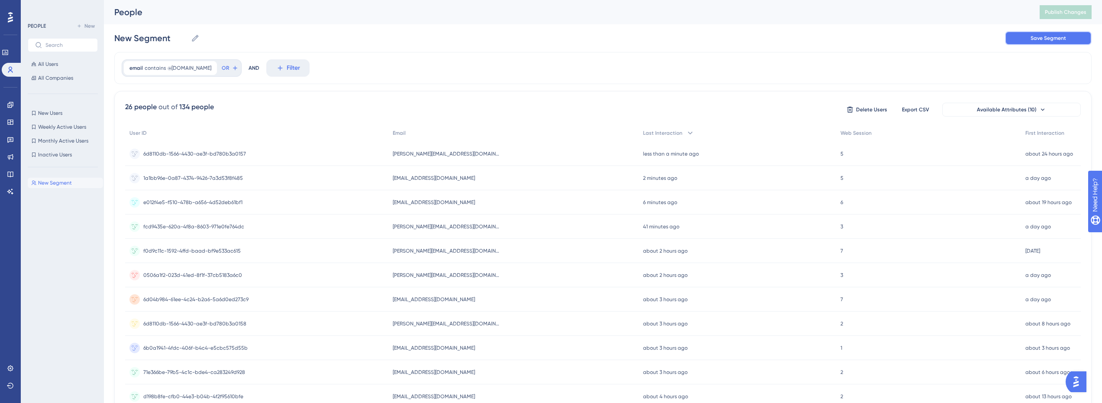
click at [1055, 42] on button "Save Segment" at bounding box center [1048, 38] width 87 height 14
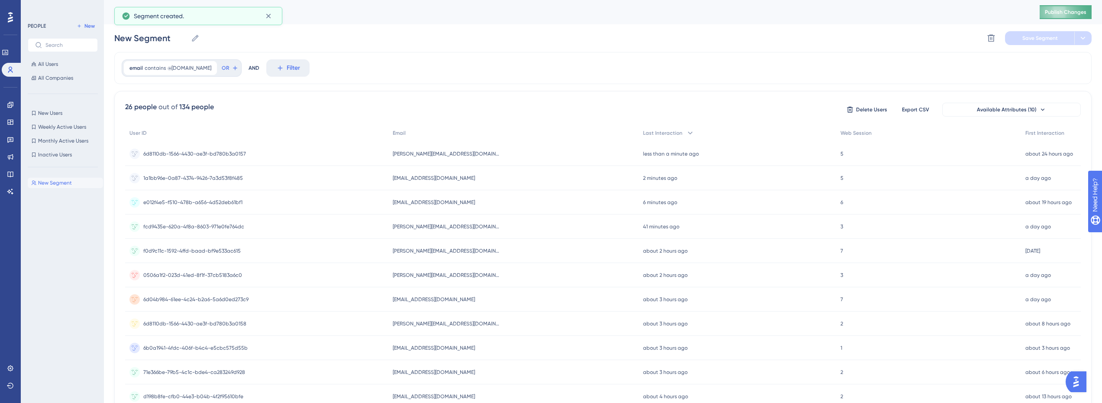
click at [1072, 10] on span "Publish Changes" at bounding box center [1066, 12] width 42 height 7
click at [270, 16] on icon at bounding box center [268, 16] width 9 height 9
click at [12, 108] on icon at bounding box center [10, 104] width 7 height 7
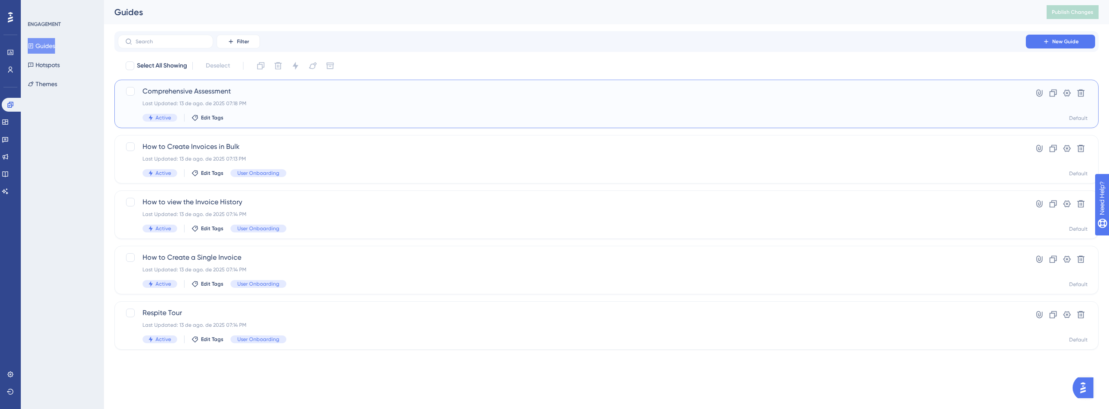
click at [215, 101] on div "Last Updated: 13 de ago. de 2025 07:18 PM" at bounding box center [572, 103] width 859 height 7
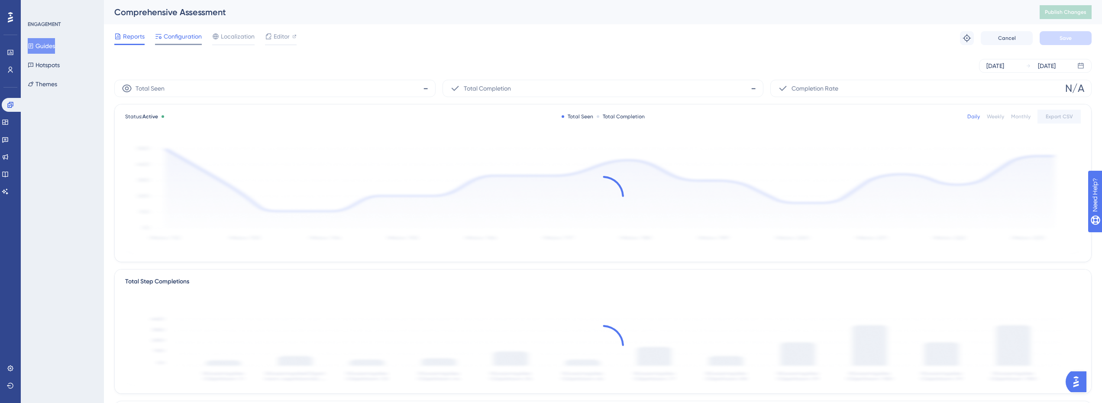
click at [193, 39] on span "Configuration" at bounding box center [183, 36] width 38 height 10
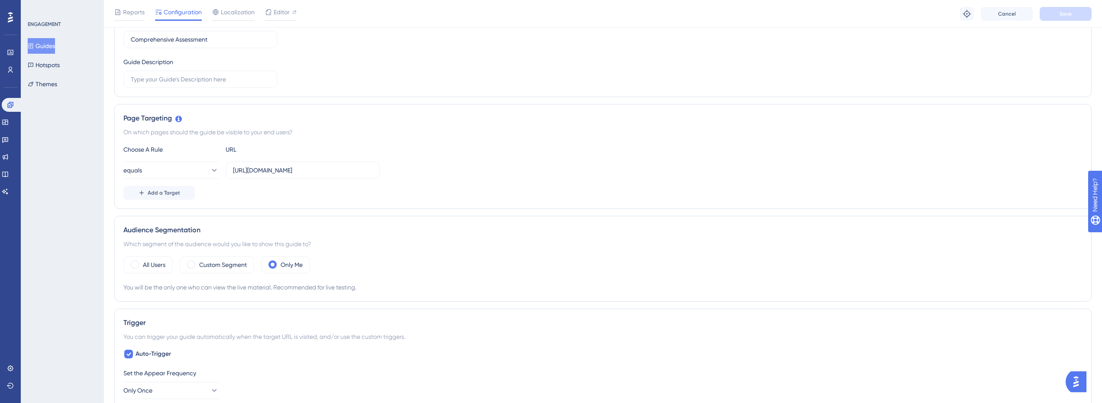
scroll to position [130, 0]
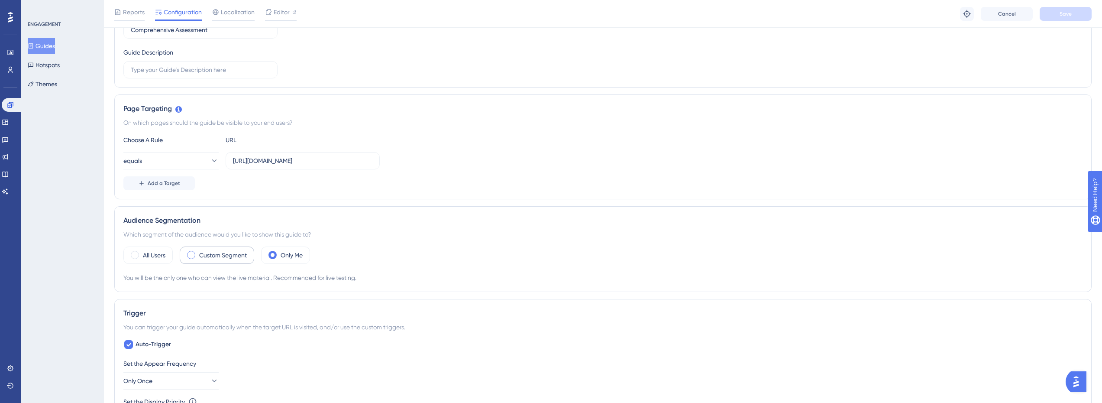
click at [227, 253] on label "Custom Segment" at bounding box center [223, 255] width 48 height 10
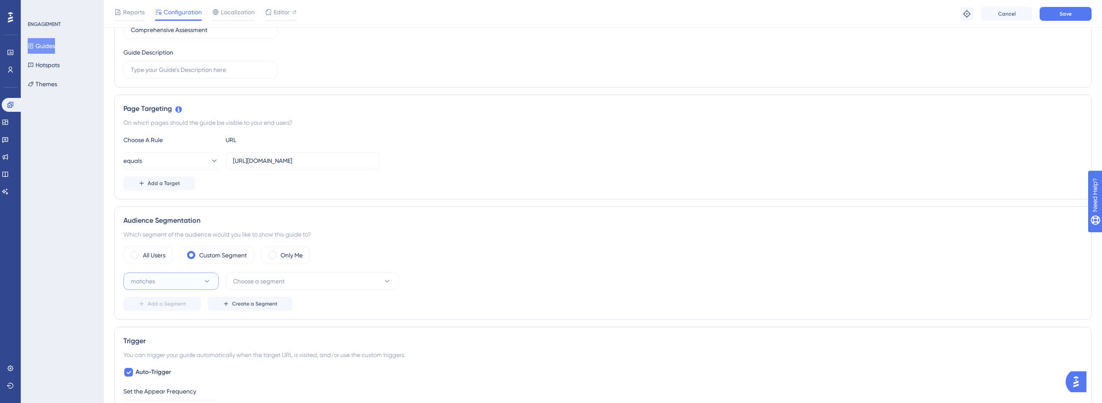
click at [199, 279] on button "matches" at bounding box center [170, 280] width 95 height 17
click at [202, 281] on button "matches" at bounding box center [170, 280] width 95 height 17
click at [265, 282] on span "Choose a segment" at bounding box center [259, 281] width 52 height 10
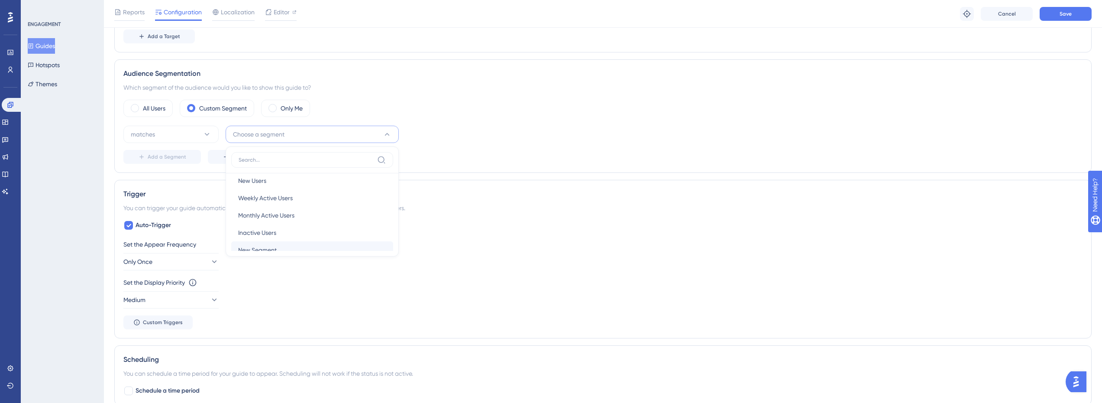
scroll to position [0, 0]
click at [546, 152] on div "Add a Segment Create a Segment" at bounding box center [602, 157] width 959 height 14
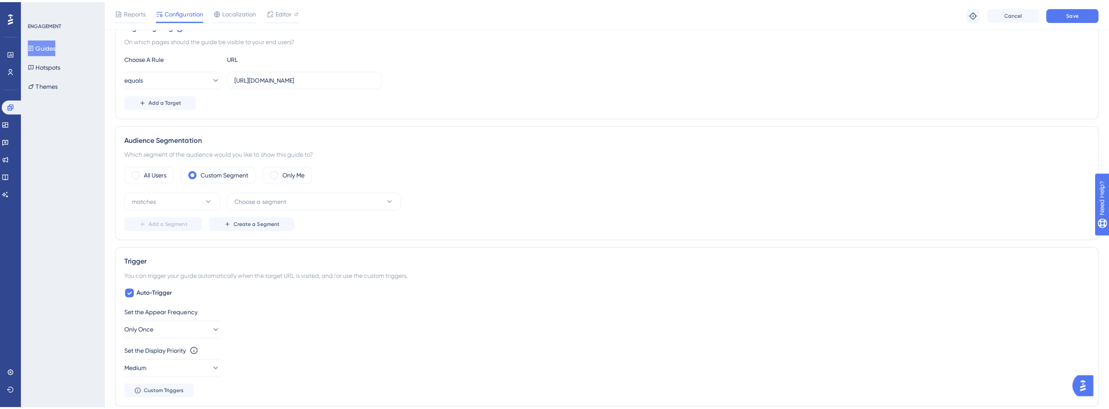
scroll to position [104, 0]
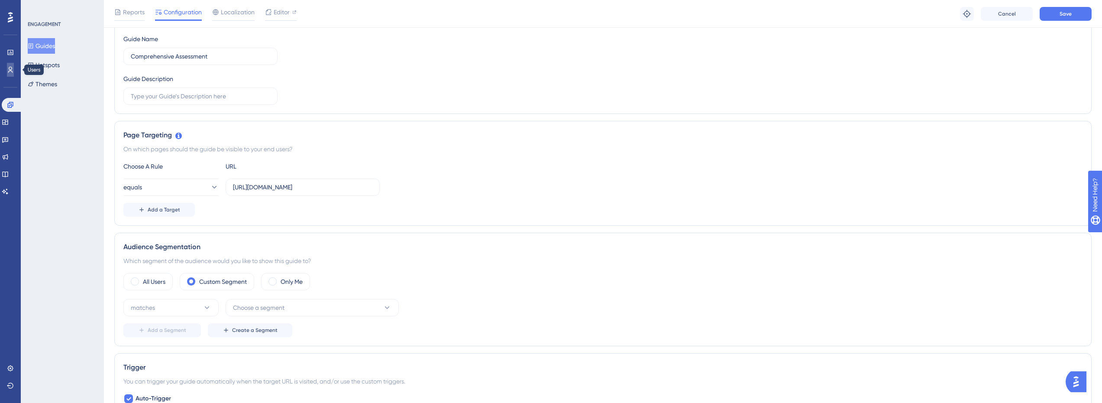
click at [12, 73] on icon at bounding box center [10, 69] width 7 height 7
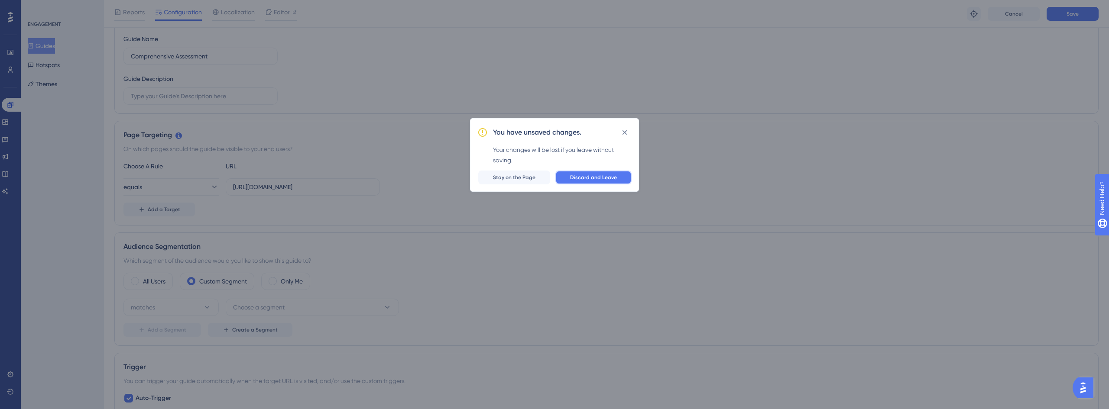
click at [584, 178] on span "Discard and Leave" at bounding box center [593, 177] width 47 height 7
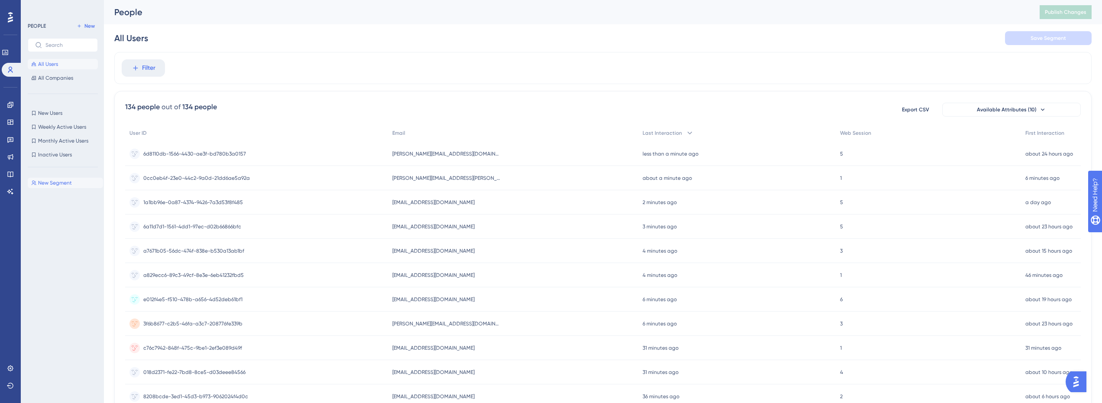
click at [61, 185] on span "New Segment" at bounding box center [55, 182] width 34 height 7
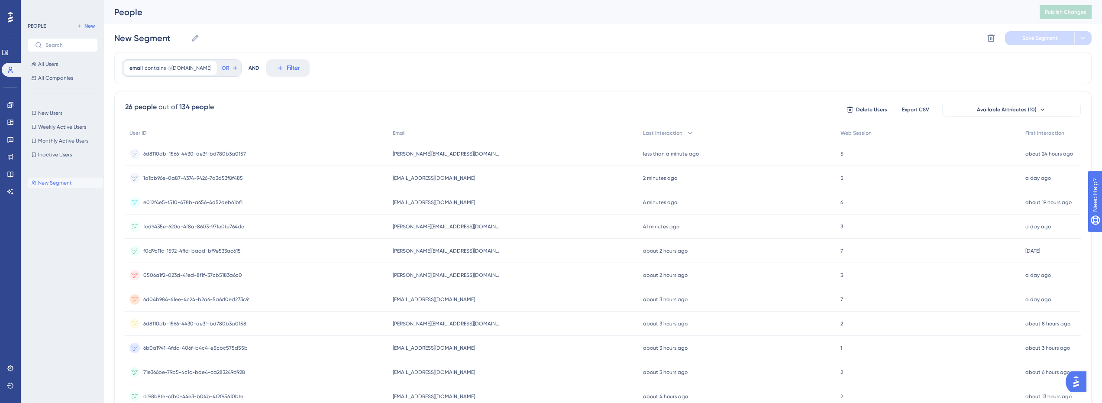
click at [206, 37] on div "New Segment New Segment Delete Segment Save Segment" at bounding box center [603, 38] width 978 height 28
click at [176, 38] on input "New Segment" at bounding box center [150, 38] width 73 height 12
type input "[PERSON_NAME] Health"
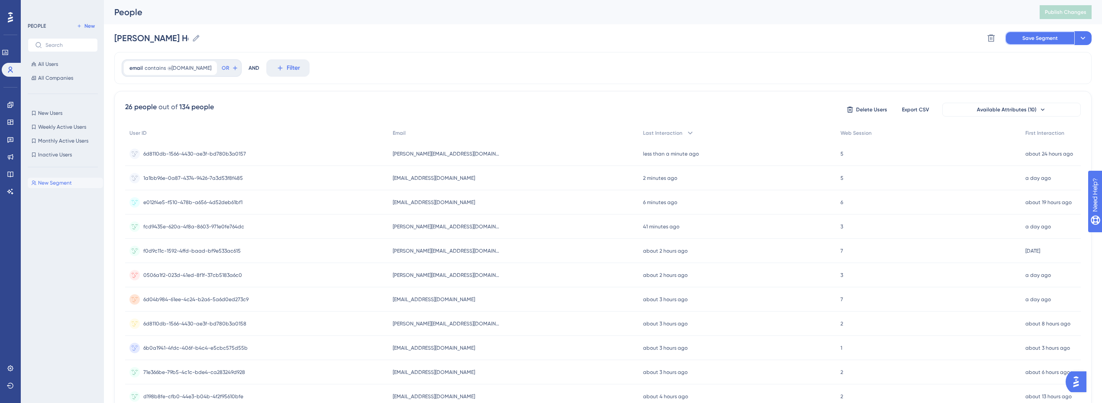
click at [1048, 38] on span "Save Segment" at bounding box center [1041, 38] width 36 height 7
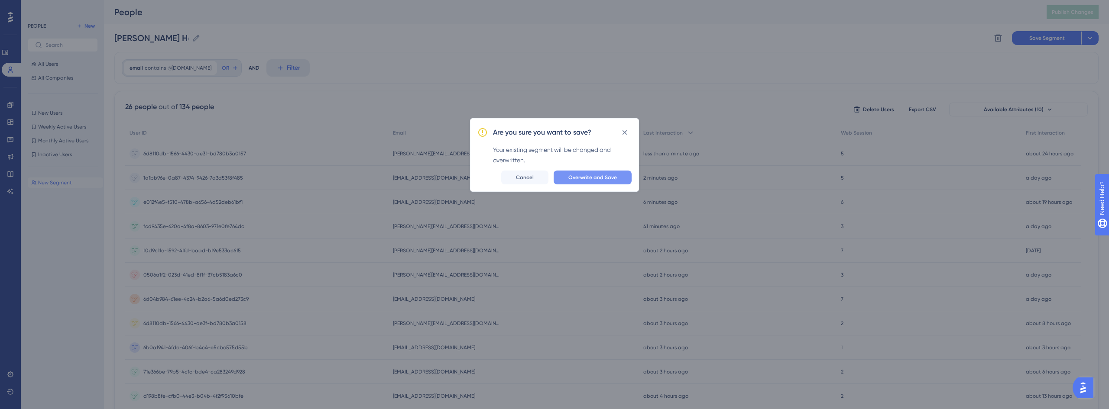
click at [617, 179] on button "Overwrite and Save" at bounding box center [593, 178] width 78 height 14
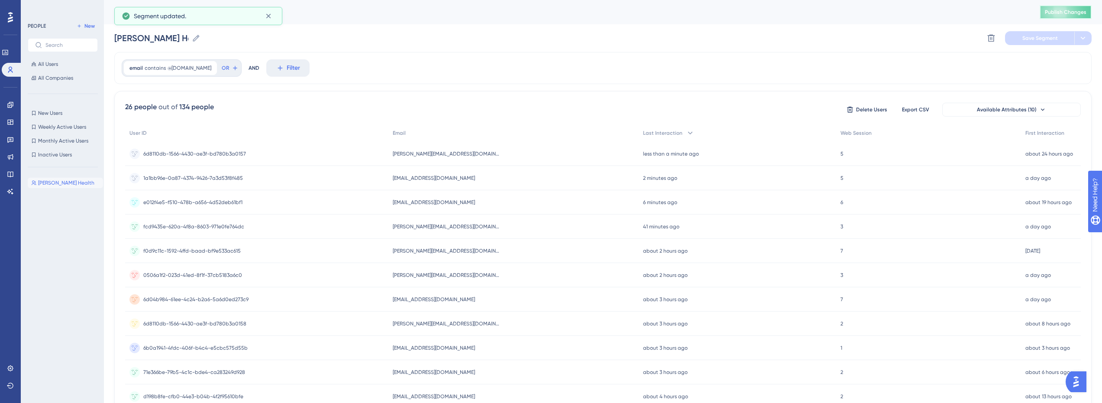
click at [1082, 14] on span "Publish Changes" at bounding box center [1066, 12] width 42 height 7
click at [11, 105] on icon at bounding box center [10, 105] width 6 height 6
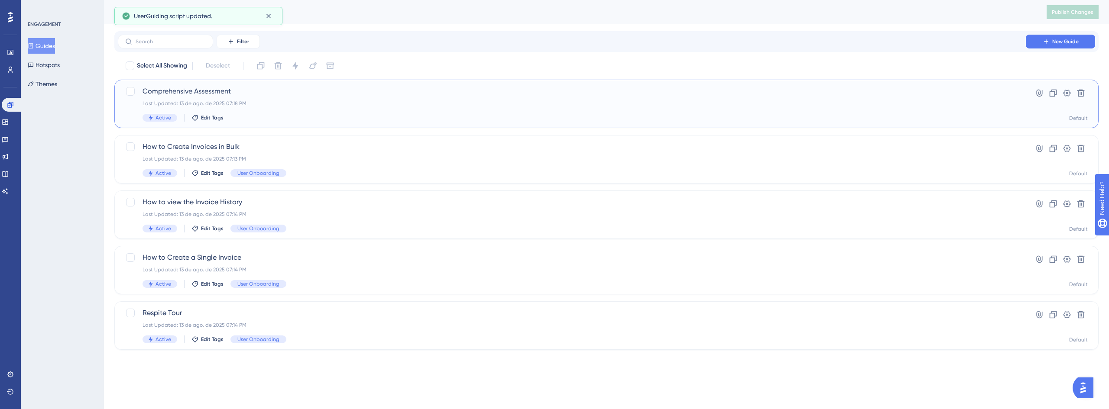
click at [204, 96] on span "Comprehensive Assessment" at bounding box center [572, 91] width 859 height 10
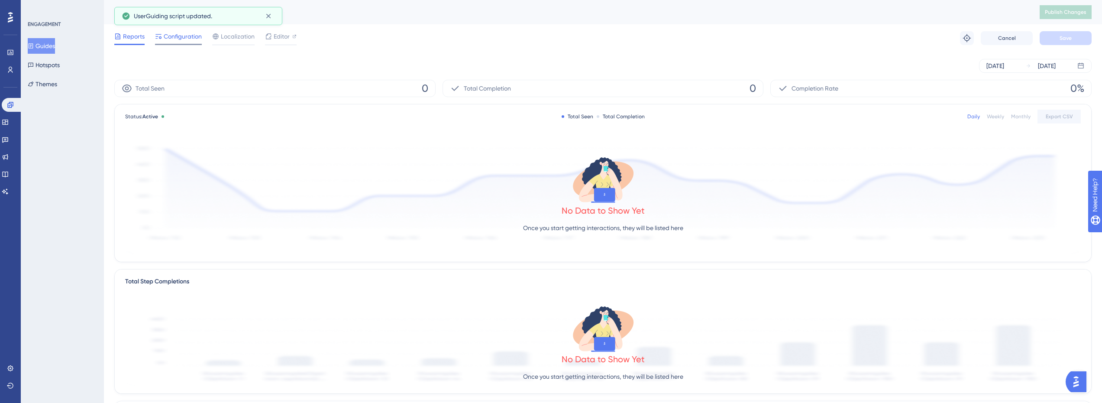
click at [182, 34] on span "Configuration" at bounding box center [183, 36] width 38 height 10
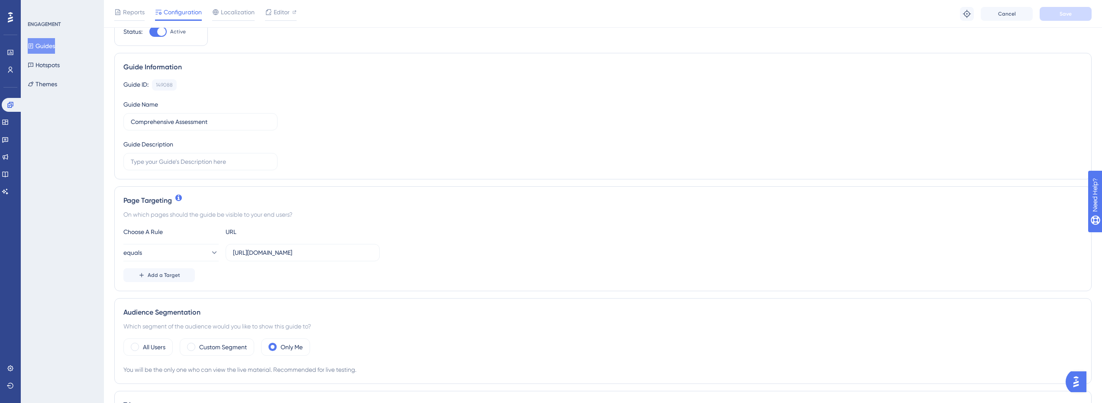
scroll to position [173, 0]
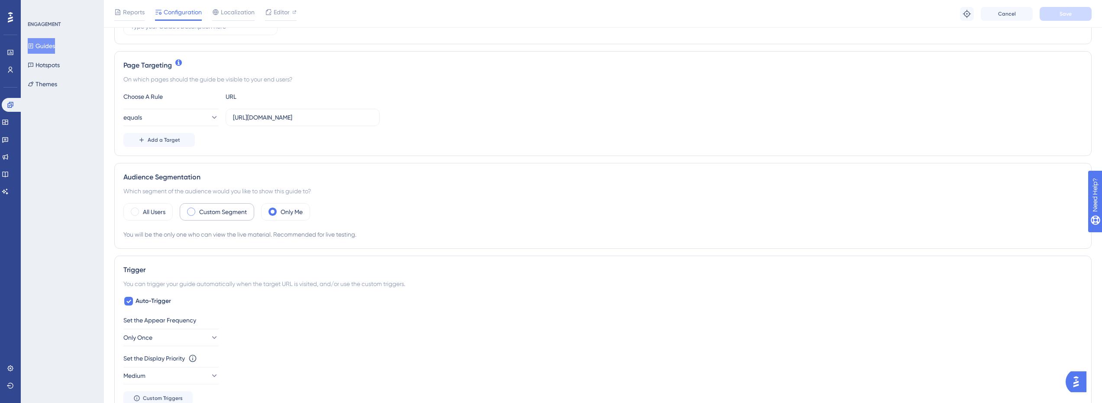
click at [240, 212] on label "Custom Segment" at bounding box center [223, 212] width 48 height 10
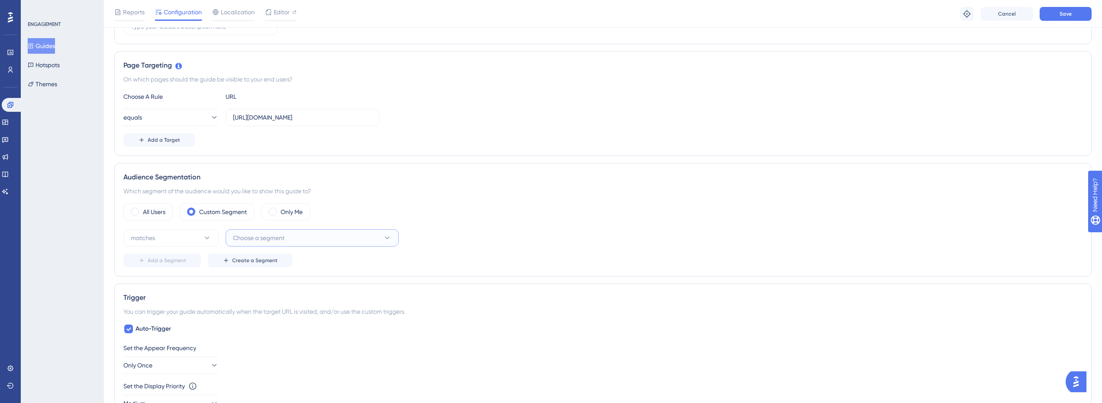
click at [277, 242] on span "Choose a segment" at bounding box center [259, 238] width 52 height 10
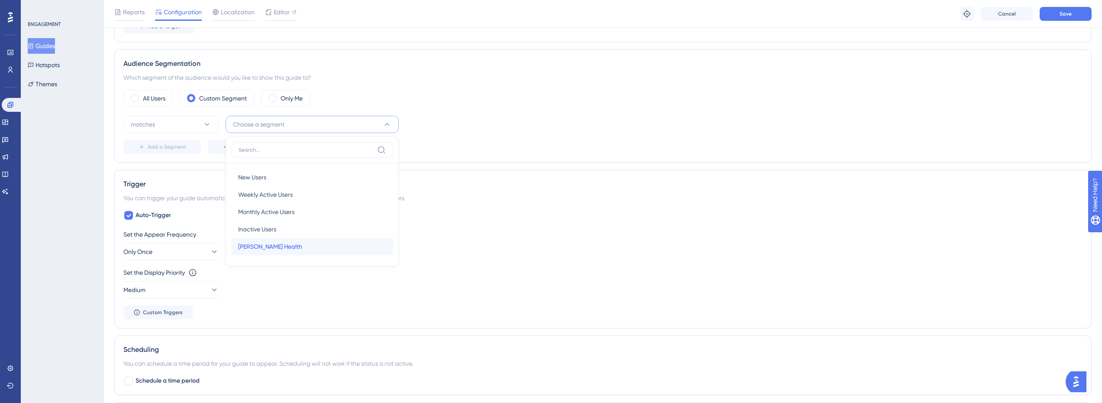
click at [274, 246] on span "[PERSON_NAME] Health" at bounding box center [270, 246] width 64 height 10
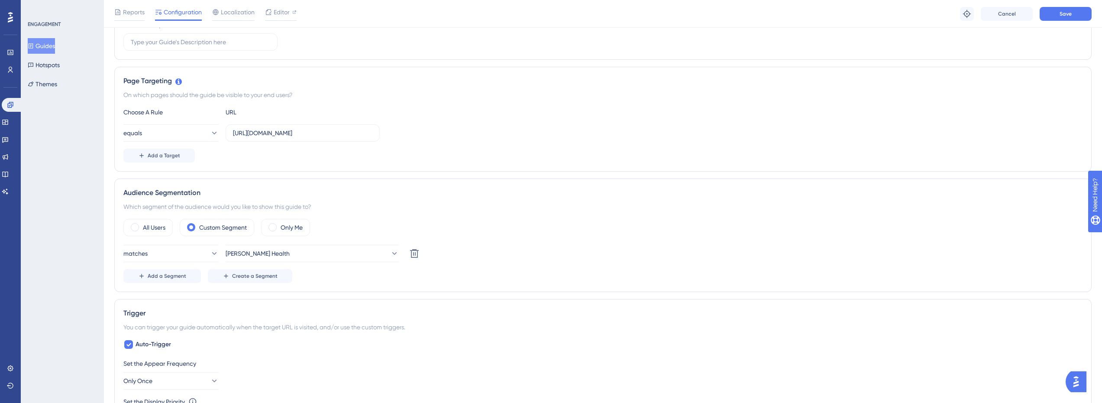
scroll to position [157, 0]
click at [1057, 12] on button "Save" at bounding box center [1066, 14] width 52 height 14
click at [49, 45] on button "Guides" at bounding box center [41, 46] width 27 height 16
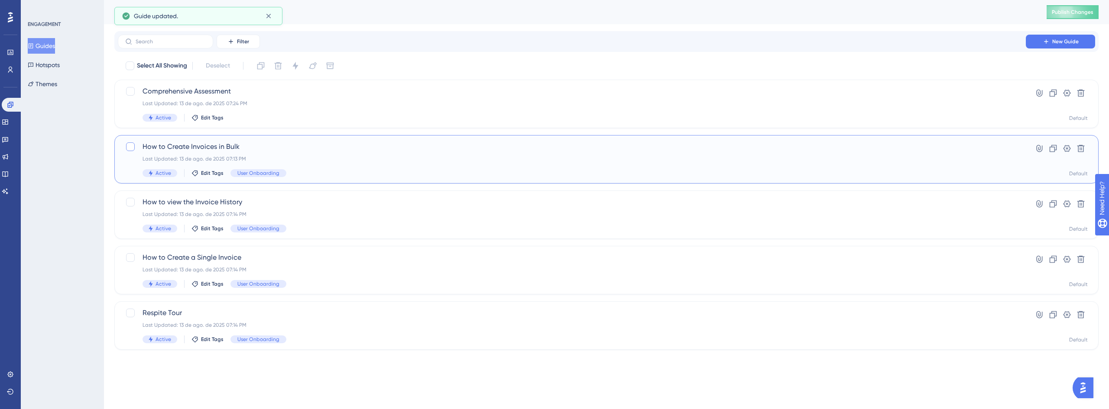
click at [126, 148] on div at bounding box center [130, 147] width 9 height 9
checkbox input "true"
click at [135, 309] on label at bounding box center [131, 313] width 12 height 10
click at [133, 312] on div at bounding box center [130, 313] width 9 height 9
checkbox input "false"
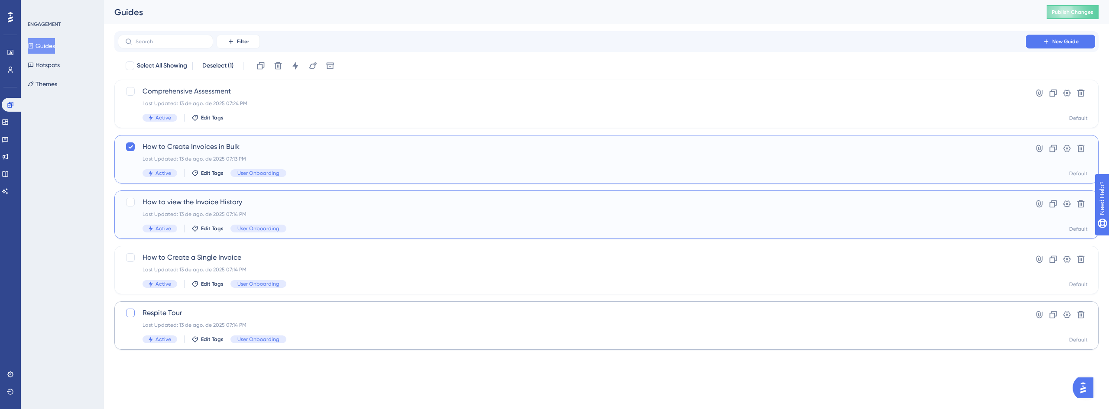
click at [131, 196] on div "How to view the Invoice History Last Updated: 13 de ago. de 2025 07:14 PM Activ…" at bounding box center [606, 215] width 984 height 49
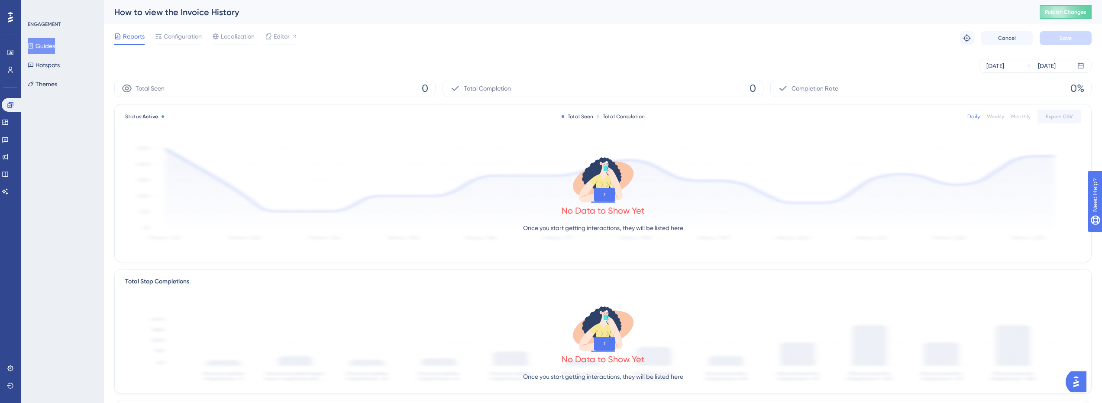
click at [55, 41] on button "Guides" at bounding box center [41, 46] width 27 height 16
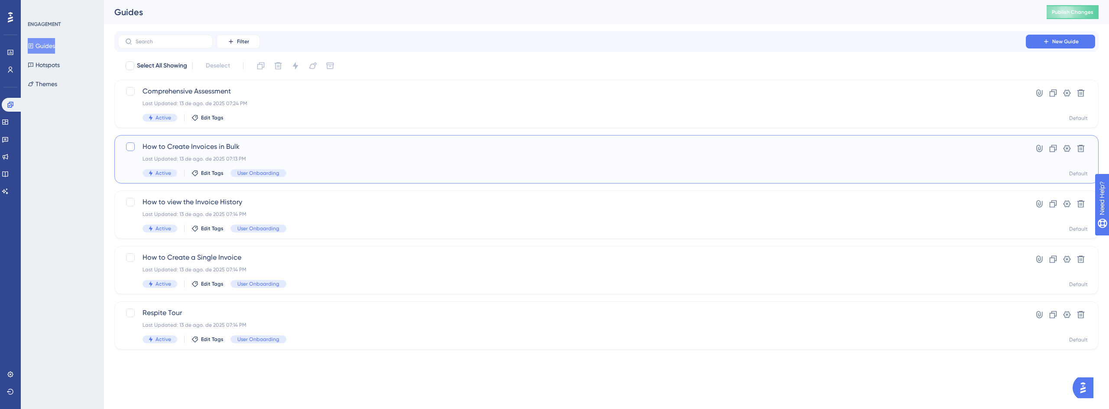
click at [132, 146] on div at bounding box center [130, 147] width 9 height 9
checkbox input "true"
click at [131, 204] on div at bounding box center [130, 202] width 9 height 9
checkbox input "true"
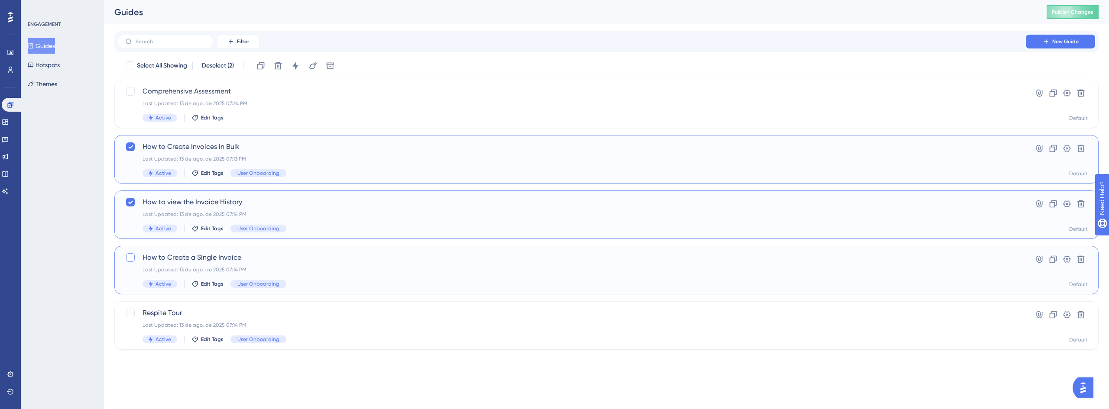
click at [129, 256] on div at bounding box center [130, 257] width 9 height 9
checkbox input "true"
click at [131, 313] on div at bounding box center [130, 313] width 9 height 9
checkbox input "true"
click at [1066, 148] on icon at bounding box center [1067, 148] width 9 height 9
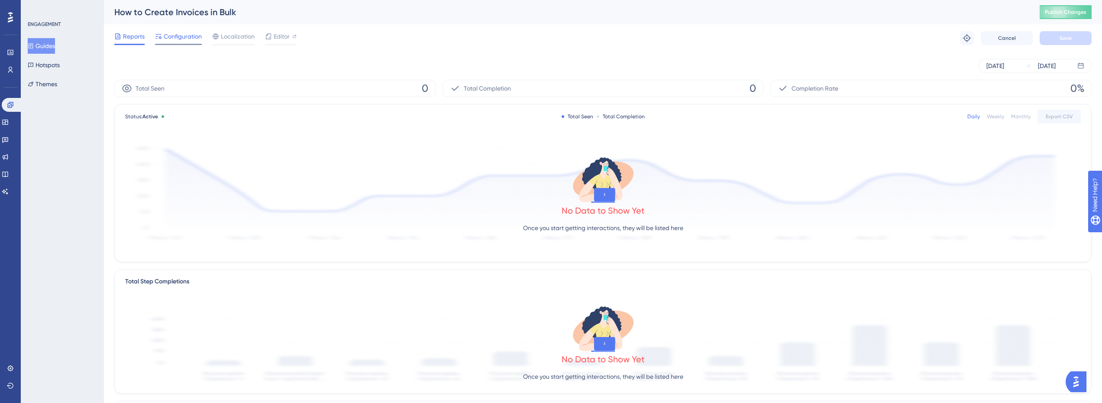
click at [165, 35] on span "Configuration" at bounding box center [183, 36] width 38 height 10
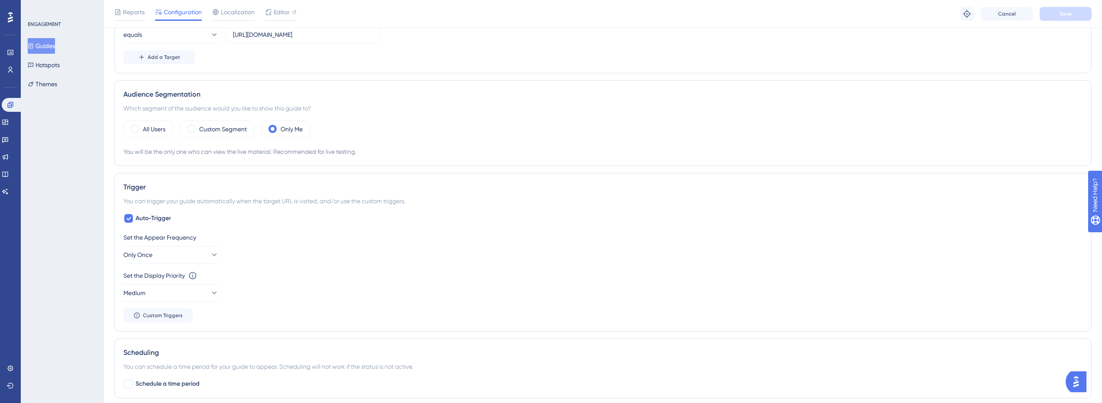
scroll to position [260, 0]
click at [228, 129] on label "Custom Segment" at bounding box center [223, 125] width 48 height 10
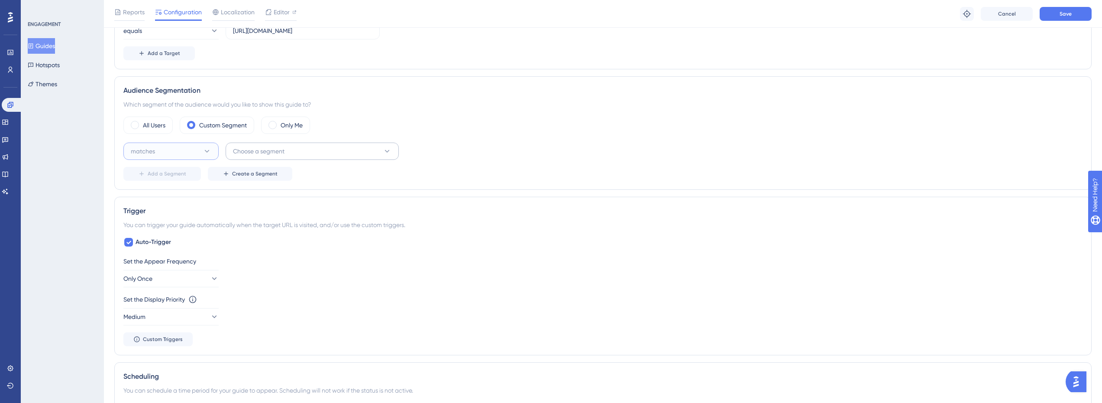
drag, startPoint x: 186, startPoint y: 151, endPoint x: 299, endPoint y: 152, distance: 113.1
click at [187, 151] on button "matches" at bounding box center [170, 151] width 95 height 17
click at [306, 152] on button "Choose a segment" at bounding box center [312, 151] width 173 height 17
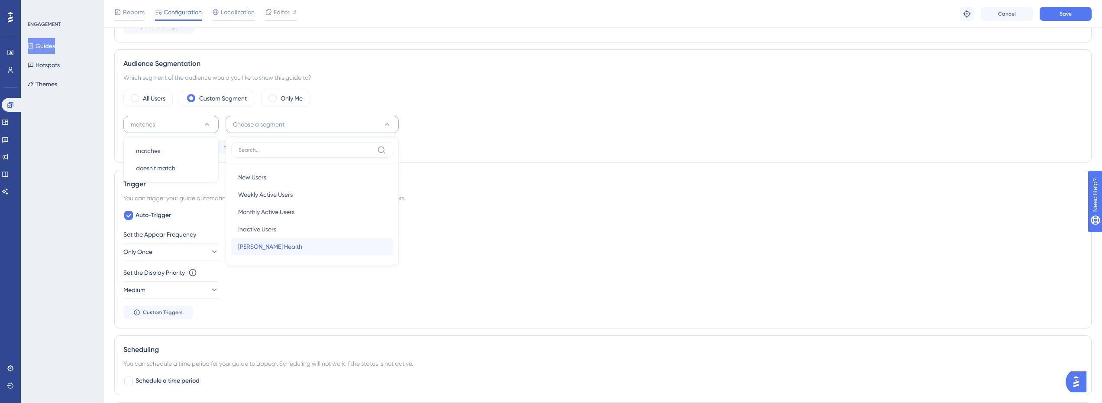
click at [267, 247] on span "[PERSON_NAME] Health" at bounding box center [270, 246] width 64 height 10
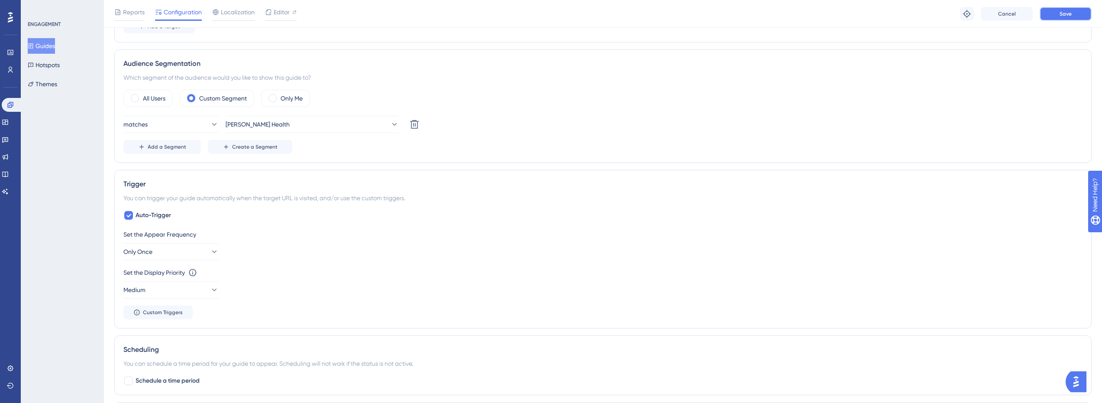
click at [1085, 20] on button "Save" at bounding box center [1066, 14] width 52 height 14
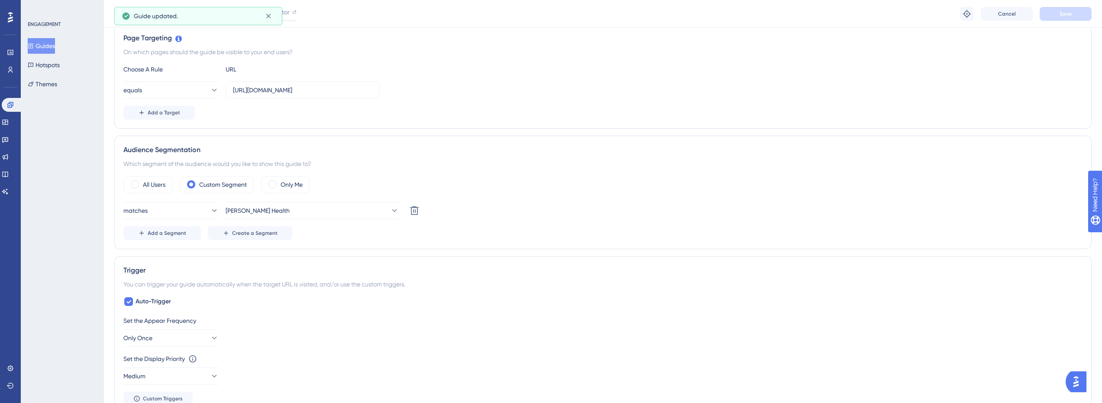
scroll to position [70, 0]
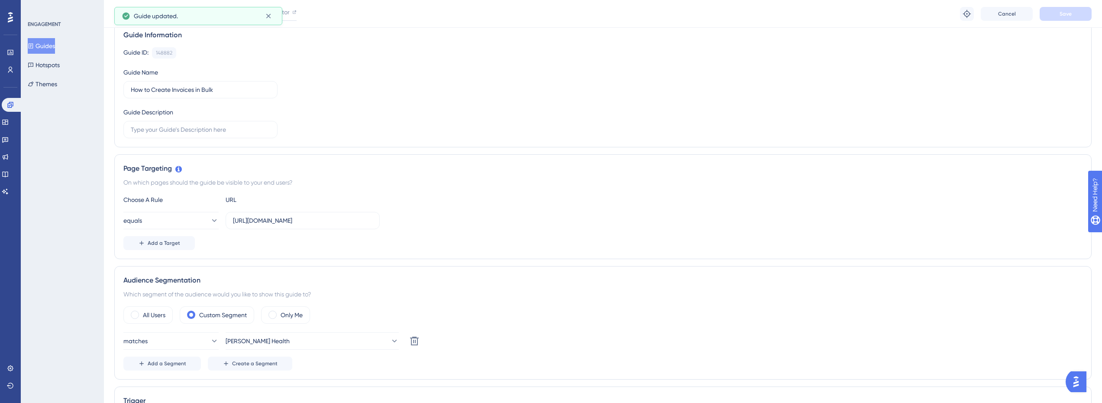
click at [44, 43] on button "Guides" at bounding box center [41, 46] width 27 height 16
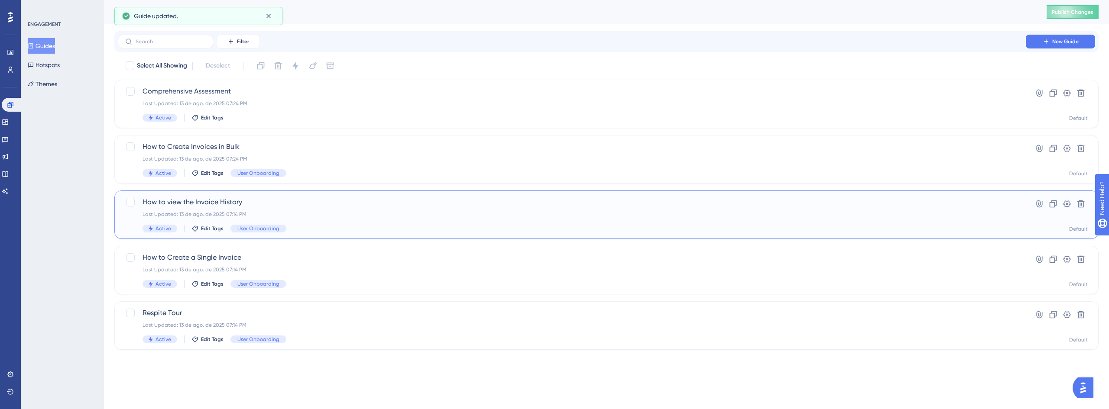
click at [194, 206] on span "How to view the Invoice History" at bounding box center [572, 202] width 859 height 10
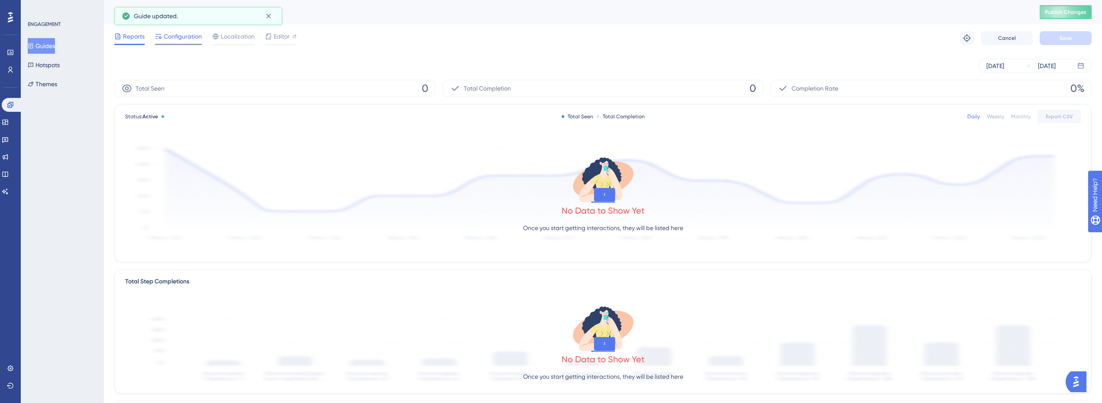
click at [199, 35] on span "Configuration" at bounding box center [183, 36] width 38 height 10
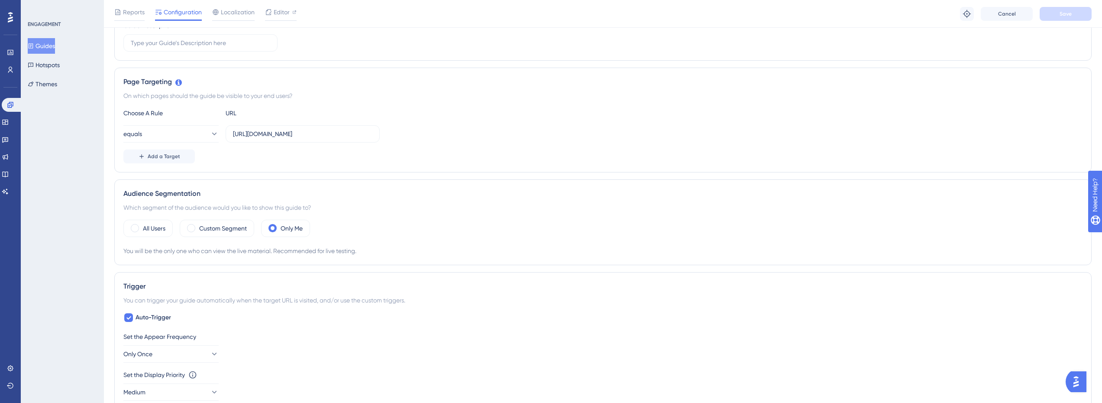
scroll to position [173, 0]
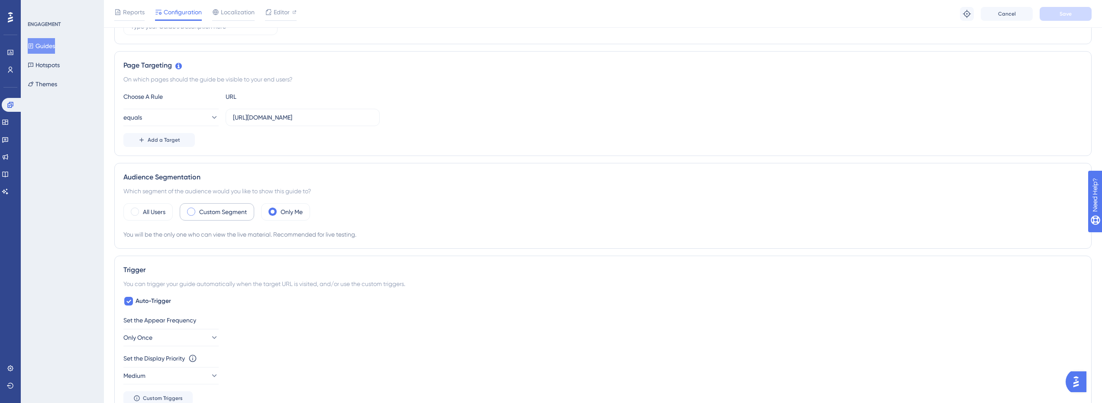
click at [228, 209] on label "Custom Segment" at bounding box center [223, 212] width 48 height 10
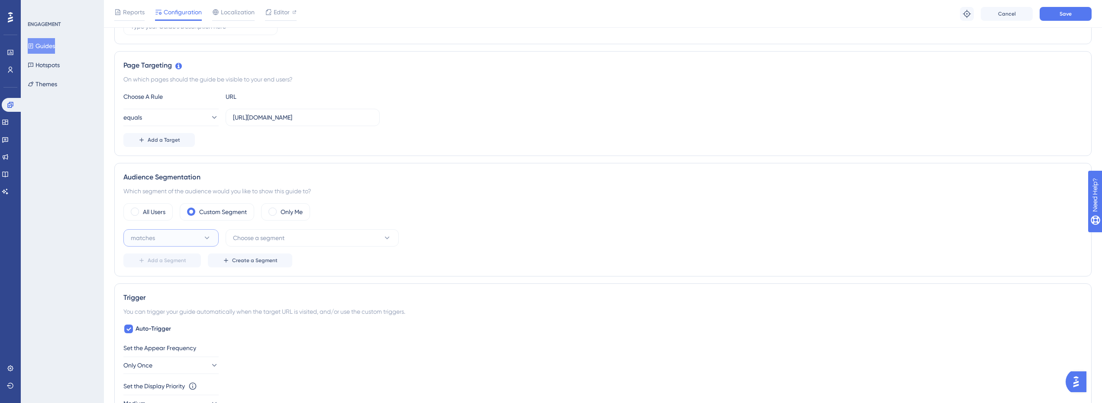
click at [173, 237] on button "matches" at bounding box center [170, 237] width 95 height 17
click at [284, 237] on span "Choose a segment" at bounding box center [259, 238] width 52 height 10
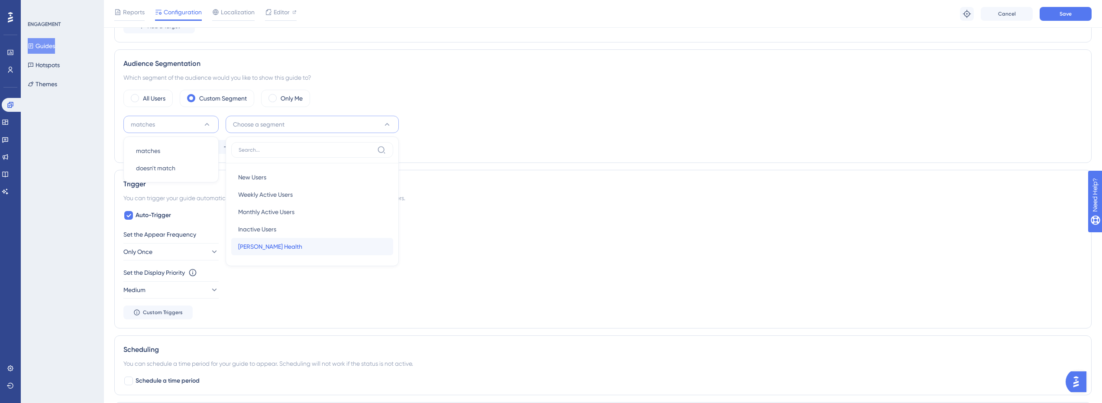
click at [269, 244] on span "[PERSON_NAME] Health" at bounding box center [270, 246] width 64 height 10
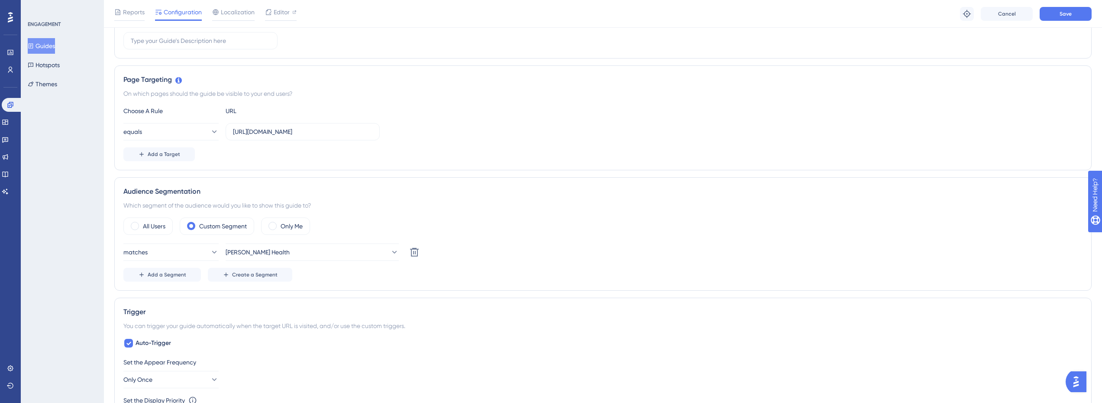
scroll to position [157, 0]
click at [1074, 15] on button "Save" at bounding box center [1066, 14] width 52 height 14
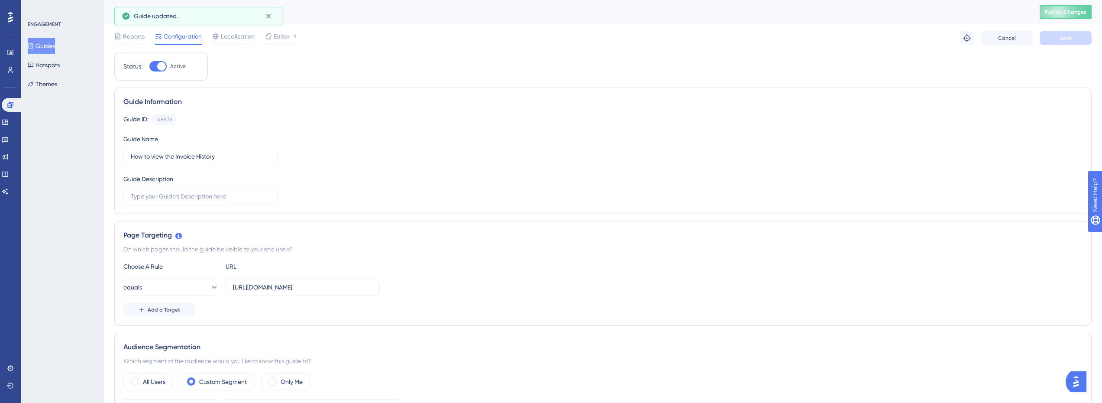
click at [53, 46] on button "Guides" at bounding box center [41, 46] width 27 height 16
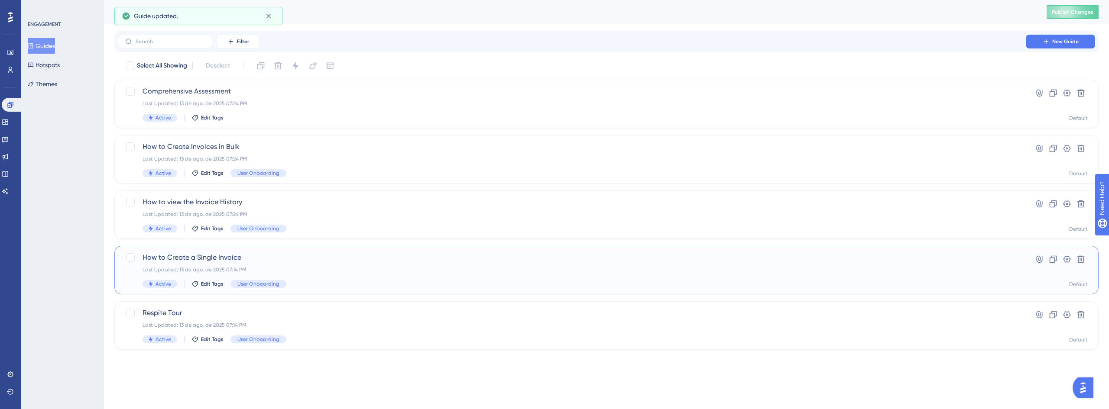
click at [222, 256] on span "How to Create a Single Invoice" at bounding box center [572, 258] width 859 height 10
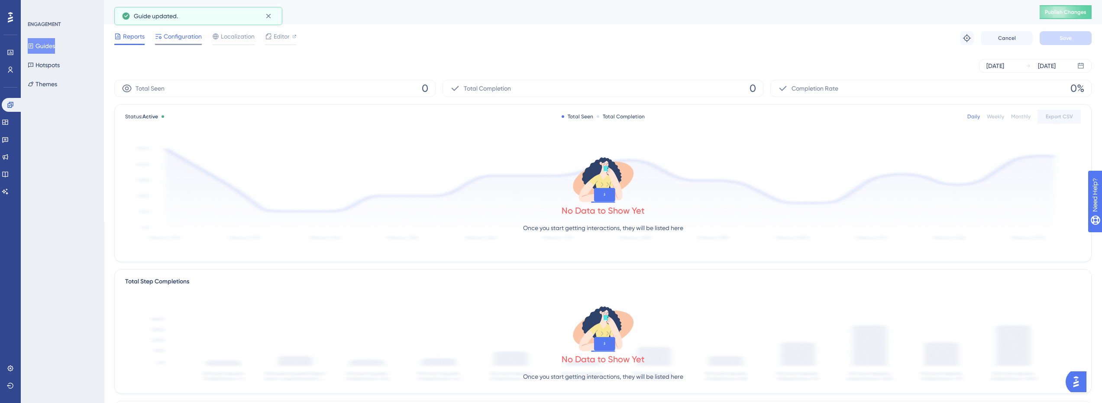
click at [187, 36] on span "Configuration" at bounding box center [183, 36] width 38 height 10
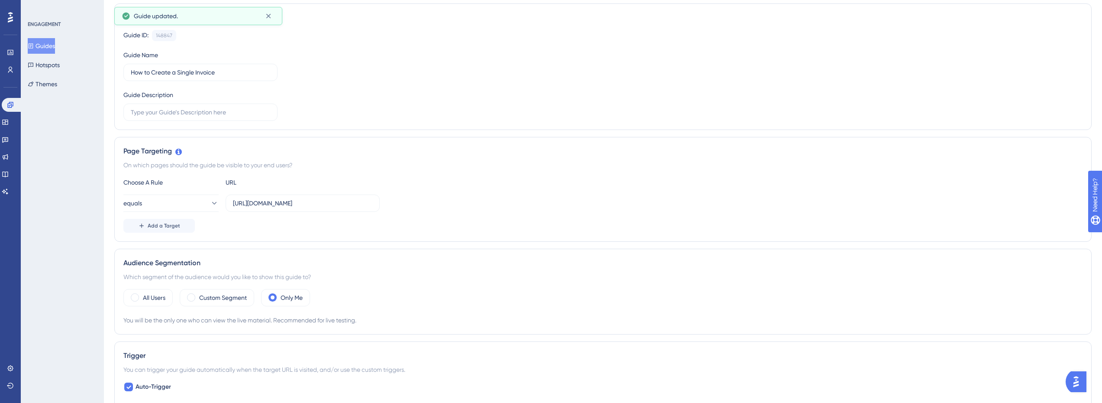
scroll to position [173, 0]
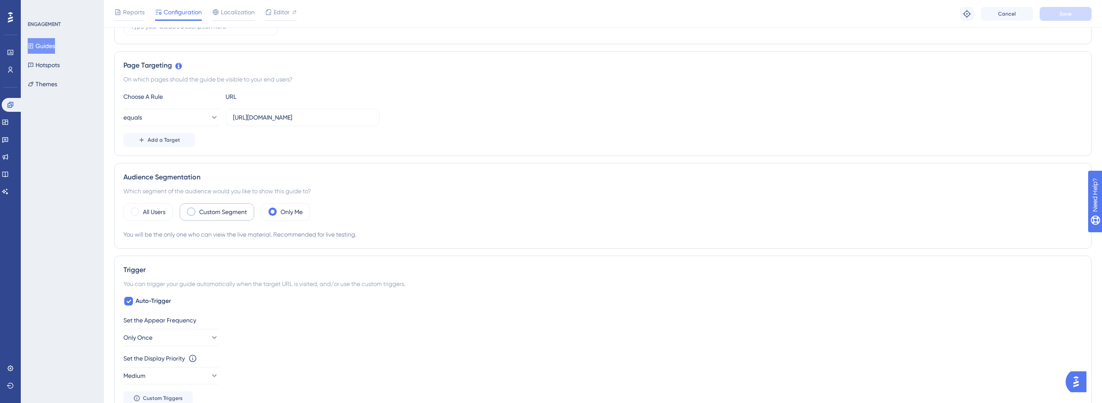
click at [231, 212] on label "Custom Segment" at bounding box center [223, 212] width 48 height 10
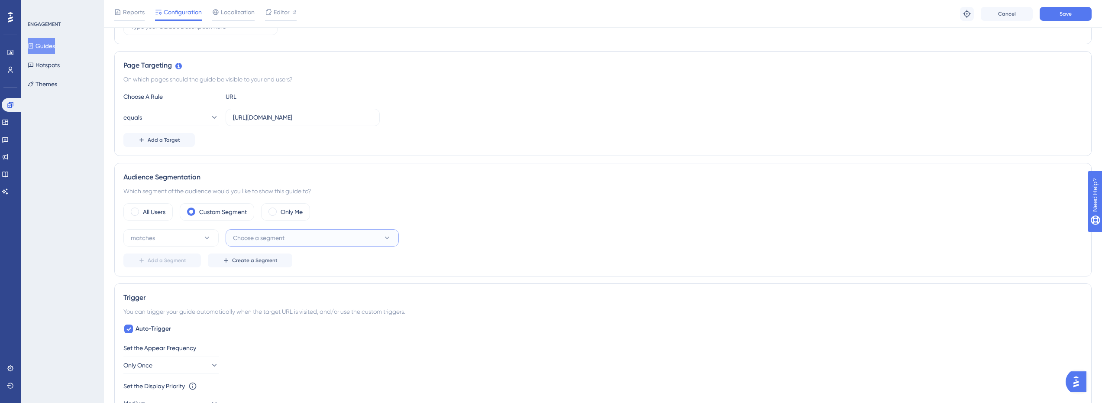
drag, startPoint x: 293, startPoint y: 239, endPoint x: 288, endPoint y: 247, distance: 9.4
click at [293, 239] on button "Choose a segment" at bounding box center [312, 237] width 173 height 17
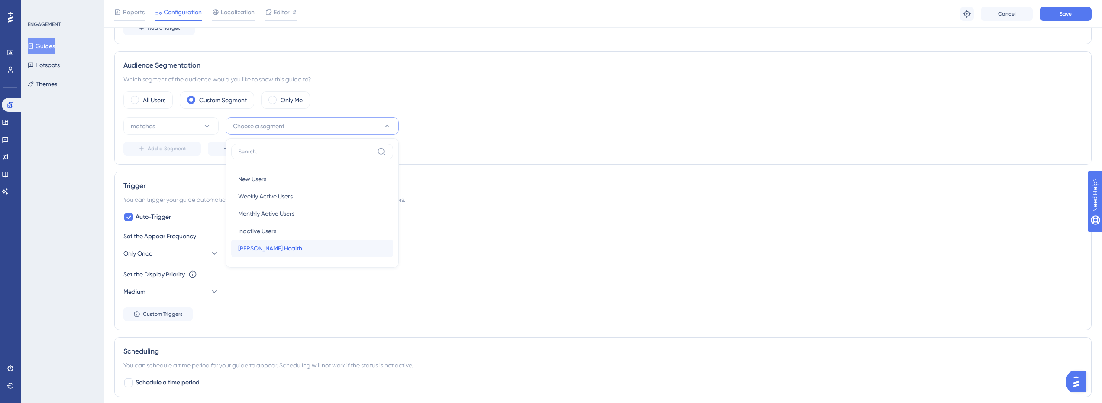
click at [270, 252] on span "[PERSON_NAME] Health" at bounding box center [270, 248] width 64 height 10
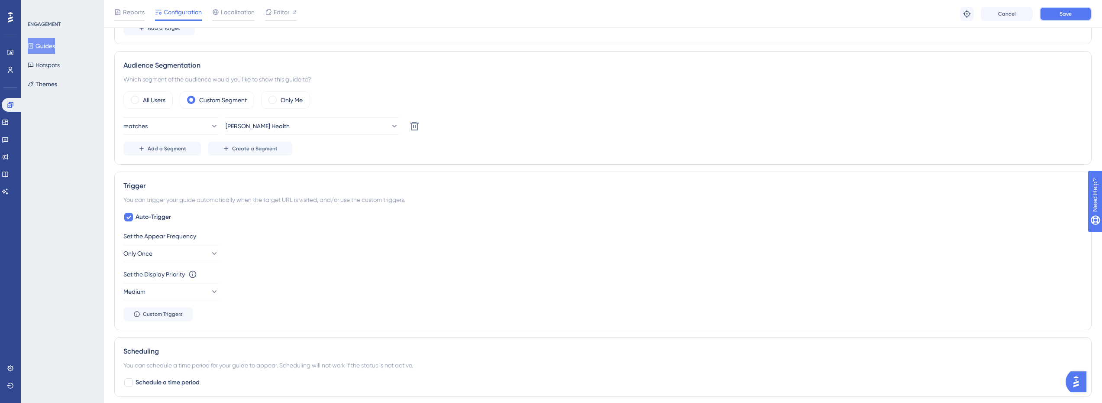
click at [1075, 11] on button "Save" at bounding box center [1066, 14] width 52 height 14
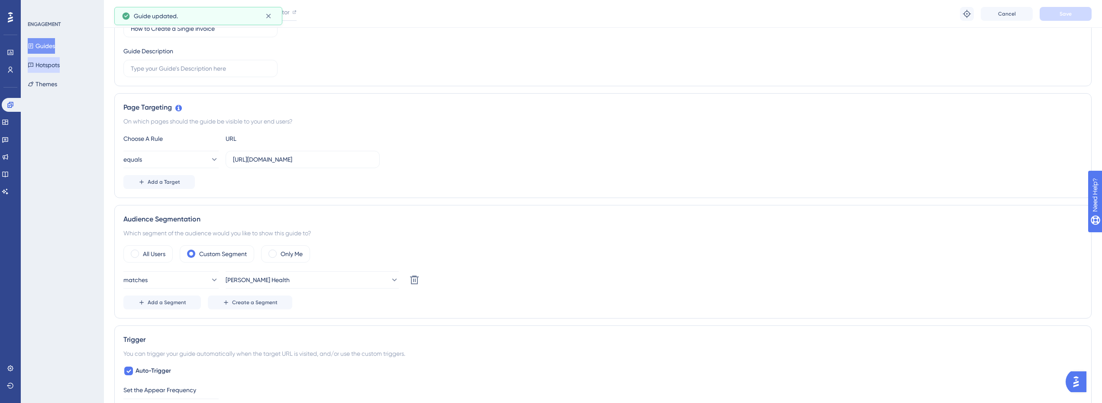
scroll to position [112, 0]
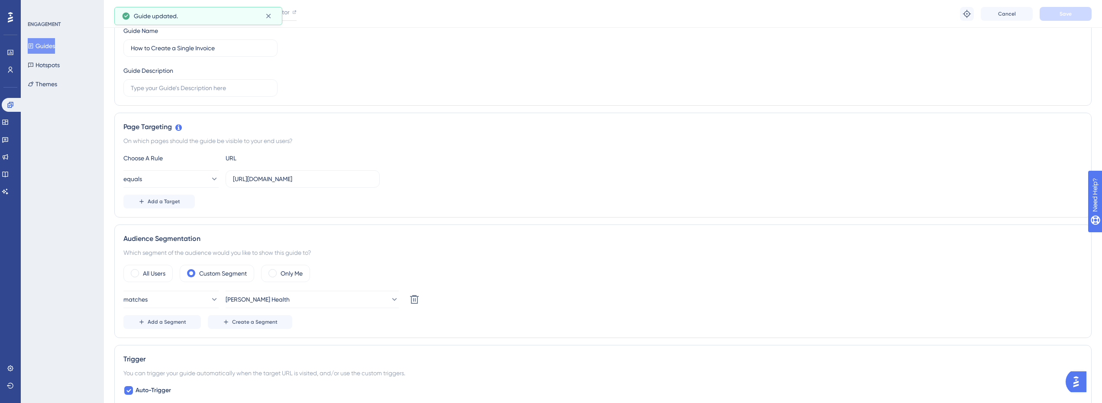
click at [55, 43] on button "Guides" at bounding box center [41, 46] width 27 height 16
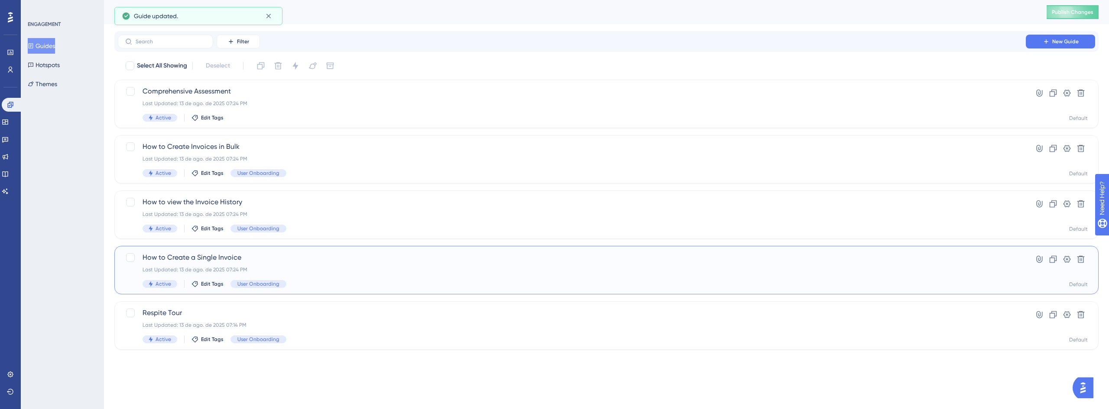
click at [218, 265] on div "How to Create a Single Invoice Last Updated: 13 de ago. de 2025 07:24 PM Active…" at bounding box center [572, 271] width 859 height 36
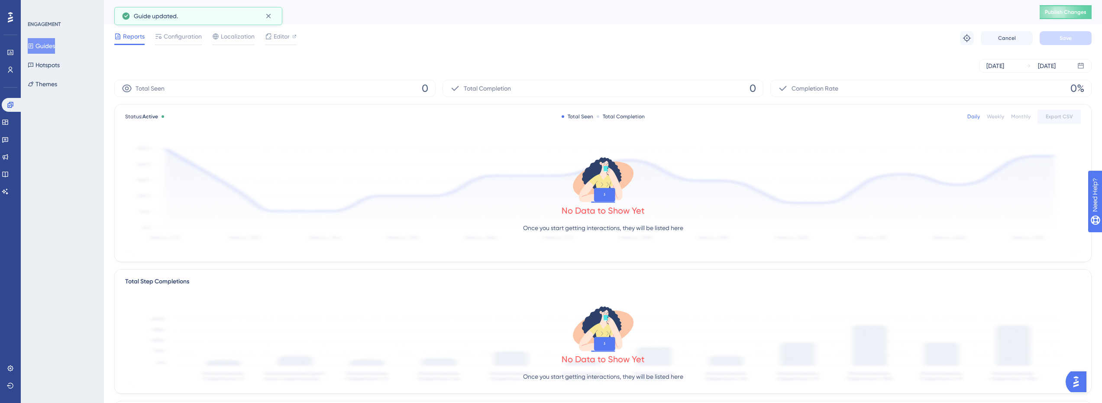
click at [182, 36] on span "Configuration" at bounding box center [183, 36] width 38 height 10
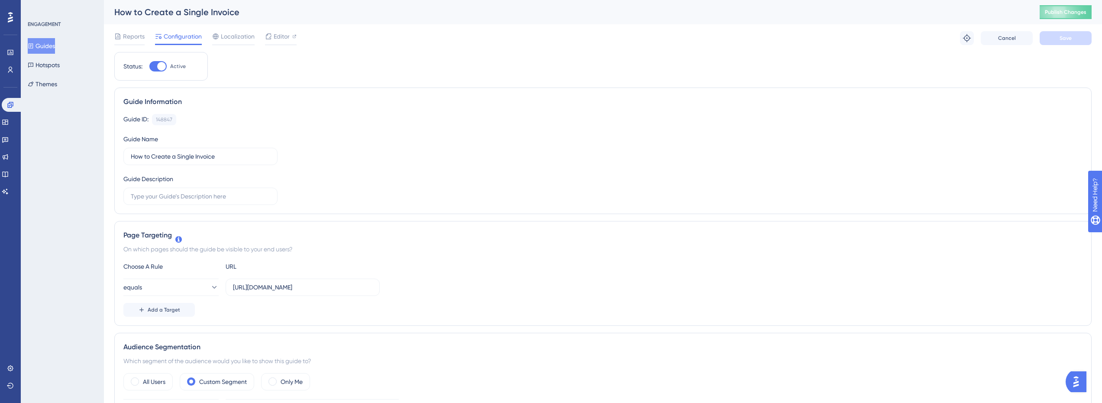
click at [33, 48] on icon at bounding box center [31, 45] width 5 height 5
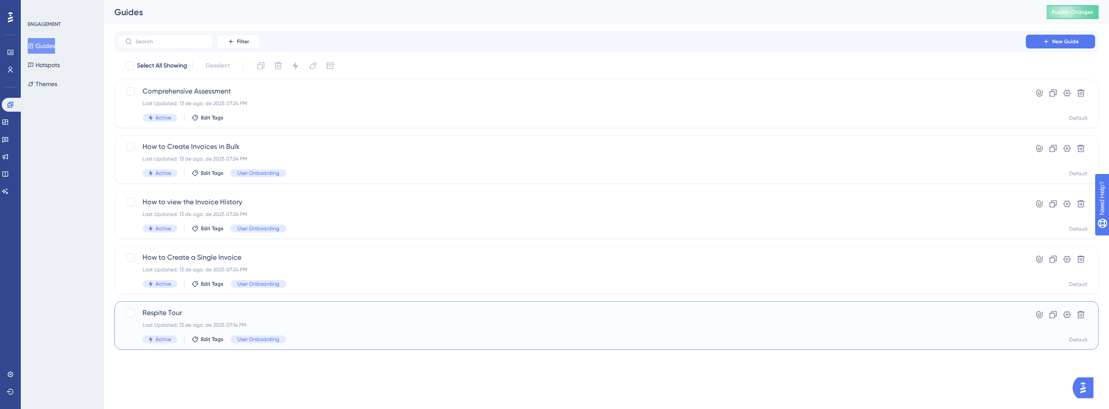
click at [206, 308] on div "Respite Tour Last Updated: 13 de ago. de 2025 07:14 PM Active Edit Tags User On…" at bounding box center [606, 325] width 984 height 49
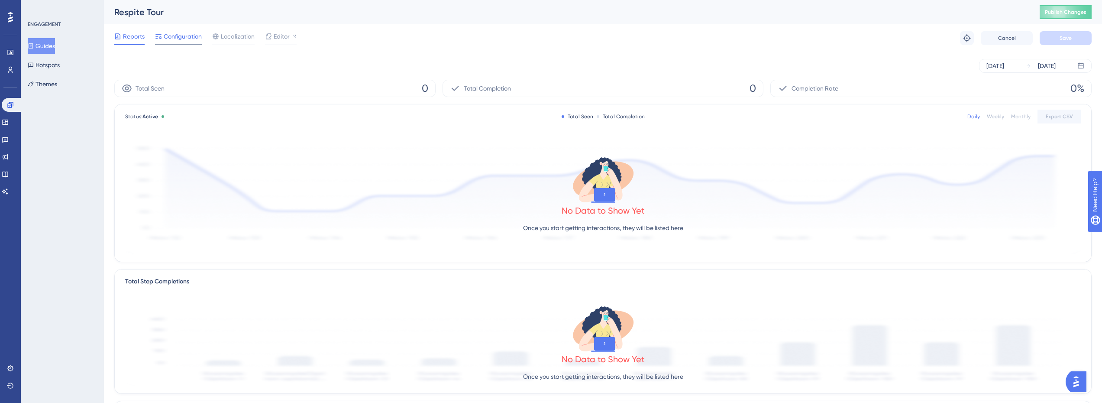
click at [195, 39] on span "Configuration" at bounding box center [183, 36] width 38 height 10
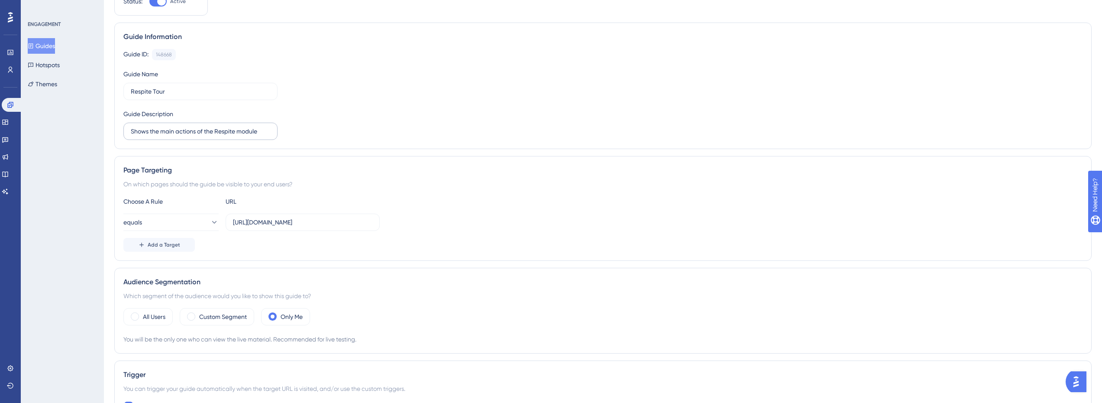
scroll to position [260, 0]
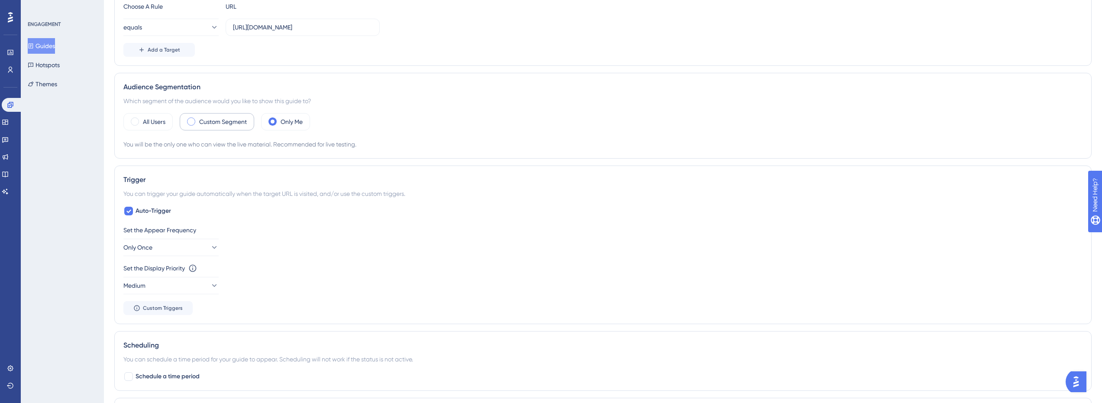
click at [235, 127] on label "Custom Segment" at bounding box center [223, 122] width 48 height 10
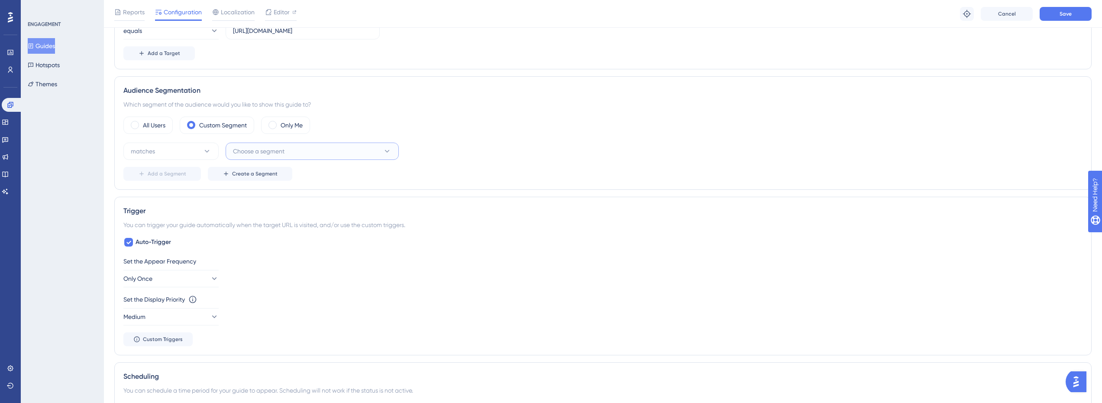
click at [278, 150] on span "Choose a segment" at bounding box center [259, 151] width 52 height 10
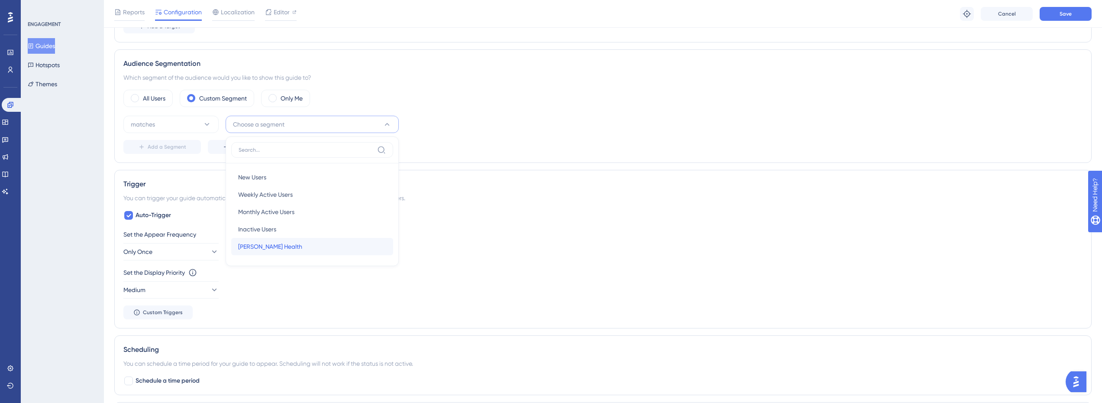
click at [266, 248] on span "[PERSON_NAME] Health" at bounding box center [270, 246] width 64 height 10
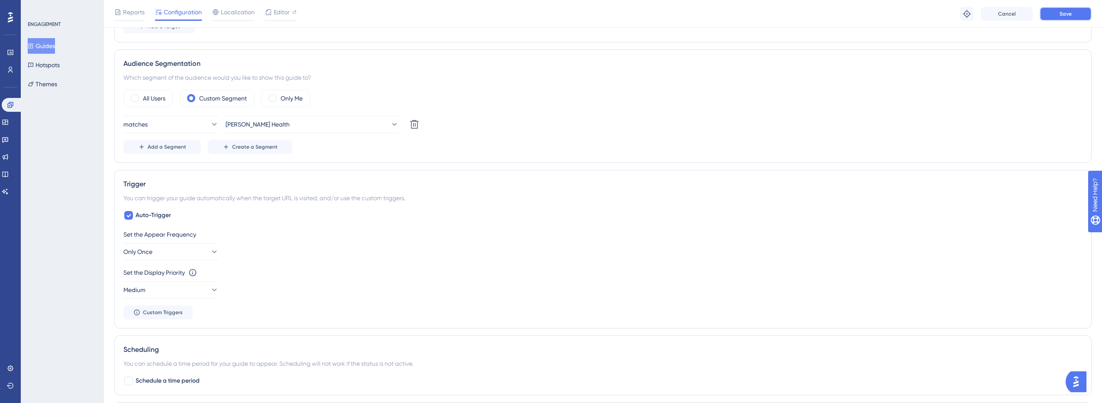
click at [1081, 13] on button "Save" at bounding box center [1066, 14] width 52 height 14
click at [7, 120] on icon at bounding box center [5, 122] width 7 height 7
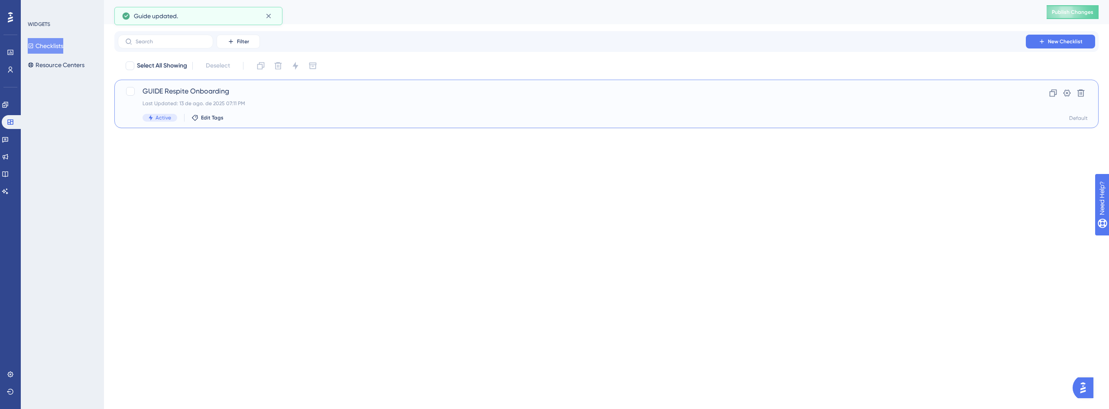
click at [263, 92] on span "GUIDE Respite Onboarding" at bounding box center [572, 91] width 859 height 10
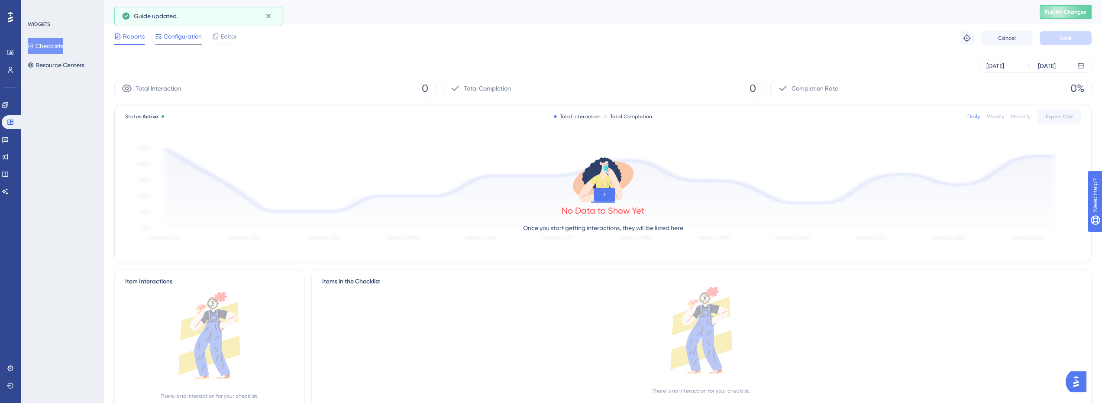
click at [182, 38] on span "Configuration" at bounding box center [183, 36] width 38 height 10
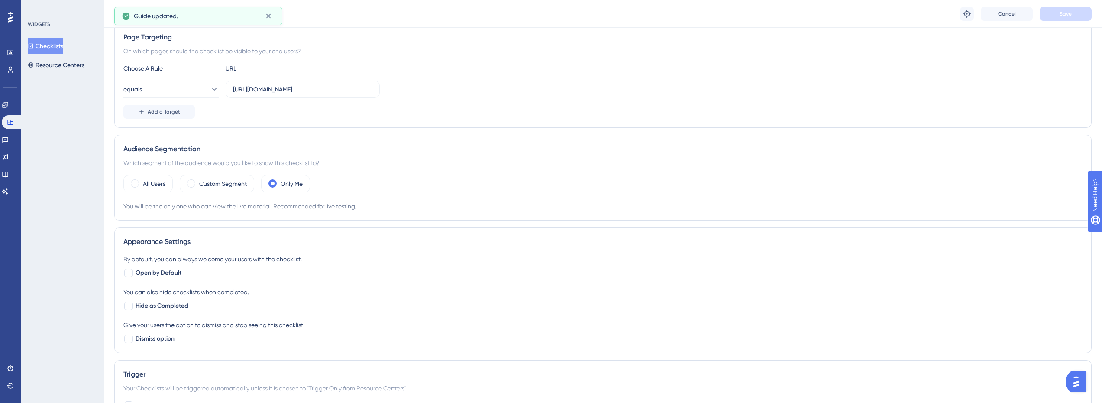
scroll to position [173, 0]
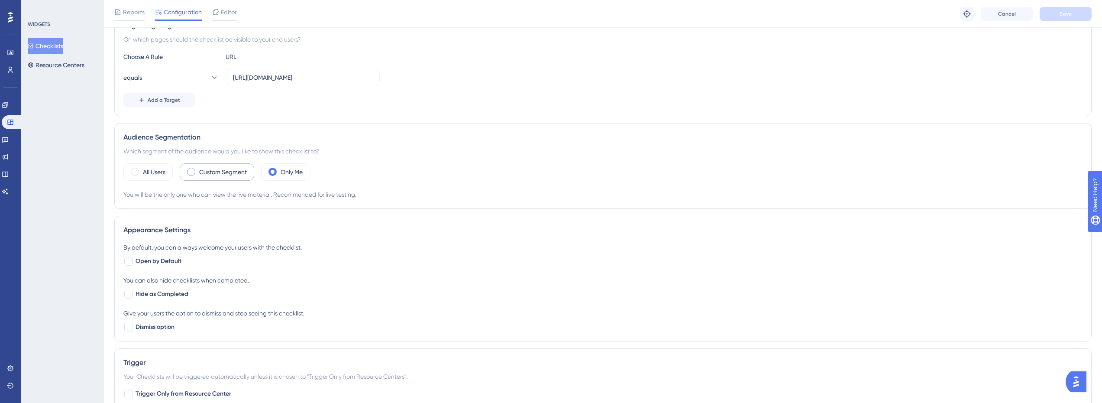
click at [230, 170] on label "Custom Segment" at bounding box center [223, 172] width 48 height 10
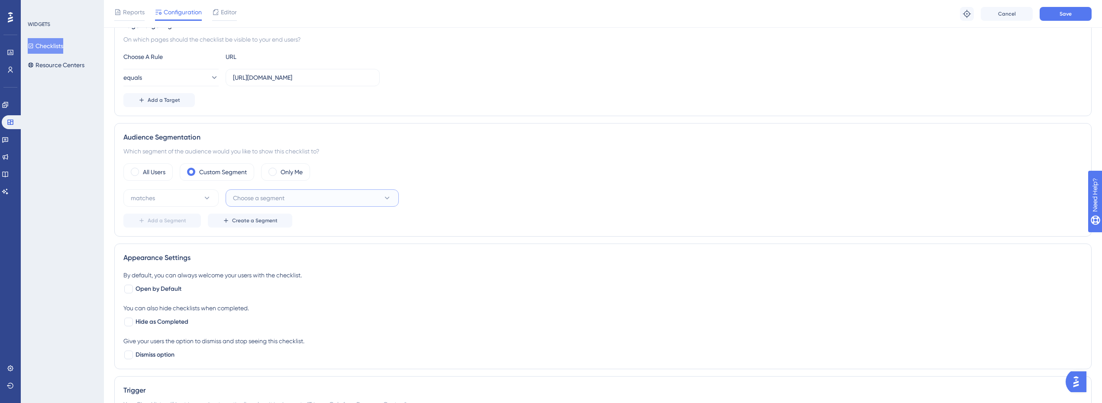
click at [289, 198] on button "Choose a segment" at bounding box center [312, 197] width 173 height 17
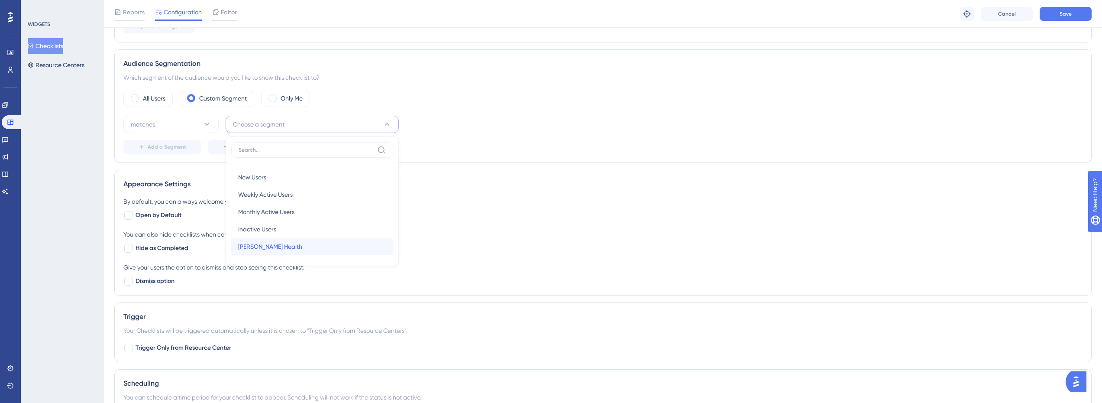
click at [273, 244] on span "[PERSON_NAME] Health" at bounding box center [270, 246] width 64 height 10
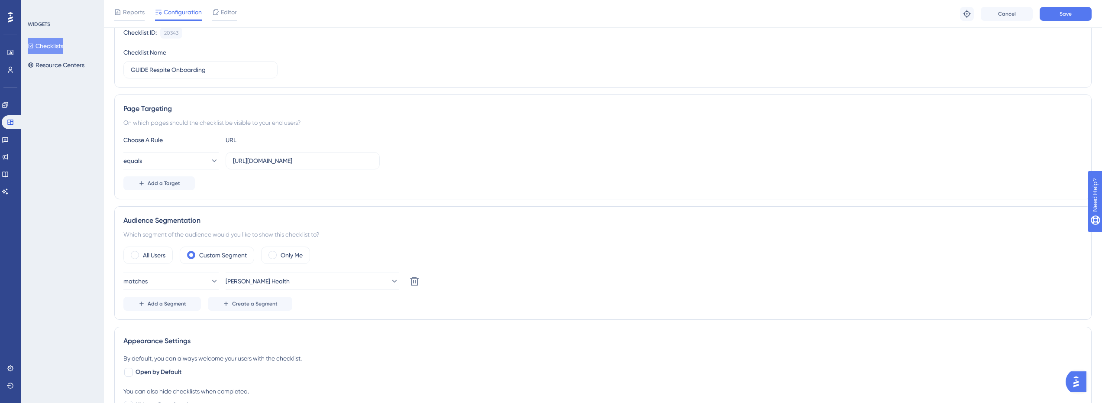
scroll to position [74, 0]
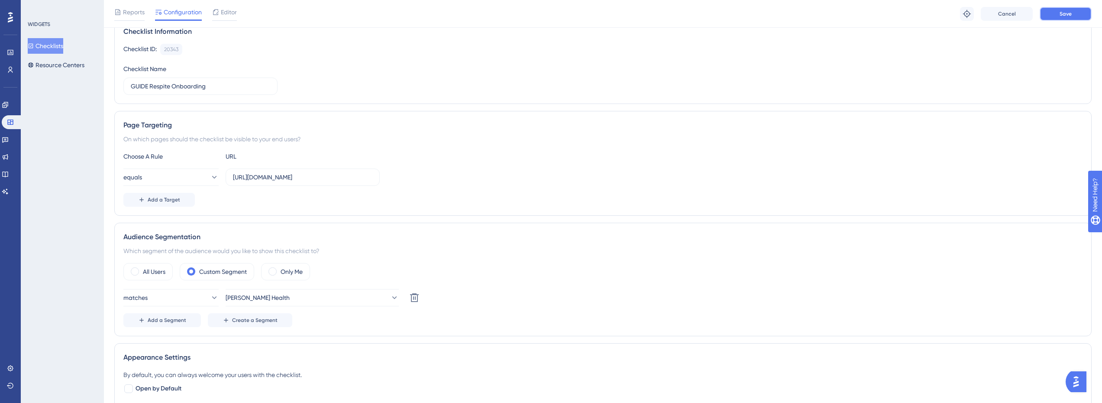
click at [1071, 7] on button "Save" at bounding box center [1066, 14] width 52 height 14
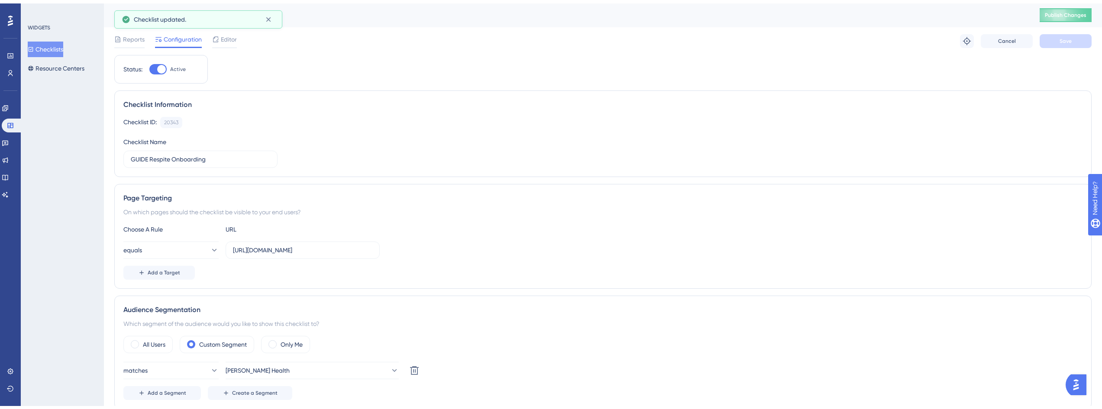
scroll to position [0, 0]
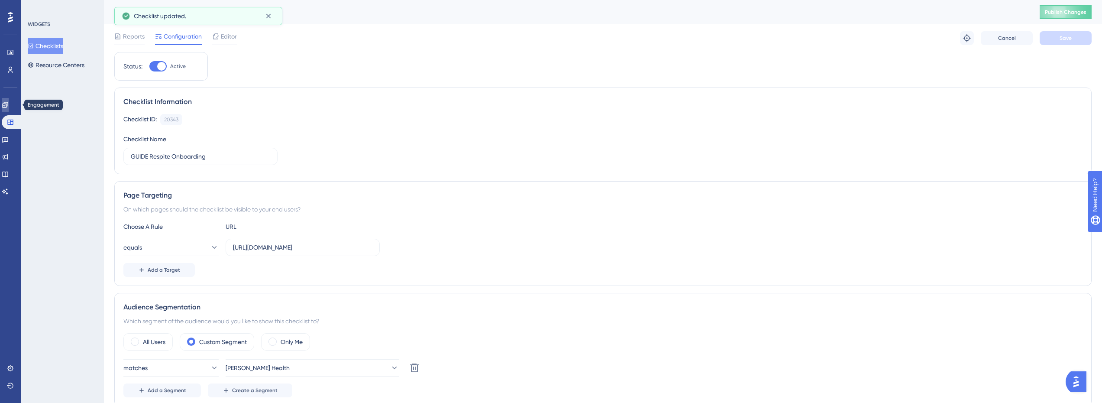
click at [9, 109] on link at bounding box center [5, 105] width 7 height 14
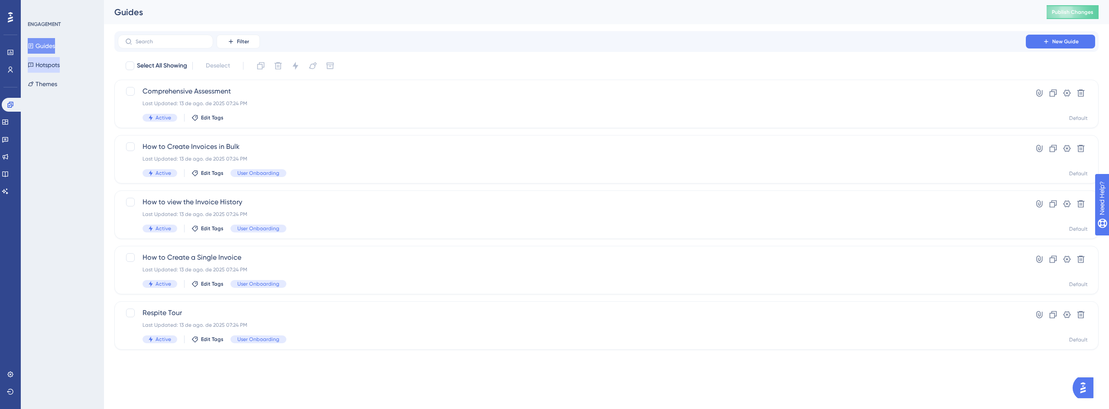
click at [57, 63] on button "Hotspots" at bounding box center [44, 65] width 32 height 16
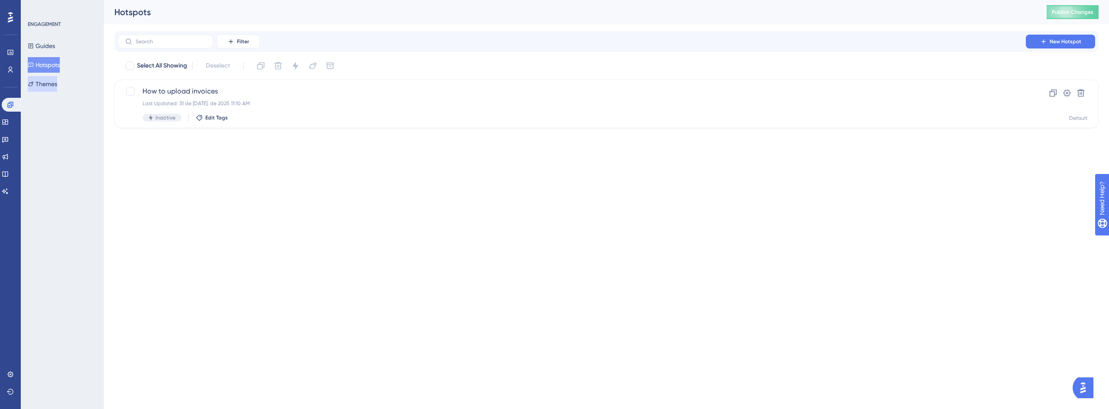
click at [54, 82] on button "Themes" at bounding box center [42, 84] width 29 height 16
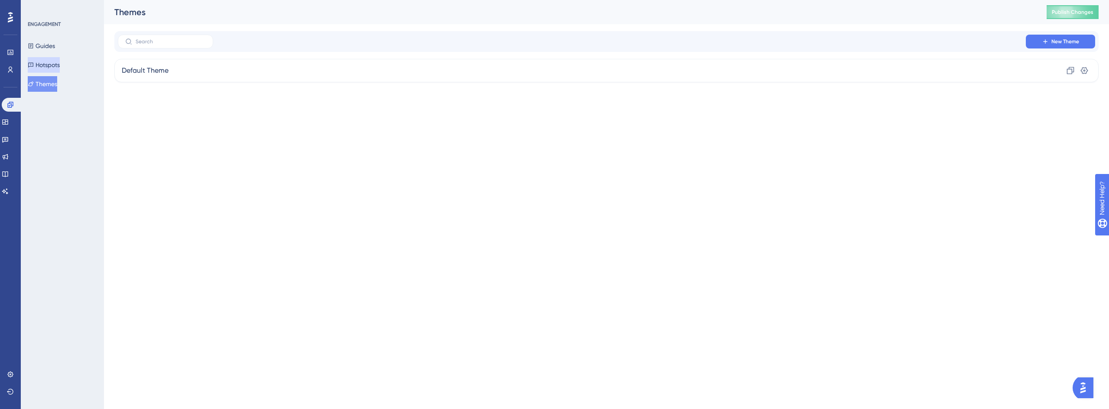
click at [53, 69] on button "Hotspots" at bounding box center [44, 65] width 32 height 16
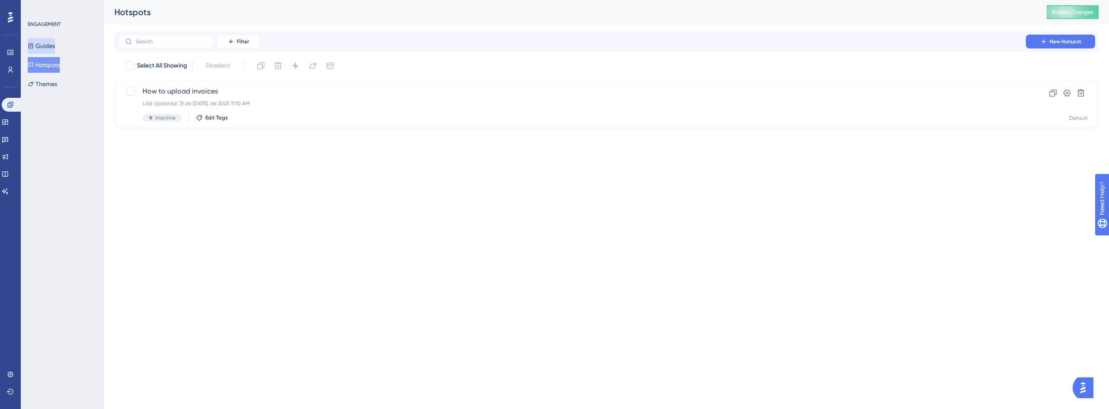
click at [55, 47] on button "Guides" at bounding box center [41, 46] width 27 height 16
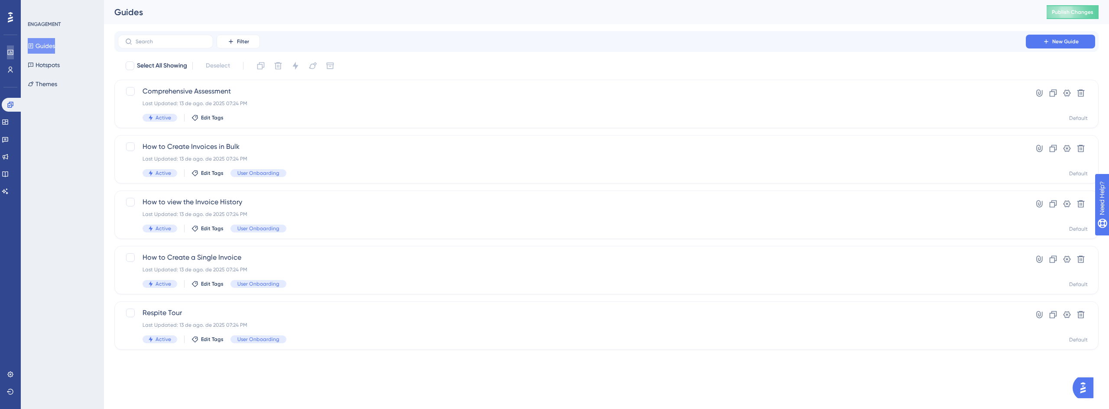
click at [12, 53] on icon at bounding box center [10, 52] width 7 height 7
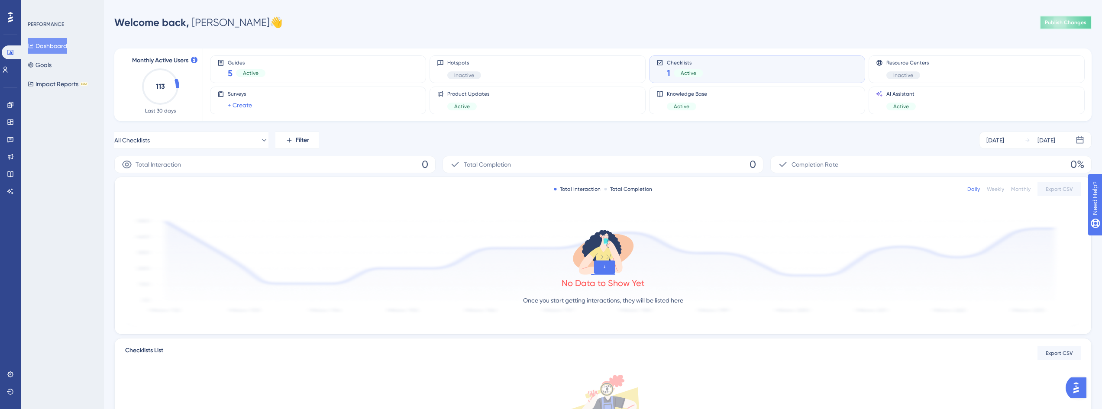
click at [1061, 23] on span "Publish Changes" at bounding box center [1066, 22] width 42 height 7
click at [10, 104] on icon at bounding box center [10, 105] width 6 height 6
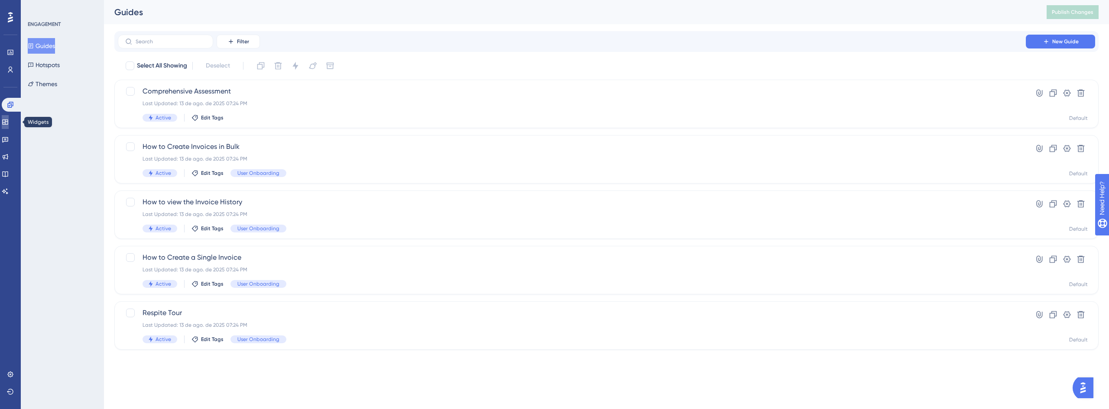
click at [9, 121] on icon at bounding box center [5, 122] width 7 height 7
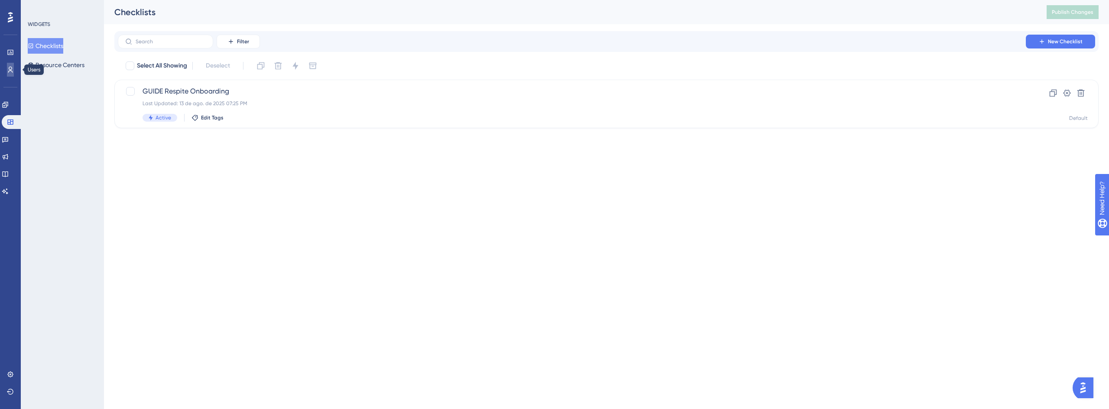
click at [13, 74] on link at bounding box center [10, 70] width 7 height 14
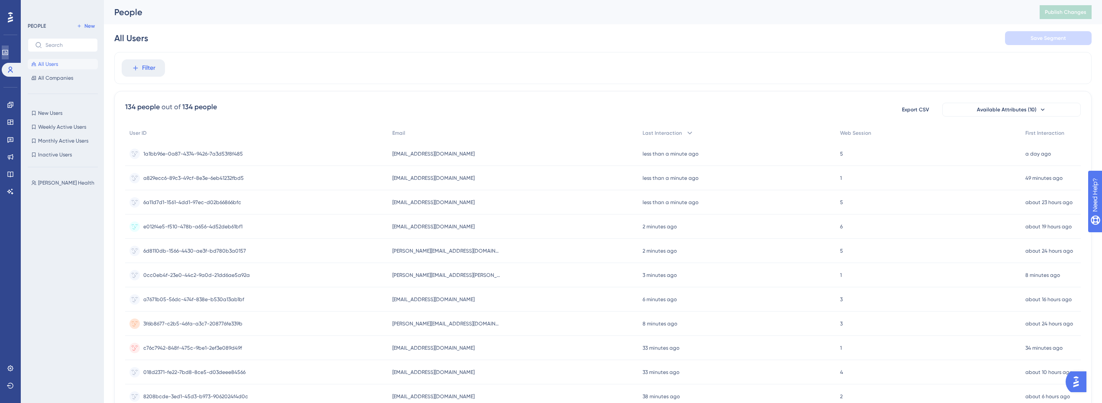
click at [9, 53] on icon at bounding box center [5, 52] width 7 height 7
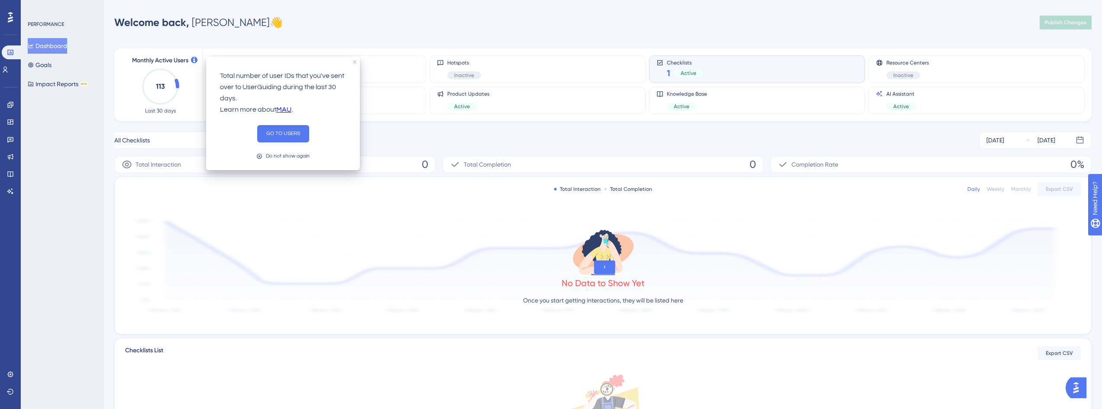
click at [568, 137] on div "All Checklists Filter [DATE] [DATE]" at bounding box center [603, 140] width 978 height 17
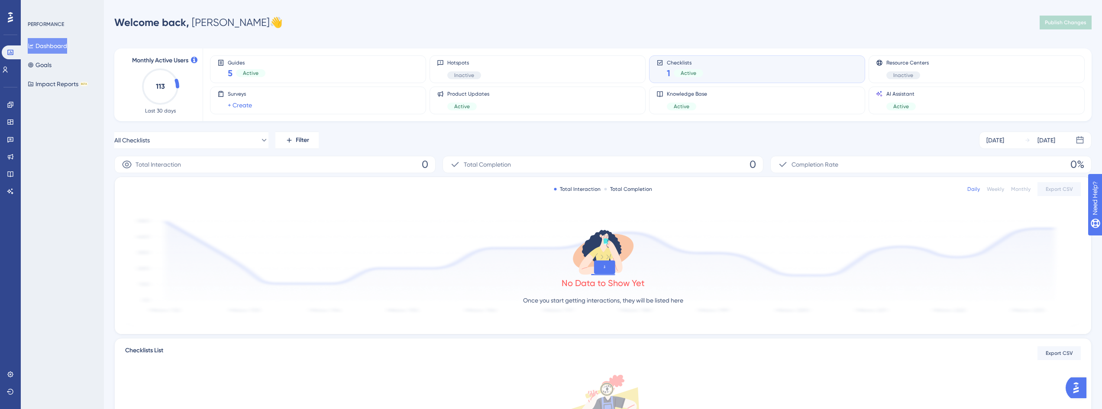
click at [64, 66] on div "Dashboard Goals Impact Reports BETA" at bounding box center [63, 65] width 70 height 54
click at [39, 67] on button "Goals" at bounding box center [40, 65] width 24 height 16
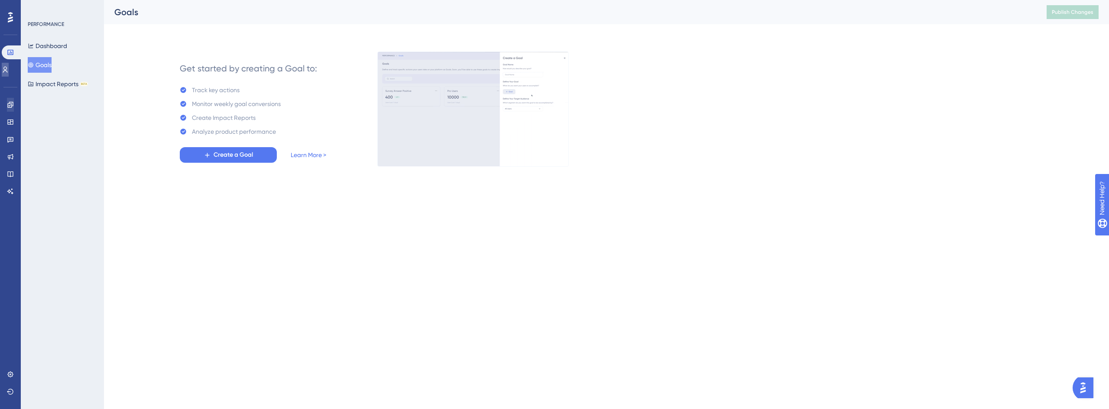
click at [9, 66] on icon at bounding box center [5, 69] width 7 height 7
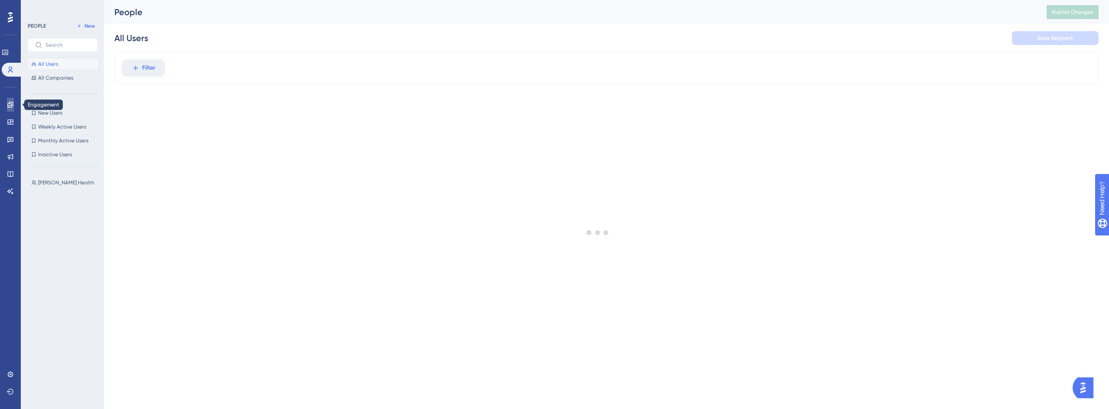
click at [10, 108] on icon at bounding box center [10, 104] width 7 height 7
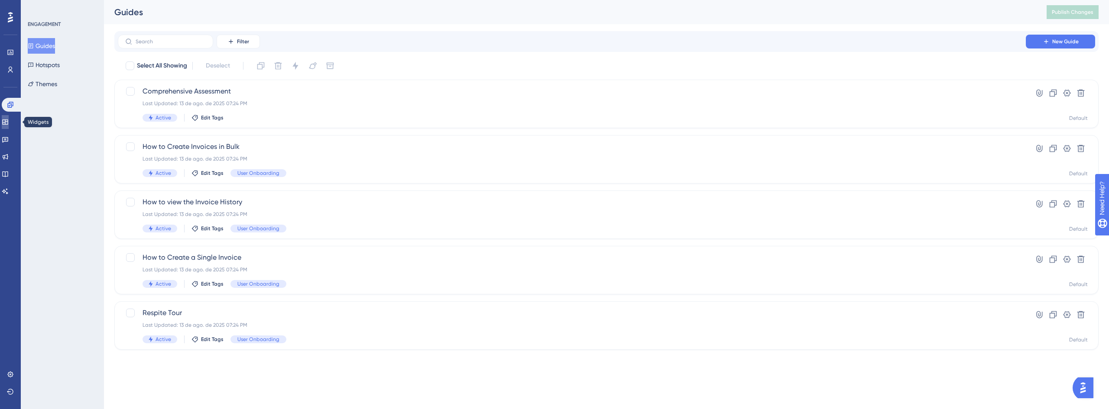
click at [9, 123] on icon at bounding box center [5, 122] width 7 height 7
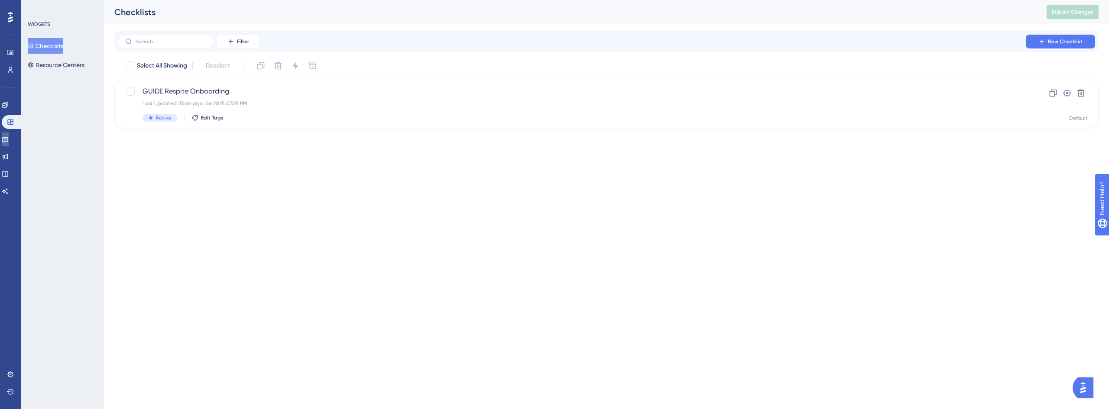
click at [9, 138] on icon at bounding box center [5, 139] width 7 height 7
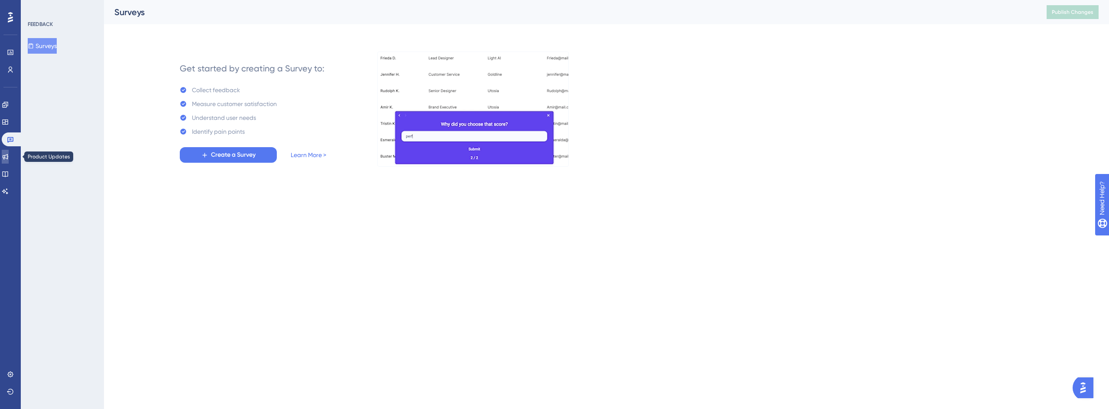
click at [8, 156] on icon at bounding box center [6, 157] width 6 height 6
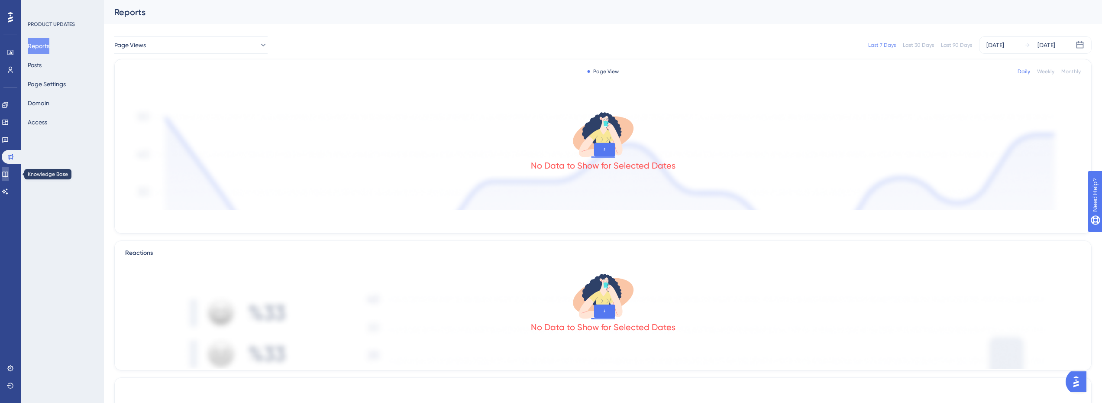
click at [9, 174] on icon at bounding box center [5, 174] width 7 height 7
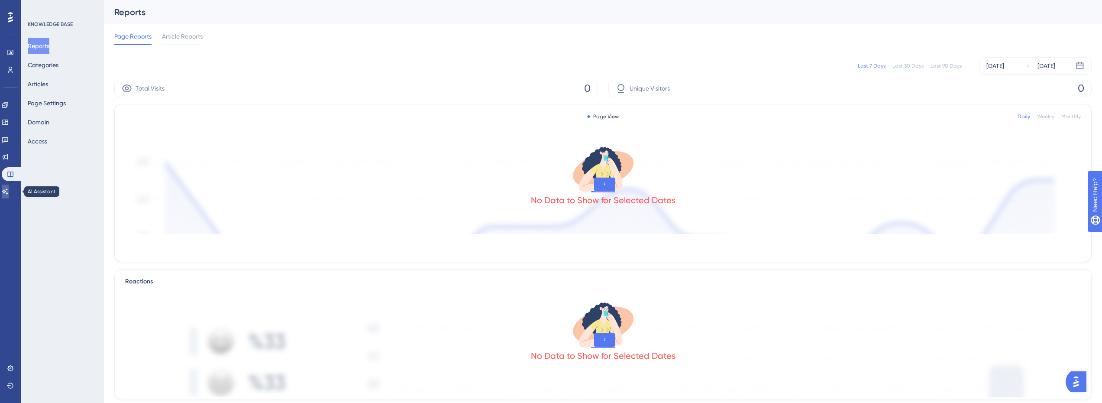
click at [9, 194] on icon at bounding box center [5, 191] width 7 height 7
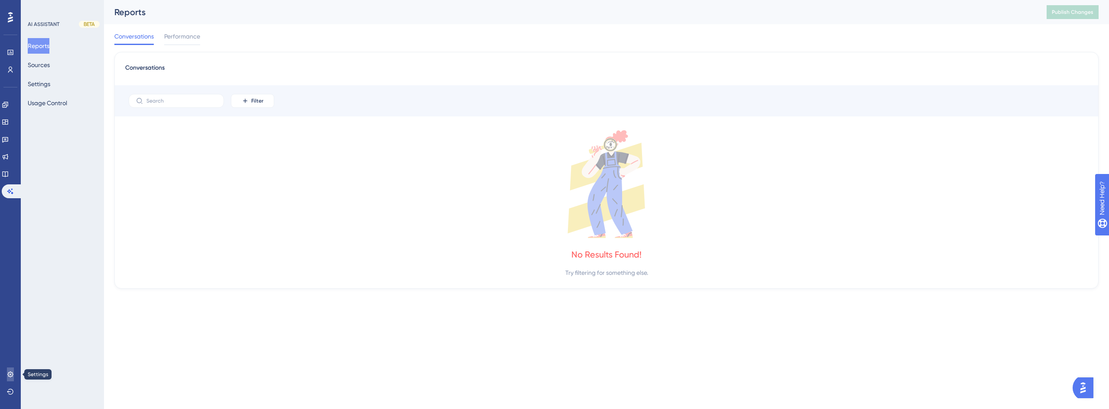
click at [9, 370] on link at bounding box center [10, 375] width 7 height 14
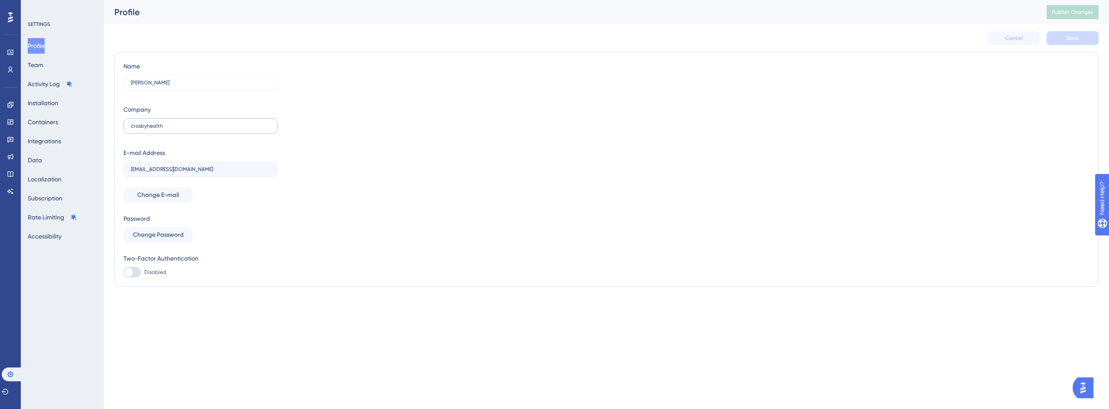
click at [127, 130] on label "crosbyhealth" at bounding box center [200, 126] width 154 height 16
click at [131, 129] on input "crosbyhealth" at bounding box center [200, 126] width 139 height 6
click at [134, 126] on input "crosbyhealth" at bounding box center [200, 126] width 139 height 6
click at [151, 127] on input "Crosbyhealth" at bounding box center [200, 126] width 139 height 6
type input "[PERSON_NAME] Health"
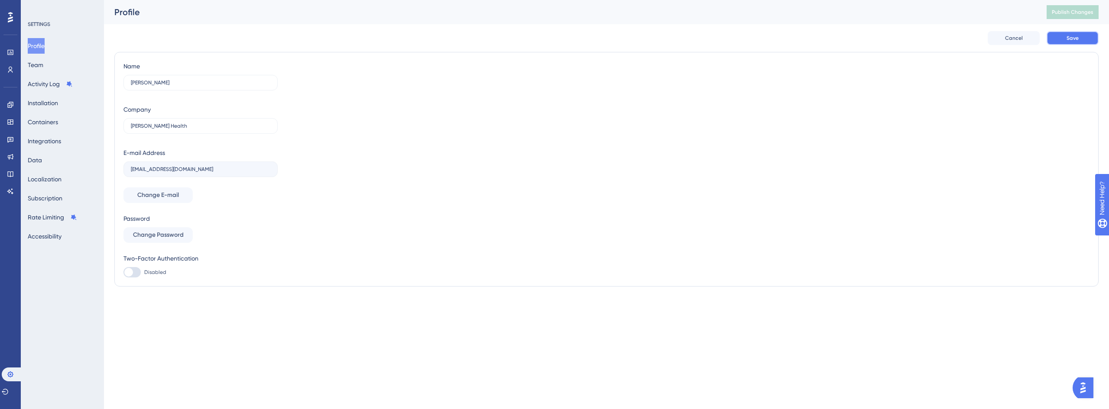
click at [1069, 40] on span "Save" at bounding box center [1072, 38] width 12 height 7
click at [14, 55] on link at bounding box center [10, 52] width 7 height 14
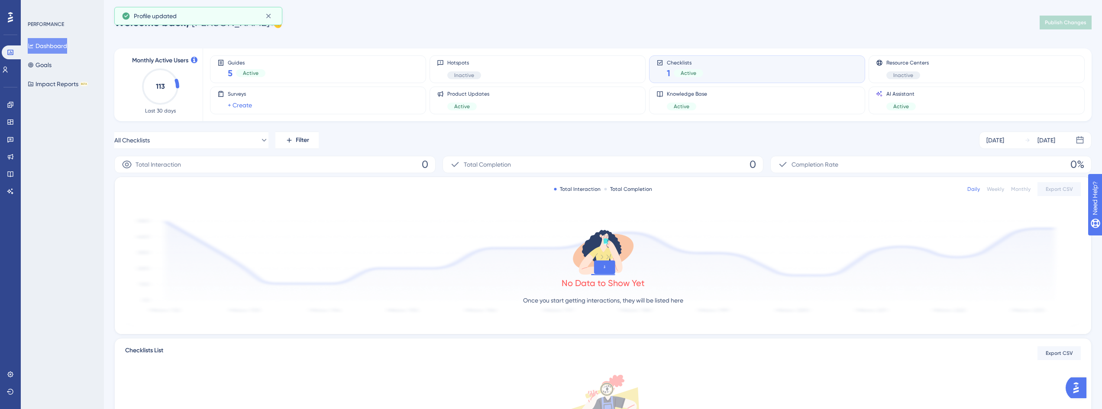
click at [13, 17] on div at bounding box center [10, 17] width 14 height 14
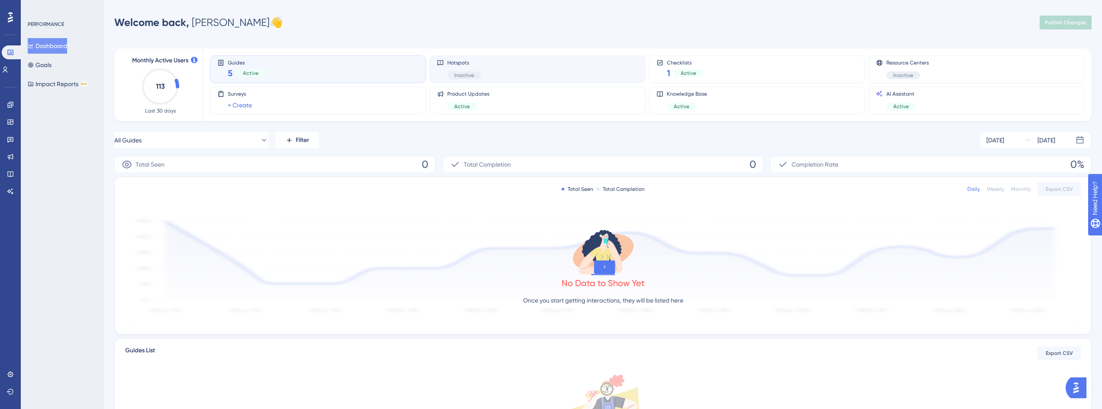
click at [476, 67] on div "Hotspots Inactive" at bounding box center [464, 69] width 34 height 20
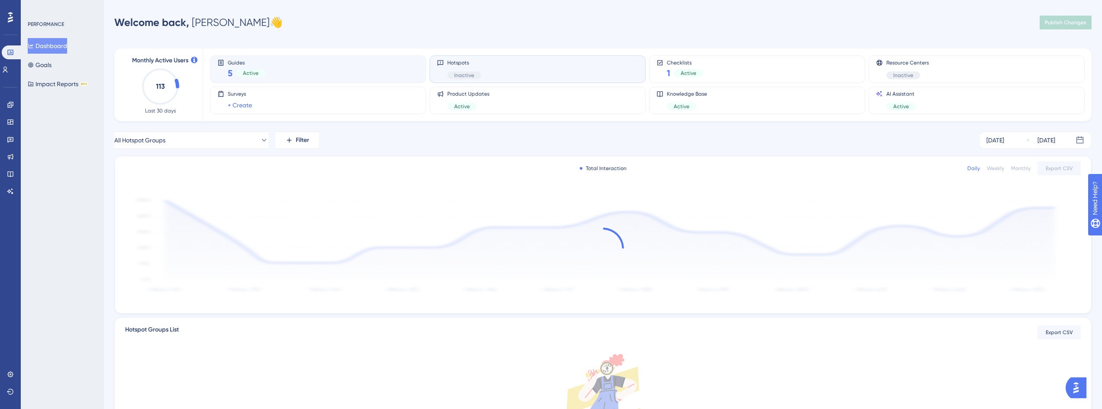
click at [336, 70] on div "Guides 5 Active" at bounding box center [317, 69] width 201 height 20
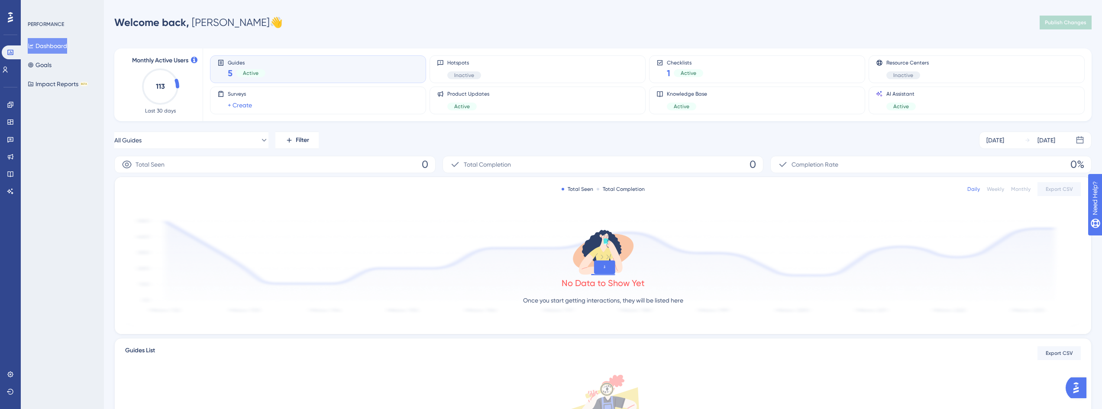
click at [265, 74] on div "Active" at bounding box center [250, 73] width 29 height 8
click at [10, 107] on icon at bounding box center [10, 104] width 7 height 7
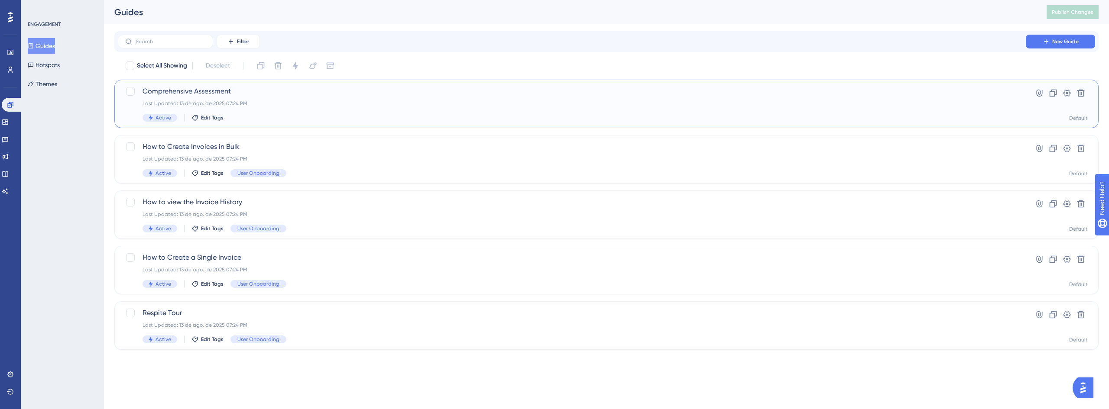
click at [214, 94] on span "Comprehensive Assessment" at bounding box center [572, 91] width 859 height 10
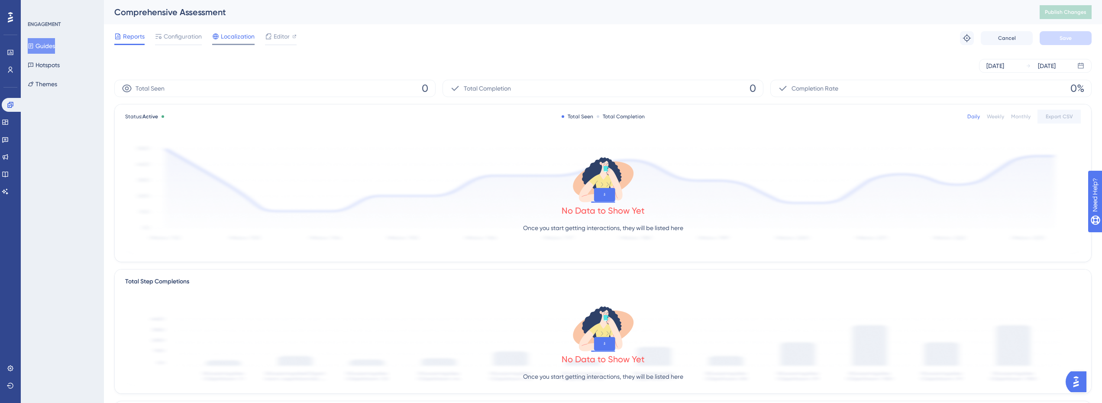
click at [219, 40] on div at bounding box center [215, 36] width 7 height 10
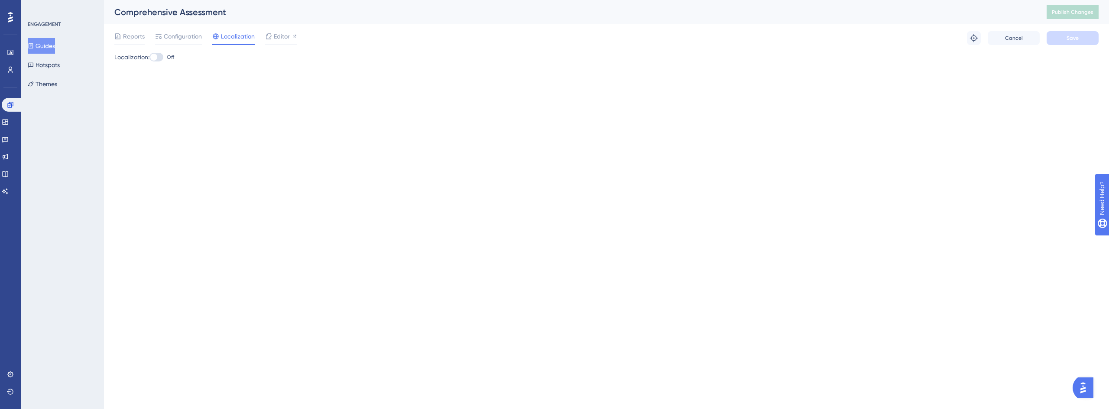
click at [163, 57] on div at bounding box center [156, 57] width 14 height 9
click at [149, 57] on input "Off" at bounding box center [149, 57] width 0 height 0
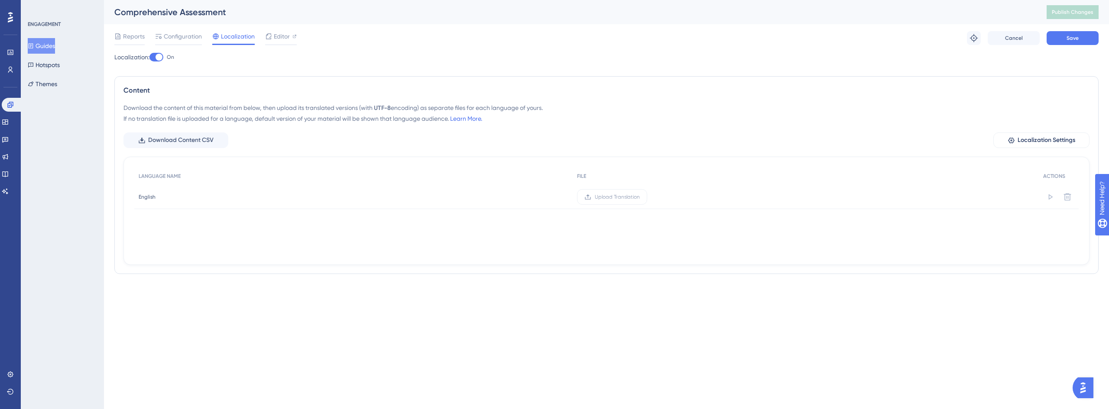
click at [162, 57] on div at bounding box center [159, 57] width 7 height 7
click at [149, 57] on input "On" at bounding box center [149, 57] width 0 height 0
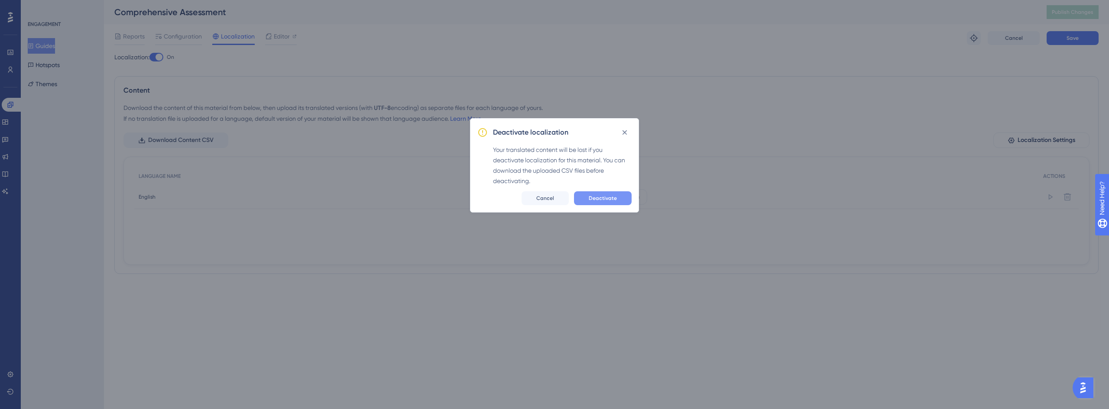
click at [602, 201] on span "Deactivate" at bounding box center [603, 198] width 28 height 7
checkbox input "false"
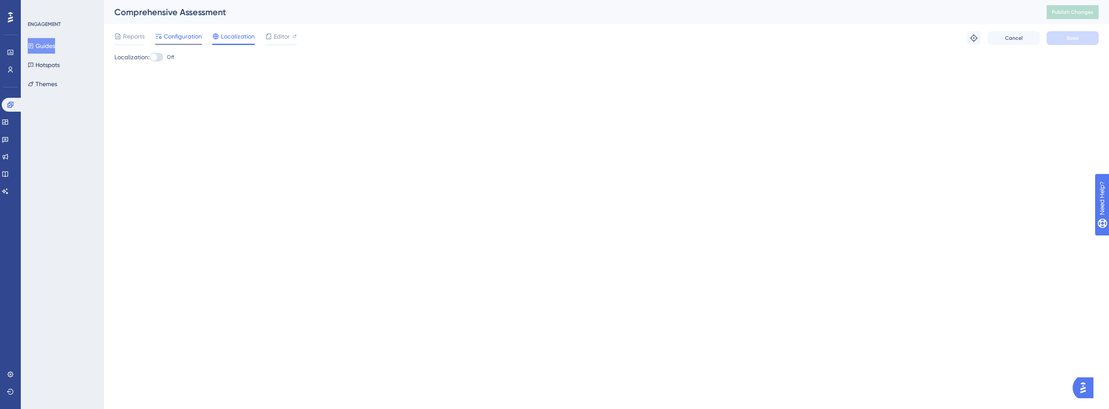
click at [191, 39] on span "Configuration" at bounding box center [183, 36] width 38 height 10
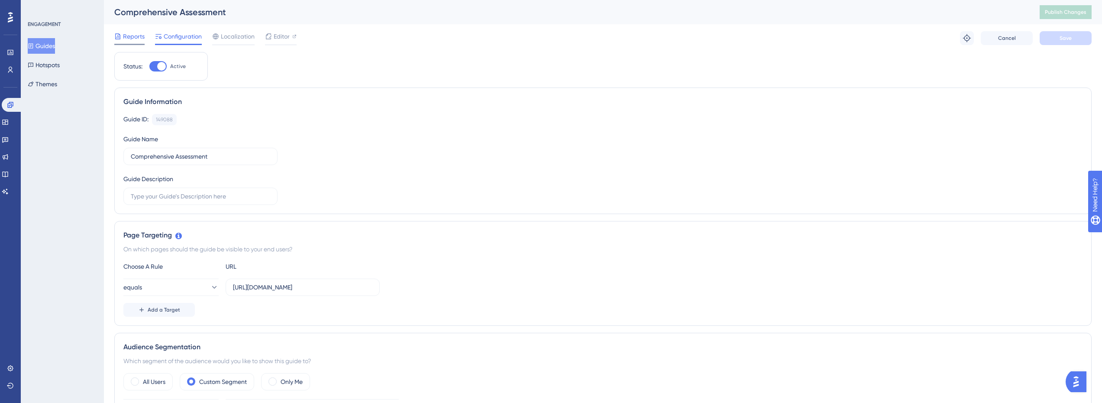
click at [124, 38] on span "Reports" at bounding box center [134, 36] width 22 height 10
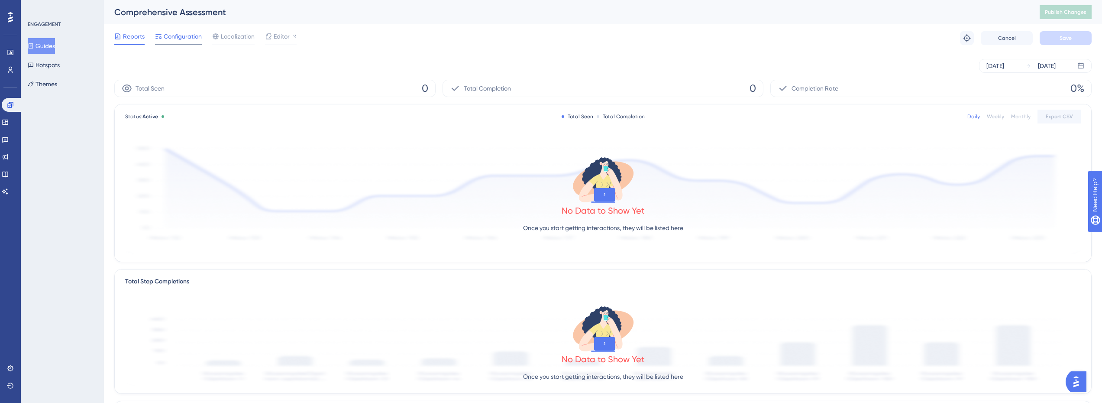
click at [167, 36] on span "Configuration" at bounding box center [183, 36] width 38 height 10
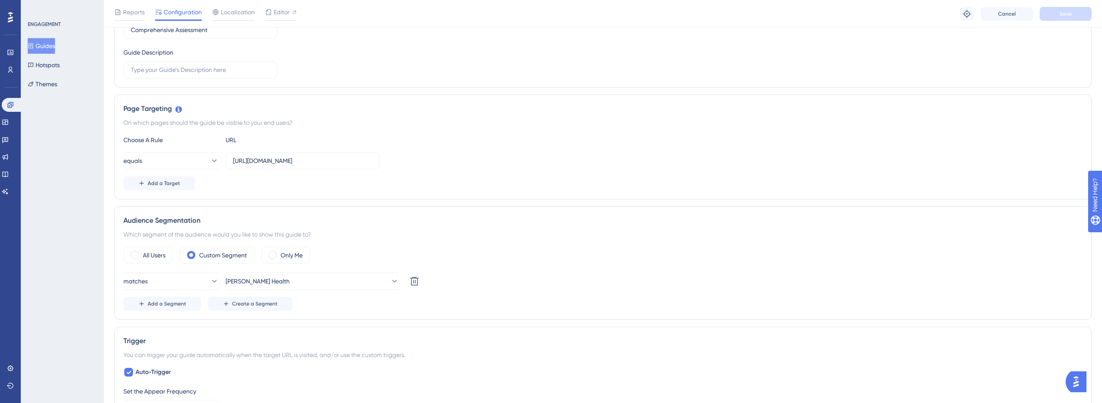
scroll to position [173, 0]
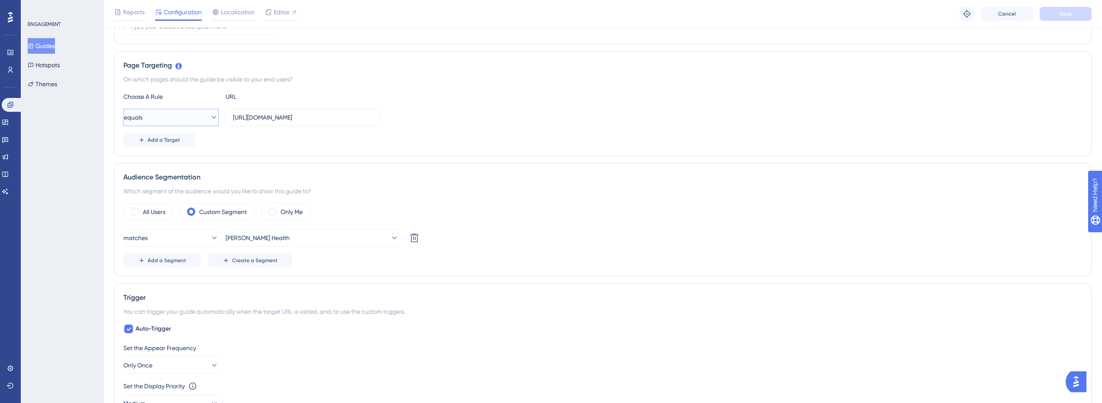
click at [190, 112] on button "equals" at bounding box center [170, 117] width 95 height 17
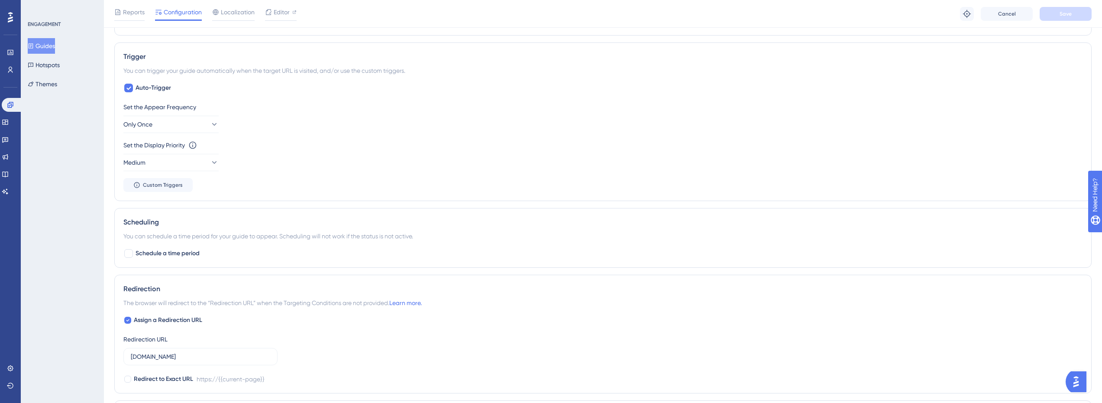
scroll to position [433, 0]
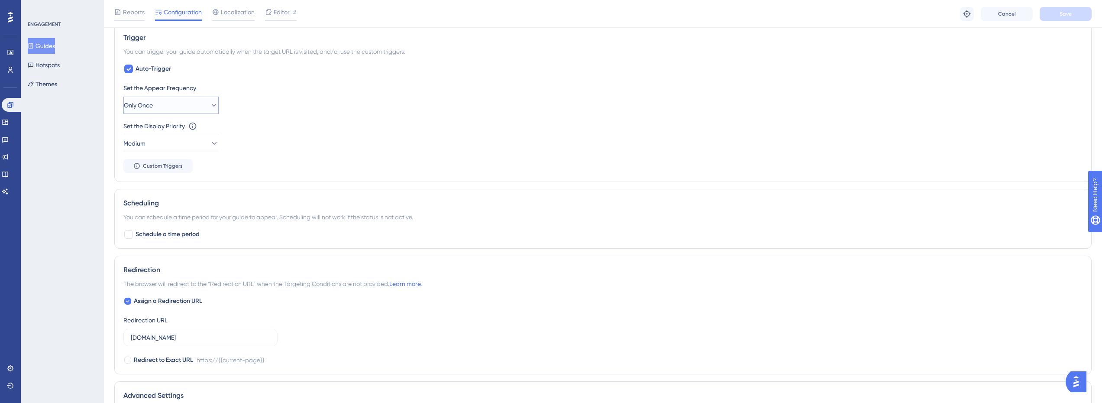
click at [199, 105] on button "Only Once" at bounding box center [170, 105] width 95 height 17
click at [327, 105] on div "Set the Appear Frequency Only Once Only Once Only Once Once in a Session Once i…" at bounding box center [602, 98] width 959 height 31
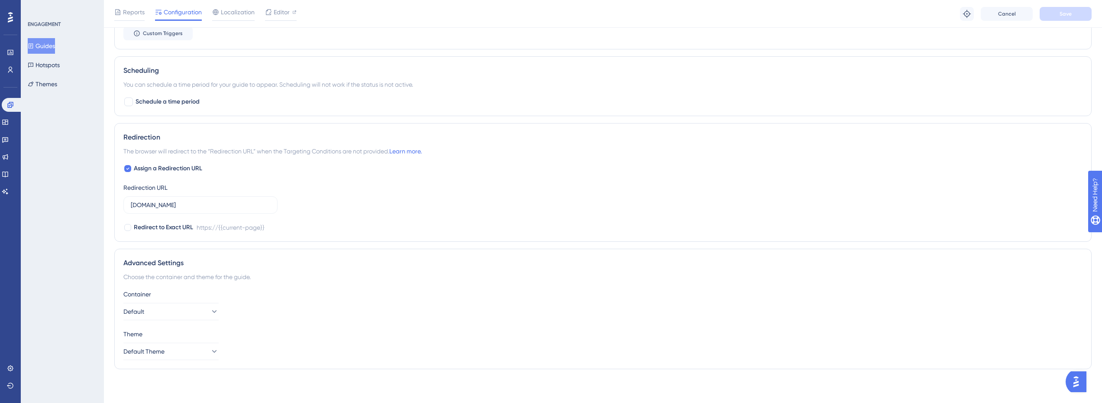
scroll to position [567, 0]
click at [133, 205] on input "[DOMAIN_NAME]" at bounding box center [200, 204] width 139 height 10
type input "https://dev.crosbyhealth.com"
click at [430, 211] on div "Assign a Redirection URL Redirection URL https://dev.crosbyhealth.com Redirect …" at bounding box center [602, 196] width 959 height 69
click at [1083, 14] on button "Save" at bounding box center [1066, 14] width 52 height 14
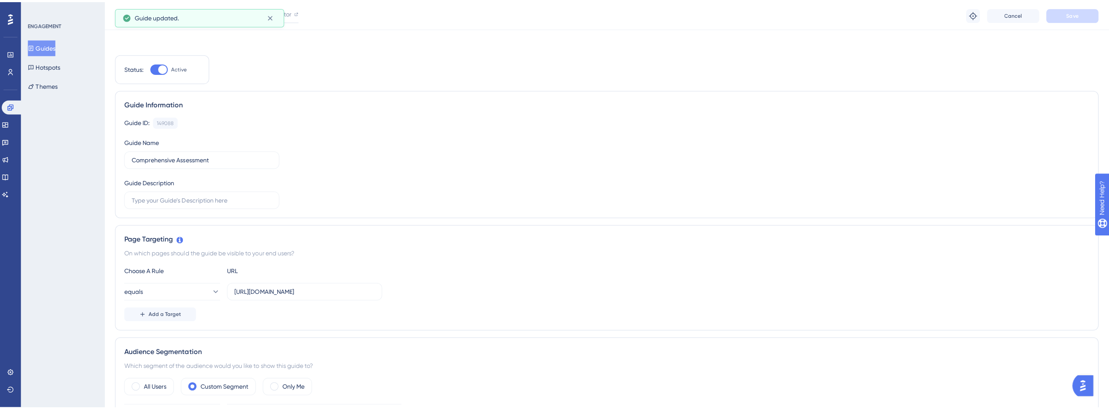
scroll to position [0, 0]
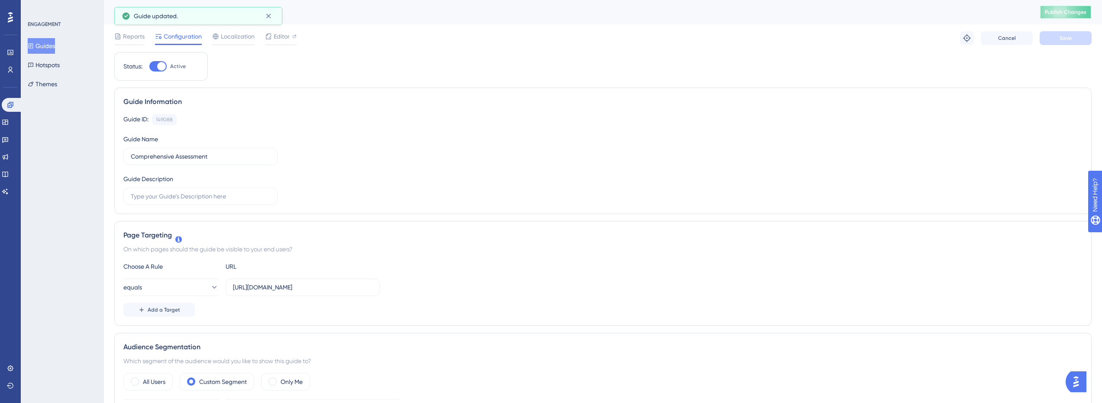
click at [1076, 14] on span "Publish Changes" at bounding box center [1066, 12] width 42 height 7
click at [966, 39] on icon at bounding box center [967, 38] width 9 height 9
click at [9, 111] on link at bounding box center [12, 105] width 21 height 14
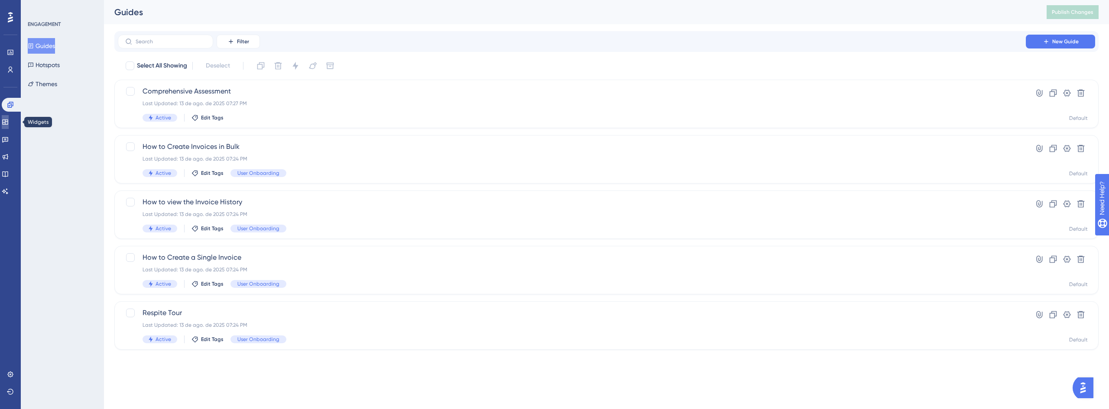
click at [8, 121] on icon at bounding box center [5, 122] width 7 height 7
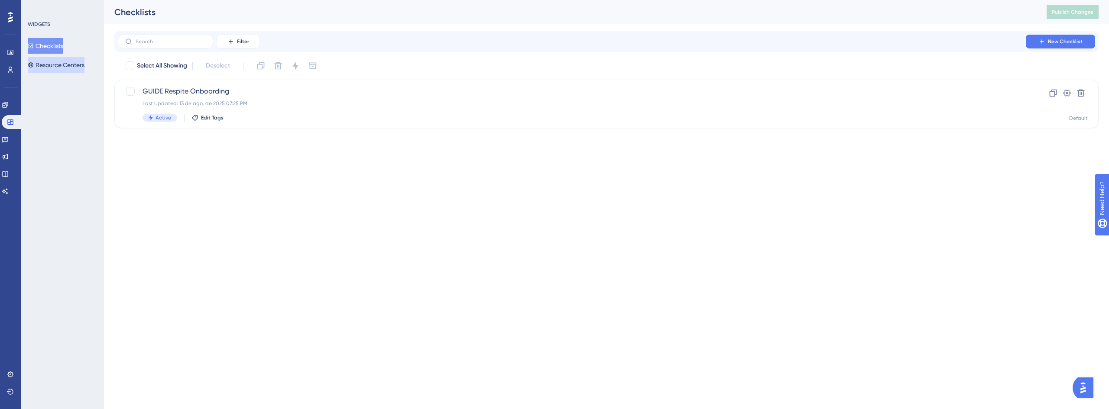
click at [58, 66] on button "Resource Centers" at bounding box center [56, 65] width 57 height 16
click at [50, 44] on button "Checklists" at bounding box center [46, 46] width 36 height 16
click at [9, 143] on icon at bounding box center [5, 139] width 7 height 7
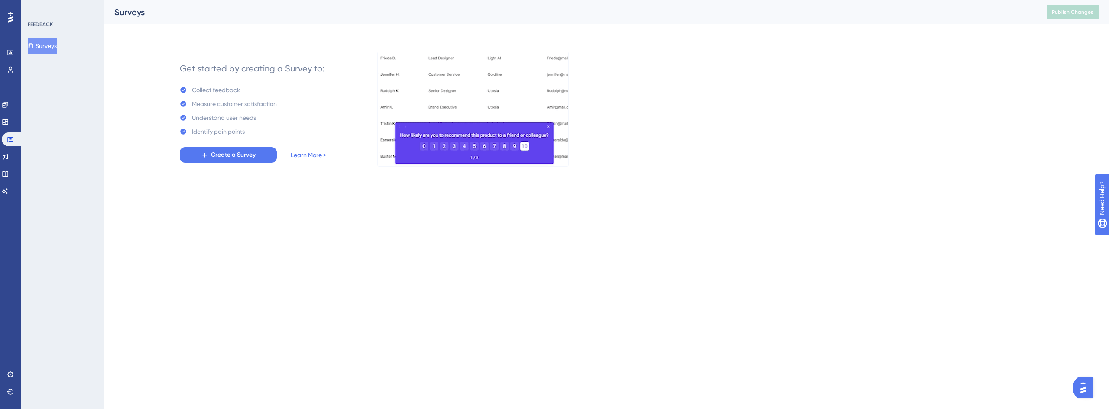
click at [8, 165] on div "Engagement Widgets Feedback Product Updates Knowledge Base AI Assistant" at bounding box center [10, 148] width 17 height 100
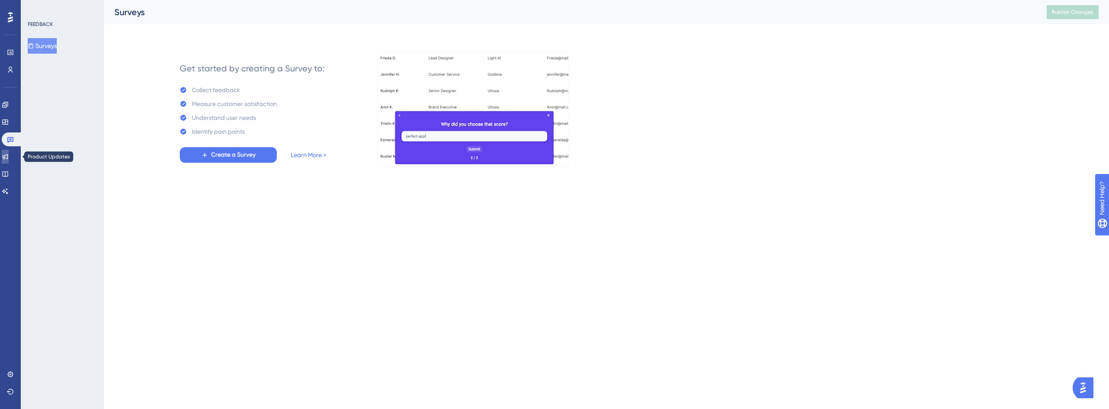
click at [9, 160] on link at bounding box center [5, 157] width 7 height 14
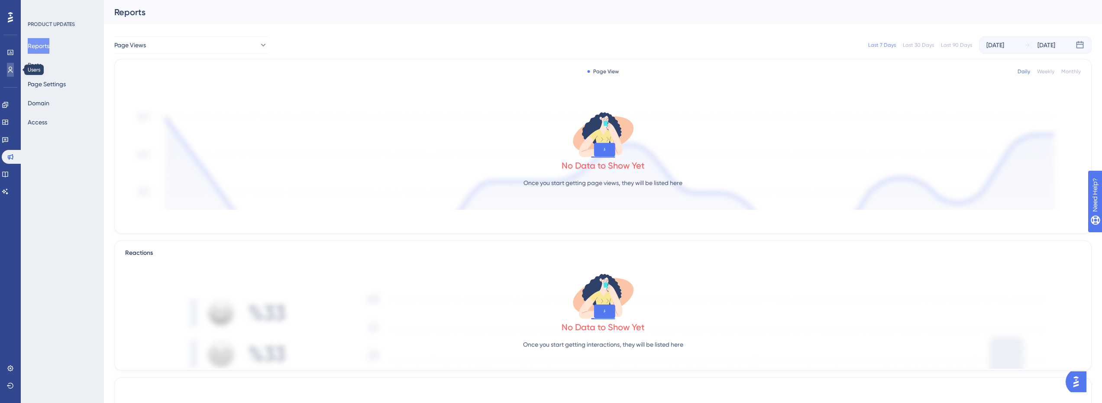
click at [8, 72] on icon at bounding box center [10, 69] width 7 height 7
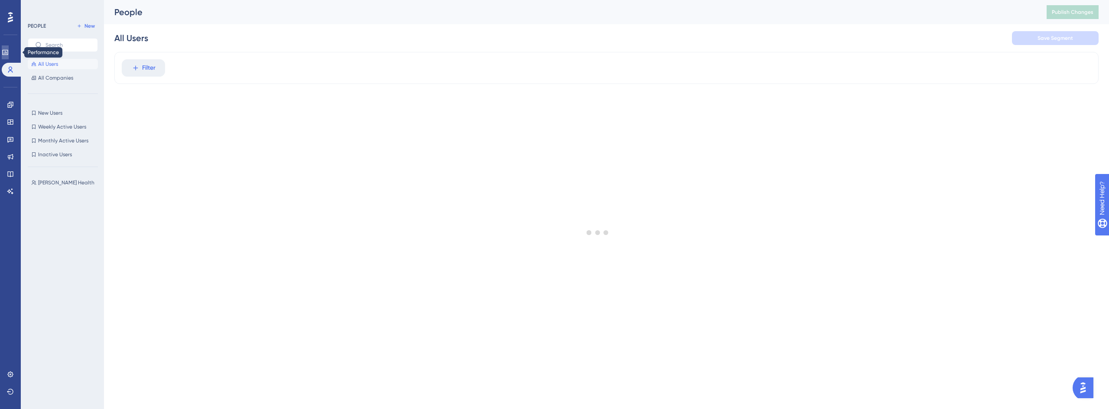
click at [9, 52] on icon at bounding box center [5, 52] width 7 height 7
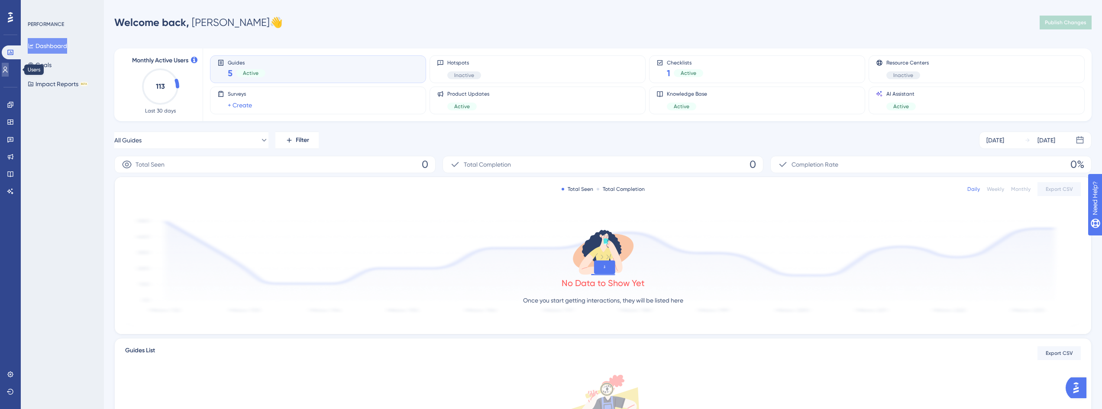
click at [9, 69] on icon at bounding box center [5, 69] width 7 height 7
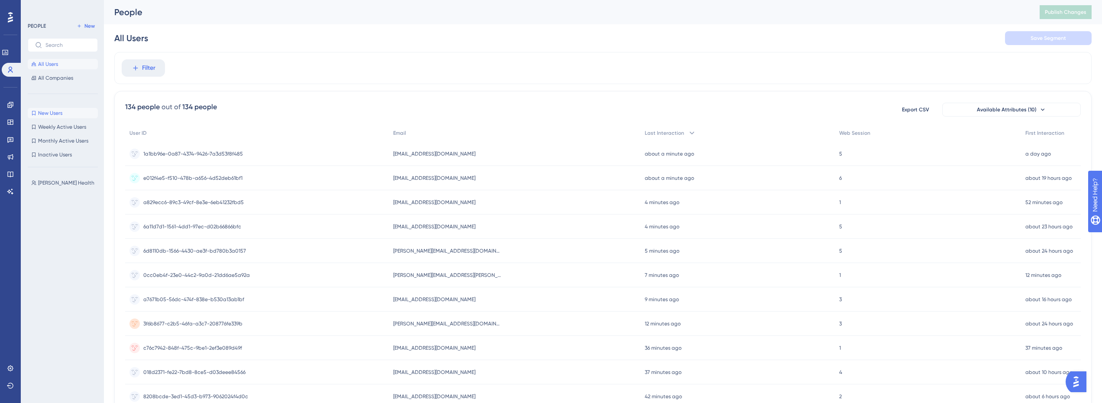
click at [46, 110] on span "New Users" at bounding box center [50, 113] width 24 height 7
click at [49, 126] on span "Weekly Active Users" at bounding box center [62, 126] width 48 height 7
click at [52, 142] on span "Monthly Active Users" at bounding box center [63, 140] width 50 height 7
click at [60, 113] on span "New Users" at bounding box center [50, 113] width 24 height 7
click at [70, 128] on span "Weekly Active Users" at bounding box center [62, 126] width 48 height 7
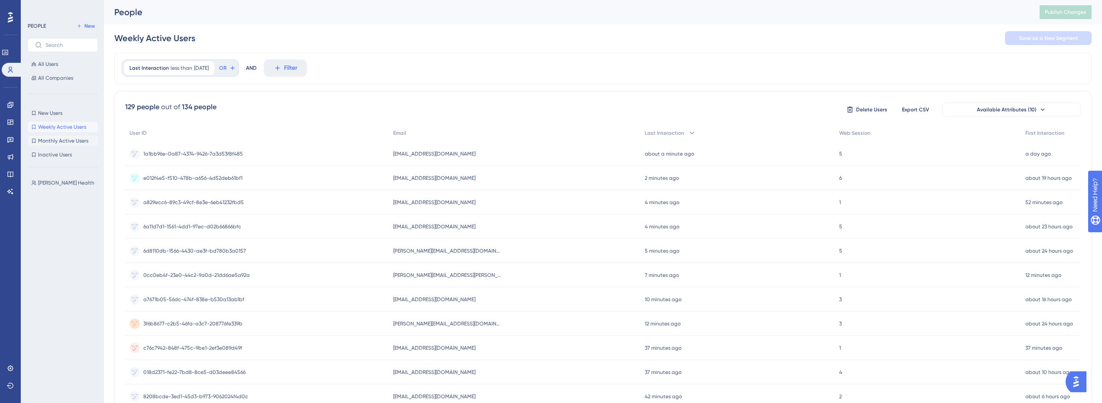
click at [67, 141] on span "Monthly Active Users" at bounding box center [63, 140] width 50 height 7
click at [64, 158] on button "Inactive Users Inactive Users" at bounding box center [63, 154] width 70 height 10
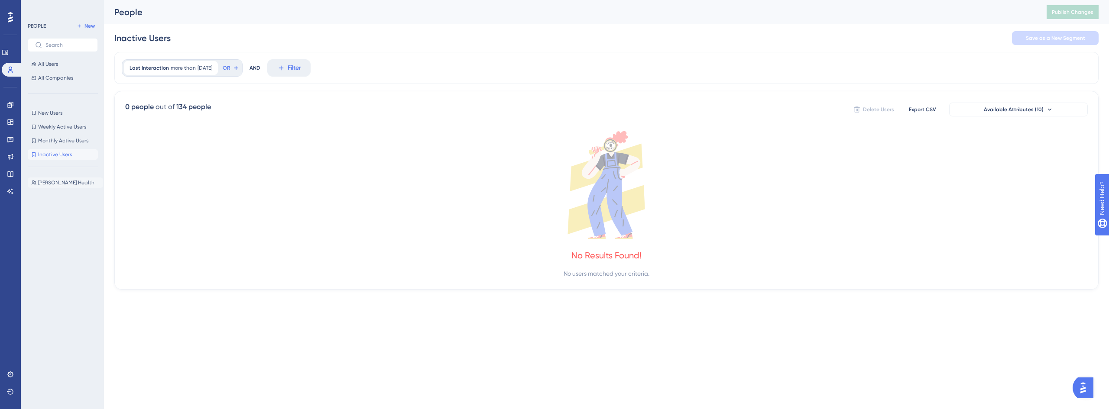
click at [67, 182] on span "[PERSON_NAME] Health" at bounding box center [66, 182] width 56 height 7
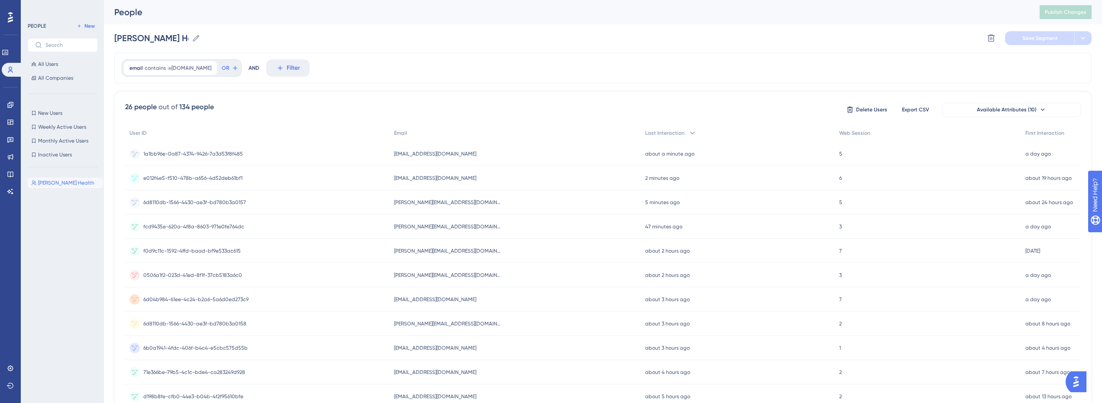
click at [872, 156] on div "5 5" at bounding box center [928, 154] width 186 height 24
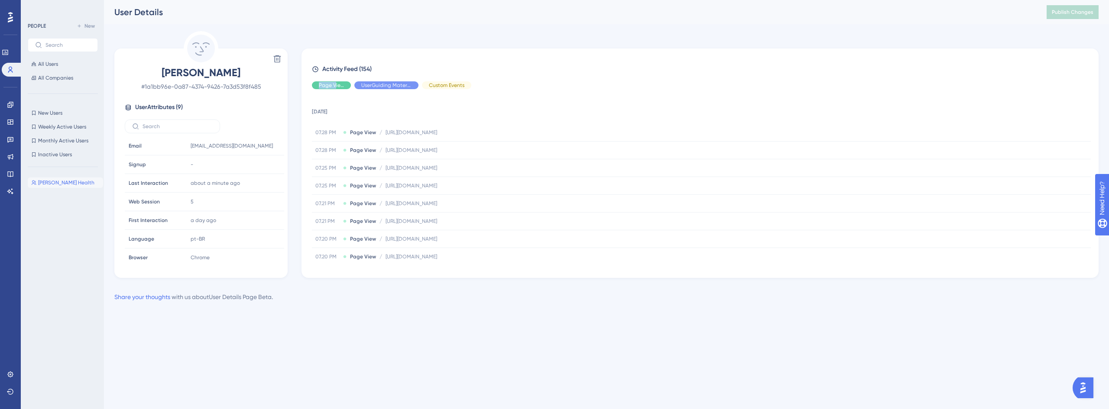
click at [335, 92] on div "Activity Feed (154) Page View UserGuiding Material Custom Events 13 August 2025…" at bounding box center [700, 164] width 776 height 200
click at [346, 81] on div "Hide" at bounding box center [331, 85] width 39 height 8
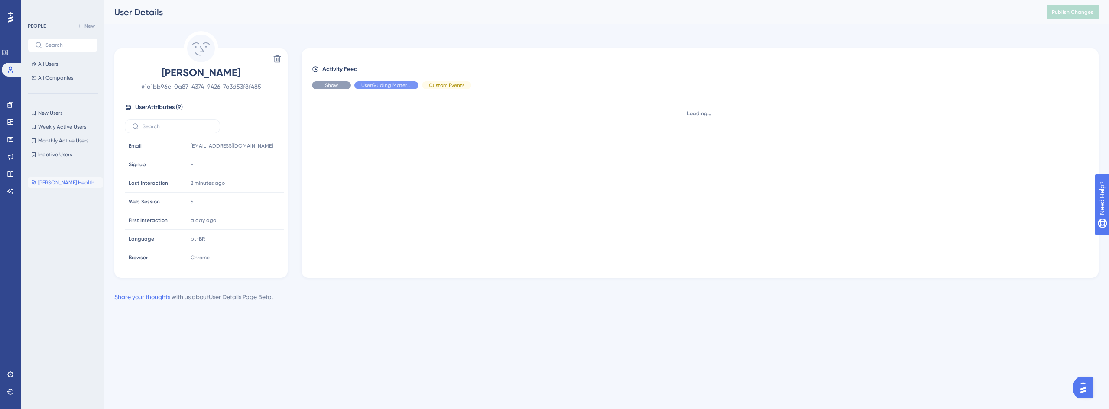
click at [339, 86] on div "Show" at bounding box center [331, 85] width 39 height 8
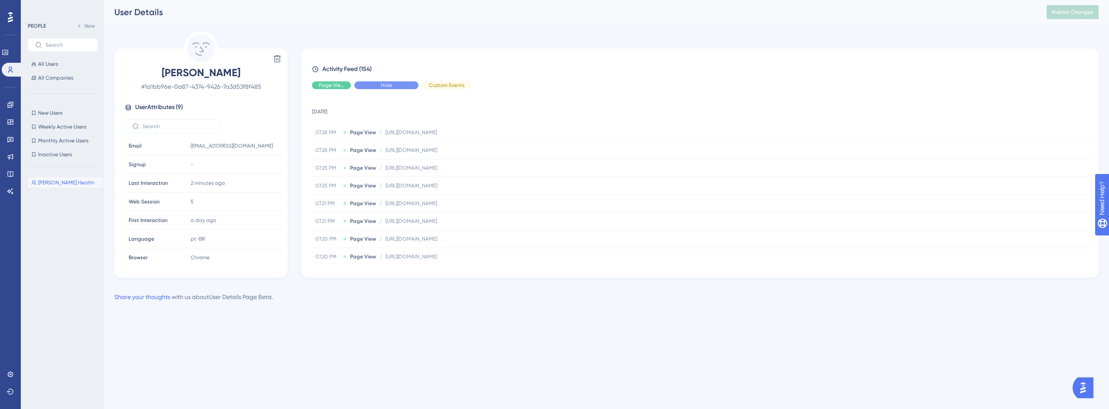
click at [389, 87] on span "Hide" at bounding box center [386, 85] width 11 height 7
click at [389, 87] on span "Show" at bounding box center [386, 85] width 13 height 7
click at [395, 84] on div "Hide" at bounding box center [386, 85] width 64 height 8
click at [402, 84] on div "Show" at bounding box center [386, 85] width 64 height 8
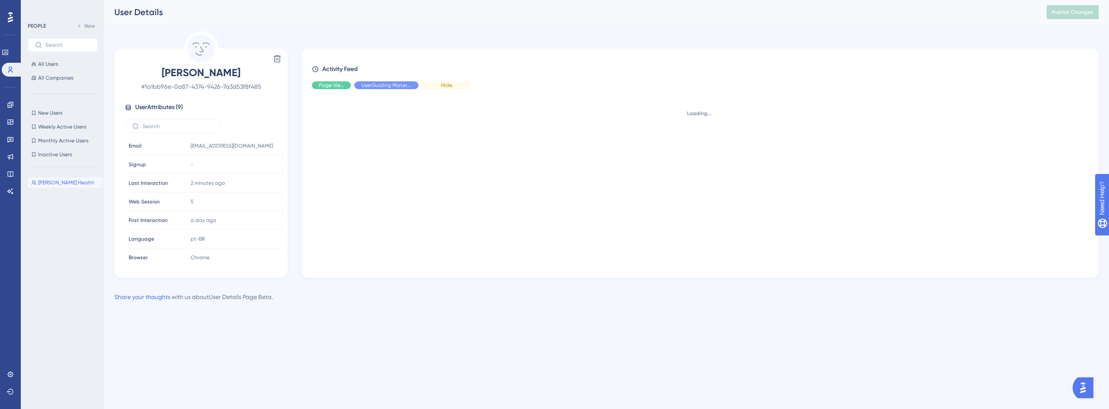
click at [456, 86] on div "Hide" at bounding box center [446, 85] width 49 height 8
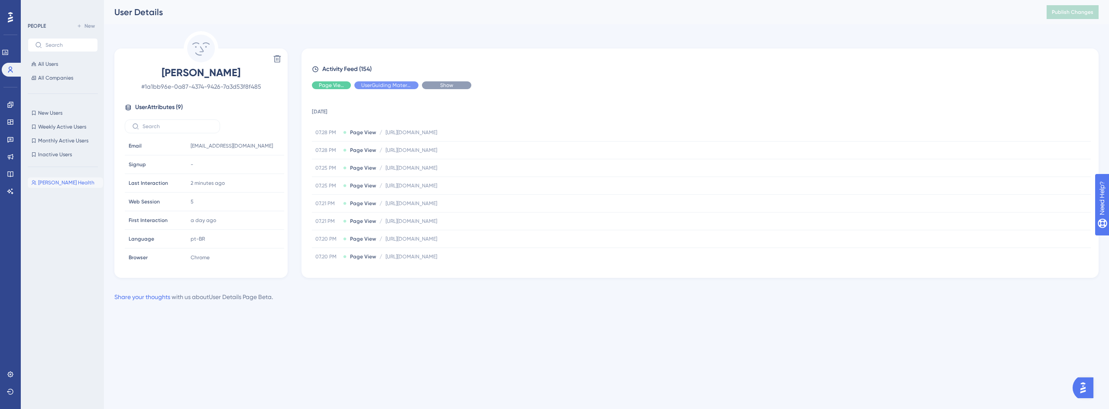
click at [447, 85] on span "Show" at bounding box center [446, 85] width 13 height 7
click at [150, 108] on span "User Attributes ( 9 )" at bounding box center [159, 107] width 48 height 10
click at [1088, 385] on img "Open AI Assistant Launcher" at bounding box center [1083, 388] width 16 height 16
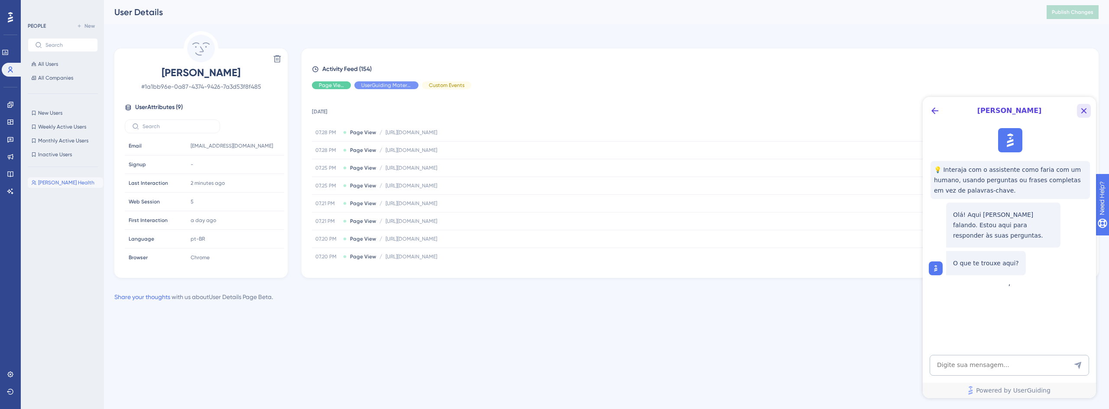
drag, startPoint x: 1084, startPoint y: 111, endPoint x: 1907, endPoint y: 102, distance: 823.1
click at [1084, 111] on icon "Close Button" at bounding box center [1084, 111] width 6 height 6
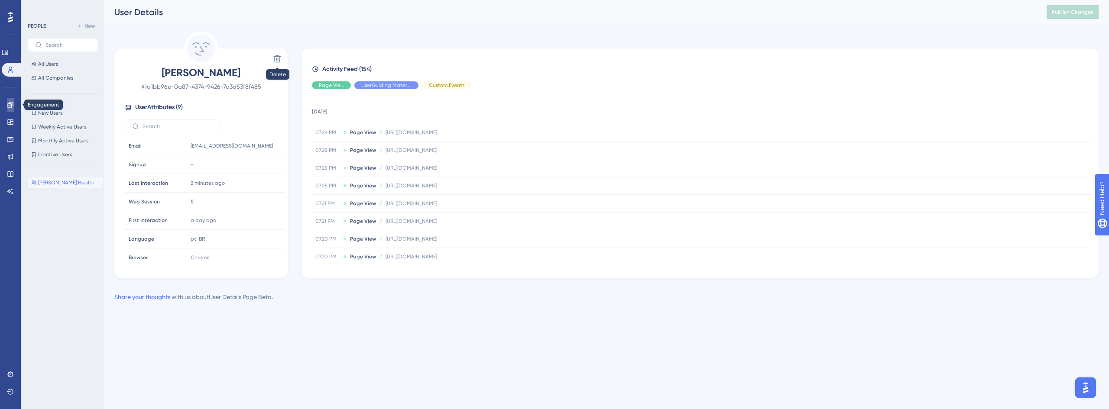
click at [10, 102] on icon at bounding box center [10, 105] width 6 height 6
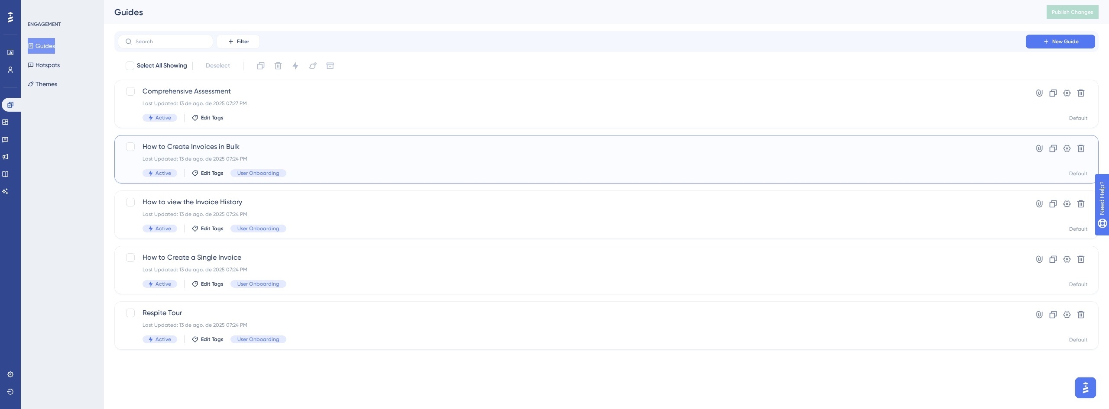
click at [213, 149] on span "How to Create Invoices in Bulk" at bounding box center [572, 147] width 859 height 10
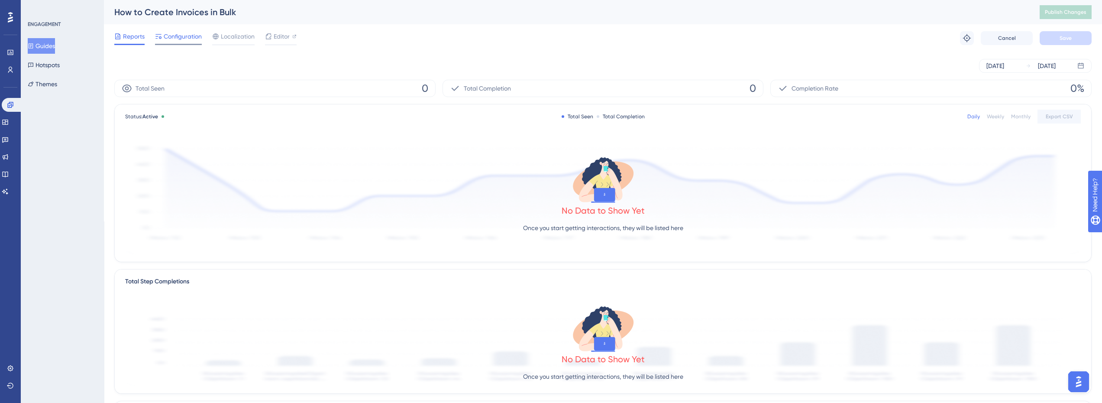
click at [188, 36] on span "Configuration" at bounding box center [183, 36] width 38 height 10
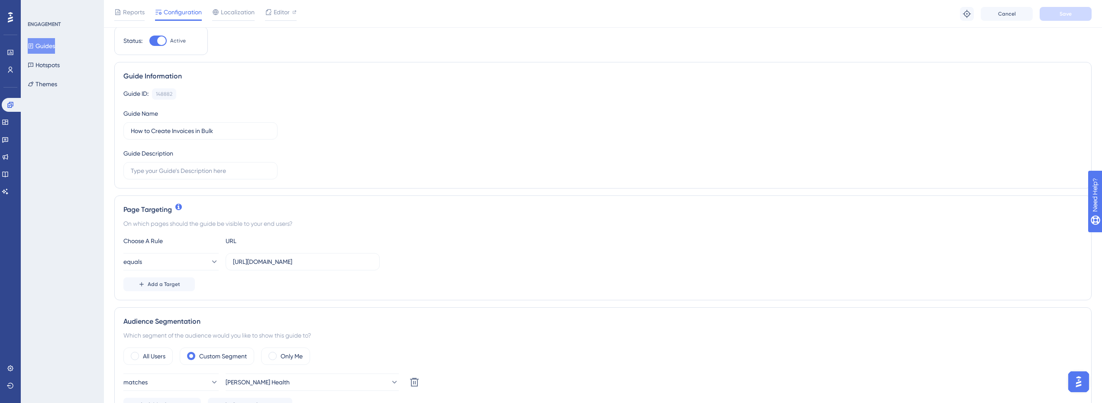
scroll to position [43, 0]
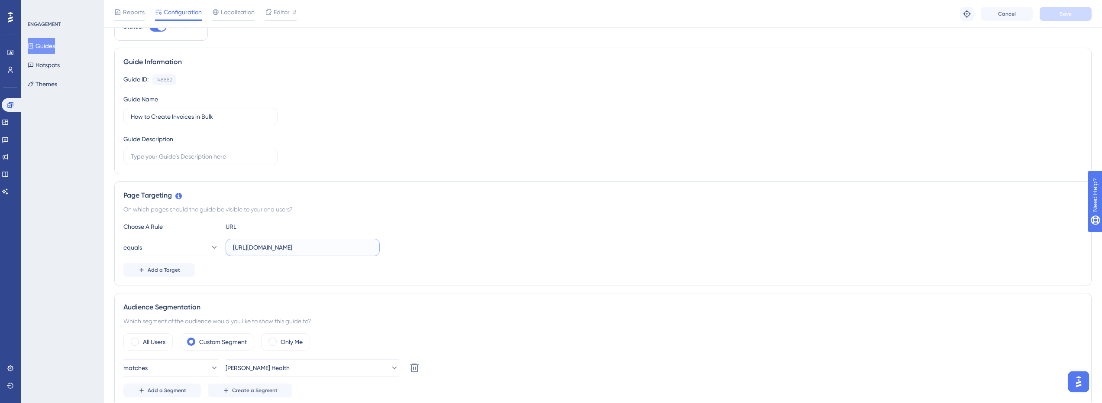
drag, startPoint x: 266, startPoint y: 249, endPoint x: 256, endPoint y: 250, distance: 10.5
click at [256, 250] on input "[URL][DOMAIN_NAME]" at bounding box center [302, 248] width 139 height 10
click at [331, 194] on div "Page Targeting" at bounding box center [602, 195] width 959 height 10
drag, startPoint x: 265, startPoint y: 247, endPoint x: 255, endPoint y: 250, distance: 11.0
click at [255, 250] on input "[URL][DOMAIN_NAME]" at bounding box center [302, 248] width 139 height 10
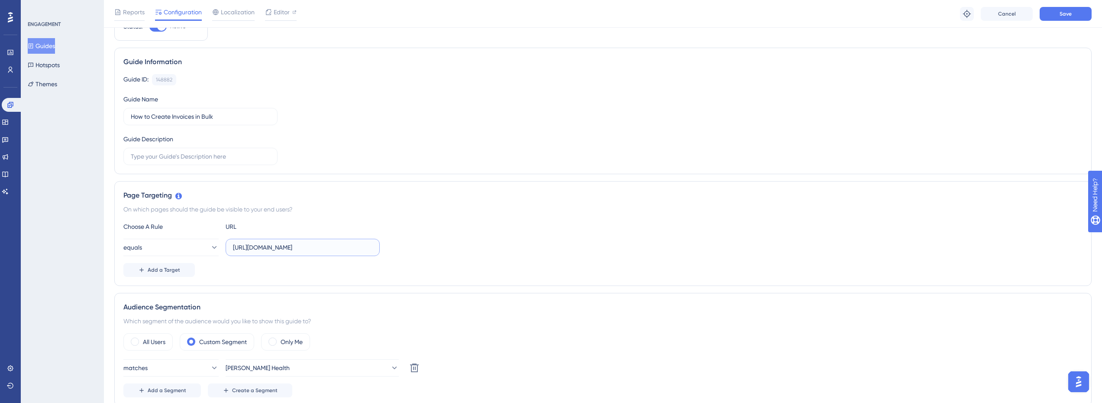
type input "[URL][DOMAIN_NAME]"
click at [300, 205] on div "On which pages should the guide be visible to your end users?" at bounding box center [602, 209] width 959 height 10
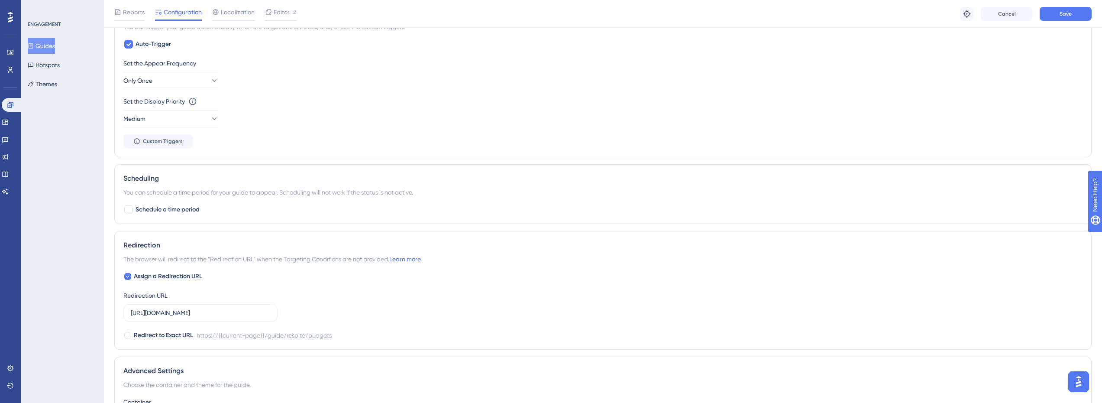
scroll to position [476, 0]
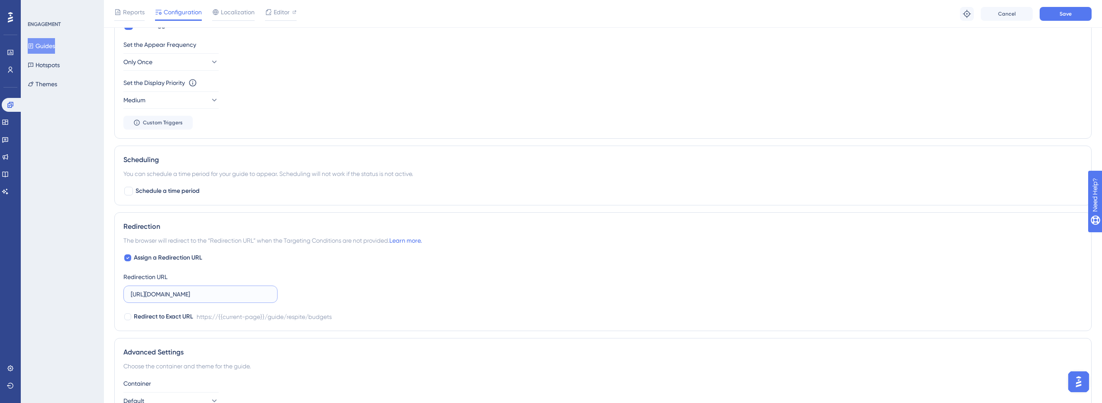
drag, startPoint x: 163, startPoint y: 294, endPoint x: 155, endPoint y: 296, distance: 8.9
click at [155, 296] on input "[URL][DOMAIN_NAME]" at bounding box center [200, 294] width 139 height 10
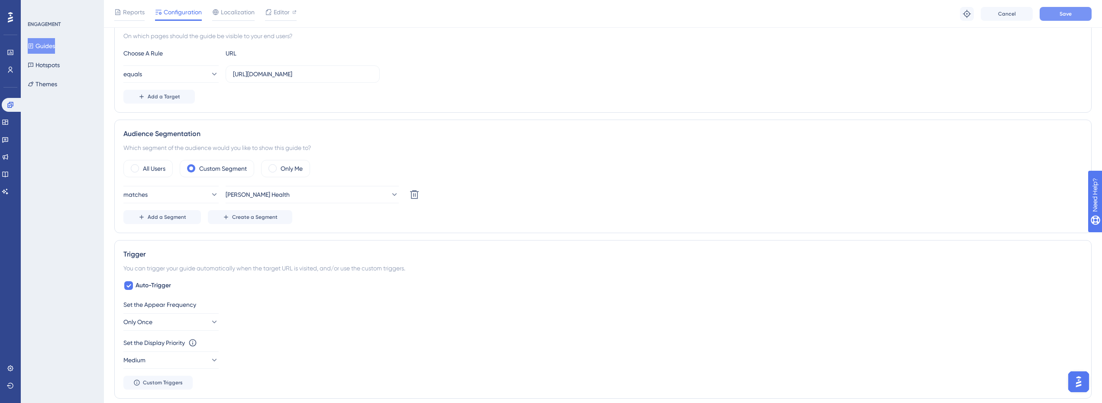
type input "[URL][DOMAIN_NAME]"
click at [1065, 15] on span "Save" at bounding box center [1066, 13] width 12 height 7
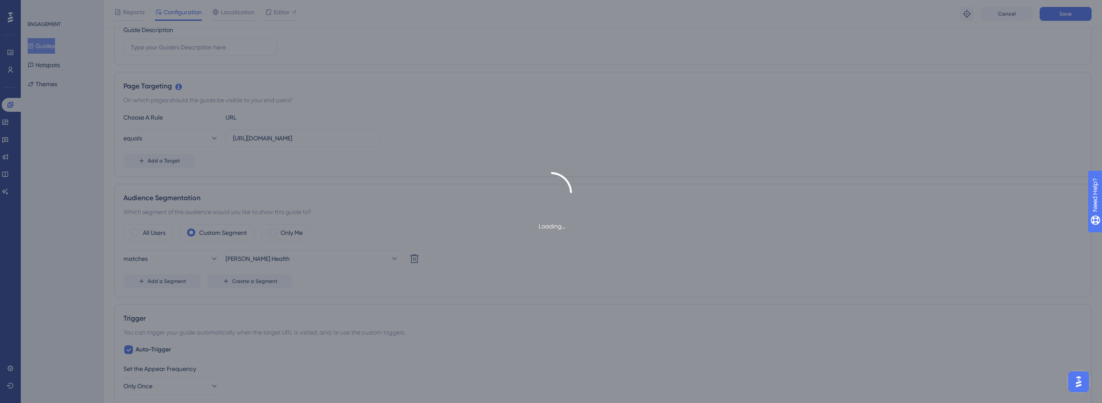
scroll to position [0, 0]
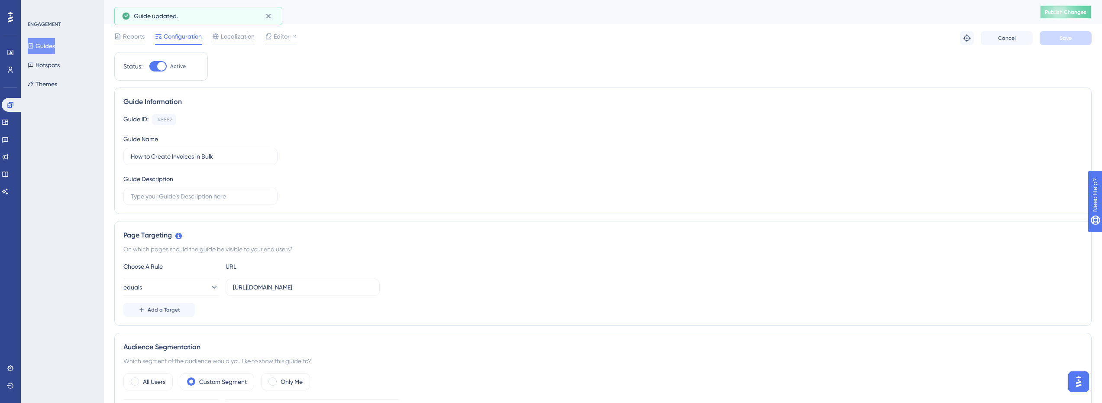
click at [1079, 6] on button "Publish Changes" at bounding box center [1066, 12] width 52 height 14
click at [7, 104] on icon at bounding box center [10, 104] width 7 height 7
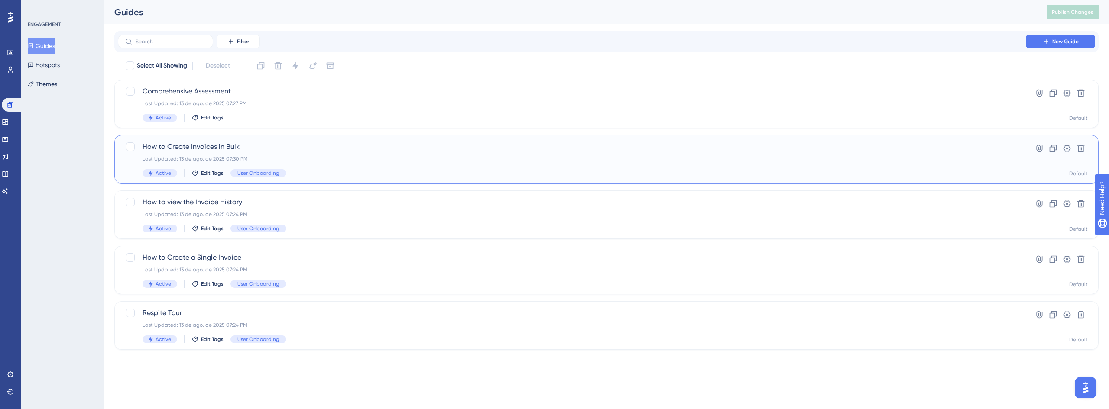
click at [229, 155] on div "How to Create Invoices in Bulk Last Updated: 13 de ago. de 2025 07:30 PM Active…" at bounding box center [572, 160] width 859 height 36
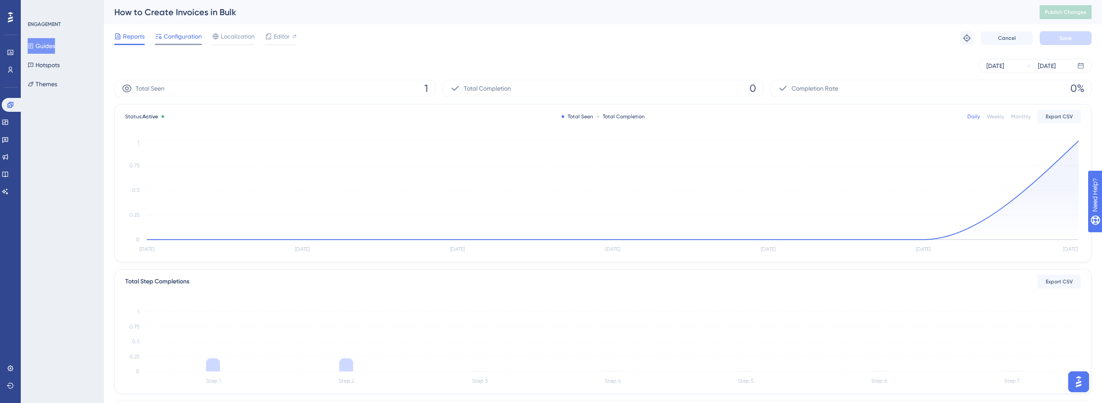
click at [180, 36] on span "Configuration" at bounding box center [183, 36] width 38 height 10
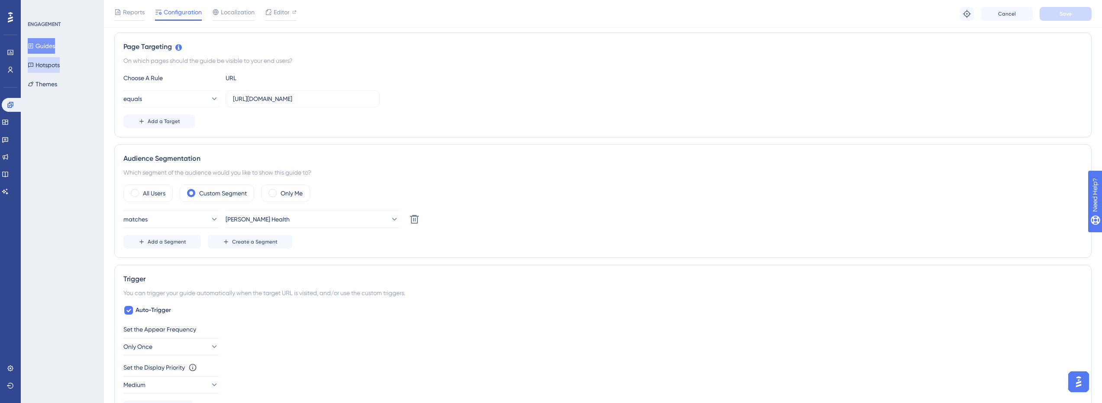
scroll to position [87, 0]
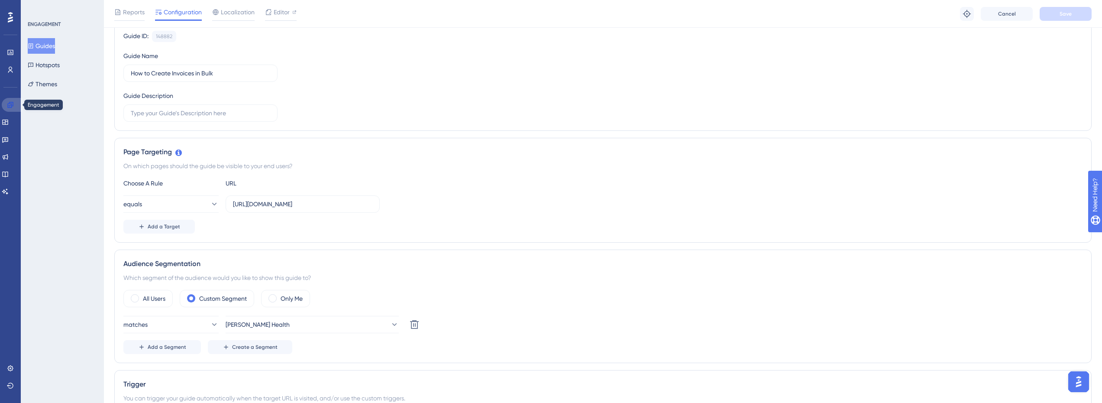
click at [16, 104] on link at bounding box center [12, 105] width 21 height 14
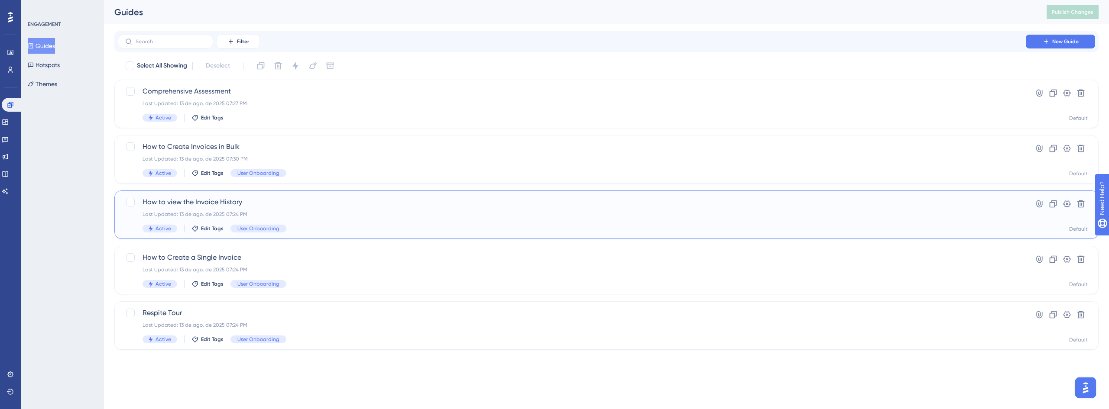
click at [218, 209] on div "How to view the Invoice History Last Updated: 13 de ago. de 2025 07:24 PM Activ…" at bounding box center [572, 215] width 859 height 36
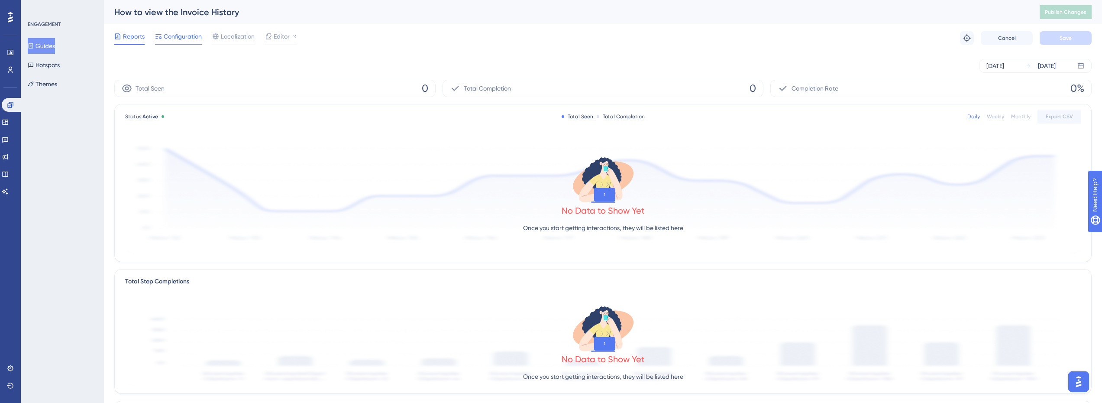
click at [185, 35] on span "Configuration" at bounding box center [183, 36] width 38 height 10
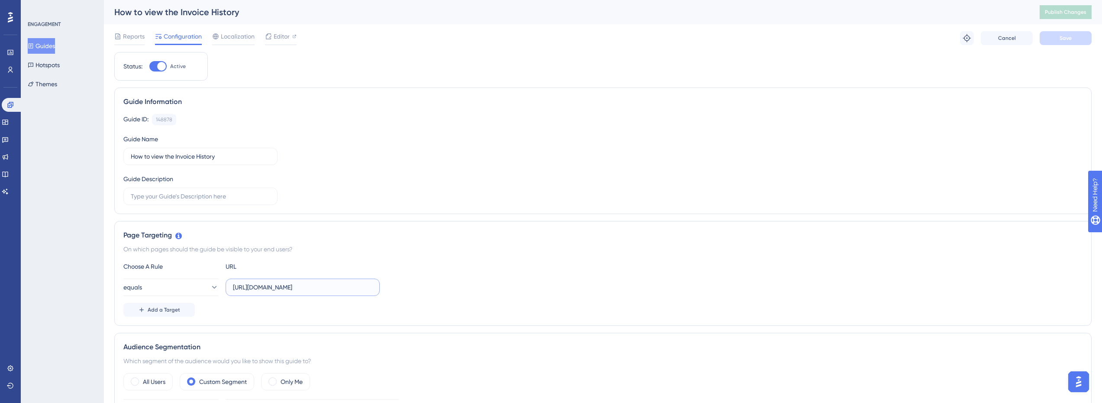
drag, startPoint x: 265, startPoint y: 289, endPoint x: 256, endPoint y: 290, distance: 8.7
click at [256, 290] on input "[URL][DOMAIN_NAME]" at bounding box center [302, 287] width 139 height 10
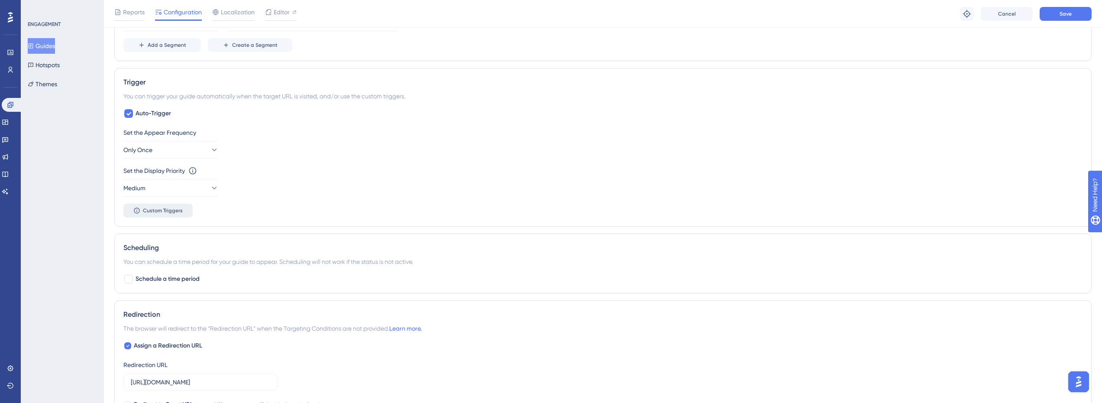
scroll to position [520, 0]
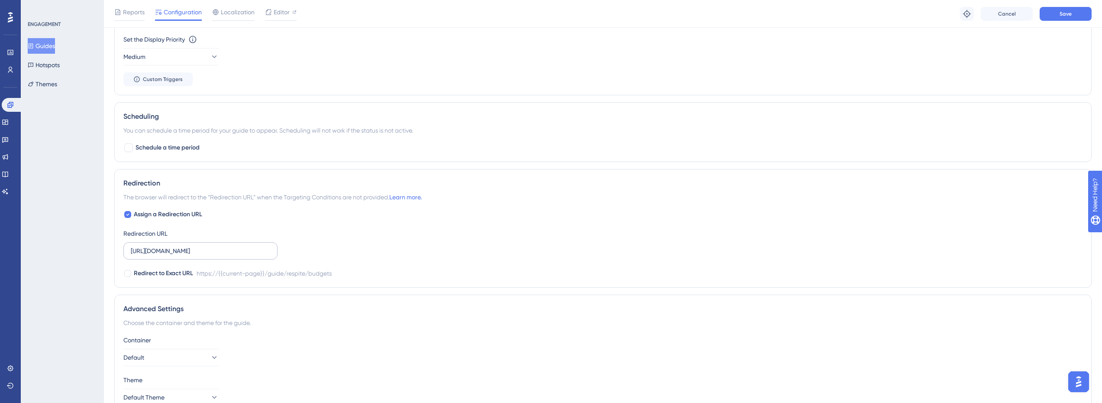
type input "[URL][DOMAIN_NAME]"
drag, startPoint x: 163, startPoint y: 251, endPoint x: 174, endPoint y: 268, distance: 20.1
click at [153, 253] on input "[URL][DOMAIN_NAME]" at bounding box center [200, 251] width 139 height 10
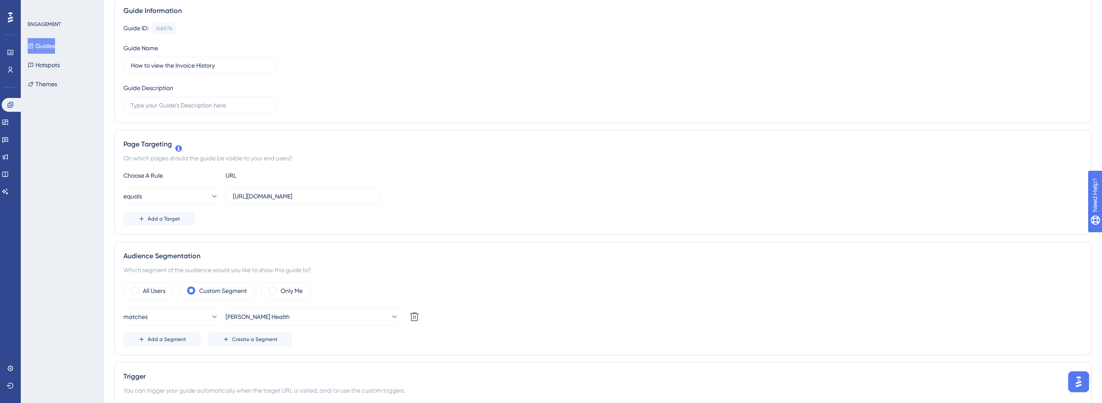
scroll to position [0, 0]
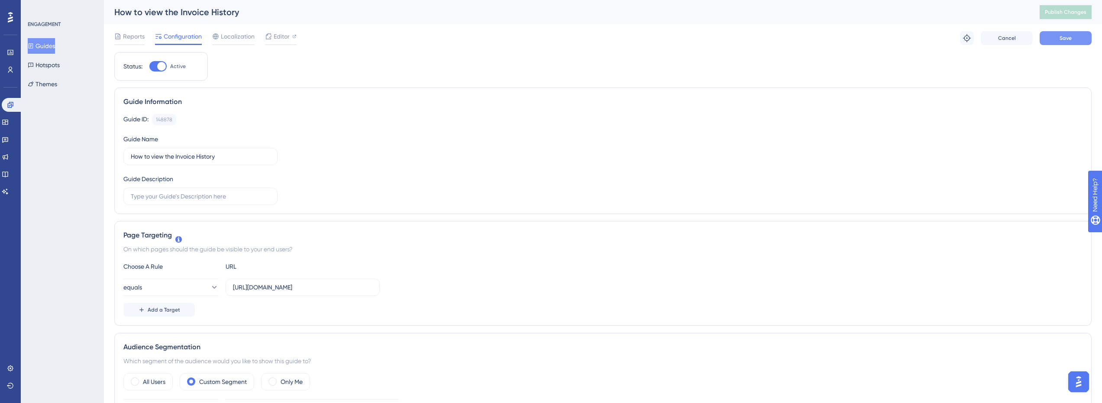
type input "[URL][DOMAIN_NAME]"
click at [1068, 42] on button "Save" at bounding box center [1066, 38] width 52 height 14
click at [55, 49] on button "Guides" at bounding box center [41, 46] width 27 height 16
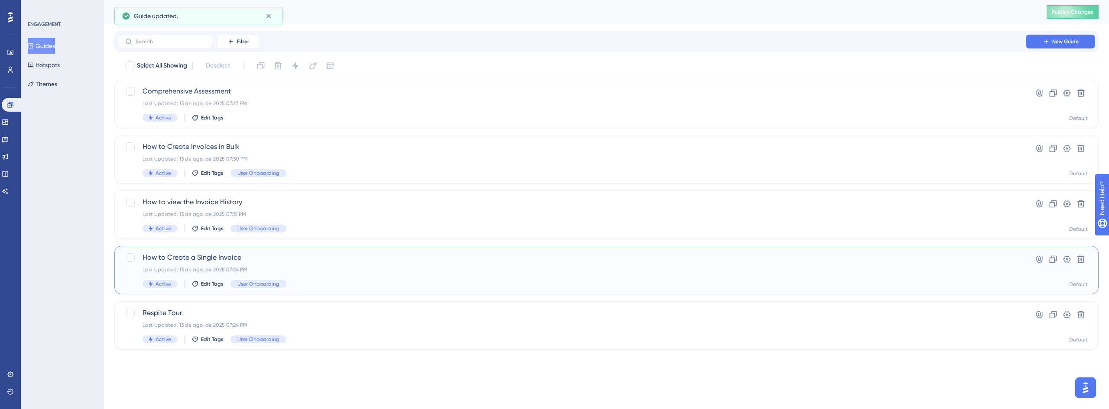
click at [192, 259] on span "How to Create a Single Invoice" at bounding box center [572, 258] width 859 height 10
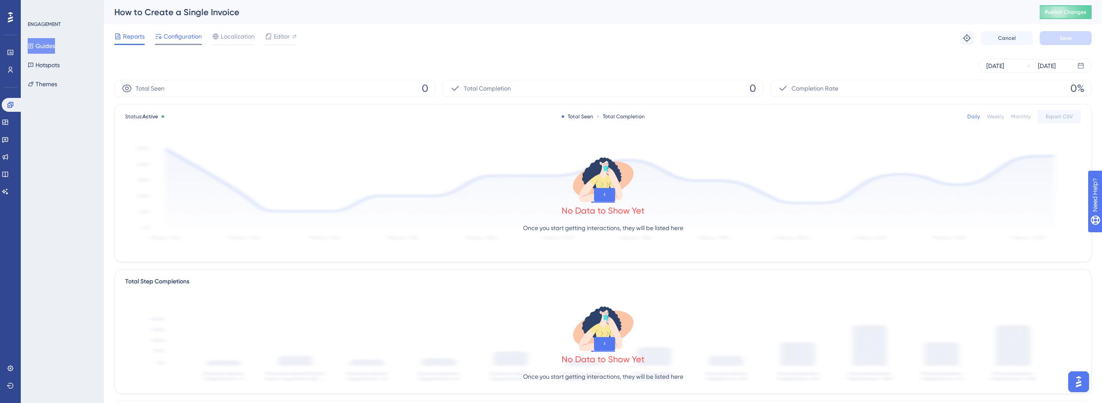
click at [164, 38] on span "Configuration" at bounding box center [183, 36] width 38 height 10
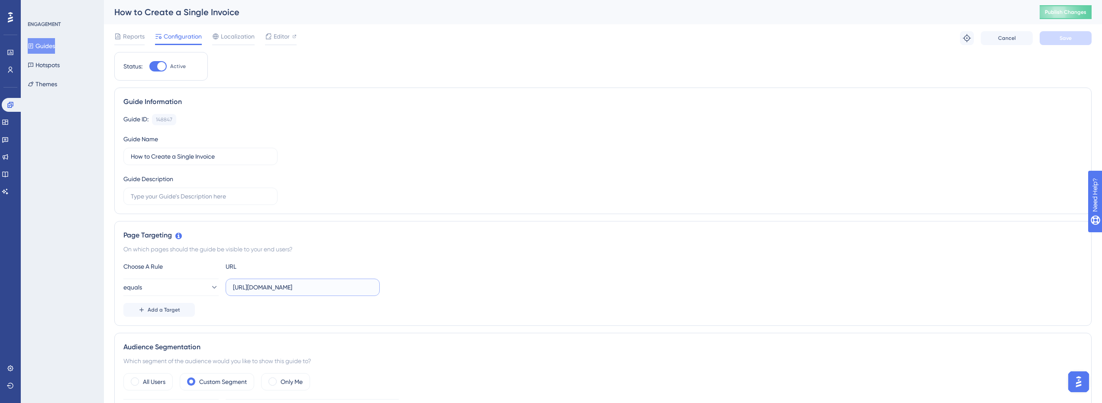
drag, startPoint x: 265, startPoint y: 287, endPoint x: 256, endPoint y: 288, distance: 8.7
click at [256, 288] on input "[URL][DOMAIN_NAME]" at bounding box center [302, 287] width 139 height 10
type input "[URL][DOMAIN_NAME]"
click at [1066, 36] on span "Save" at bounding box center [1066, 38] width 12 height 7
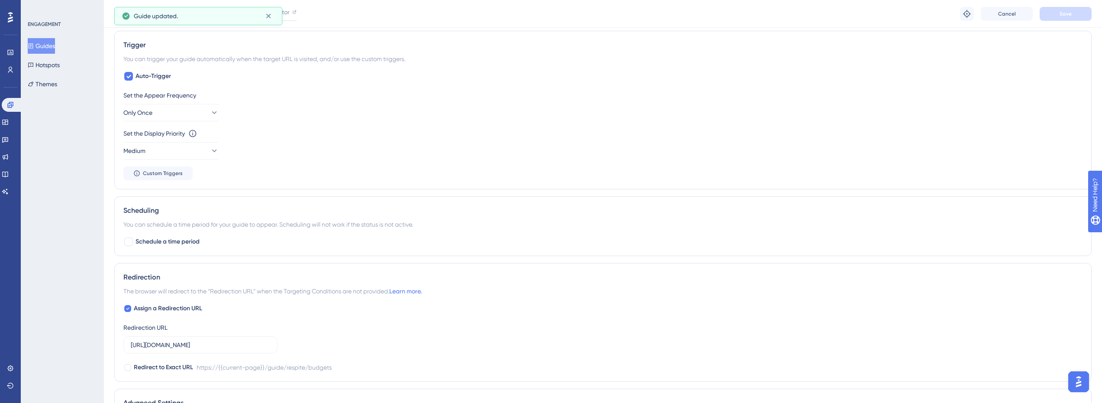
scroll to position [476, 0]
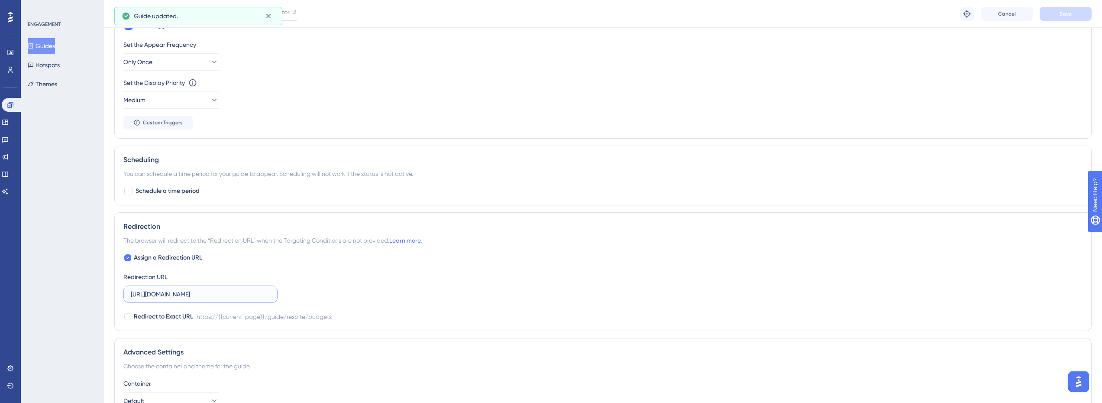
drag, startPoint x: 161, startPoint y: 296, endPoint x: 153, endPoint y: 297, distance: 8.3
click at [153, 297] on input "[URL][DOMAIN_NAME]" at bounding box center [200, 294] width 139 height 10
type input "[URL][DOMAIN_NAME]"
click at [1069, 16] on span "Save" at bounding box center [1066, 13] width 12 height 7
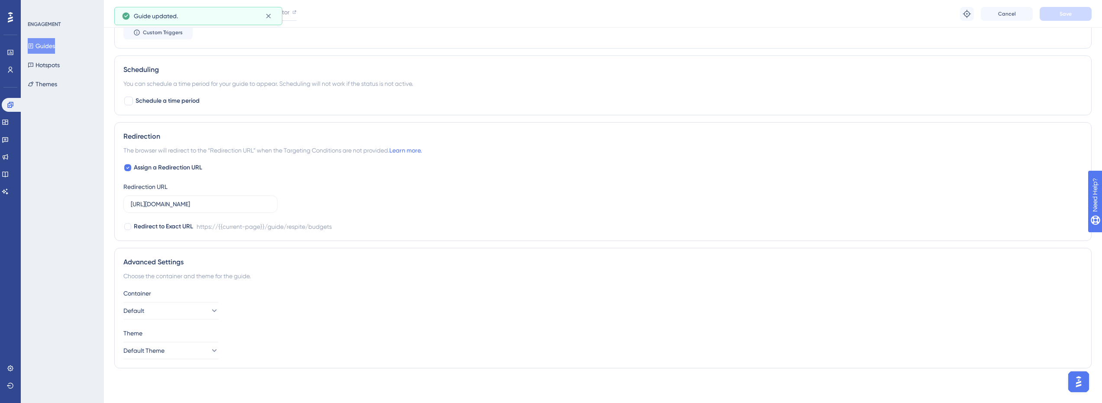
scroll to position [307, 0]
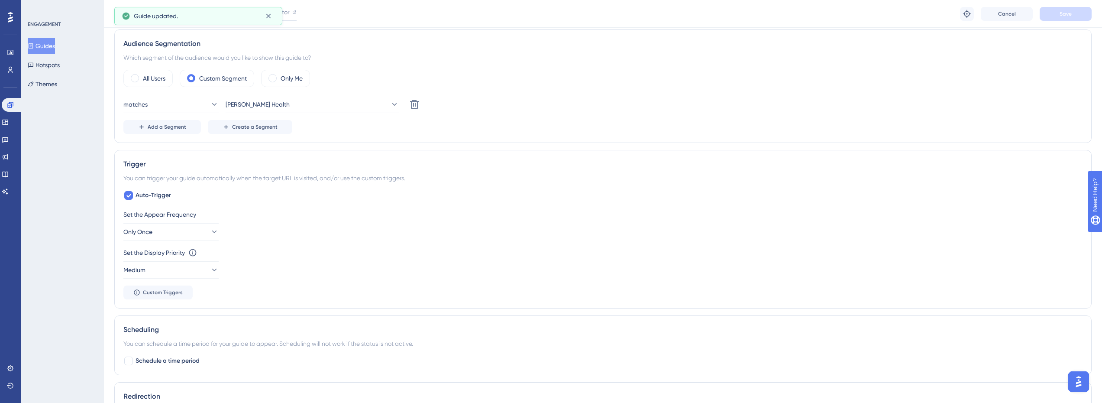
click at [49, 48] on button "Guides" at bounding box center [41, 46] width 27 height 16
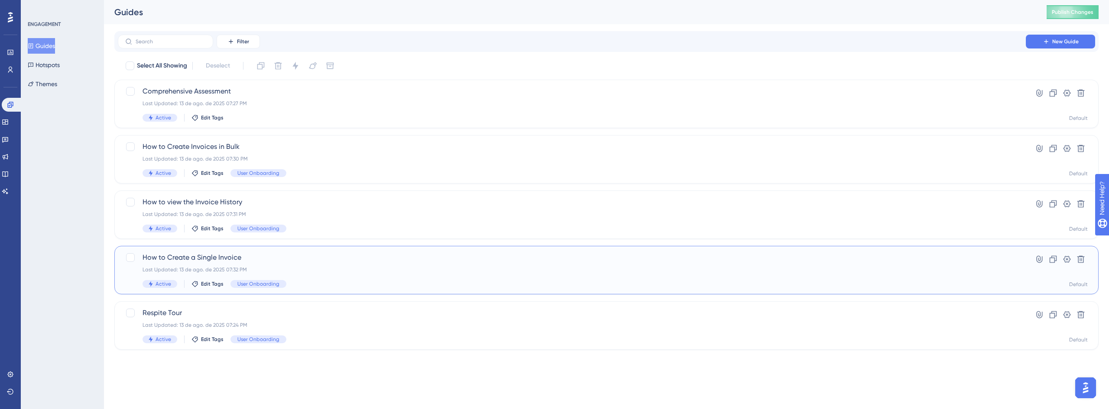
click at [236, 261] on span "How to Create a Single Invoice" at bounding box center [572, 258] width 859 height 10
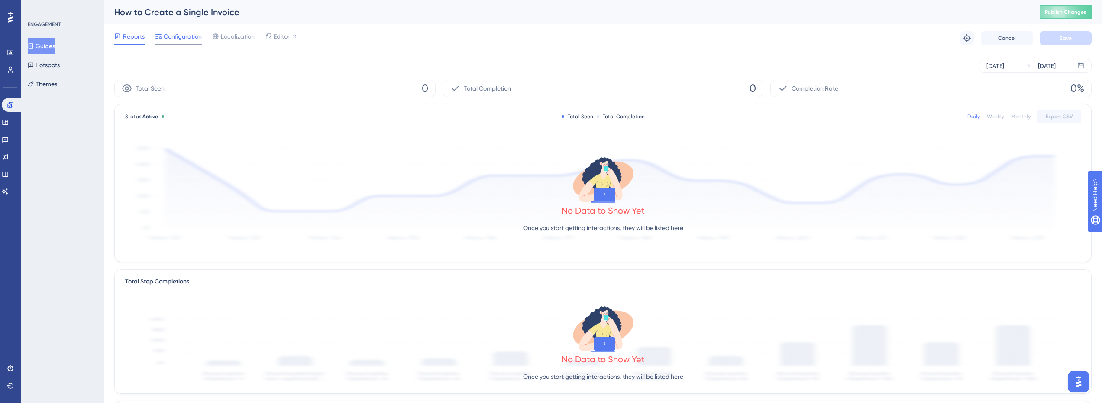
click at [179, 36] on span "Configuration" at bounding box center [183, 36] width 38 height 10
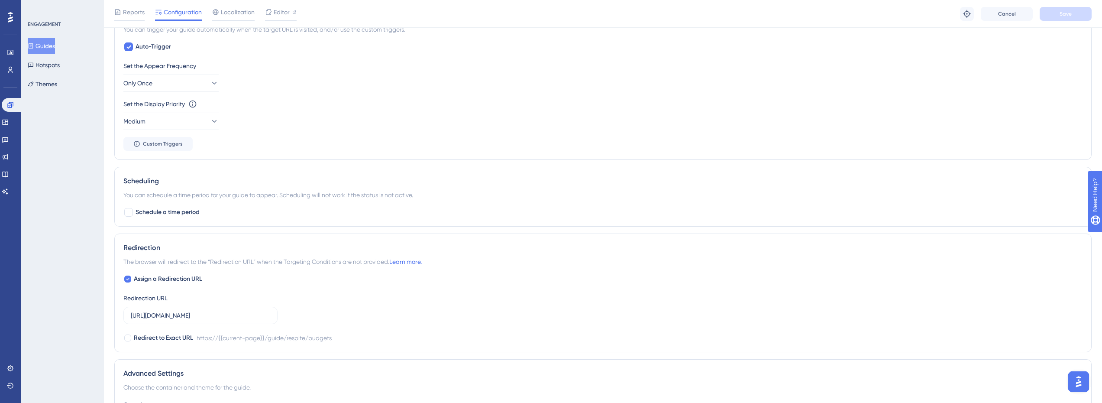
scroll to position [476, 0]
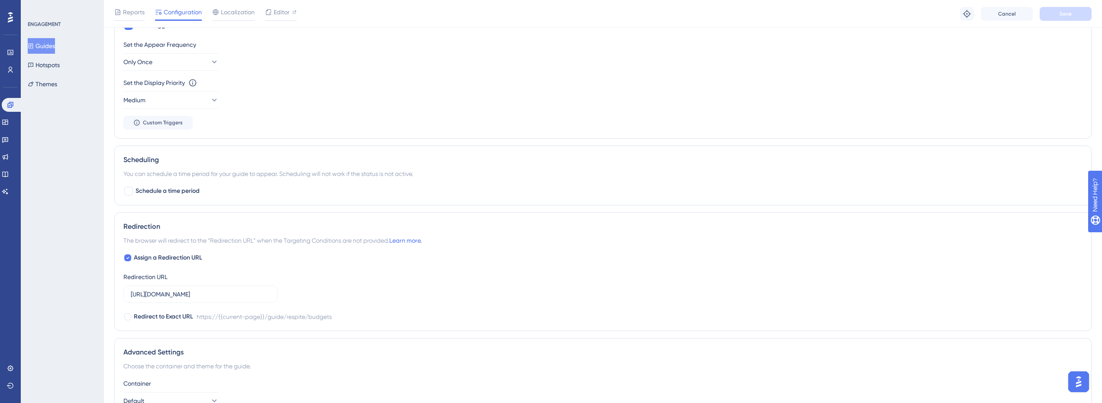
click at [49, 49] on button "Guides" at bounding box center [41, 46] width 27 height 16
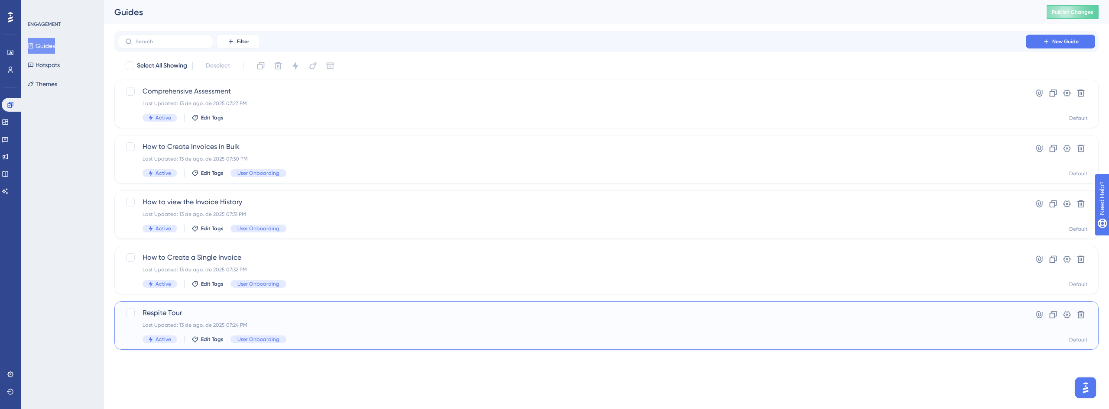
click at [193, 307] on div "Respite Tour Last Updated: 13 de ago. de 2025 07:24 PM Active Edit Tags User On…" at bounding box center [606, 325] width 984 height 49
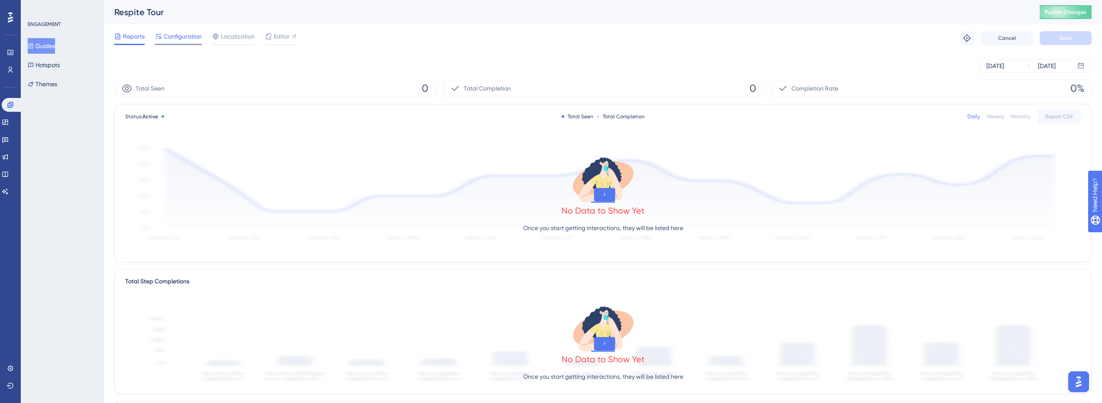
click at [171, 38] on span "Configuration" at bounding box center [183, 36] width 38 height 10
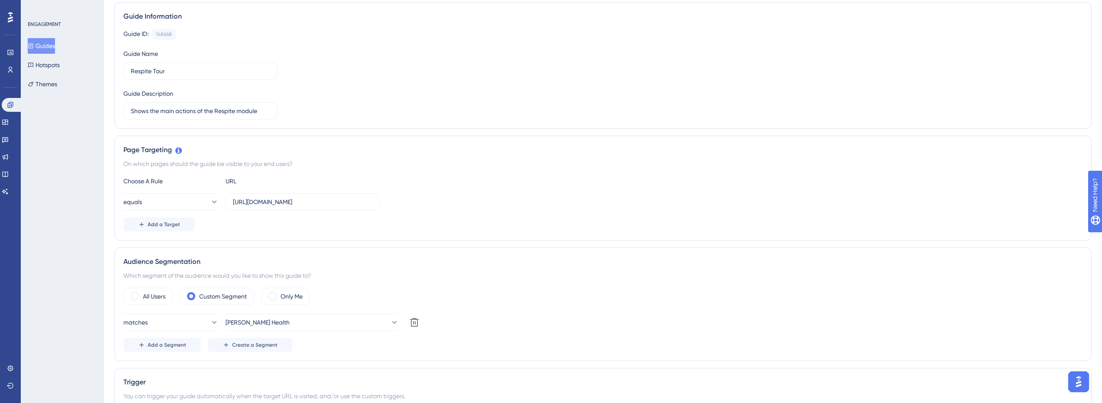
scroll to position [87, 0]
click at [260, 202] on input "[URL][DOMAIN_NAME]" at bounding box center [302, 204] width 139 height 10
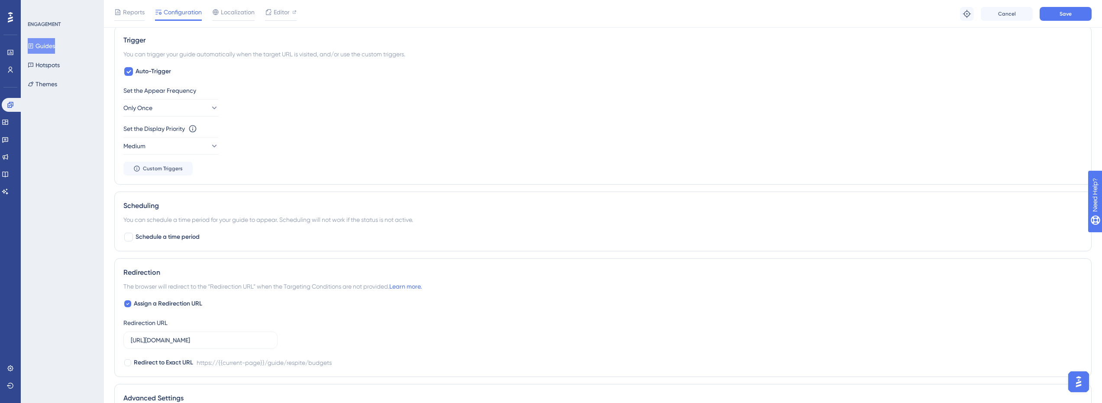
scroll to position [433, 0]
type input "[URL][DOMAIN_NAME]"
click at [157, 339] on input "[URL][DOMAIN_NAME]" at bounding box center [200, 338] width 139 height 10
type input "[URL][DOMAIN_NAME]"
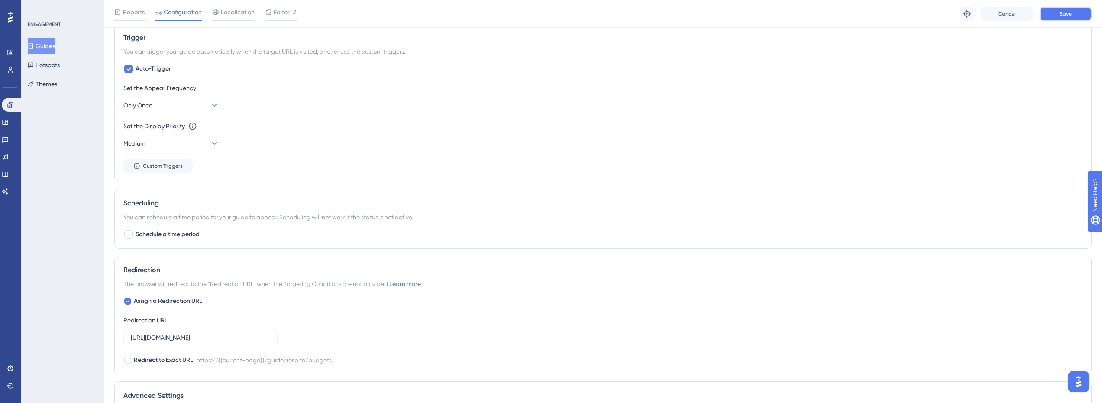
click at [1059, 13] on button "Save" at bounding box center [1066, 14] width 52 height 14
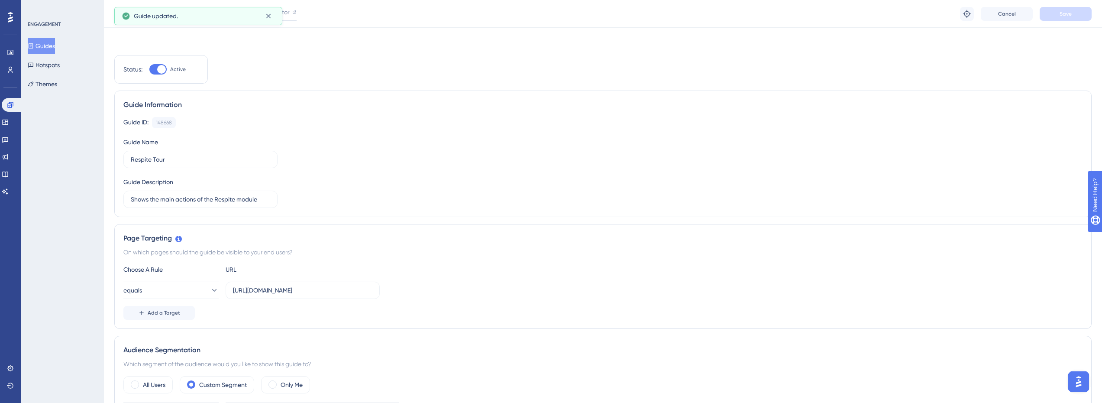
scroll to position [0, 0]
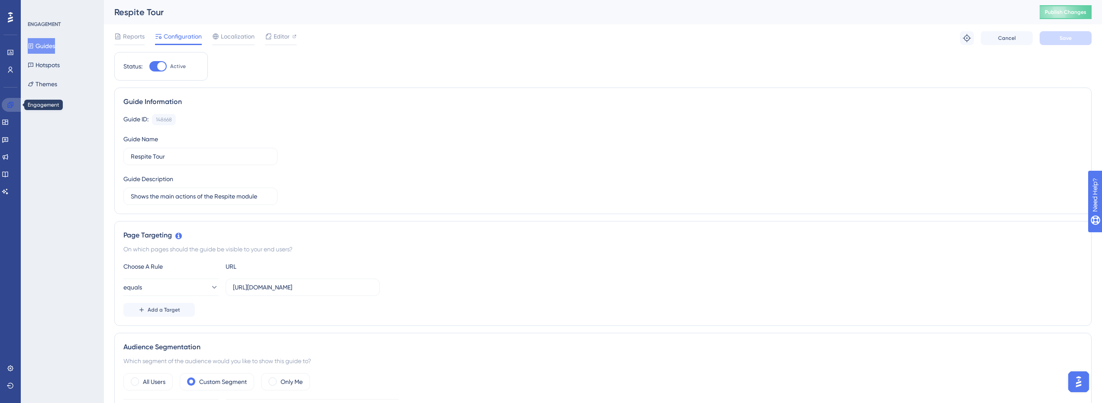
click at [10, 104] on icon at bounding box center [10, 104] width 7 height 7
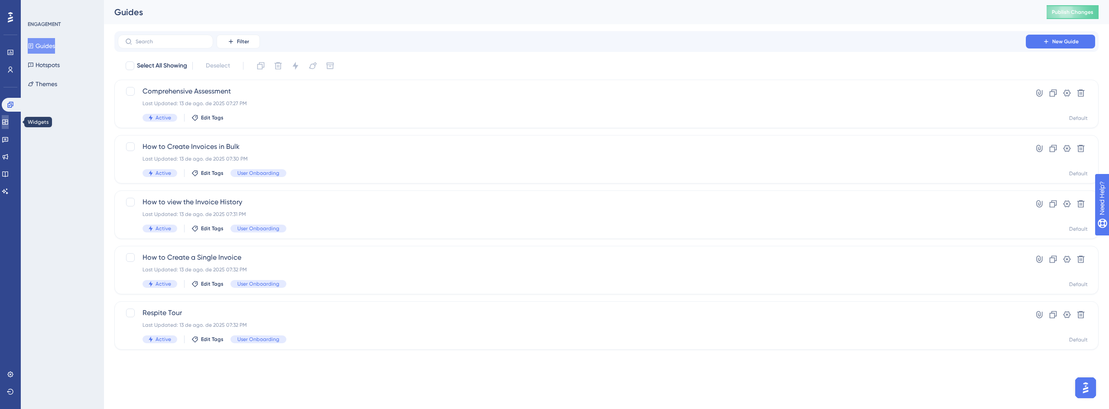
click at [9, 125] on icon at bounding box center [5, 122] width 7 height 7
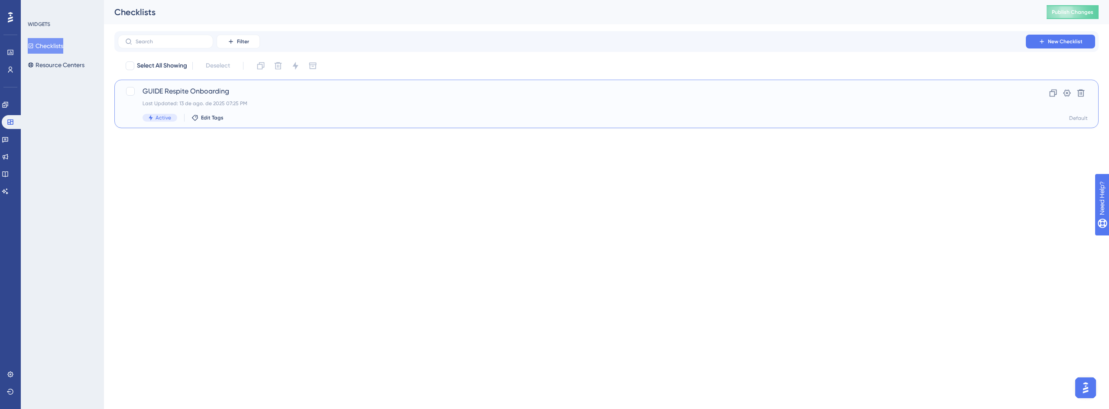
click at [230, 94] on span "GUIDE Respite Onboarding" at bounding box center [572, 91] width 859 height 10
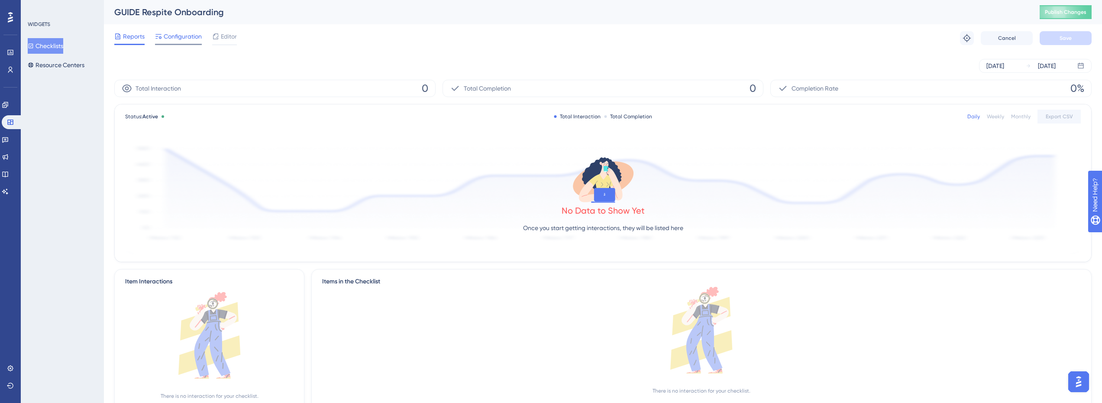
click at [181, 38] on span "Configuration" at bounding box center [183, 36] width 38 height 10
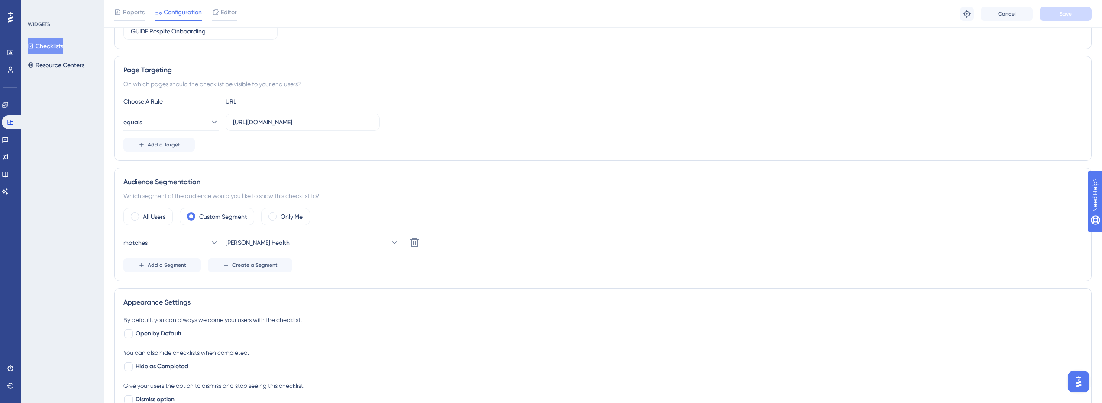
scroll to position [130, 0]
click at [257, 120] on input "[URL][DOMAIN_NAME]" at bounding box center [302, 121] width 139 height 10
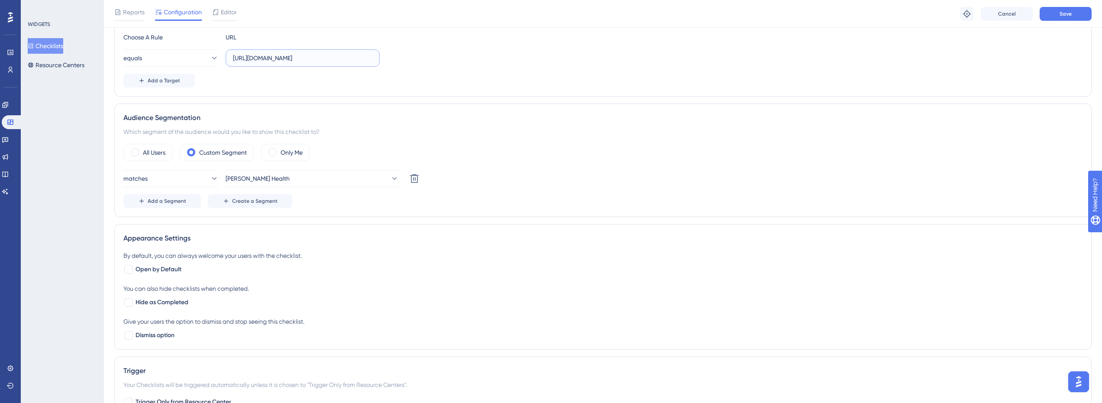
scroll to position [173, 0]
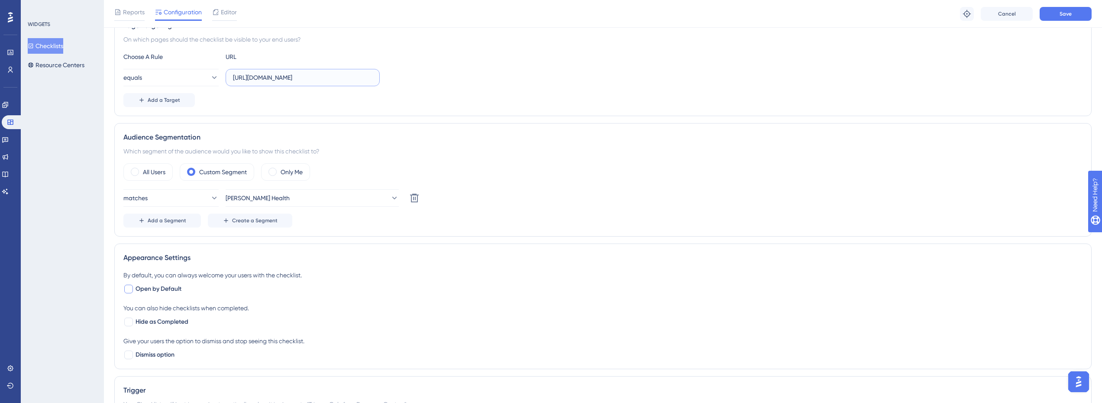
type input "[URL][DOMAIN_NAME]"
click at [162, 290] on span "Open by Default" at bounding box center [159, 289] width 46 height 10
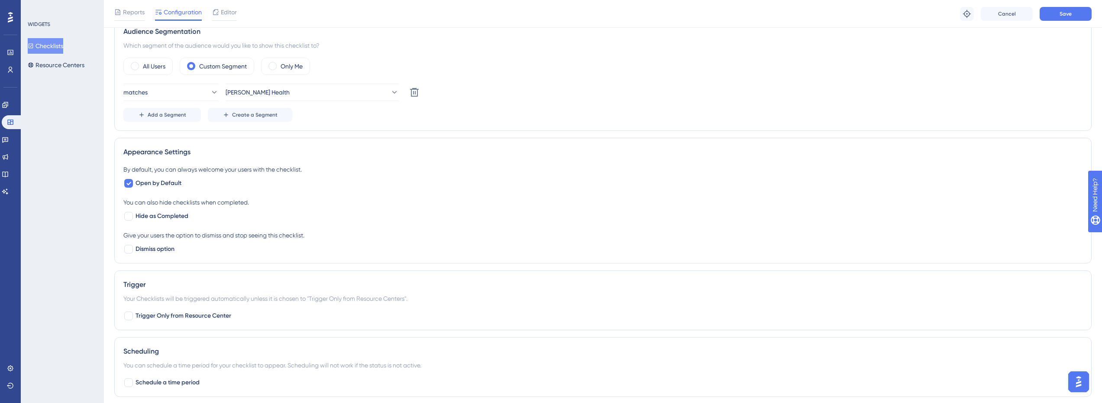
scroll to position [260, 0]
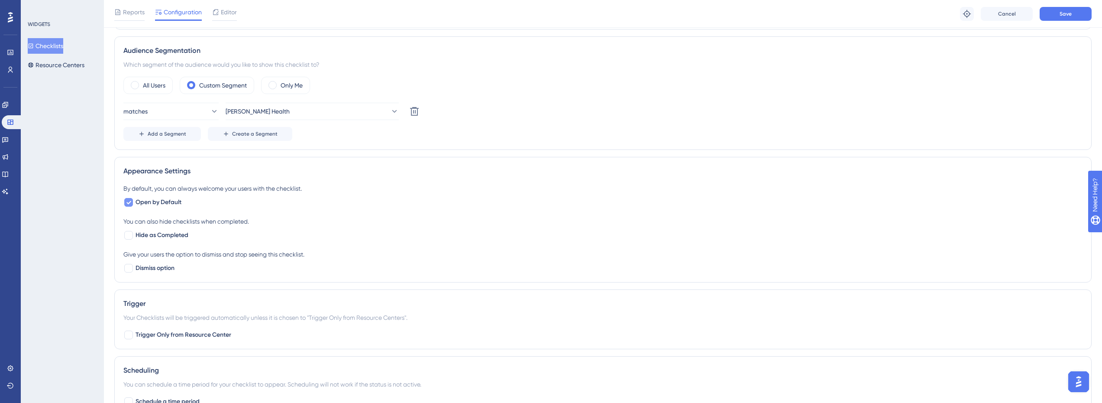
click at [158, 201] on span "Open by Default" at bounding box center [159, 202] width 46 height 10
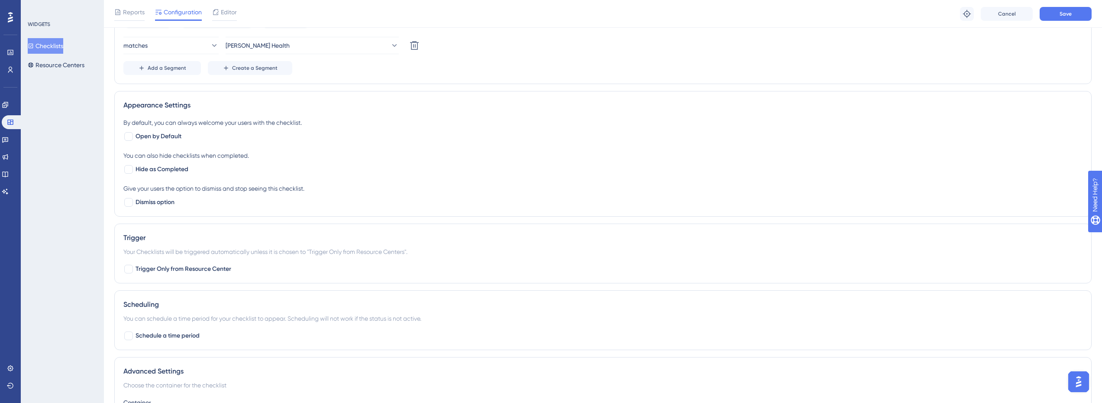
scroll to position [217, 0]
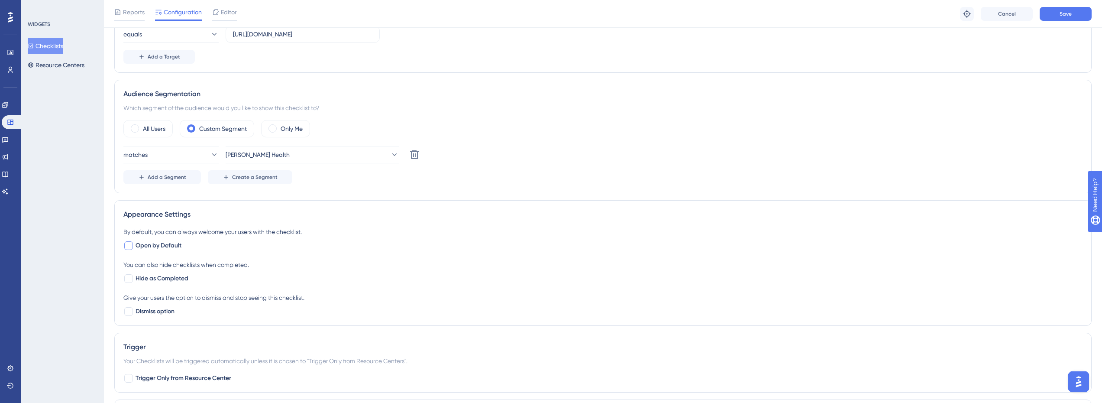
click at [166, 248] on span "Open by Default" at bounding box center [159, 245] width 46 height 10
checkbox input "true"
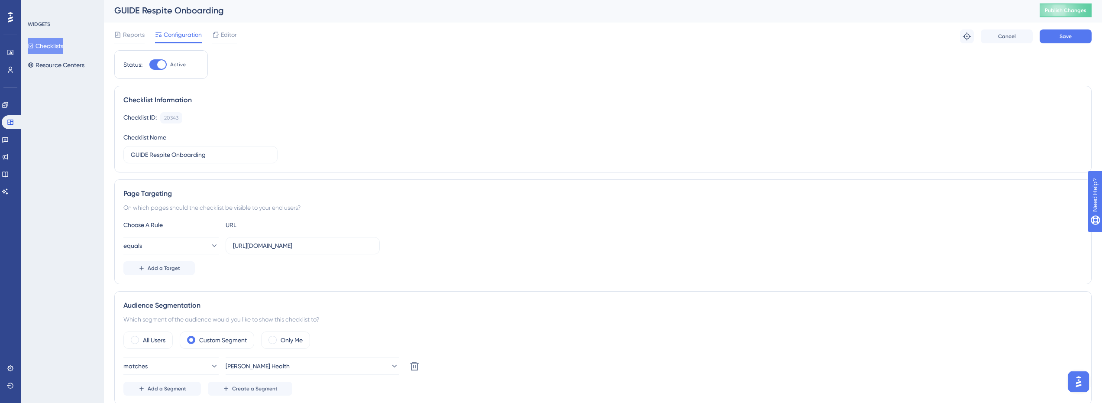
scroll to position [0, 0]
click at [1074, 45] on button "Save" at bounding box center [1066, 38] width 52 height 14
click at [1073, 14] on span "Publish Changes" at bounding box center [1066, 12] width 42 height 7
click at [6, 109] on link at bounding box center [5, 105] width 7 height 14
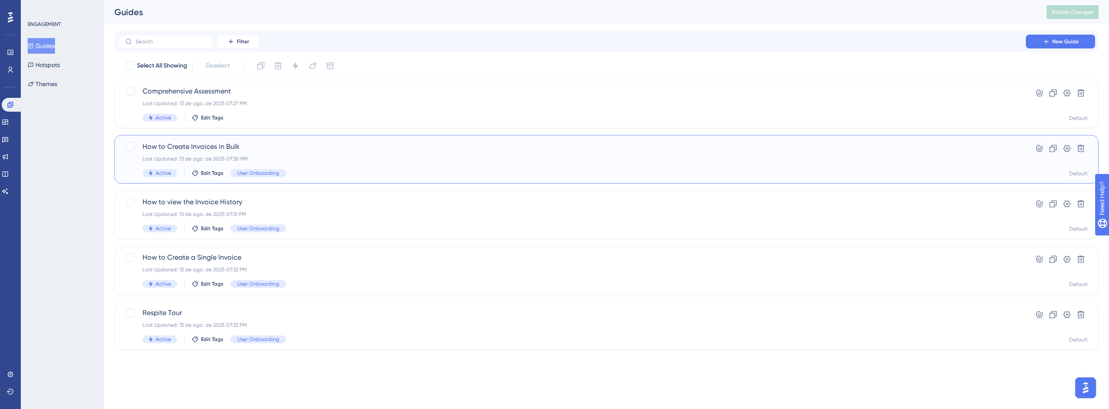
click at [181, 146] on span "How to Create Invoices in Bulk" at bounding box center [572, 147] width 859 height 10
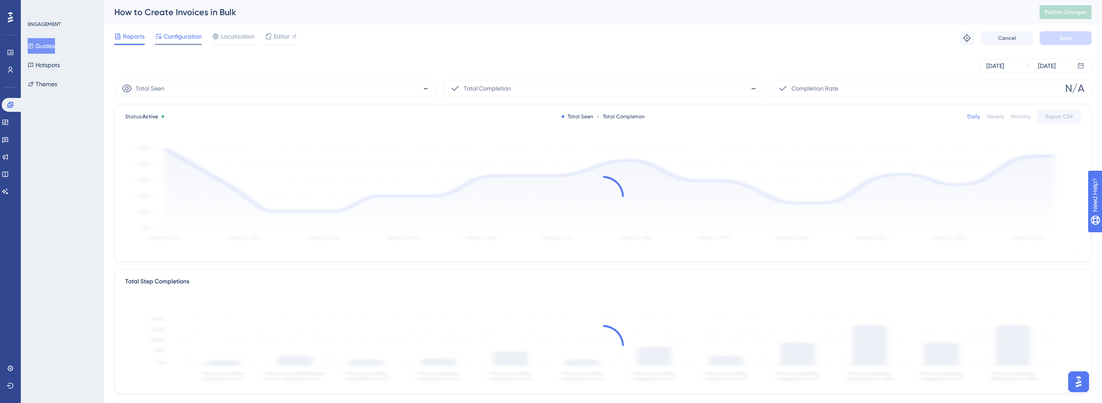
click at [182, 40] on span "Configuration" at bounding box center [183, 36] width 38 height 10
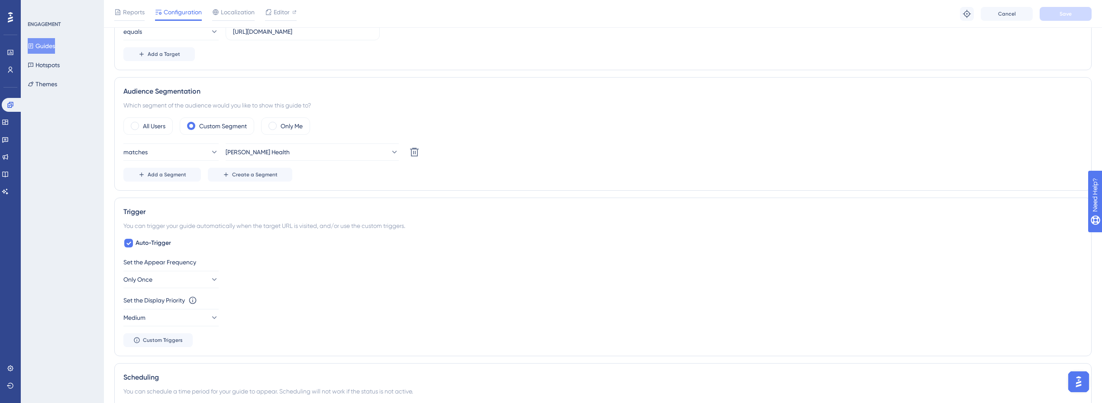
scroll to position [260, 0]
click at [155, 242] on span "Auto-Trigger" at bounding box center [154, 242] width 36 height 10
click at [152, 243] on span "Auto-Trigger" at bounding box center [154, 242] width 36 height 10
click at [169, 283] on button "Only Once" at bounding box center [170, 278] width 95 height 17
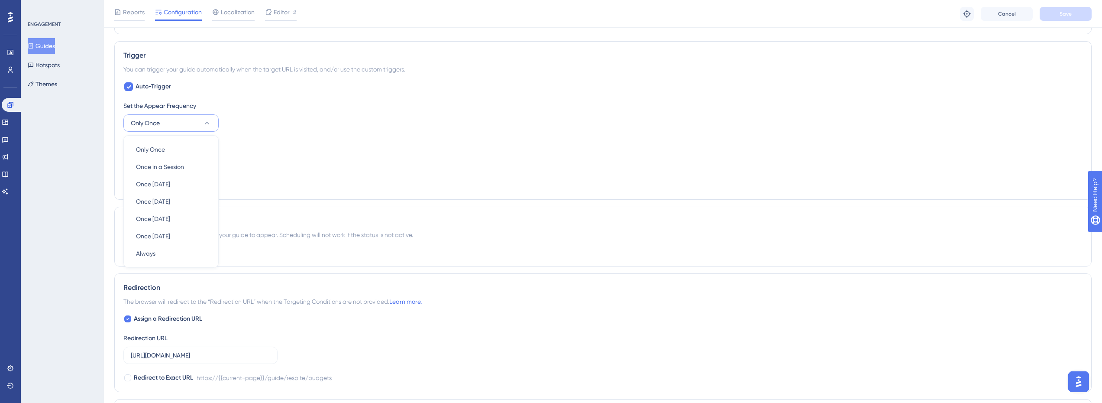
click at [173, 123] on button "Only Once" at bounding box center [170, 122] width 95 height 17
click at [154, 87] on span "Auto-Trigger" at bounding box center [154, 86] width 36 height 10
checkbox input "false"
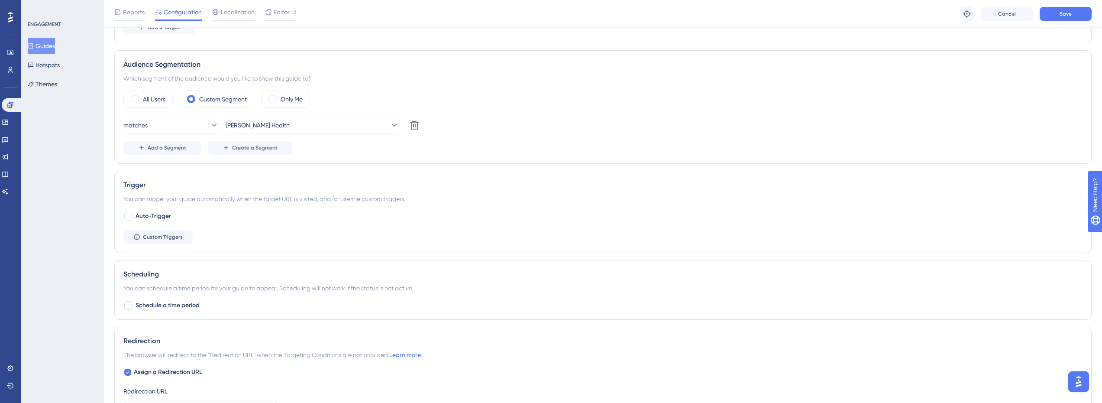
scroll to position [285, 0]
click at [1089, 12] on button "Save" at bounding box center [1066, 14] width 52 height 14
click at [11, 107] on icon at bounding box center [10, 105] width 6 height 6
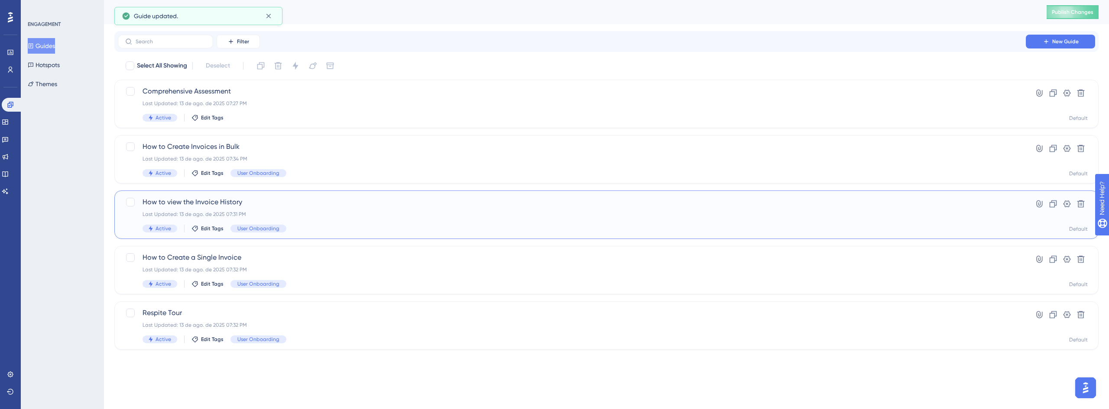
click at [198, 204] on span "How to view the Invoice History" at bounding box center [572, 202] width 859 height 10
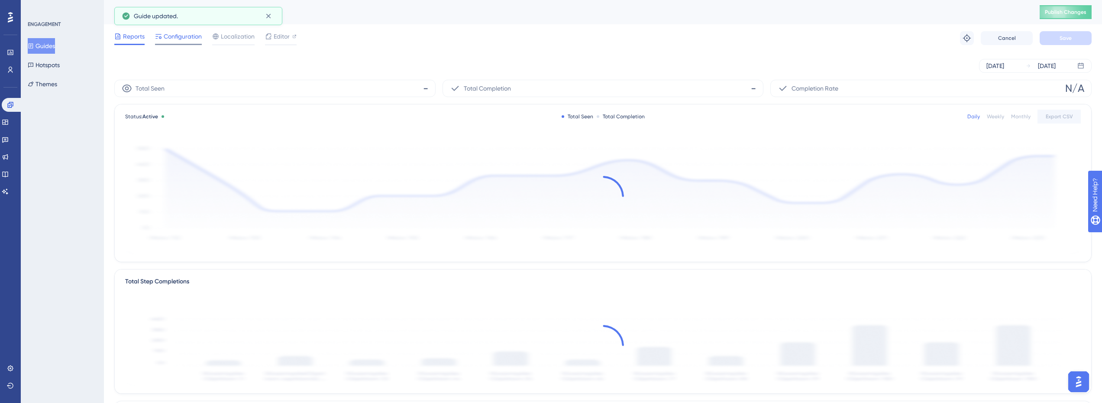
click at [185, 39] on span "Configuration" at bounding box center [183, 36] width 38 height 10
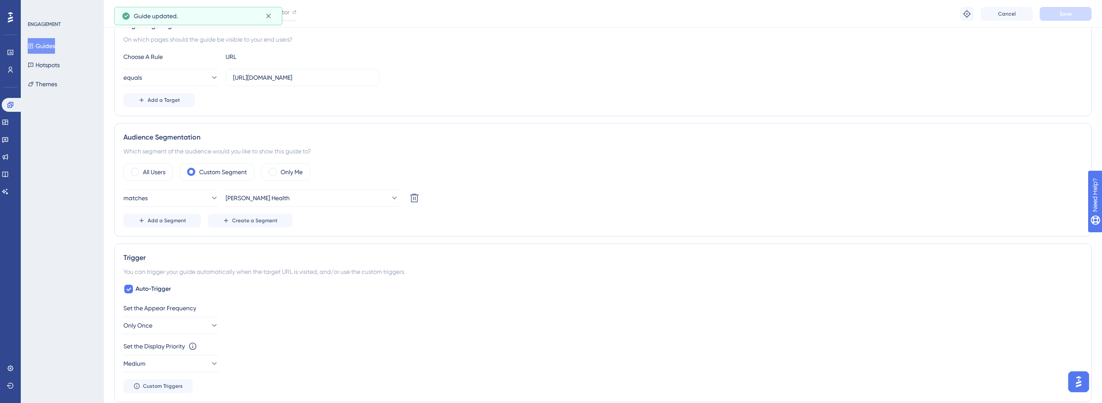
scroll to position [217, 0]
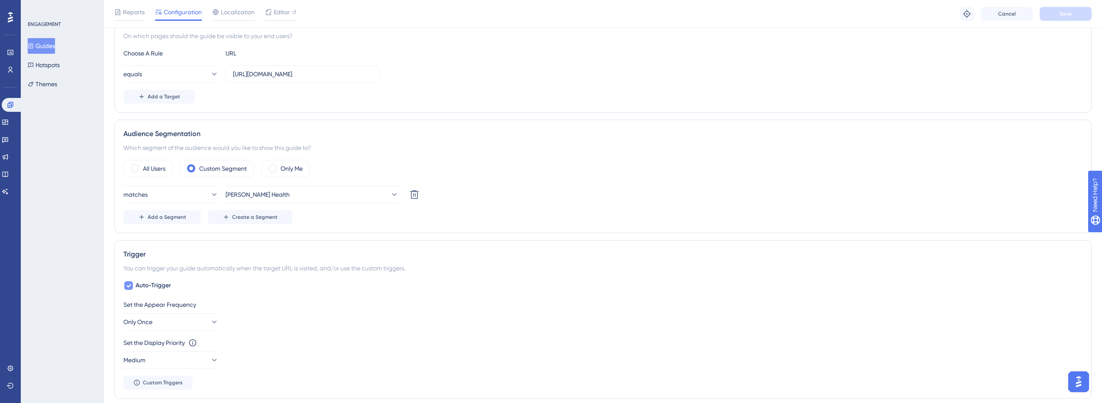
click at [159, 281] on span "Auto-Trigger" at bounding box center [154, 285] width 36 height 10
checkbox input "false"
click at [1072, 19] on button "Save" at bounding box center [1066, 14] width 52 height 14
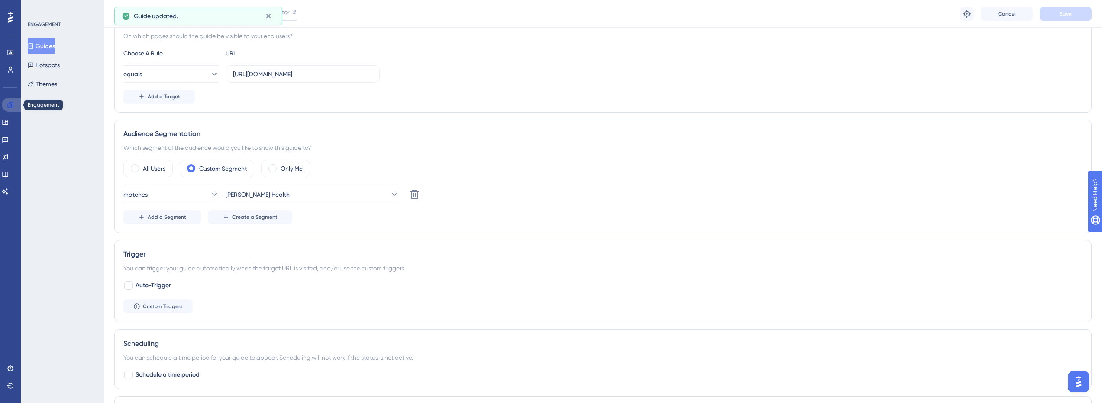
click at [9, 109] on link at bounding box center [12, 105] width 21 height 14
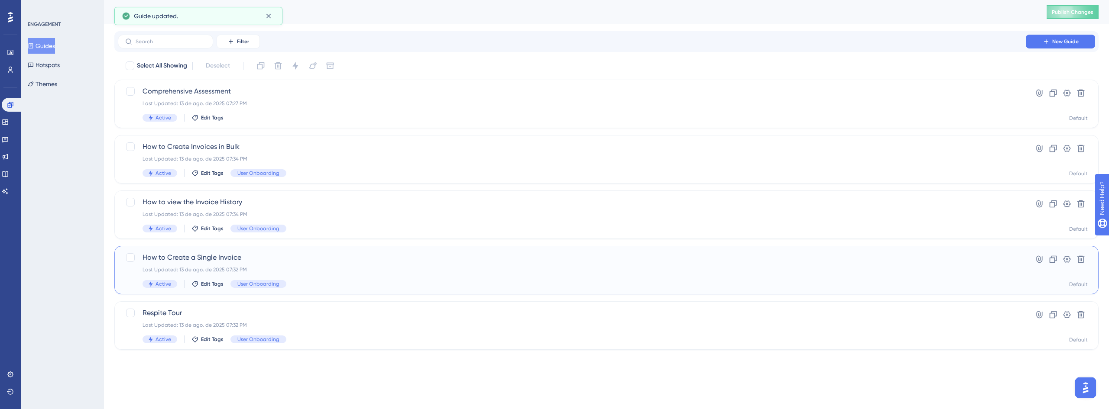
click at [200, 252] on div "How to Create a Single Invoice Last Updated: 13 de ago. de 2025 07:32 PM Active…" at bounding box center [606, 270] width 984 height 49
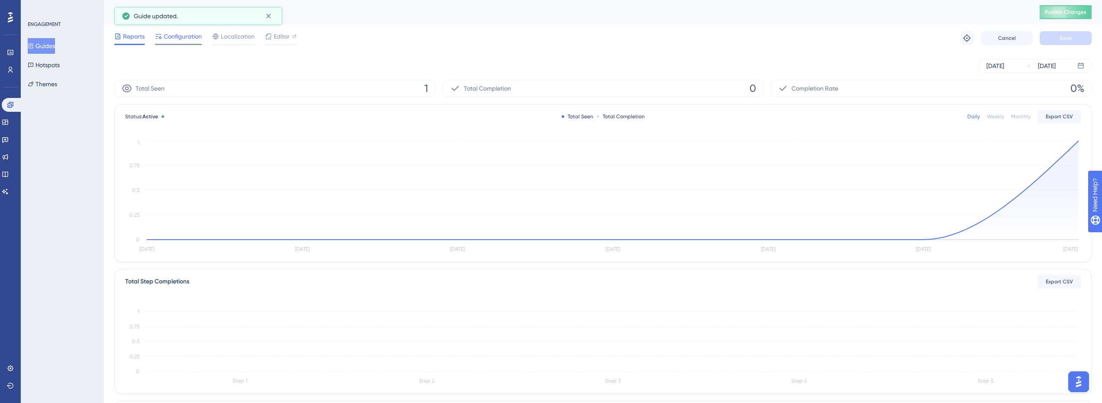
click at [172, 33] on span "Configuration" at bounding box center [183, 36] width 38 height 10
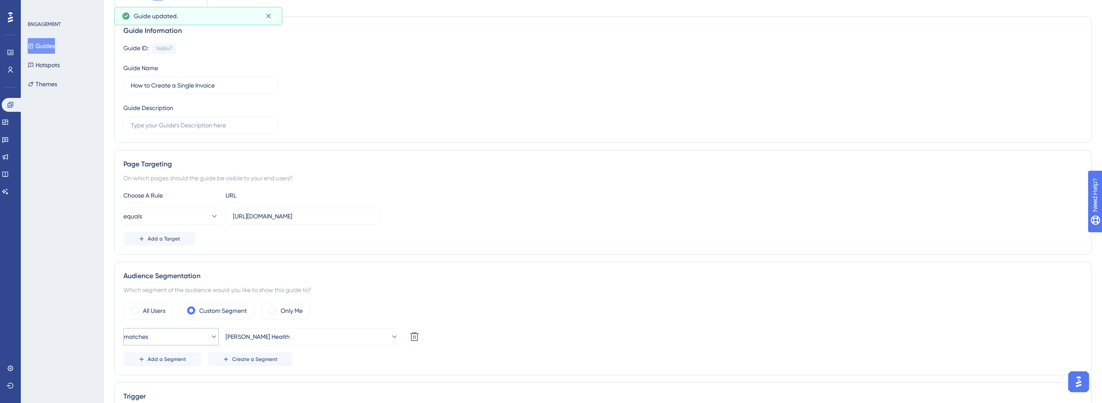
scroll to position [217, 0]
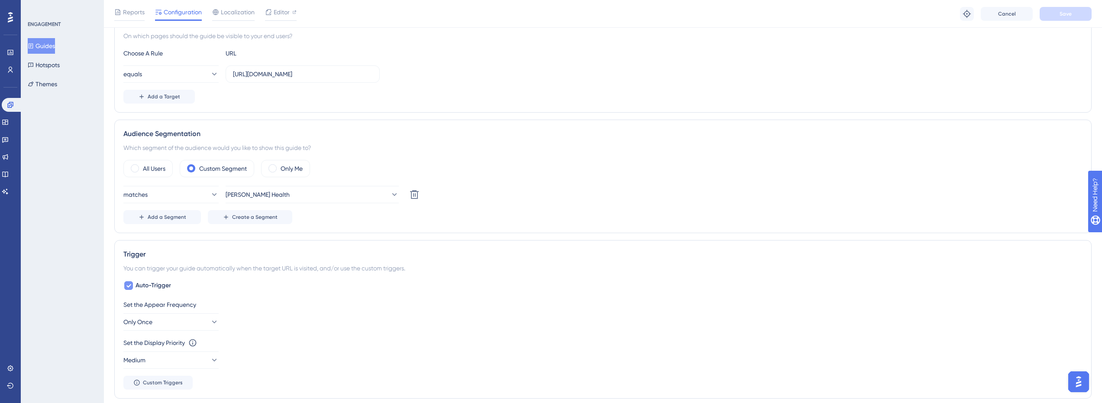
click at [158, 286] on span "Auto-Trigger" at bounding box center [154, 285] width 36 height 10
checkbox input "false"
click at [1077, 13] on button "Save" at bounding box center [1066, 14] width 52 height 14
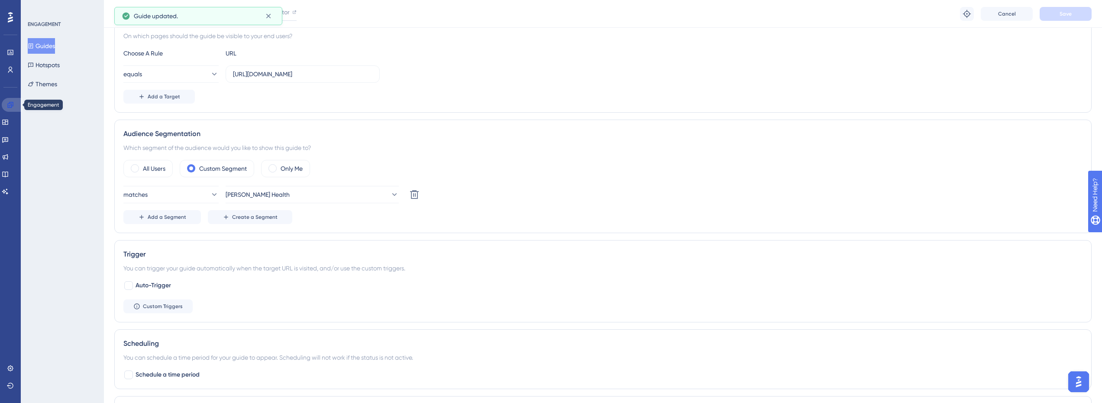
click at [14, 101] on link at bounding box center [12, 105] width 21 height 14
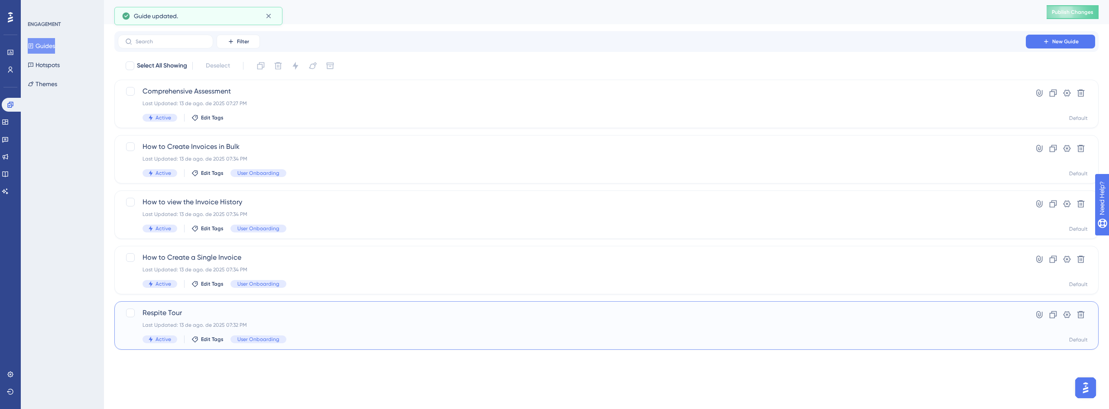
click at [181, 309] on span "Respite Tour" at bounding box center [572, 313] width 859 height 10
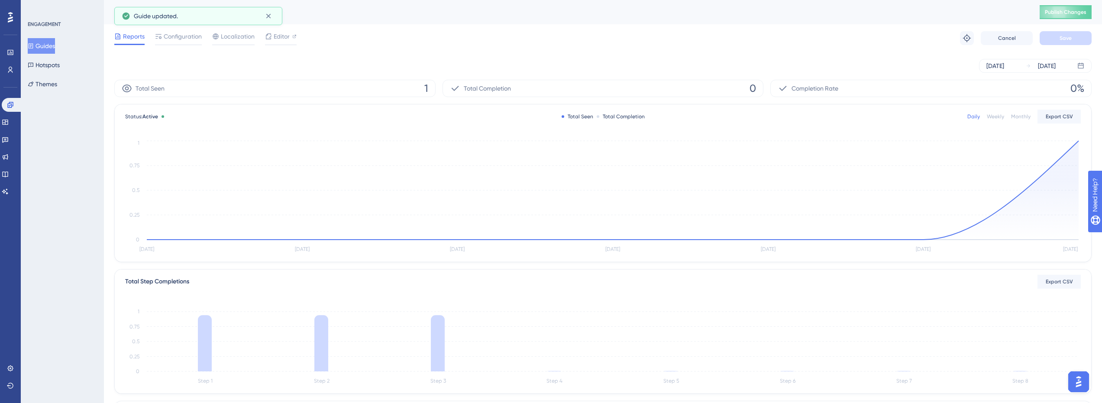
click at [178, 30] on div "Reports Configuration Localization Editor Troubleshoot Cancel Save" at bounding box center [603, 38] width 978 height 28
click at [179, 34] on span "Configuration" at bounding box center [183, 36] width 38 height 10
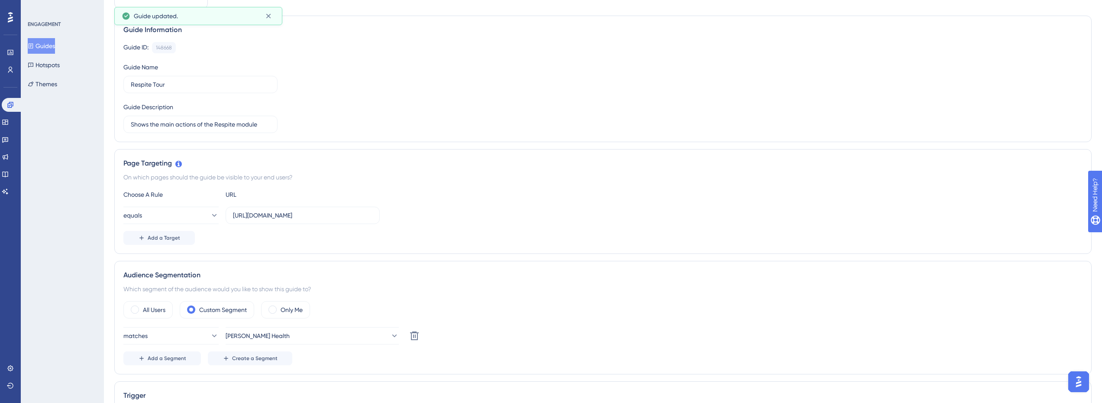
scroll to position [217, 0]
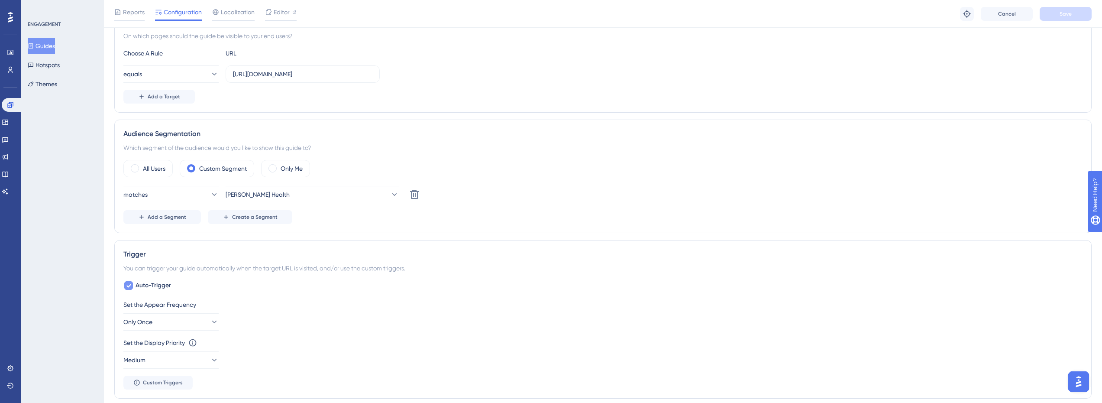
click at [157, 288] on span "Auto-Trigger" at bounding box center [154, 285] width 36 height 10
checkbox input "false"
click at [1084, 14] on button "Save" at bounding box center [1066, 14] width 52 height 14
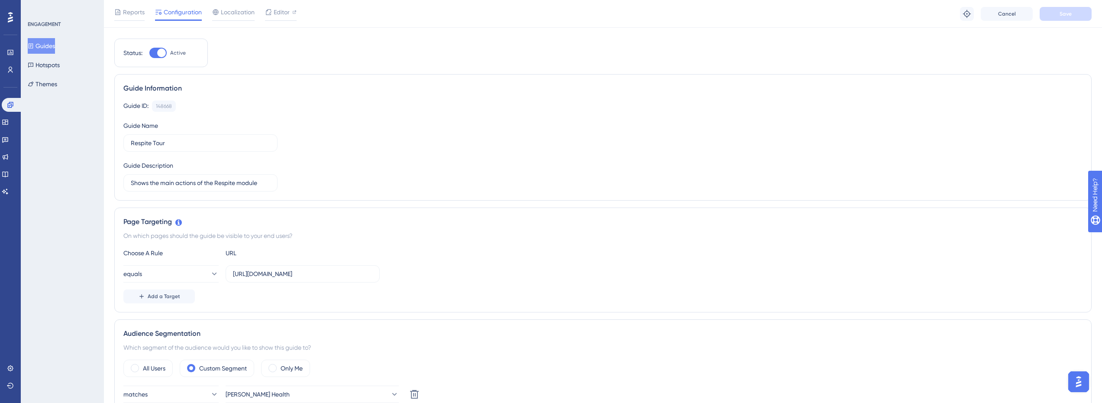
scroll to position [0, 0]
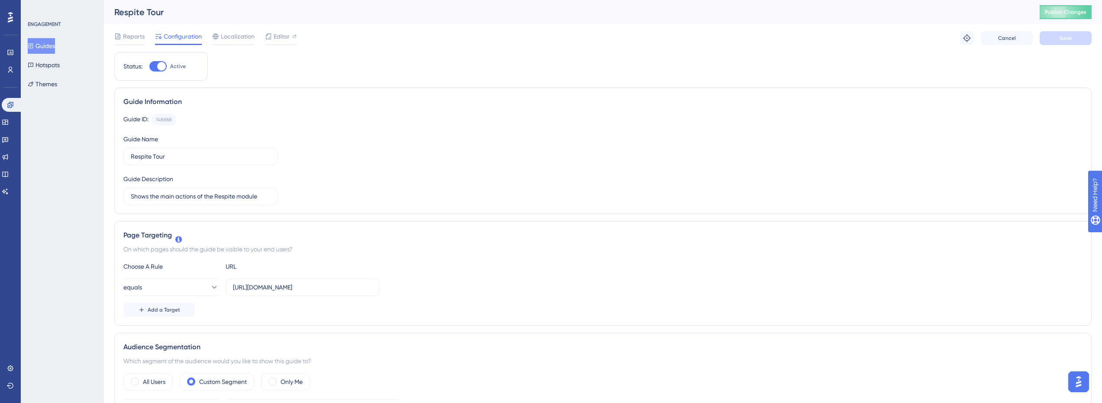
click at [45, 45] on button "Guides" at bounding box center [41, 46] width 27 height 16
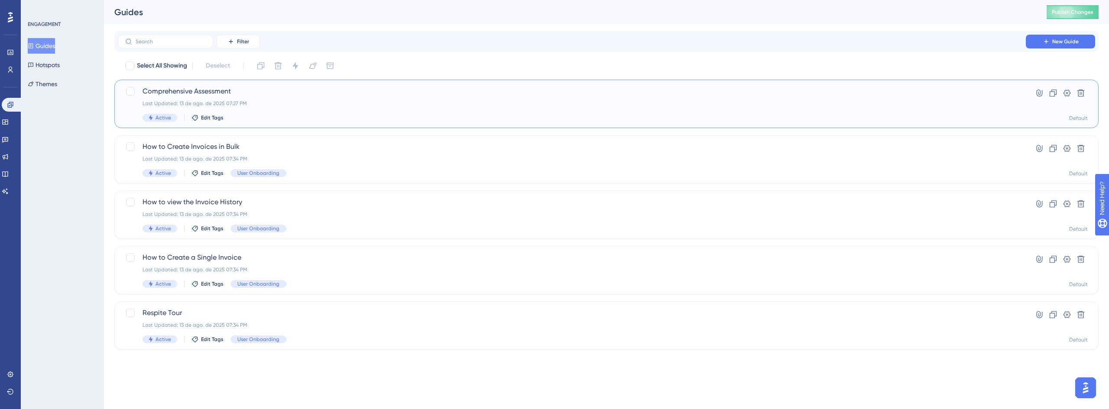
click at [192, 90] on span "Comprehensive Assessment" at bounding box center [572, 91] width 859 height 10
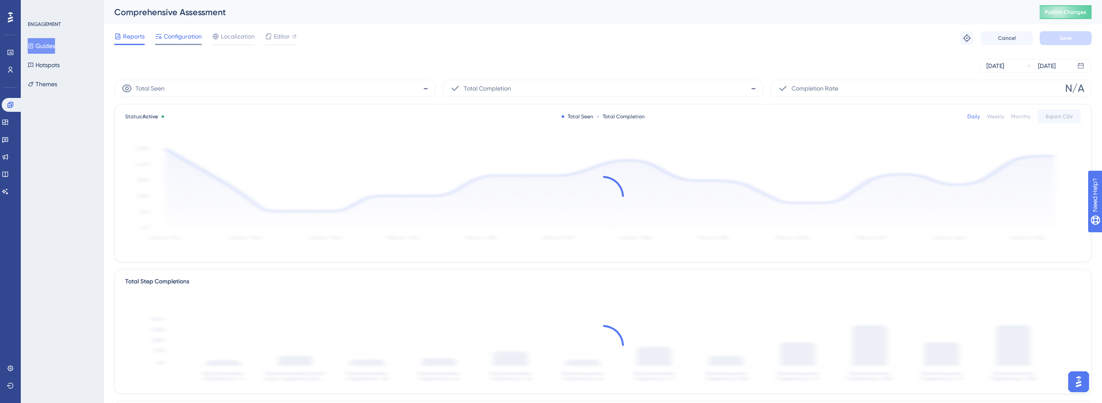
click at [172, 44] on div at bounding box center [178, 44] width 47 height 1
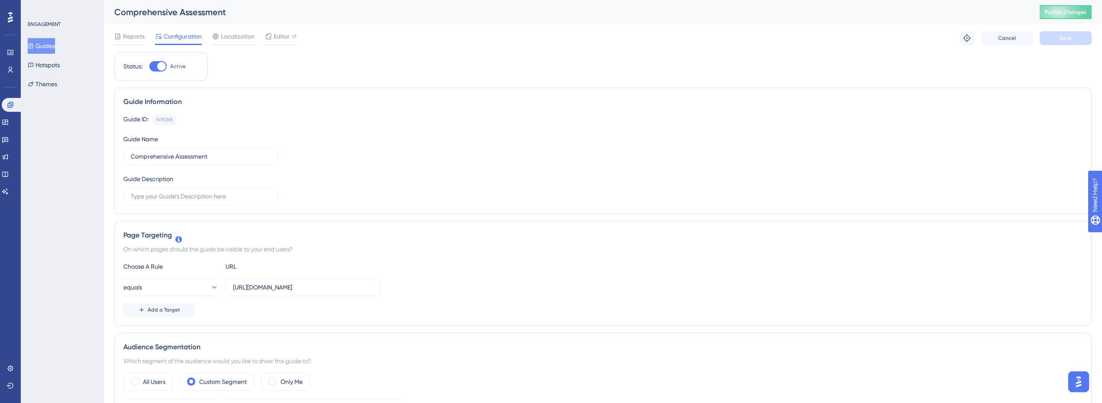
click at [158, 68] on div at bounding box center [161, 66] width 9 height 9
click at [149, 67] on input "Active" at bounding box center [149, 66] width 0 height 0
checkbox input "false"
click at [1069, 39] on span "Save" at bounding box center [1066, 38] width 12 height 7
click at [52, 45] on button "Guides" at bounding box center [41, 46] width 27 height 16
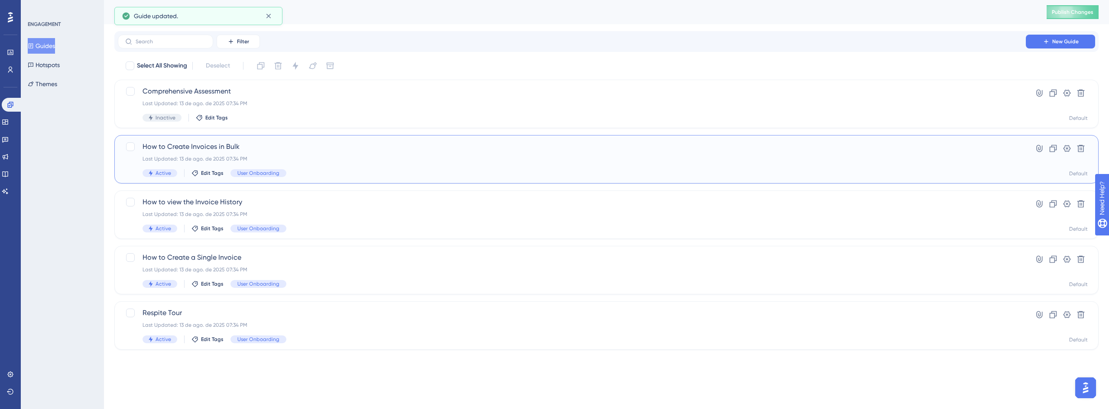
click at [213, 149] on span "How to Create Invoices in Bulk" at bounding box center [572, 147] width 859 height 10
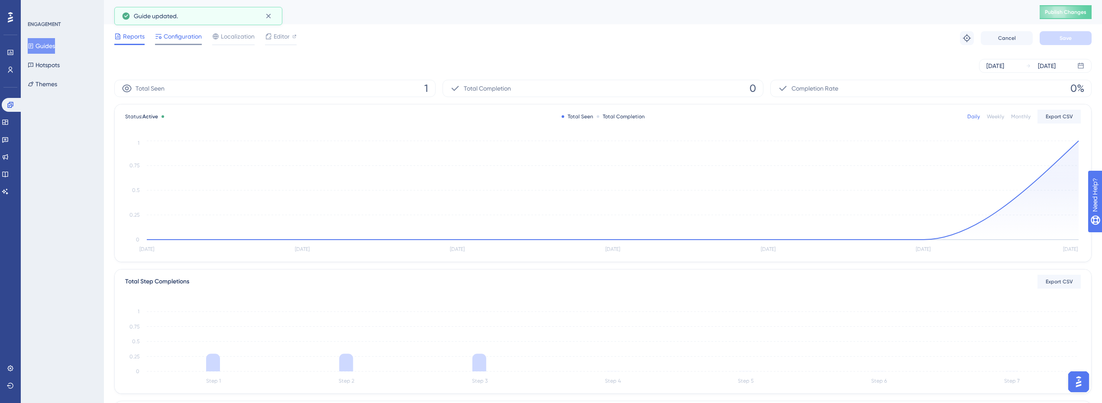
click at [183, 35] on span "Configuration" at bounding box center [183, 36] width 38 height 10
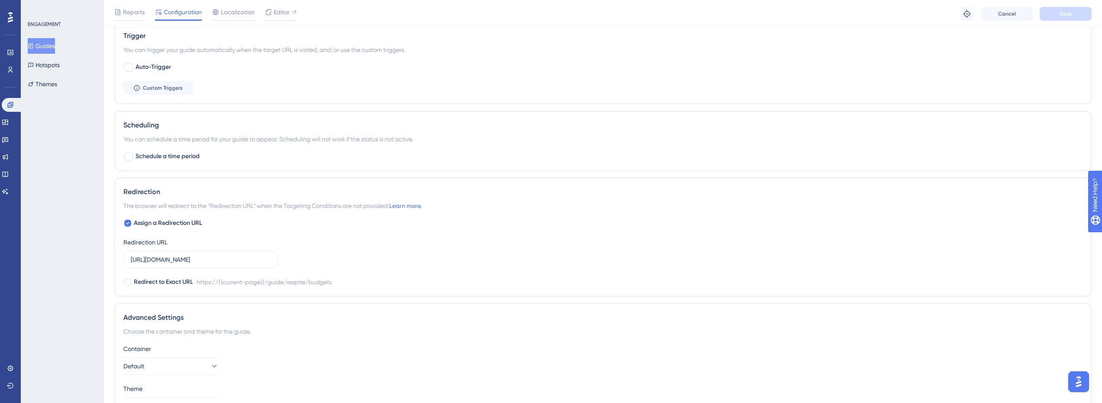
scroll to position [476, 0]
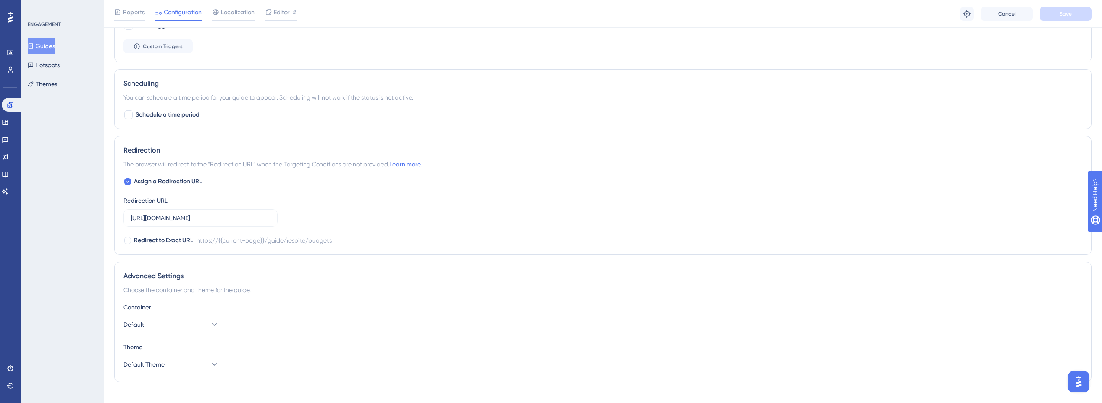
click at [55, 49] on button "Guides" at bounding box center [41, 46] width 27 height 16
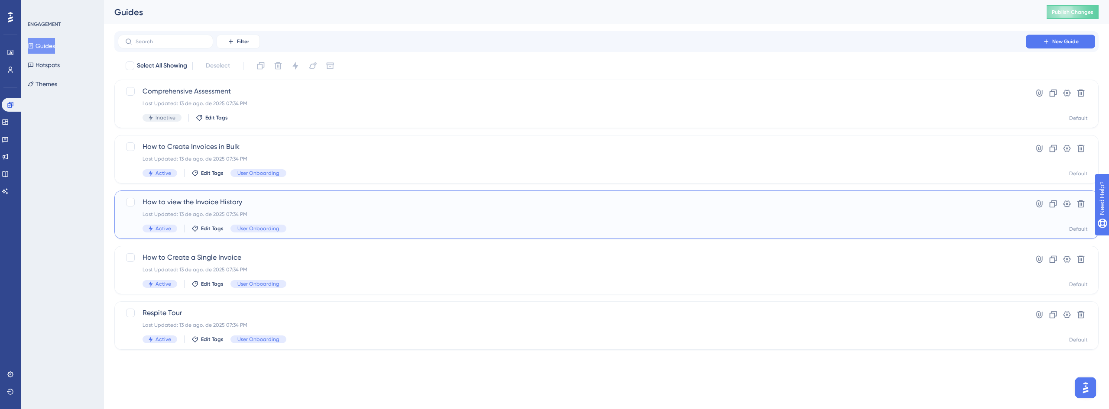
click at [193, 202] on span "How to view the Invoice History" at bounding box center [572, 202] width 859 height 10
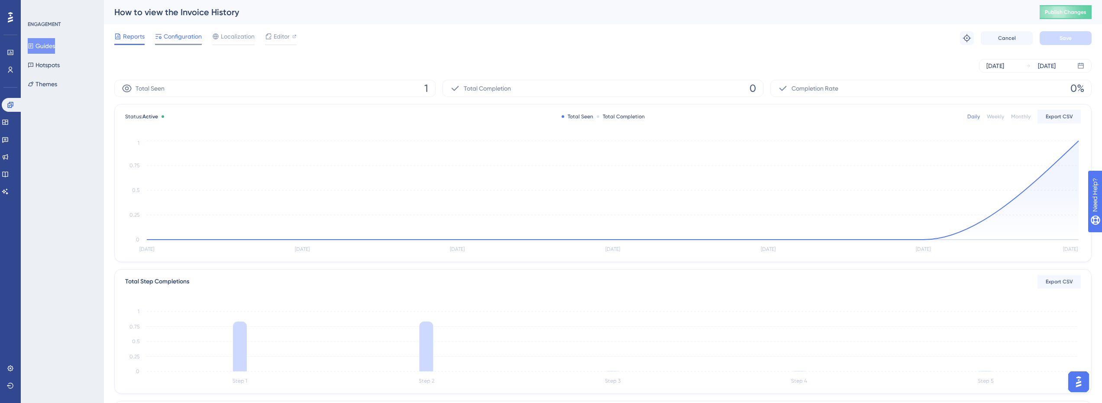
click at [176, 33] on span "Configuration" at bounding box center [183, 36] width 38 height 10
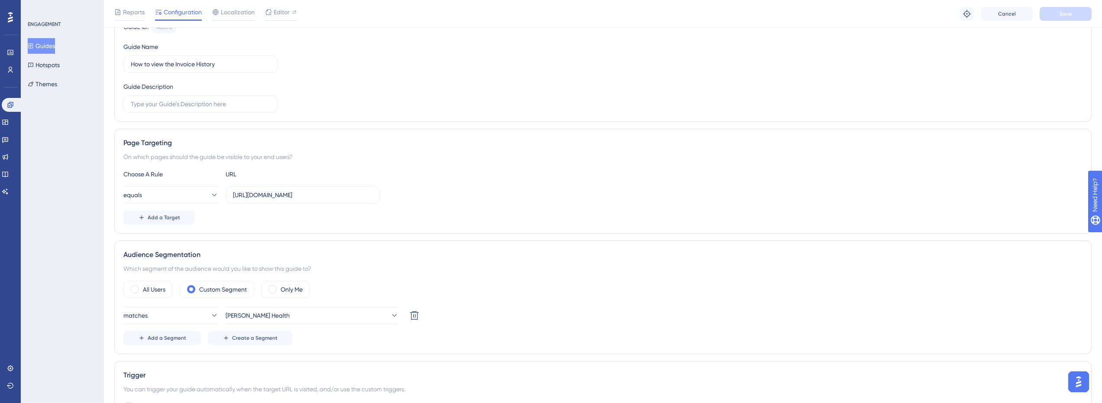
scroll to position [390, 0]
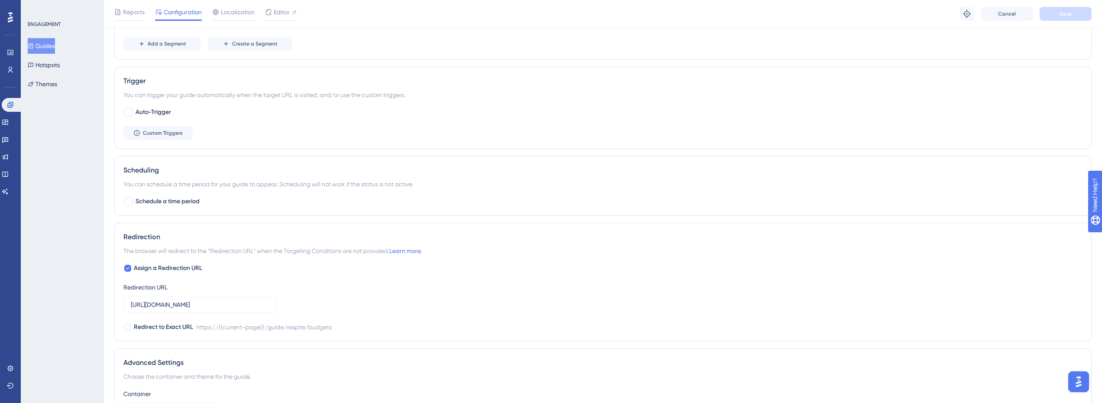
click at [46, 44] on button "Guides" at bounding box center [41, 46] width 27 height 16
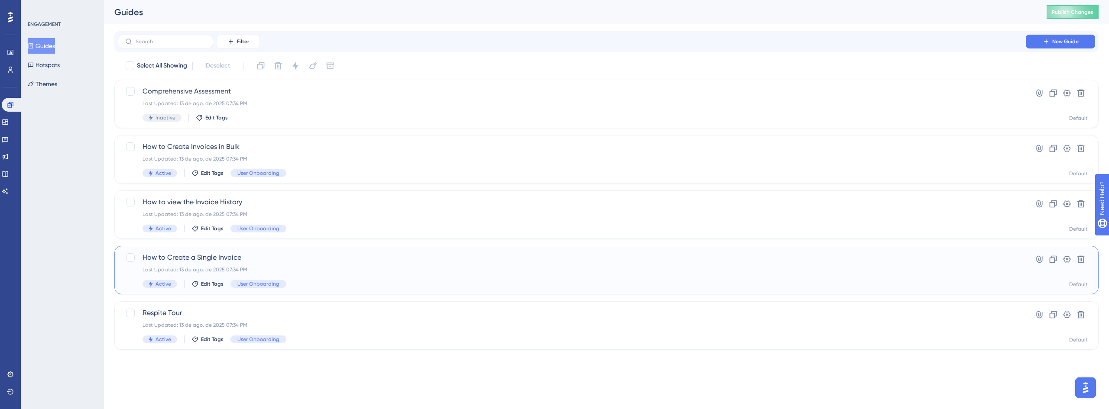
click at [194, 260] on span "How to Create a Single Invoice" at bounding box center [572, 258] width 859 height 10
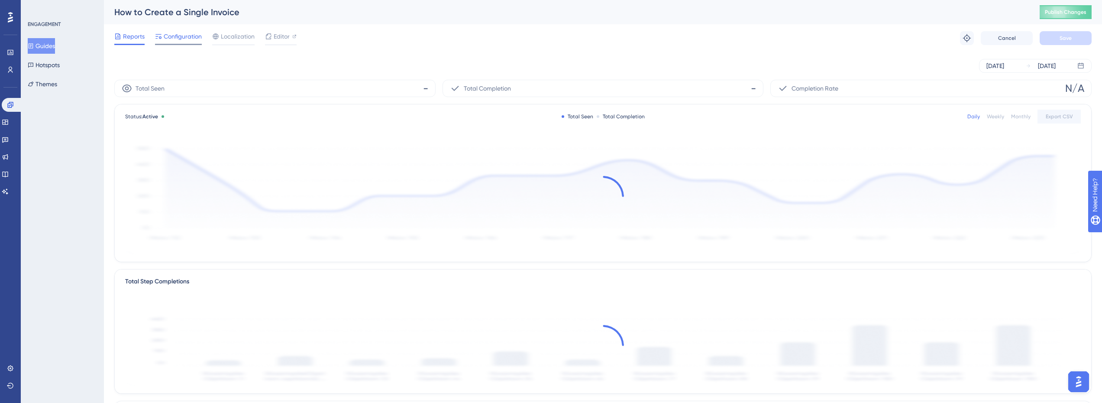
click at [182, 31] on span "Configuration" at bounding box center [183, 36] width 38 height 10
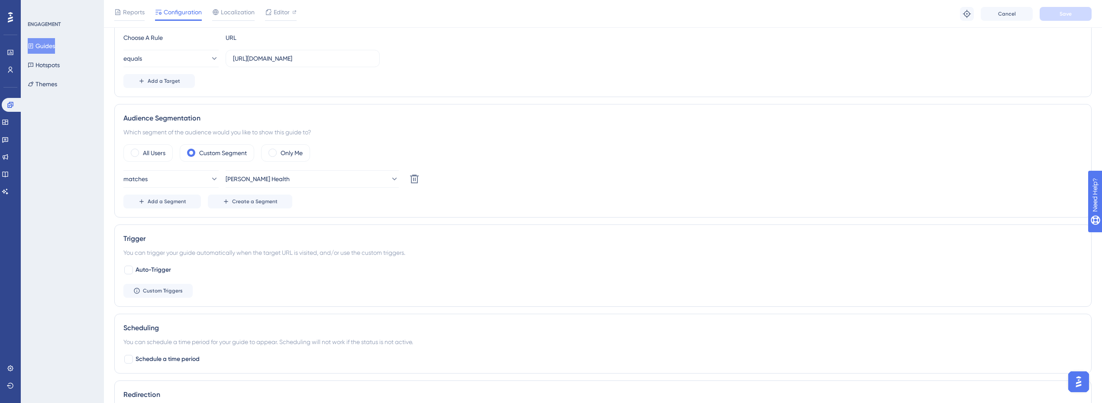
scroll to position [230, 0]
click at [55, 48] on button "Guides" at bounding box center [41, 46] width 27 height 16
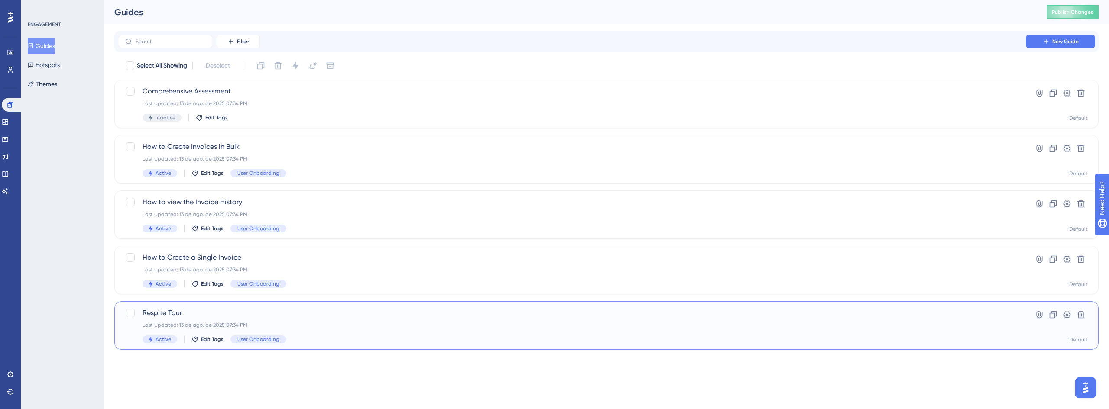
click at [194, 317] on span "Respite Tour" at bounding box center [572, 313] width 859 height 10
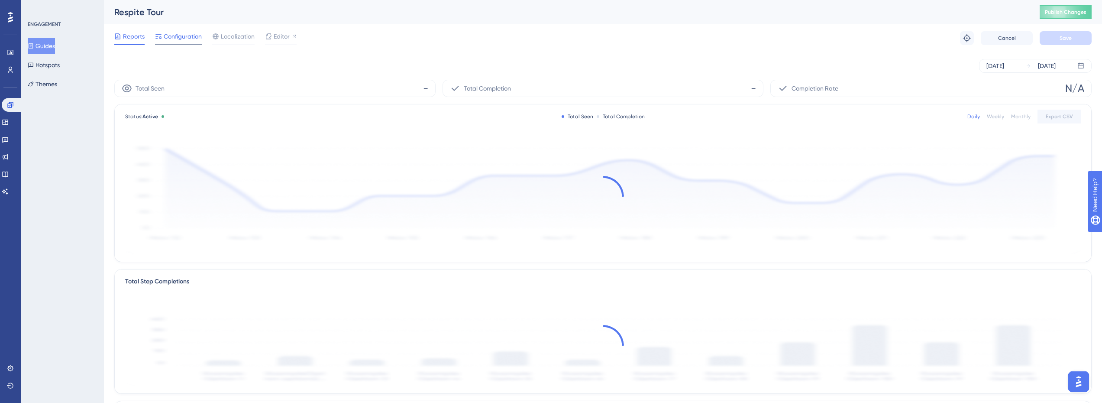
click at [170, 41] on span "Configuration" at bounding box center [183, 36] width 38 height 10
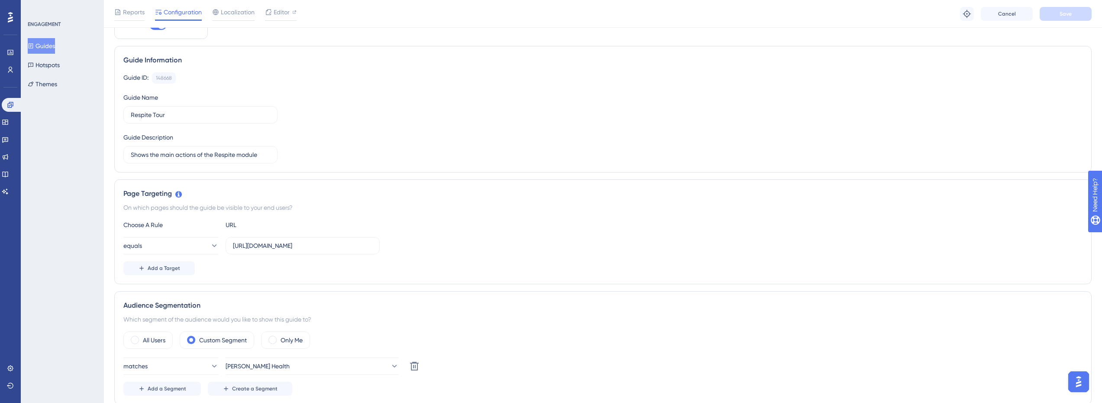
scroll to position [14, 0]
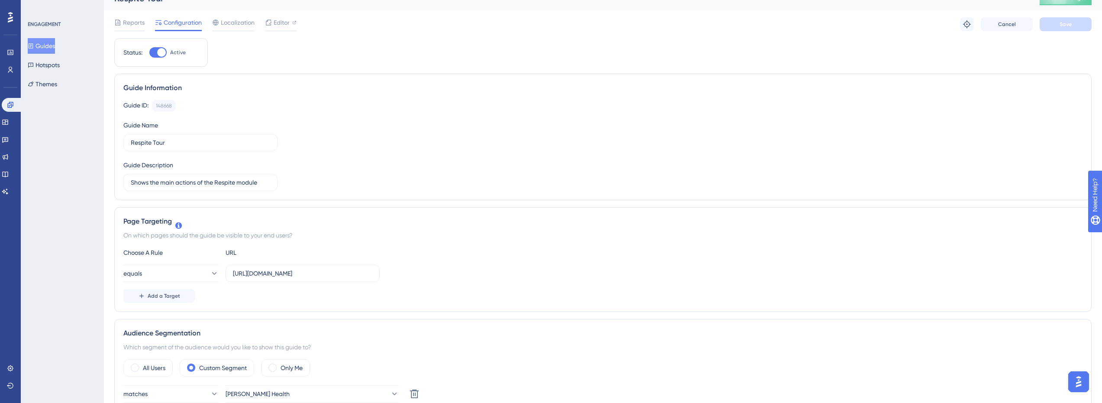
click at [48, 45] on button "Guides" at bounding box center [41, 46] width 27 height 16
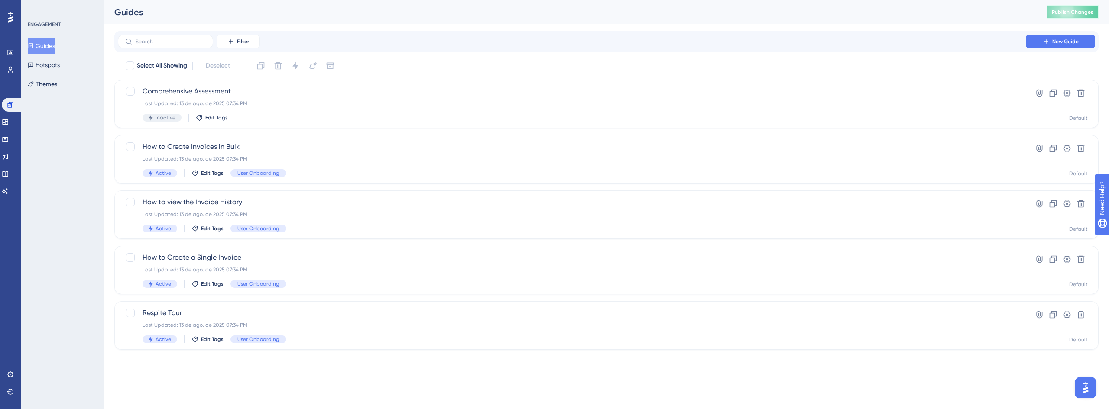
click at [1066, 12] on span "Publish Changes" at bounding box center [1073, 12] width 42 height 7
click at [234, 257] on span "How to Create a Single Invoice" at bounding box center [572, 258] width 859 height 10
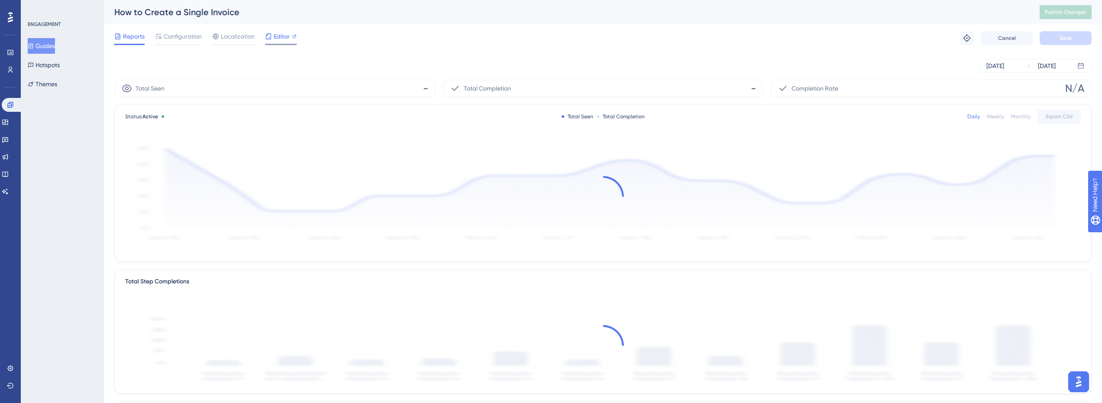
click at [279, 37] on span "Editor" at bounding box center [282, 36] width 16 height 10
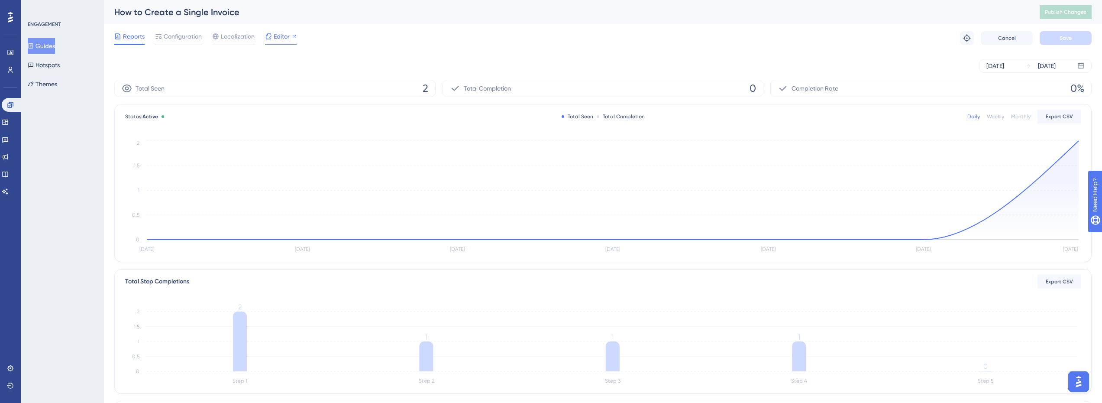
click at [280, 40] on span "Editor" at bounding box center [282, 36] width 16 height 10
click at [1066, 12] on span "Publish Changes" at bounding box center [1066, 12] width 42 height 7
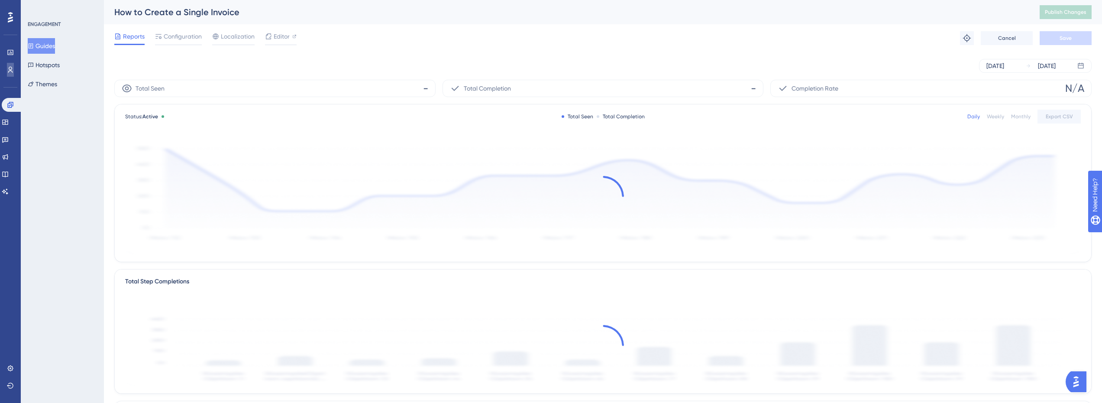
click at [8, 67] on icon at bounding box center [10, 69] width 7 height 7
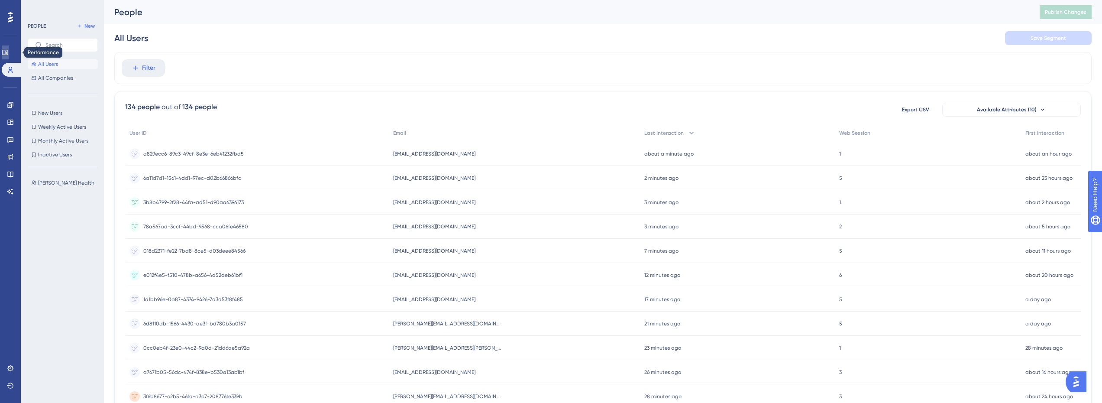
click at [9, 55] on link at bounding box center [5, 52] width 7 height 14
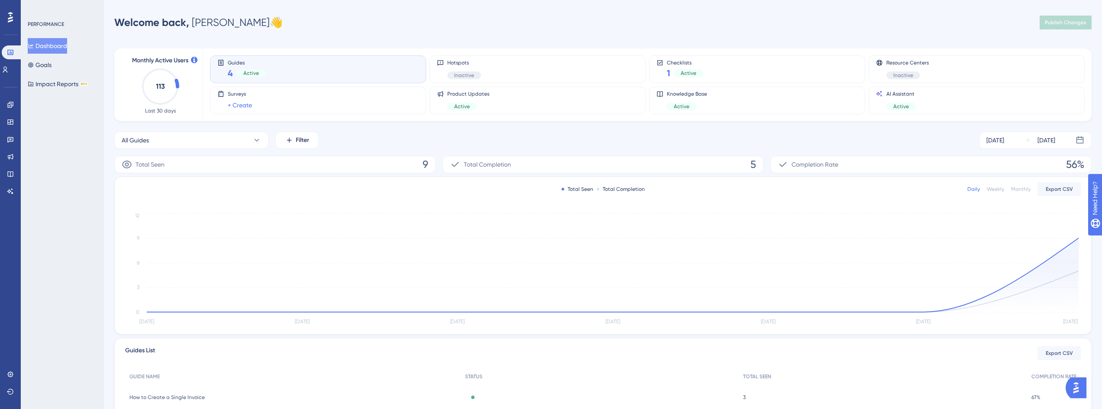
click at [159, 164] on span "Total Seen" at bounding box center [150, 164] width 29 height 10
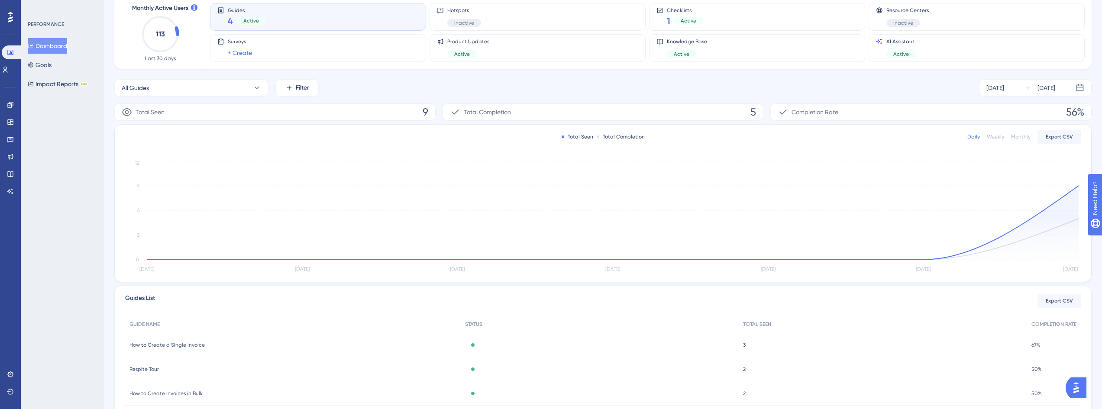
scroll to position [119, 0]
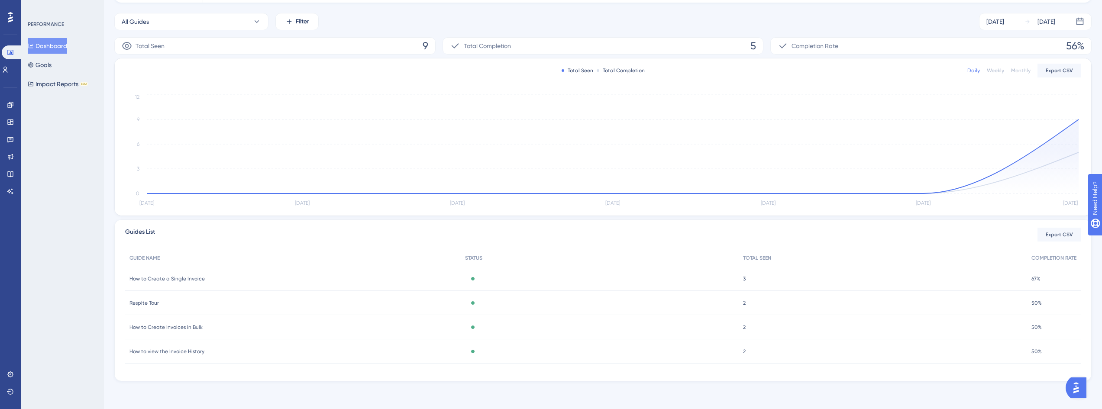
click at [160, 281] on span "How to Create a Single Invoice" at bounding box center [167, 278] width 75 height 7
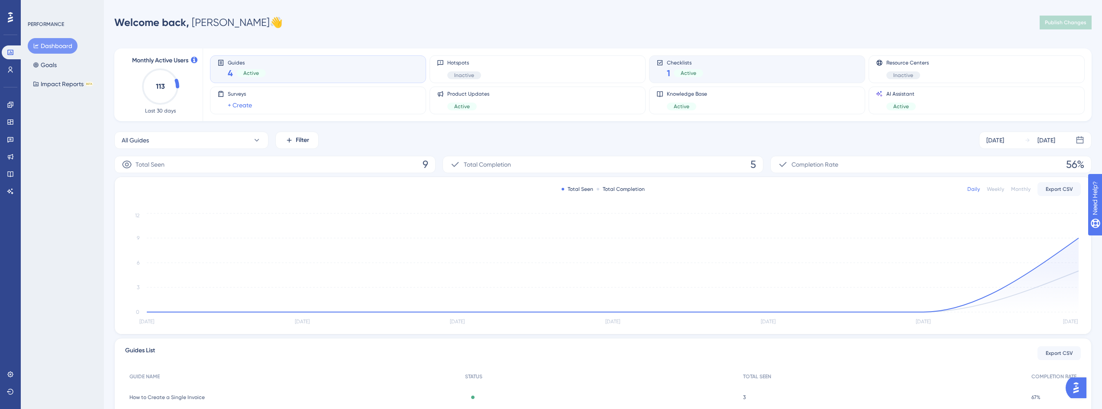
click at [716, 65] on div "Checklists 1 Active" at bounding box center [757, 69] width 201 height 20
click at [6, 70] on link at bounding box center [10, 70] width 17 height 14
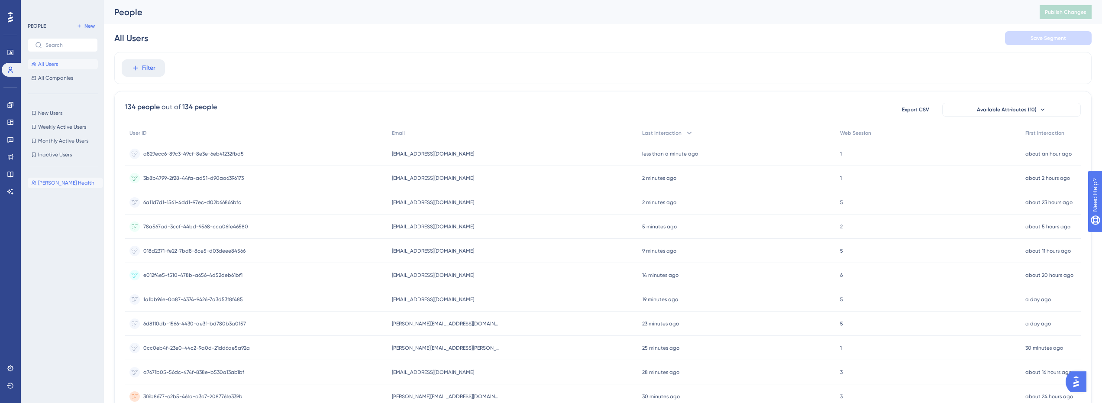
click at [52, 182] on span "[PERSON_NAME] Health" at bounding box center [66, 182] width 56 height 7
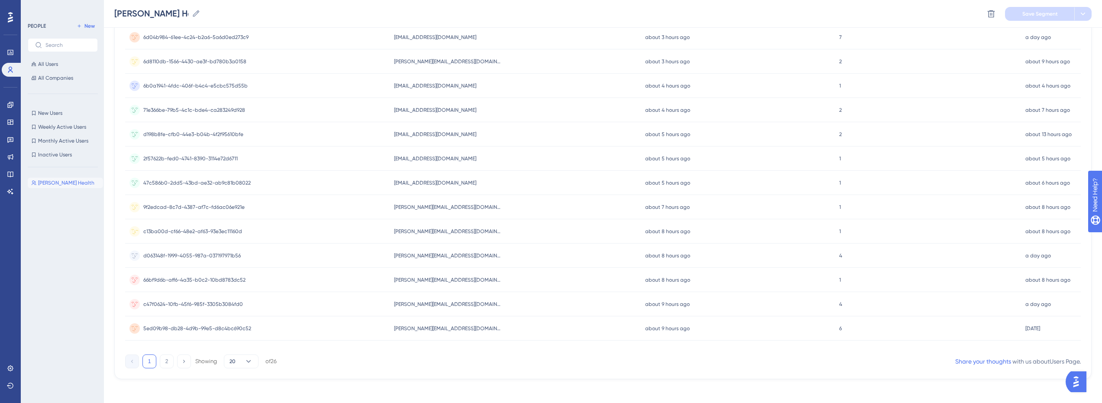
scroll to position [294, 0]
click at [165, 358] on button "2" at bounding box center [167, 357] width 14 height 14
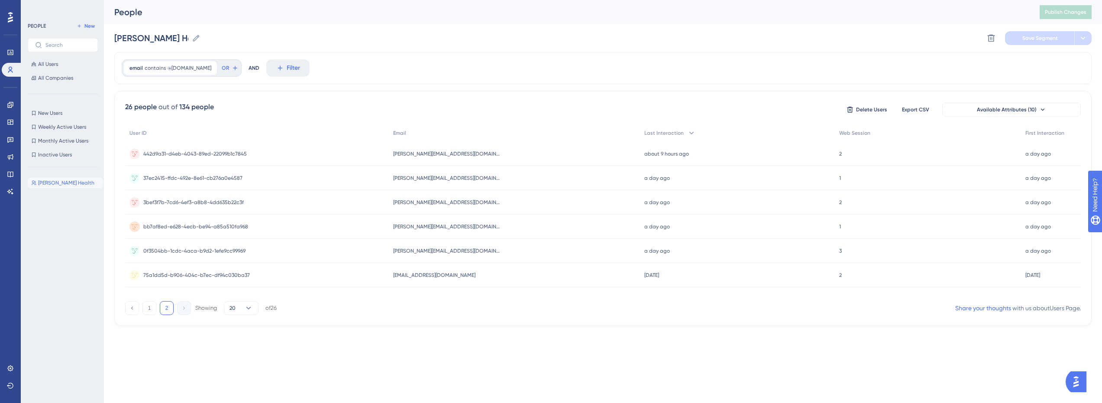
scroll to position [0, 0]
click at [149, 310] on button "1" at bounding box center [150, 308] width 14 height 14
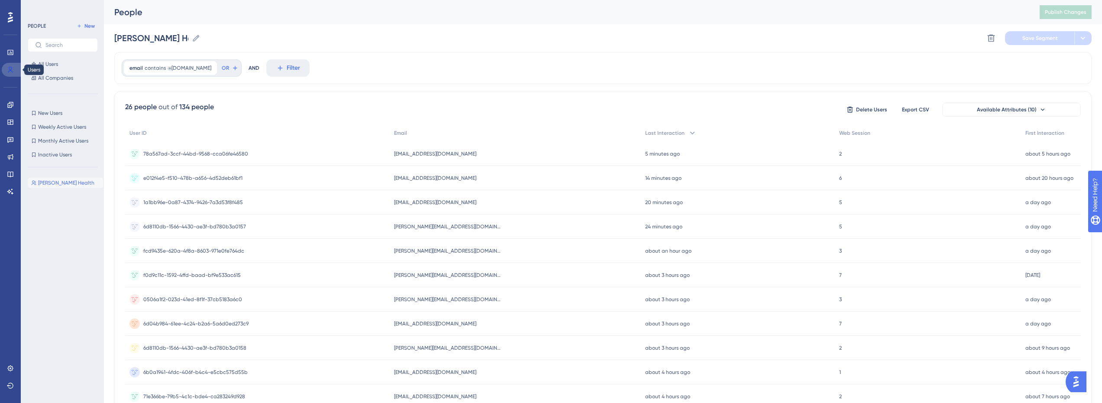
click at [8, 68] on icon at bounding box center [10, 69] width 7 height 7
click at [10, 119] on icon at bounding box center [10, 122] width 7 height 7
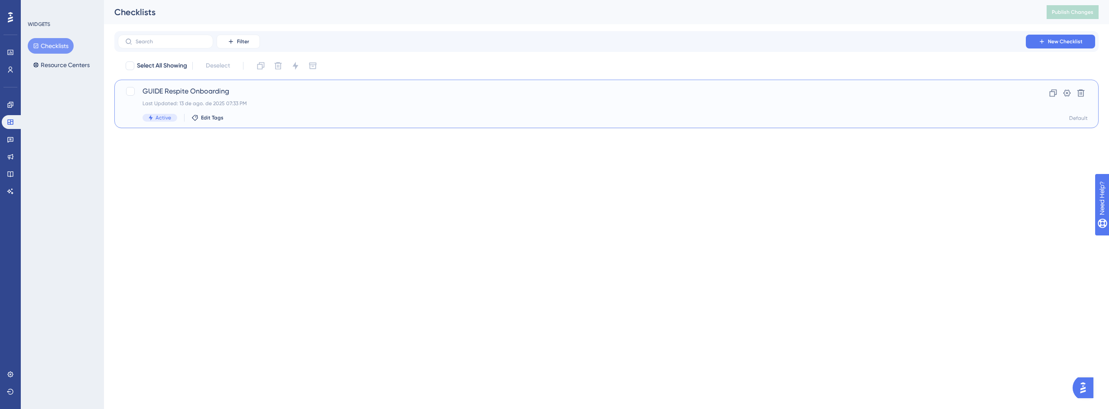
click at [278, 93] on span "GUIDE Respite Onboarding" at bounding box center [572, 91] width 859 height 10
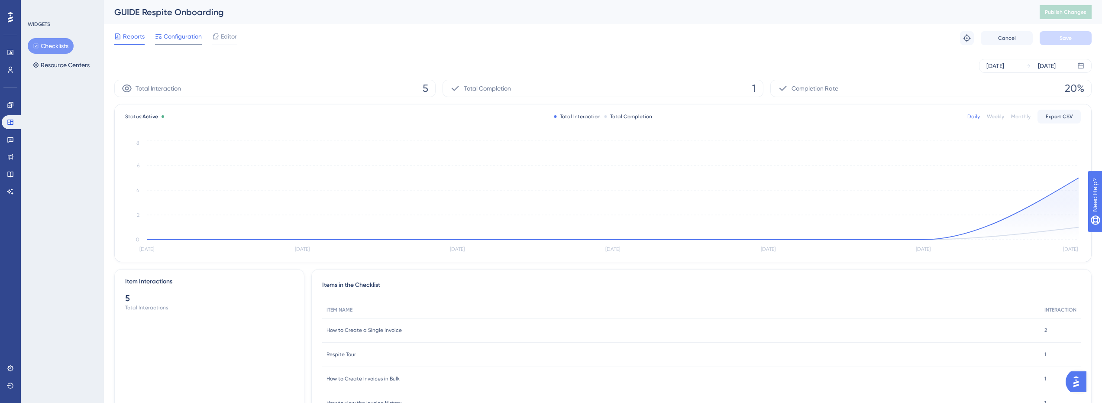
click at [178, 38] on span "Configuration" at bounding box center [183, 36] width 38 height 10
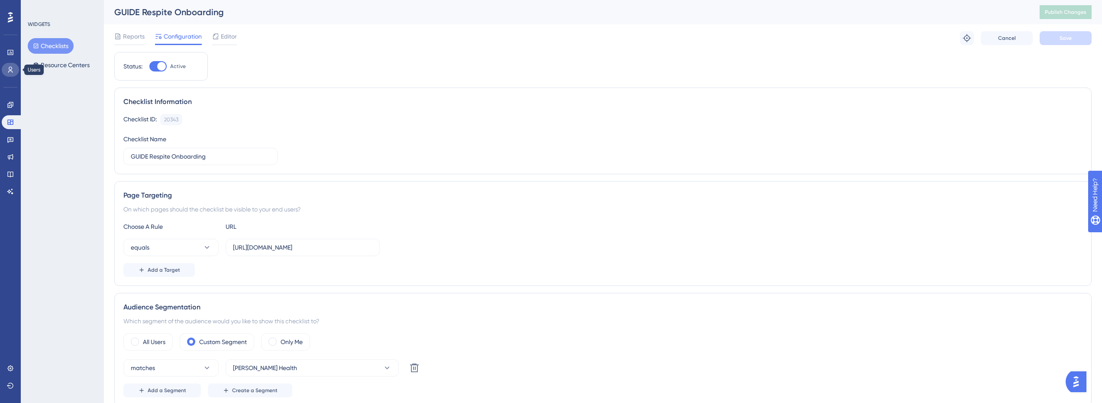
click at [13, 68] on icon at bounding box center [10, 69] width 7 height 7
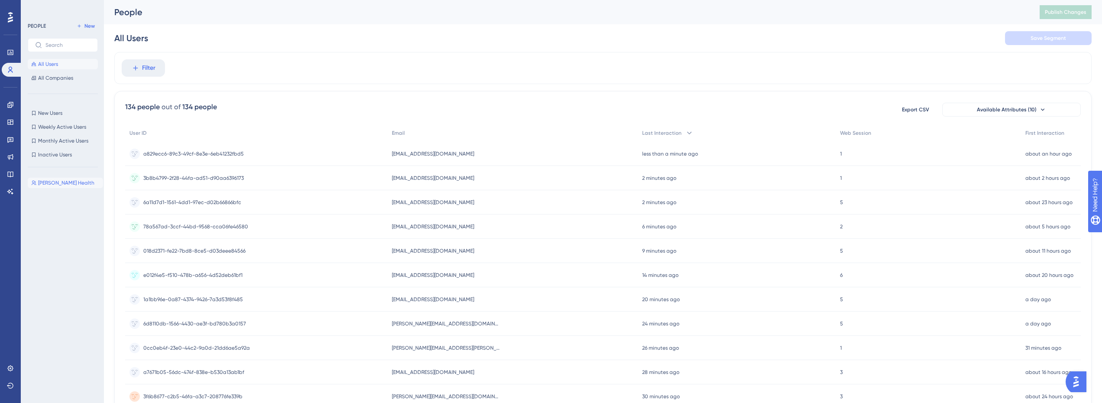
click at [53, 185] on span "[PERSON_NAME] Health" at bounding box center [66, 182] width 56 height 7
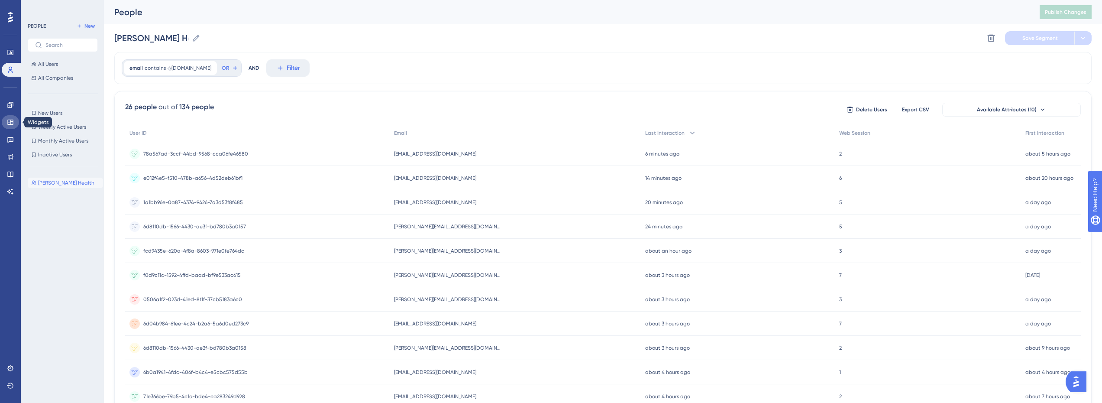
click at [12, 119] on icon at bounding box center [10, 122] width 7 height 7
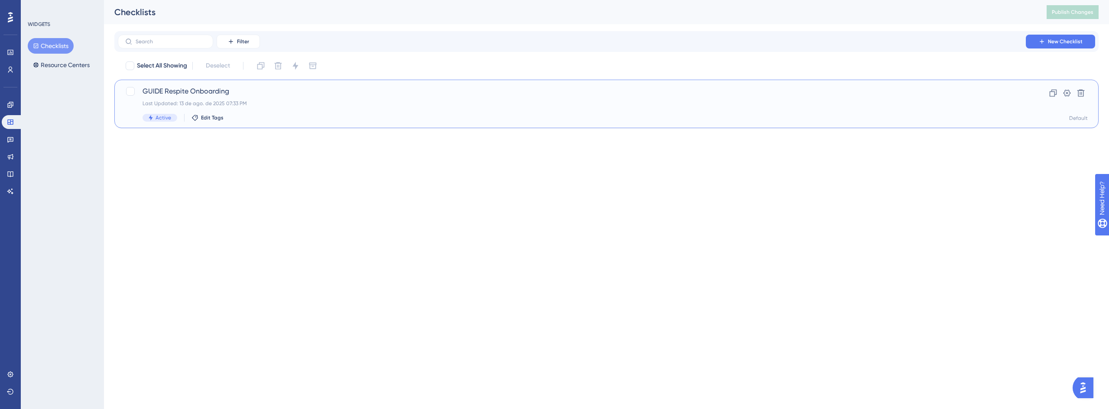
click at [214, 95] on span "GUIDE Respite Onboarding" at bounding box center [572, 91] width 859 height 10
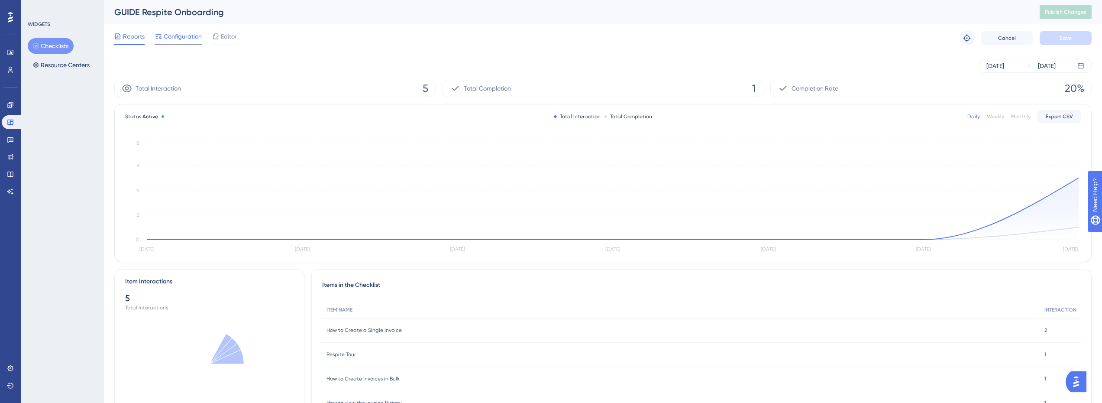
click at [191, 40] on span "Configuration" at bounding box center [183, 36] width 38 height 10
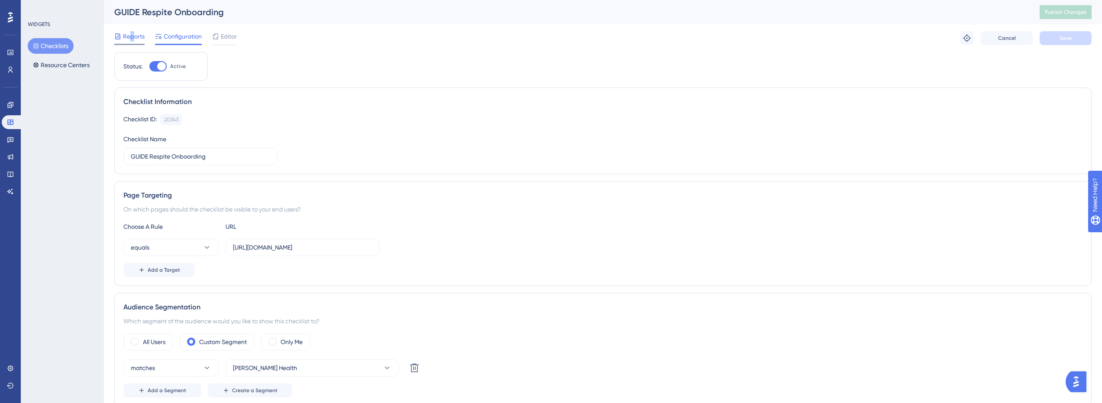
click at [132, 31] on span "Reports" at bounding box center [134, 36] width 22 height 10
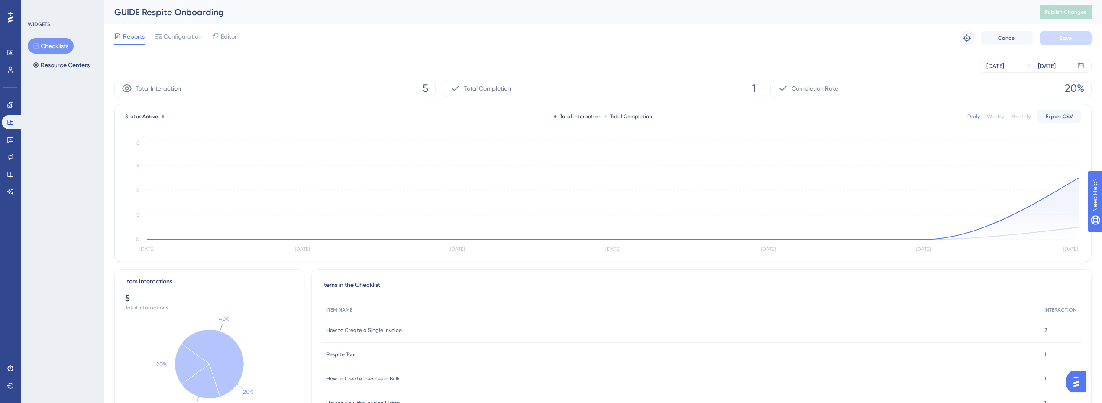
click at [245, 62] on div "Aug 07 2025 Aug 13 2025" at bounding box center [603, 66] width 978 height 14
click at [14, 68] on link at bounding box center [10, 70] width 17 height 14
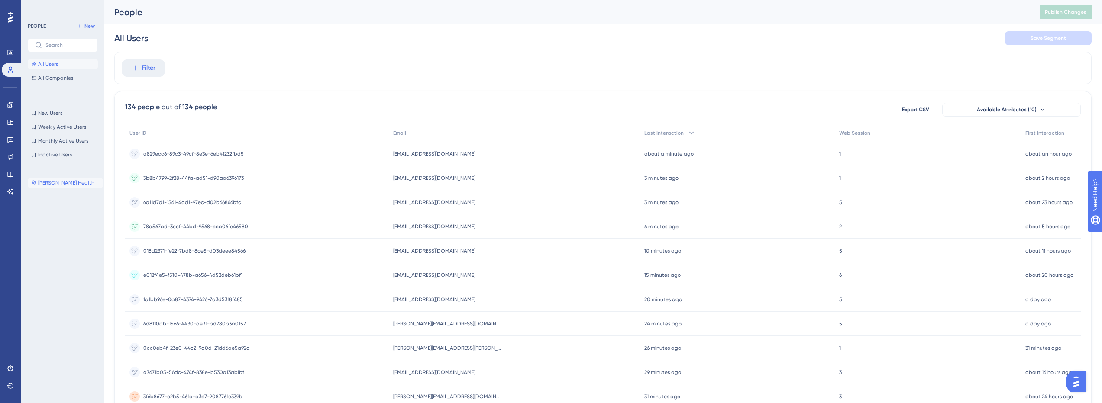
click at [60, 180] on span "[PERSON_NAME] Health" at bounding box center [66, 182] width 56 height 7
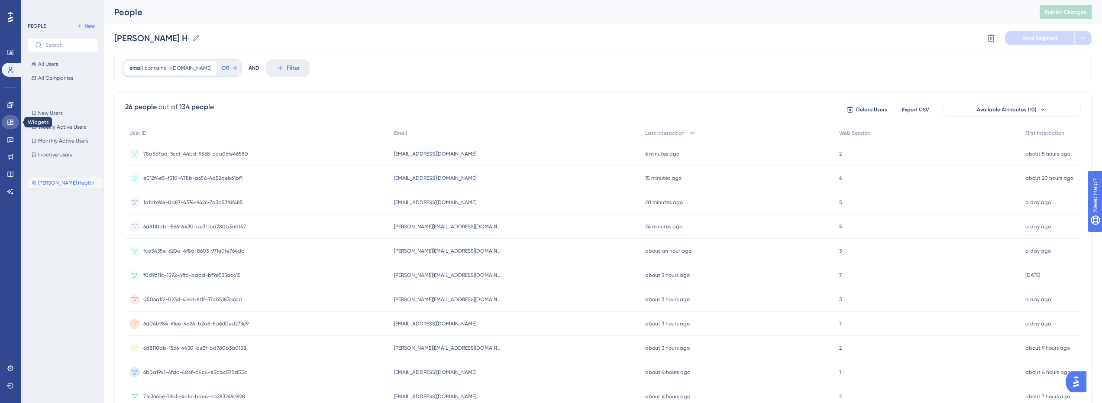
click at [7, 125] on icon at bounding box center [10, 122] width 7 height 7
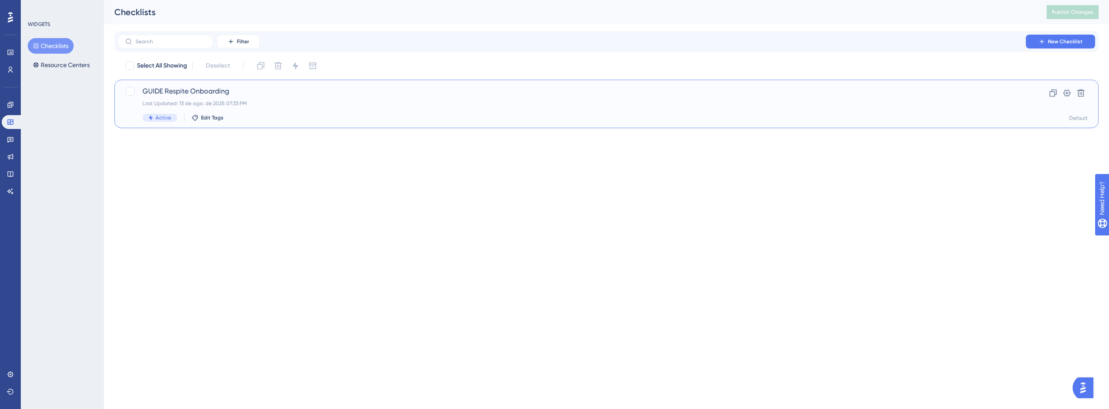
click at [187, 93] on span "GUIDE Respite Onboarding" at bounding box center [572, 91] width 859 height 10
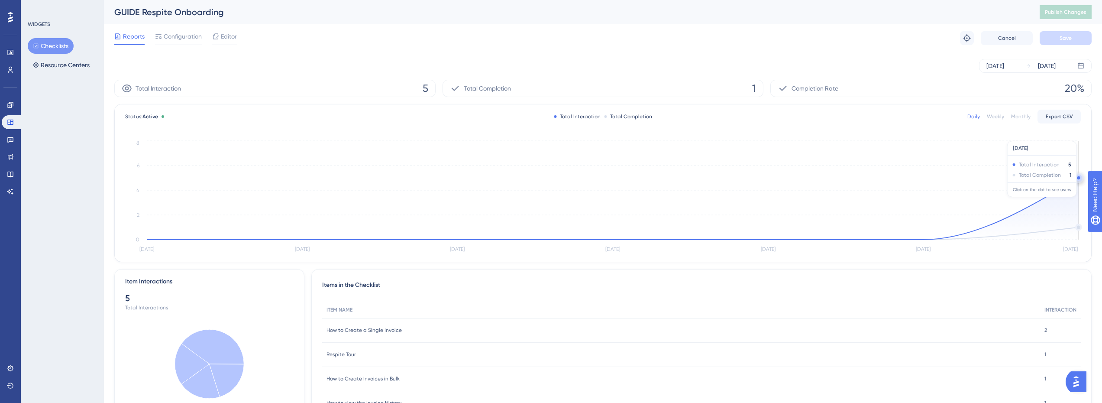
click at [1069, 179] on icon "Aug 7 Aug 8 Aug 9 Aug 10 Aug 11 Aug 12 Aug 13 0 2 4 6 8" at bounding box center [603, 197] width 956 height 116
click at [1057, 192] on icon at bounding box center [613, 209] width 932 height 62
click at [1057, 207] on icon at bounding box center [613, 209] width 932 height 62
click at [1078, 178] on icon at bounding box center [1079, 178] width 10 height 10
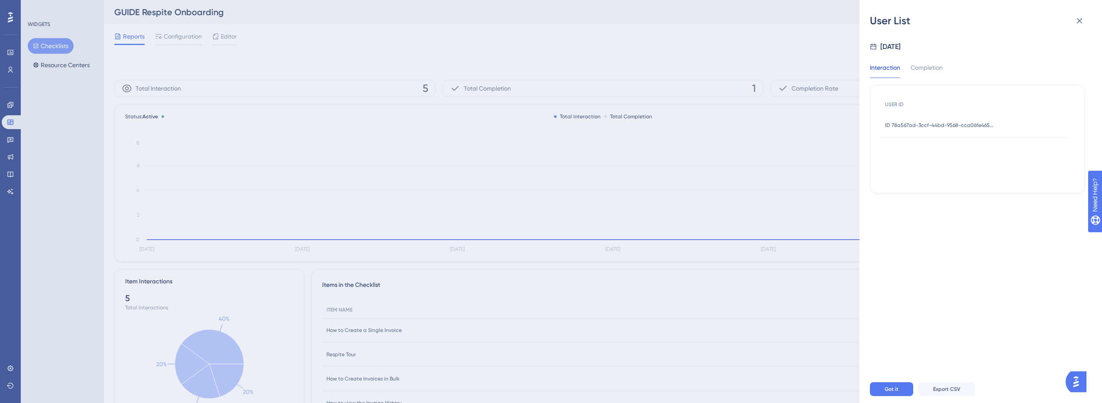
click at [921, 126] on span "ID 78a567ad-3ccf-44bd-9568-cca06fe46580" at bounding box center [939, 125] width 108 height 7
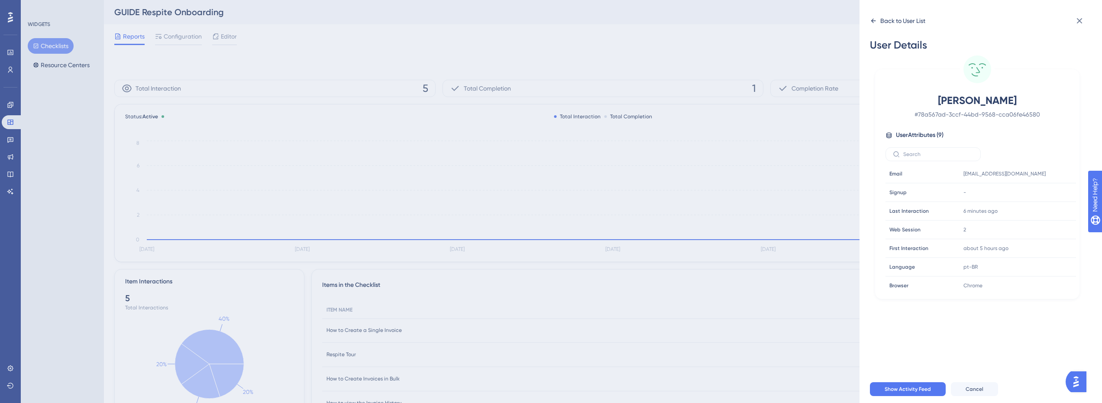
click at [884, 20] on div "Back to User List" at bounding box center [903, 21] width 45 height 10
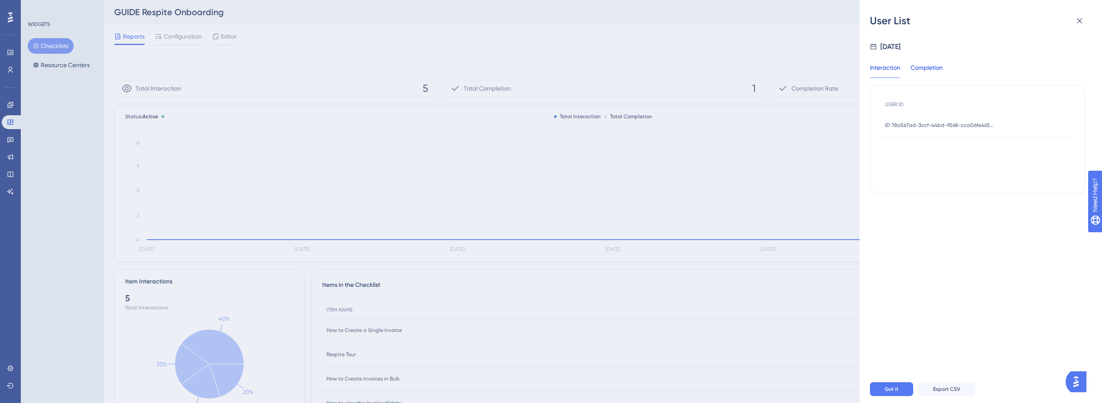
click at [927, 68] on div "Completion" at bounding box center [927, 70] width 32 height 16
click at [891, 69] on div "Interaction" at bounding box center [885, 70] width 30 height 16
click at [934, 67] on div "Completion" at bounding box center [927, 70] width 32 height 16
click at [885, 68] on div "Interaction" at bounding box center [885, 70] width 30 height 16
click at [1084, 21] on icon at bounding box center [1080, 21] width 10 height 10
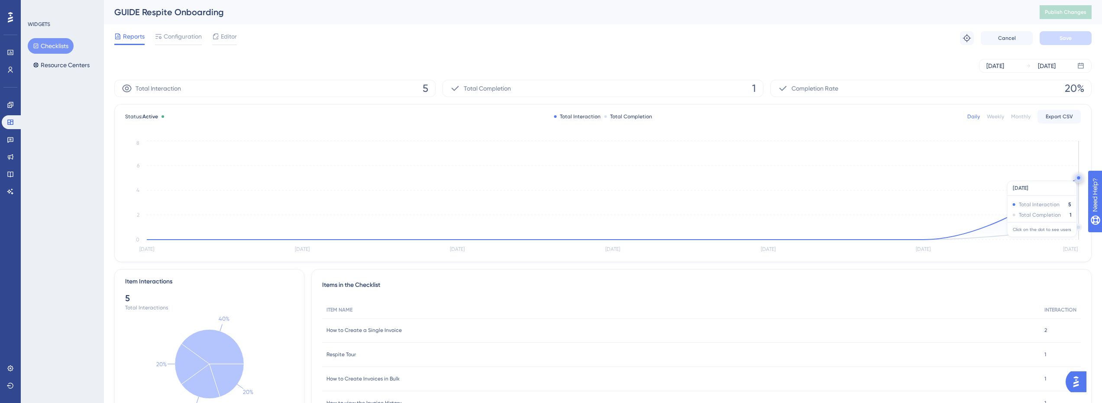
click at [1079, 176] on circle at bounding box center [1078, 177] width 3 height 3
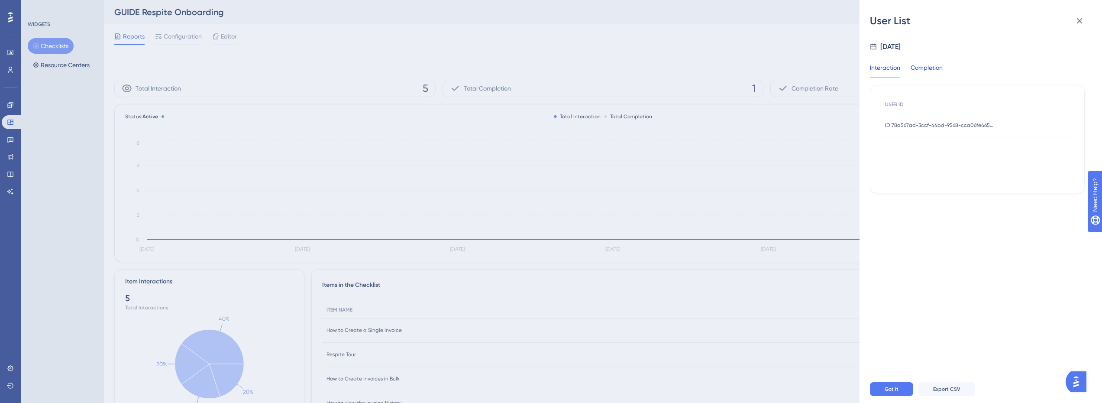
click at [920, 72] on div "Completion" at bounding box center [927, 70] width 32 height 16
click at [888, 70] on div "Interaction" at bounding box center [885, 70] width 30 height 16
click at [903, 396] on button "Got it" at bounding box center [891, 389] width 43 height 14
